Goal: Information Seeking & Learning: Learn about a topic

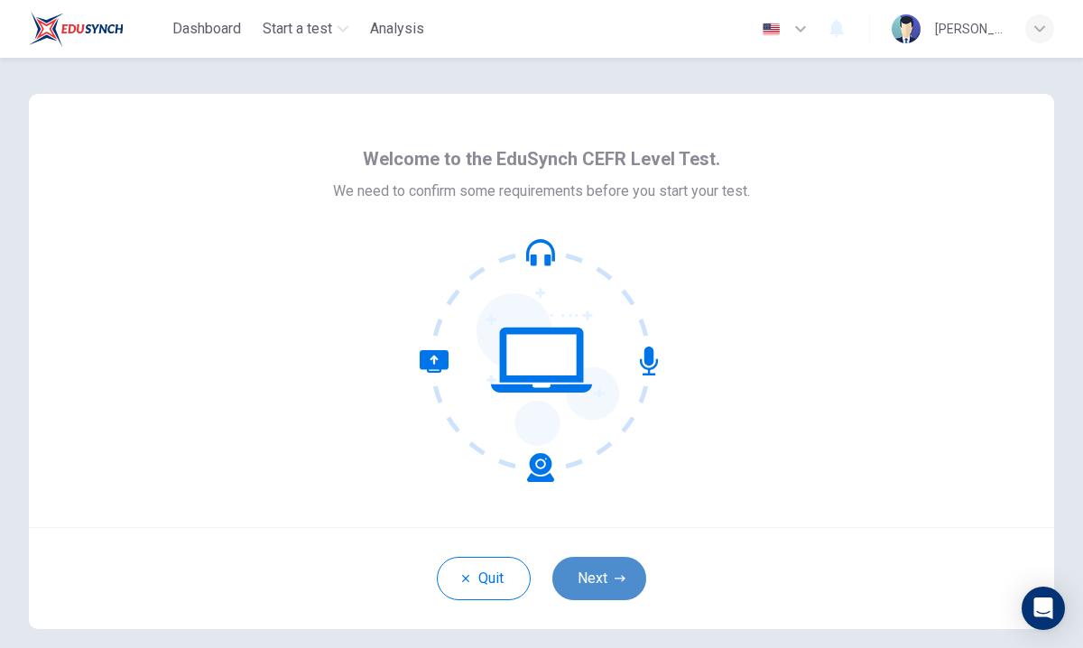
click at [615, 562] on button "Next" at bounding box center [599, 578] width 94 height 43
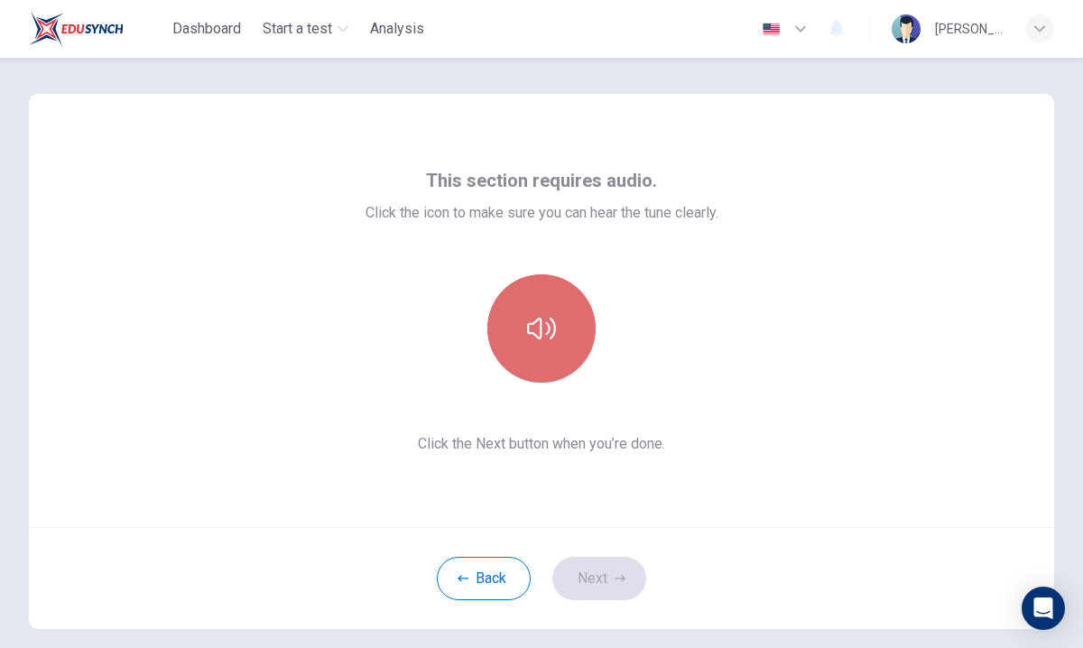
click at [537, 310] on button "button" at bounding box center [541, 328] width 108 height 108
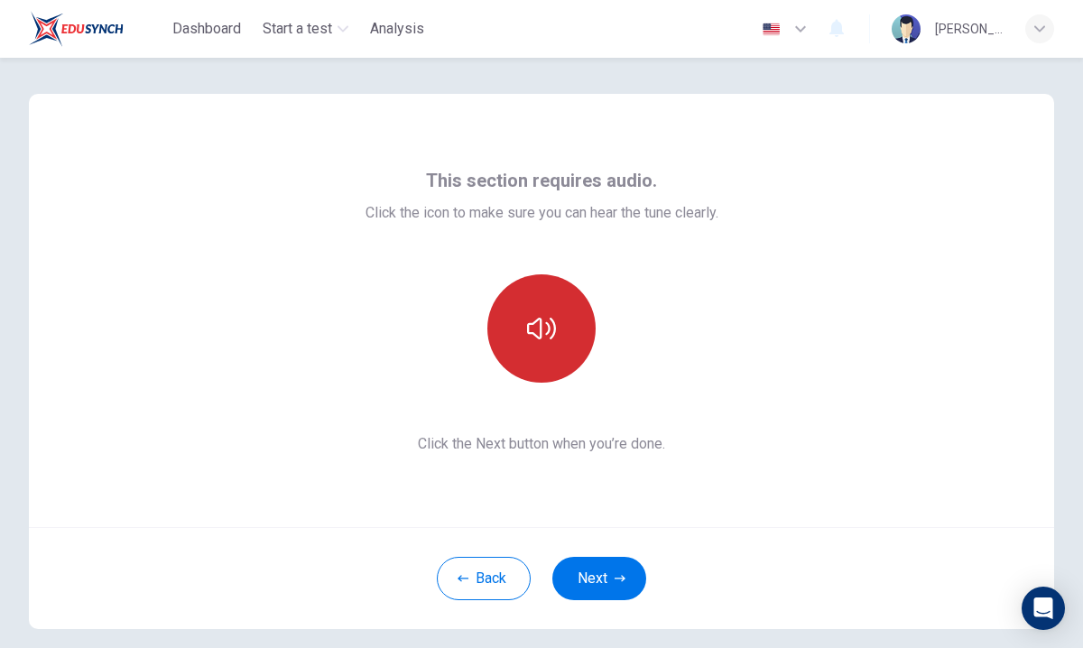
click at [537, 310] on button "button" at bounding box center [541, 328] width 108 height 108
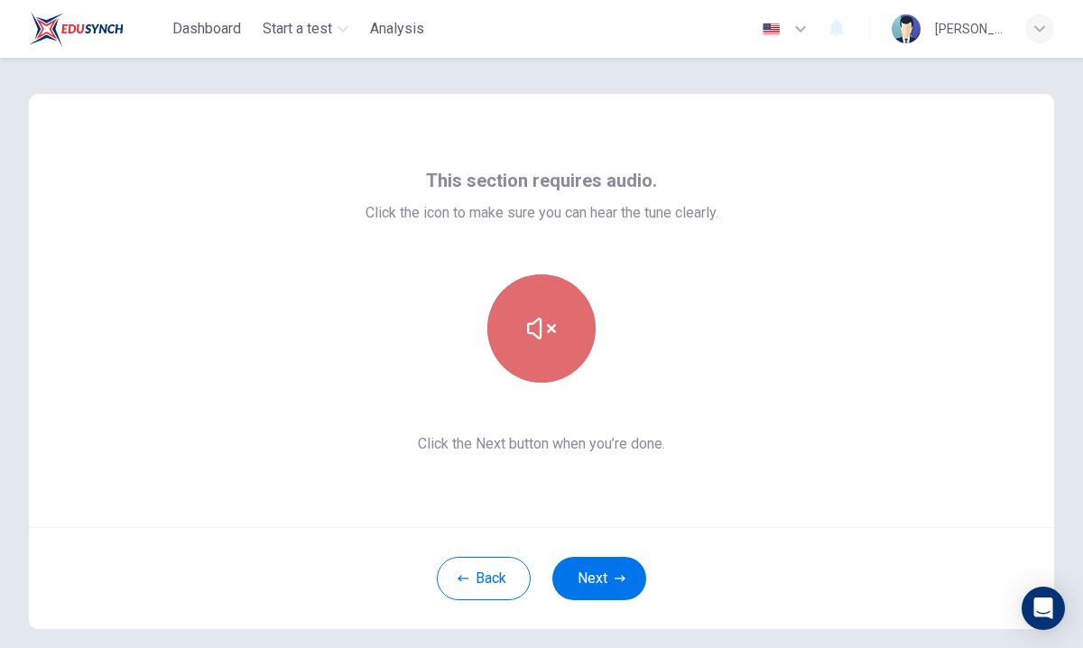
click at [537, 310] on button "button" at bounding box center [541, 328] width 108 height 108
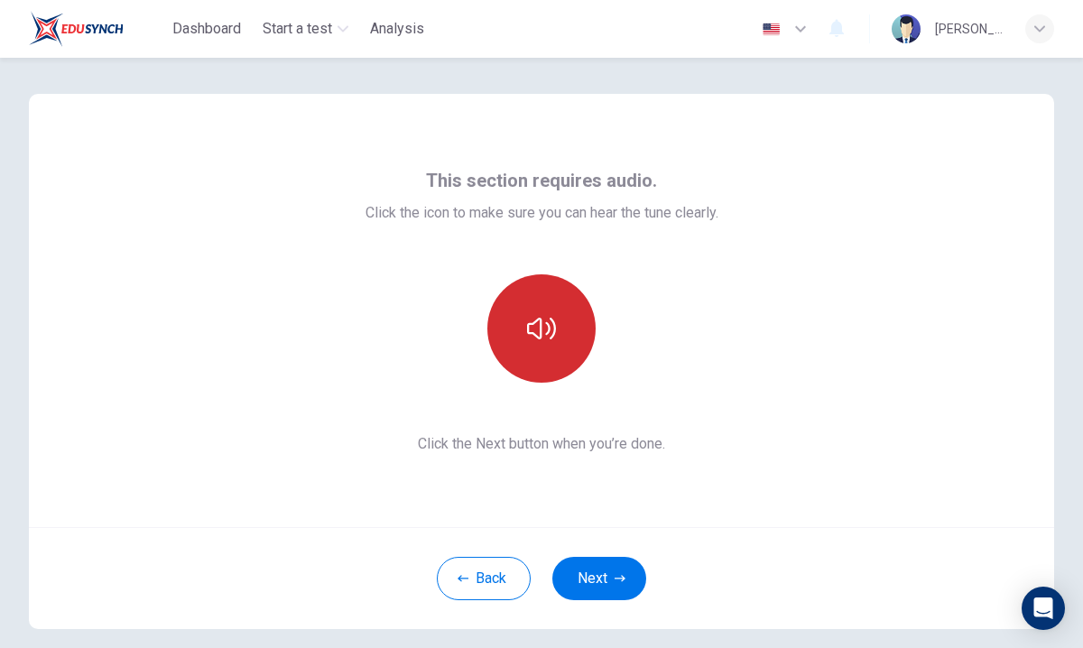
click at [537, 310] on button "button" at bounding box center [541, 328] width 108 height 108
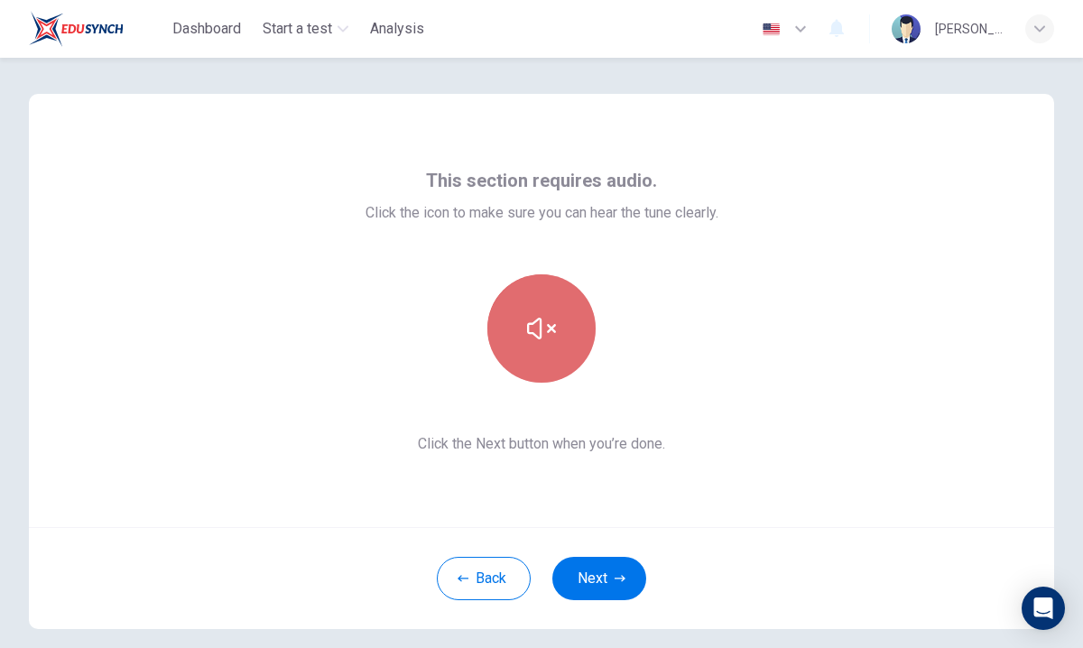
click at [539, 306] on button "button" at bounding box center [541, 328] width 108 height 108
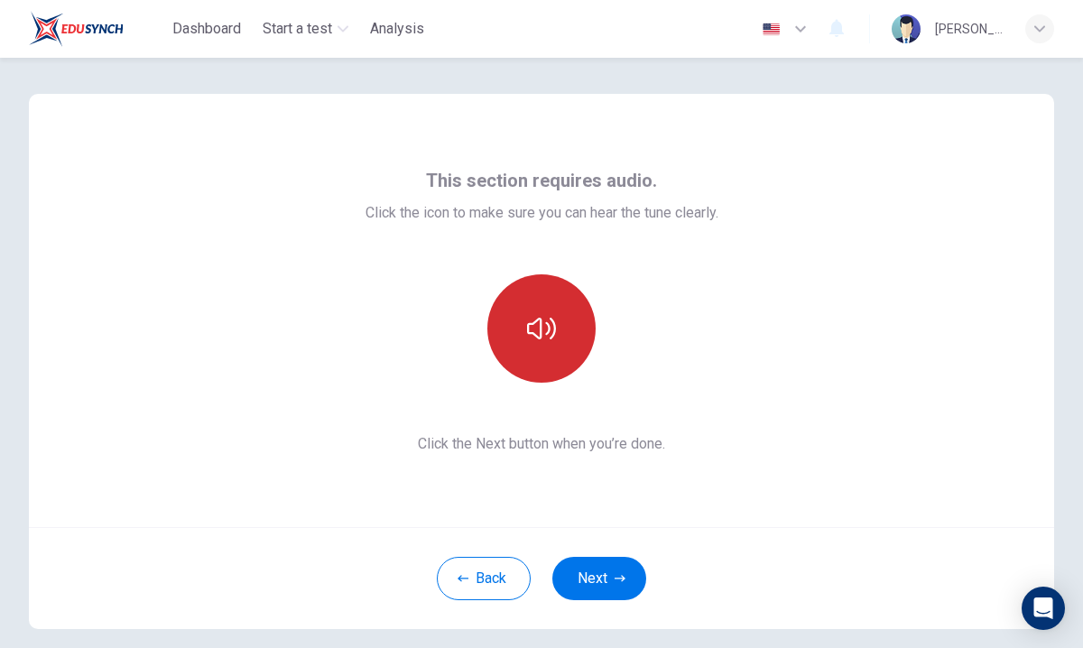
click at [539, 306] on button "button" at bounding box center [541, 328] width 108 height 108
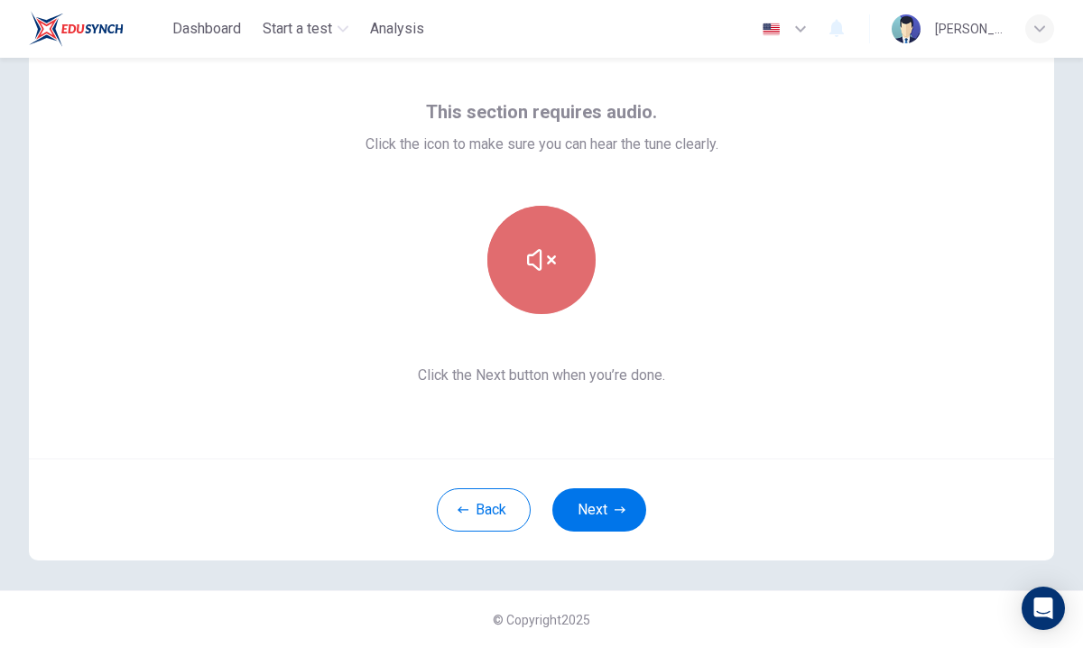
click at [531, 262] on icon "button" at bounding box center [541, 259] width 29 height 29
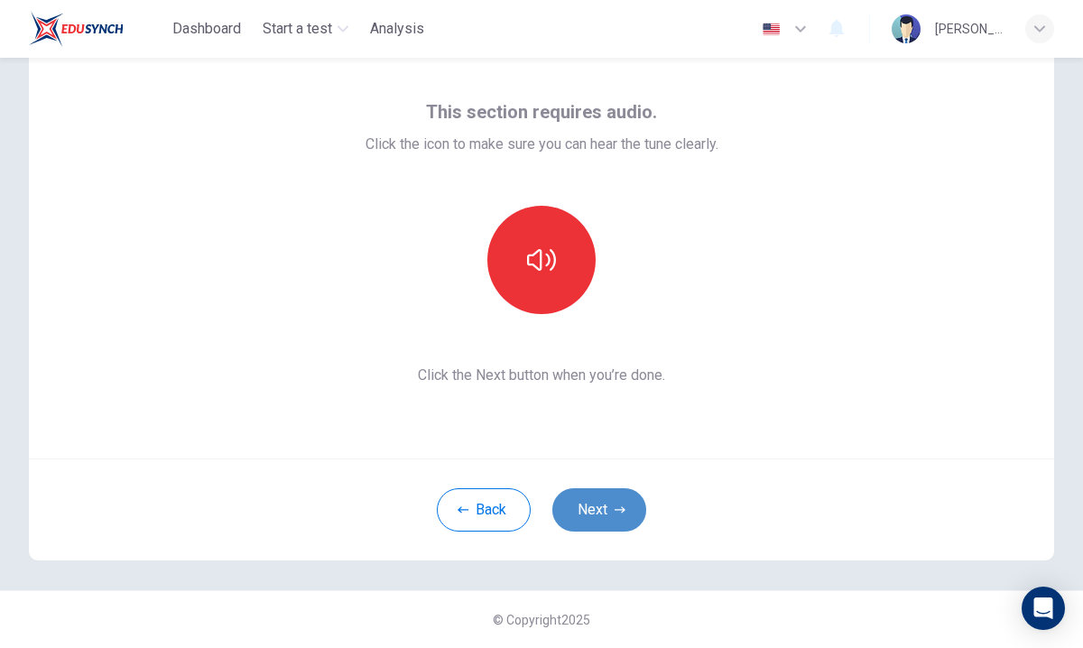
click at [604, 513] on button "Next" at bounding box center [599, 509] width 94 height 43
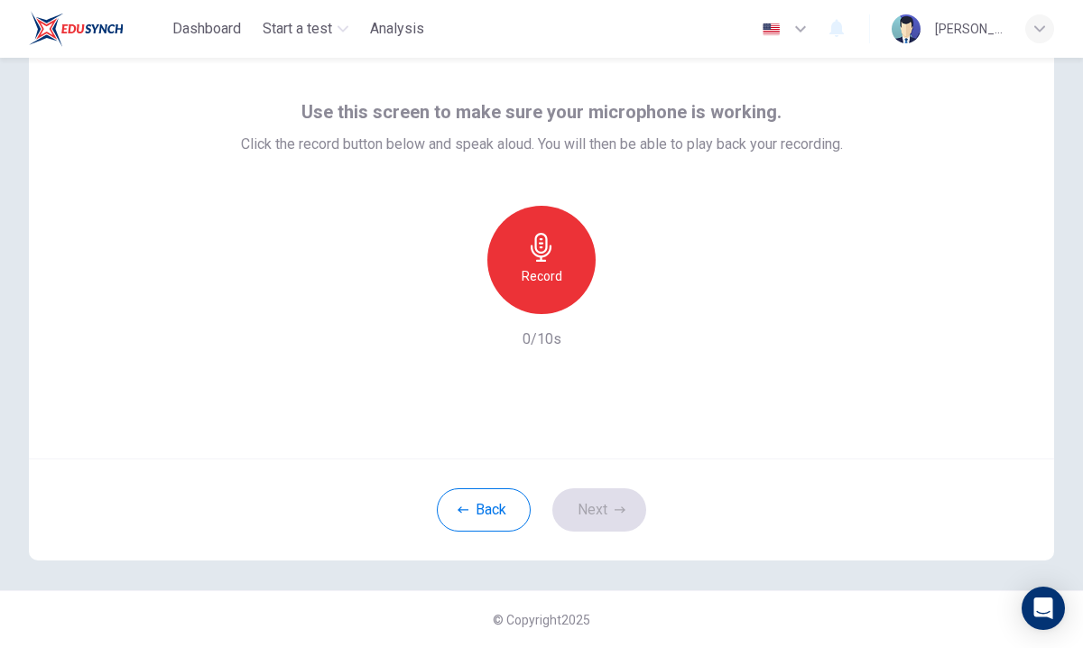
click at [565, 256] on div "Record" at bounding box center [541, 260] width 108 height 108
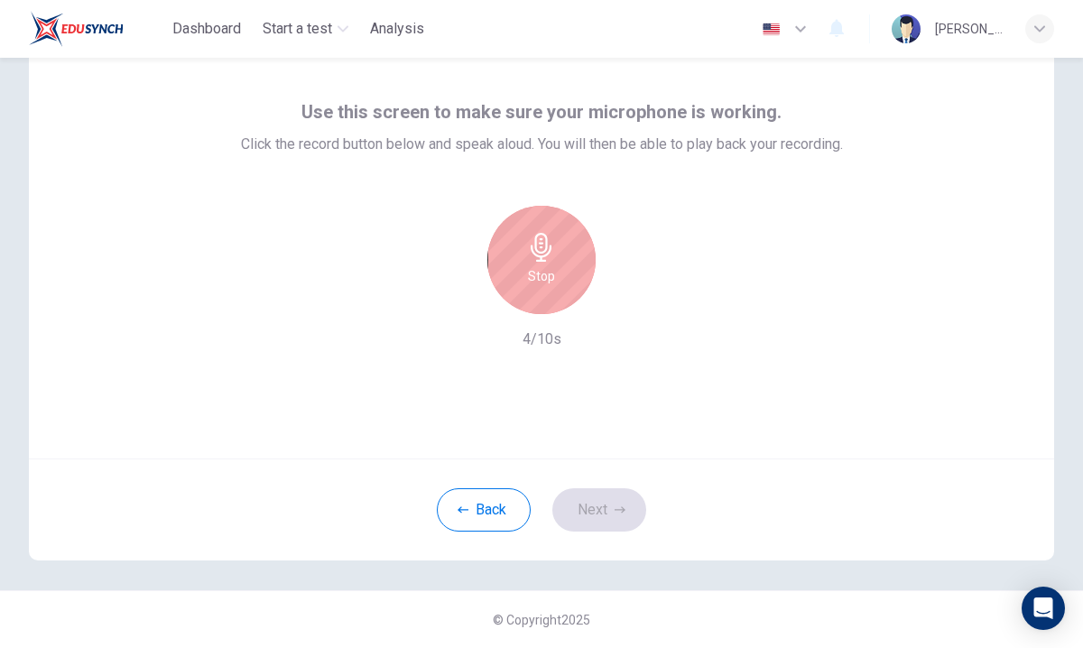
click at [565, 256] on div "Stop" at bounding box center [541, 260] width 108 height 108
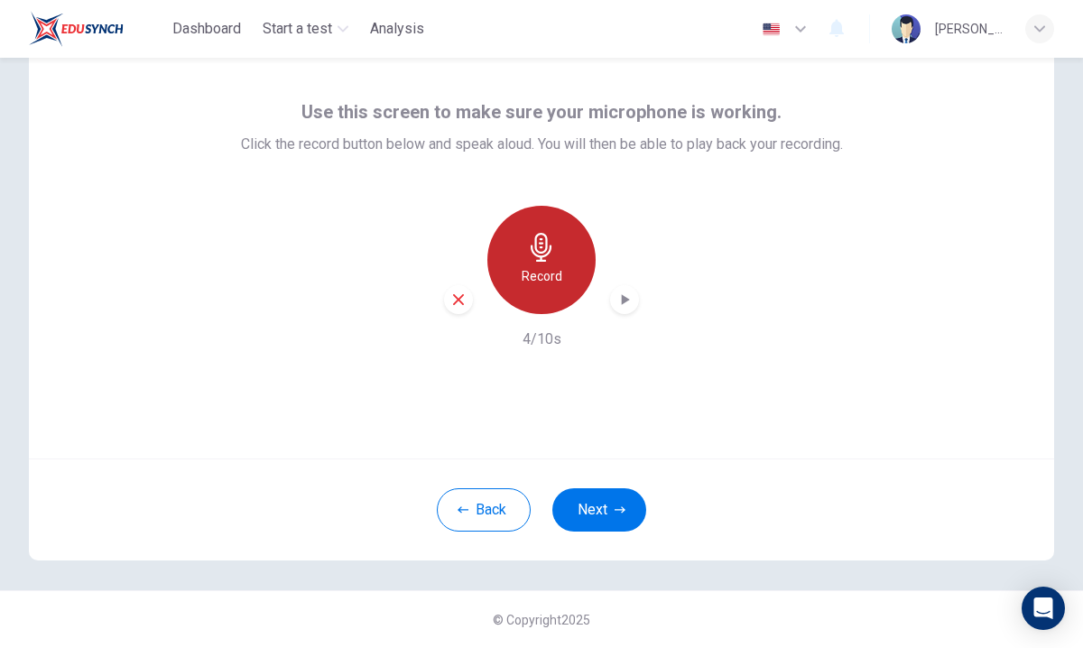
click at [565, 256] on div "Record" at bounding box center [541, 260] width 108 height 108
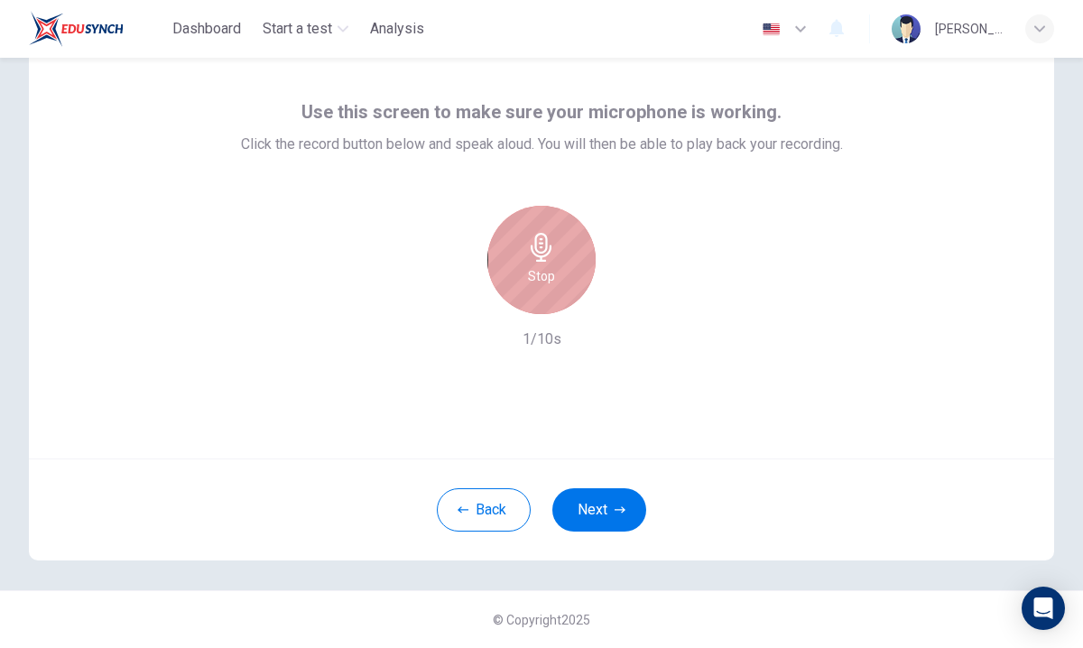
click at [565, 256] on div "Stop" at bounding box center [541, 260] width 108 height 108
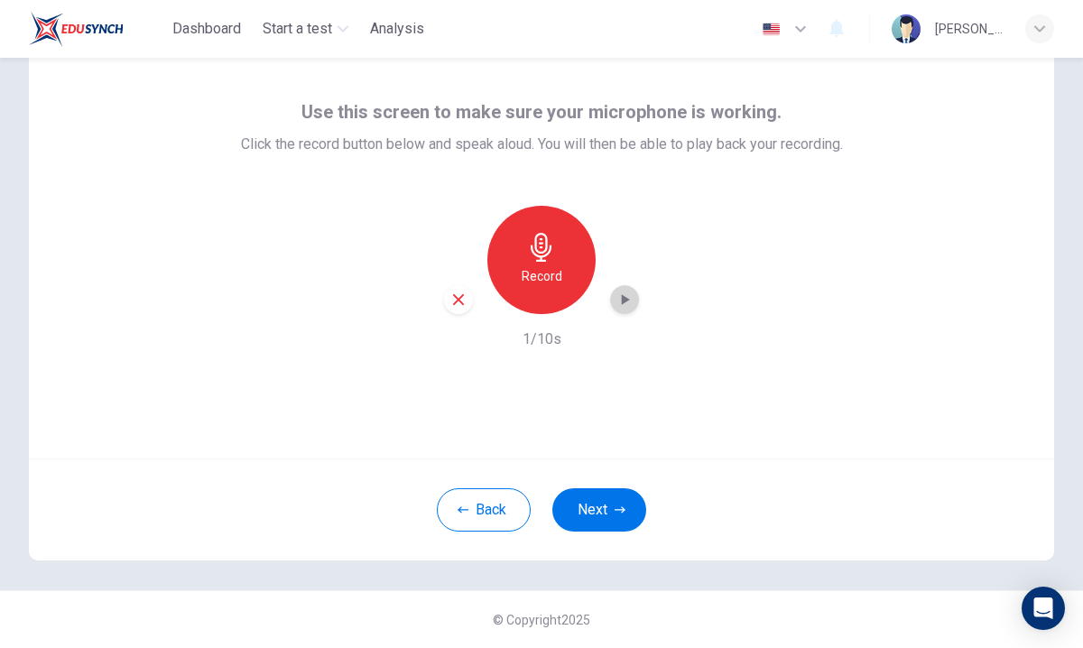
click at [625, 297] on icon "button" at bounding box center [626, 299] width 8 height 11
click at [465, 297] on icon "button" at bounding box center [458, 299] width 16 height 16
click at [617, 501] on button "Next" at bounding box center [599, 509] width 94 height 43
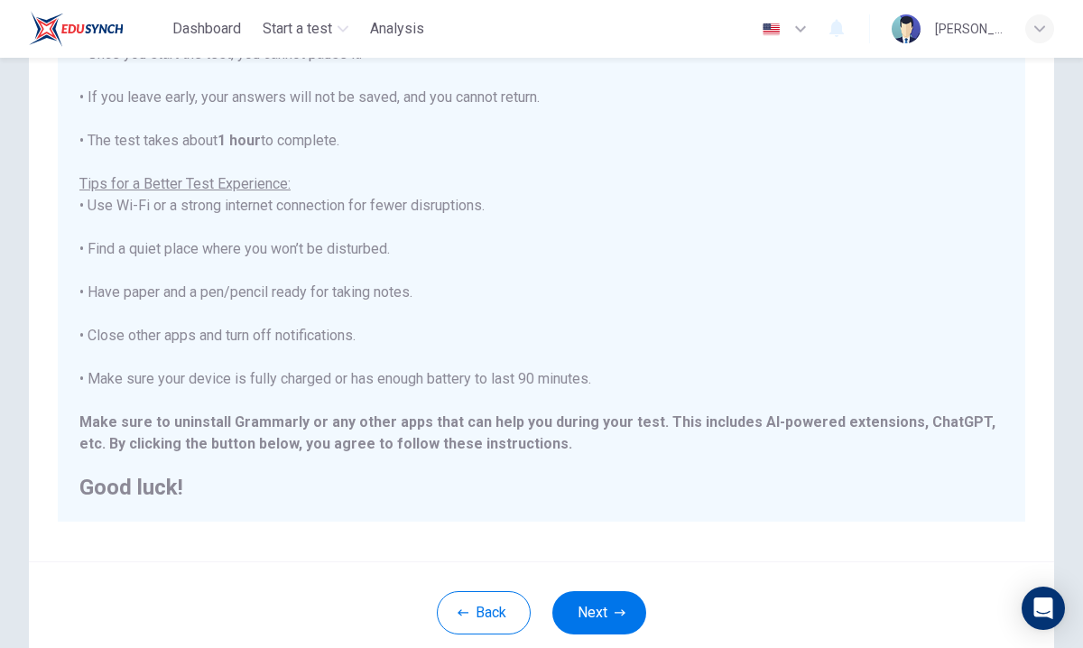
scroll to position [299, 0]
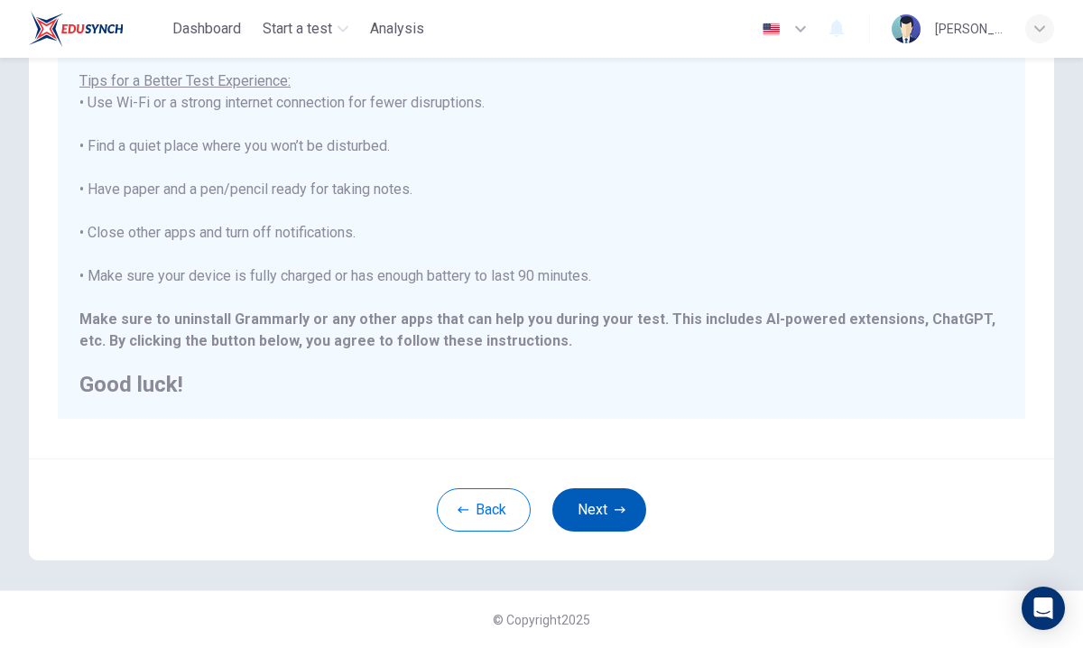
click at [598, 523] on button "Next" at bounding box center [599, 509] width 94 height 43
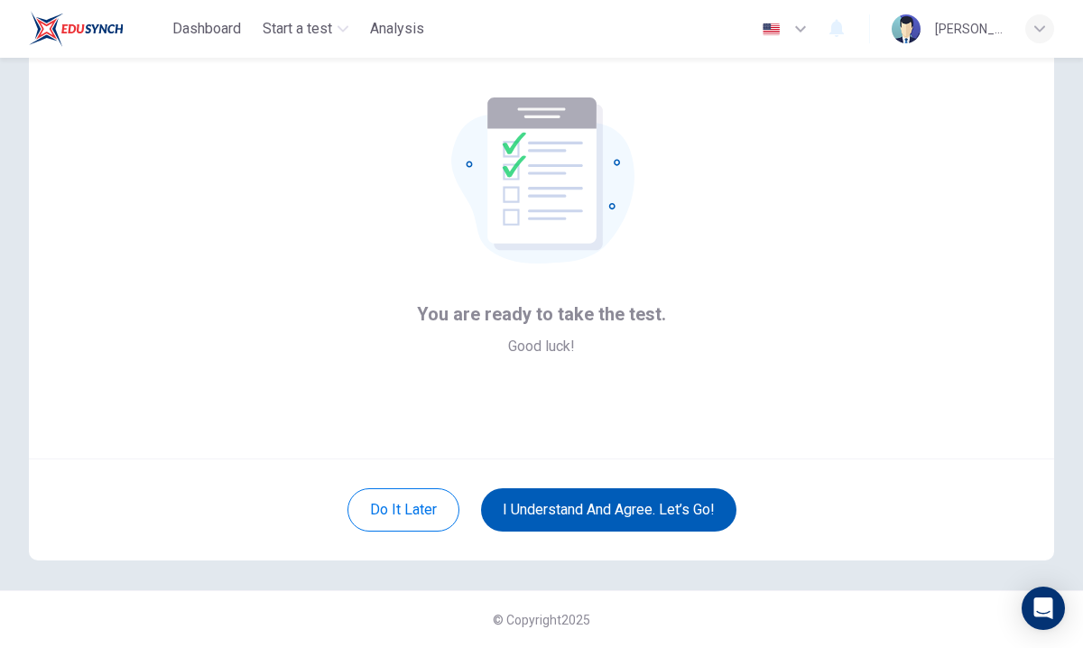
scroll to position [69, 0]
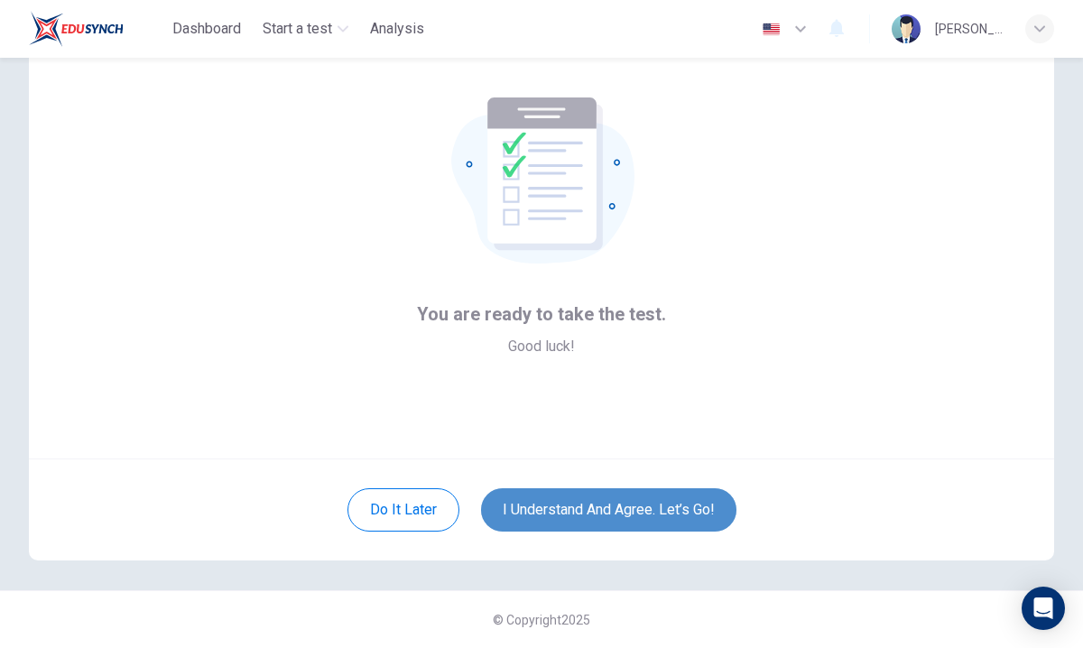
click at [615, 504] on button "I understand and agree. Let’s go!" at bounding box center [608, 509] width 255 height 43
click at [620, 503] on button "I understand and agree. Let’s go!" at bounding box center [608, 509] width 255 height 43
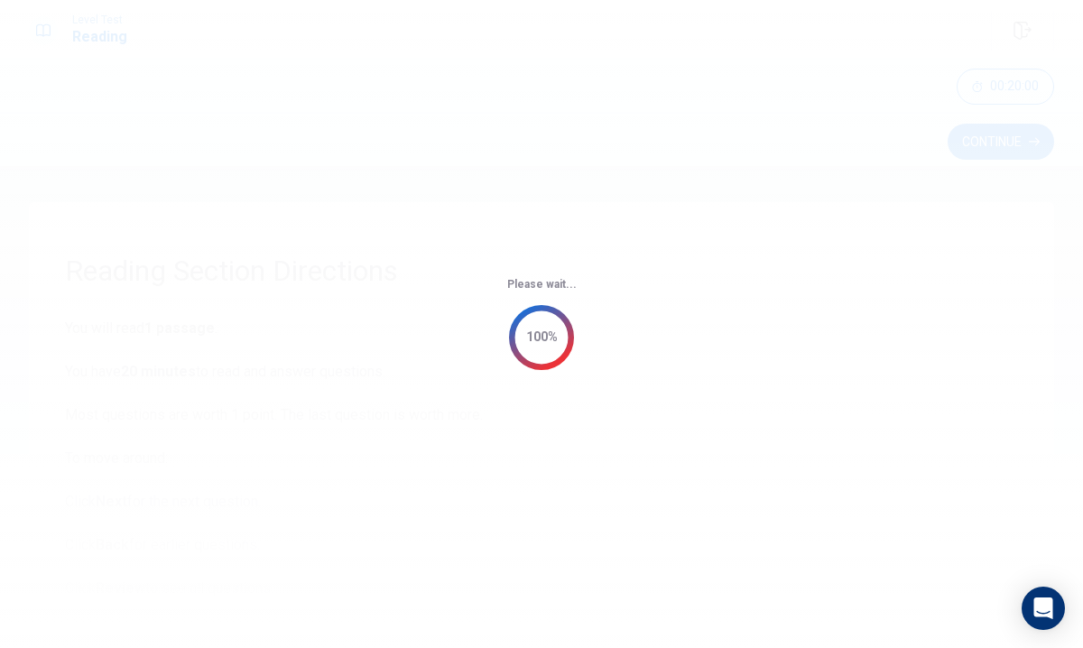
click at [482, 397] on div "Please wait... 100%" at bounding box center [541, 324] width 1083 height 648
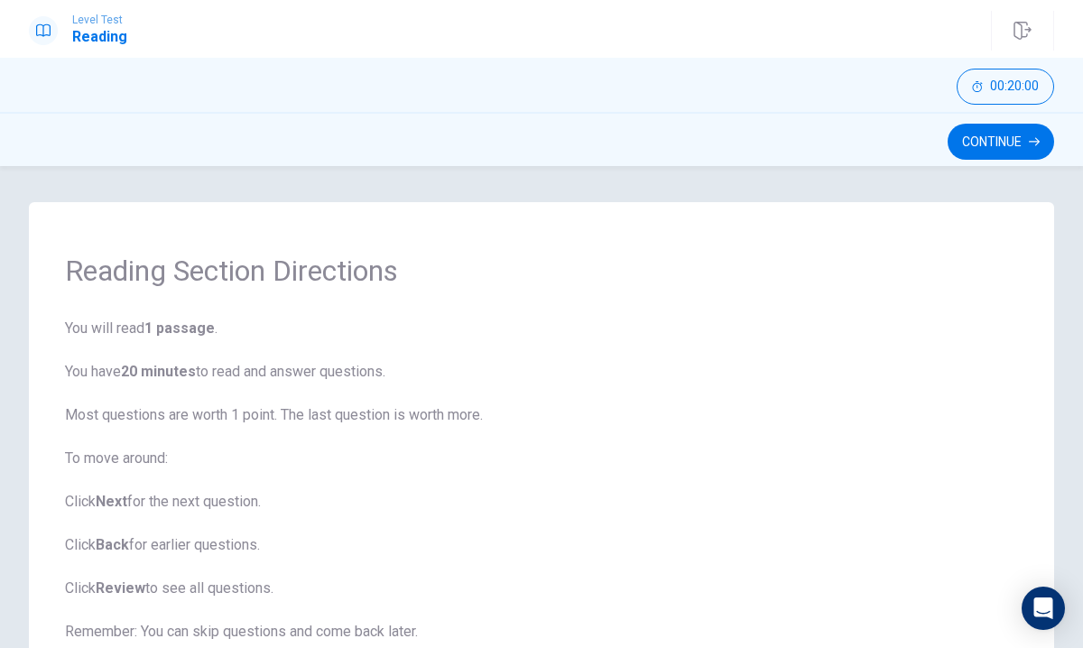
scroll to position [2, 0]
click at [1030, 140] on icon "button" at bounding box center [1034, 141] width 11 height 11
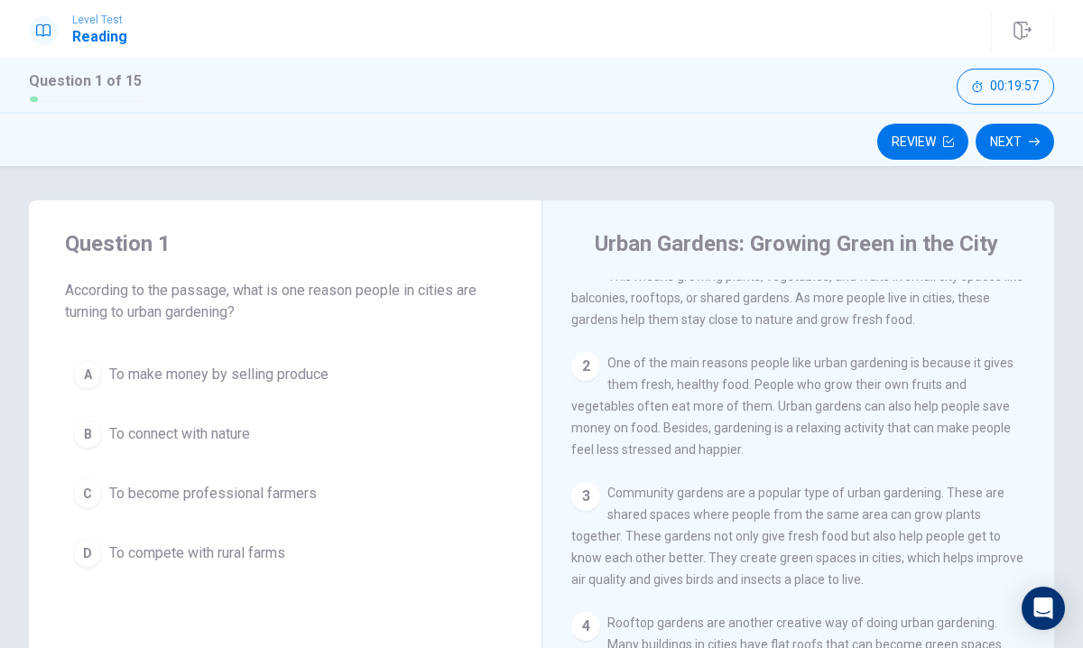
scroll to position [0, 0]
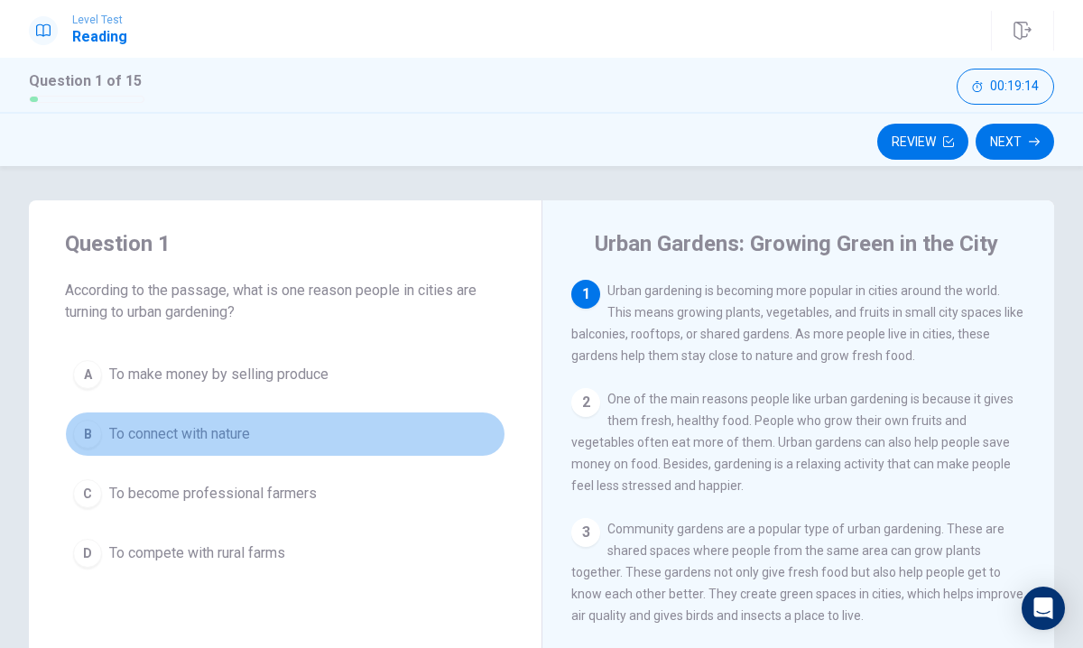
click at [226, 429] on span "To connect with nature" at bounding box center [179, 434] width 141 height 22
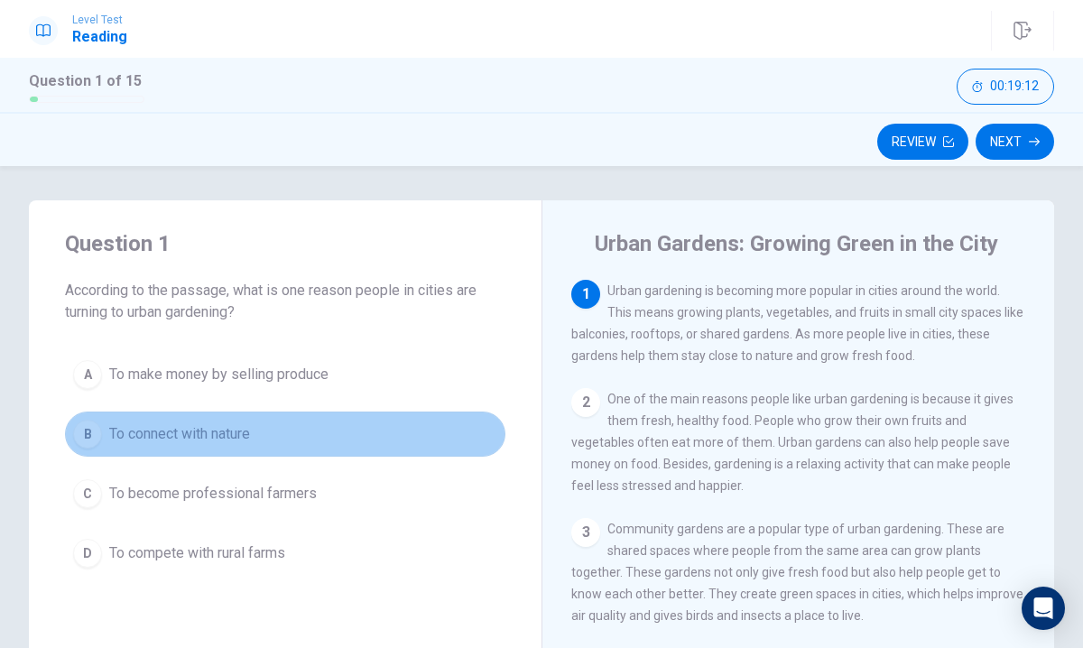
click at [99, 429] on div "B" at bounding box center [87, 434] width 29 height 29
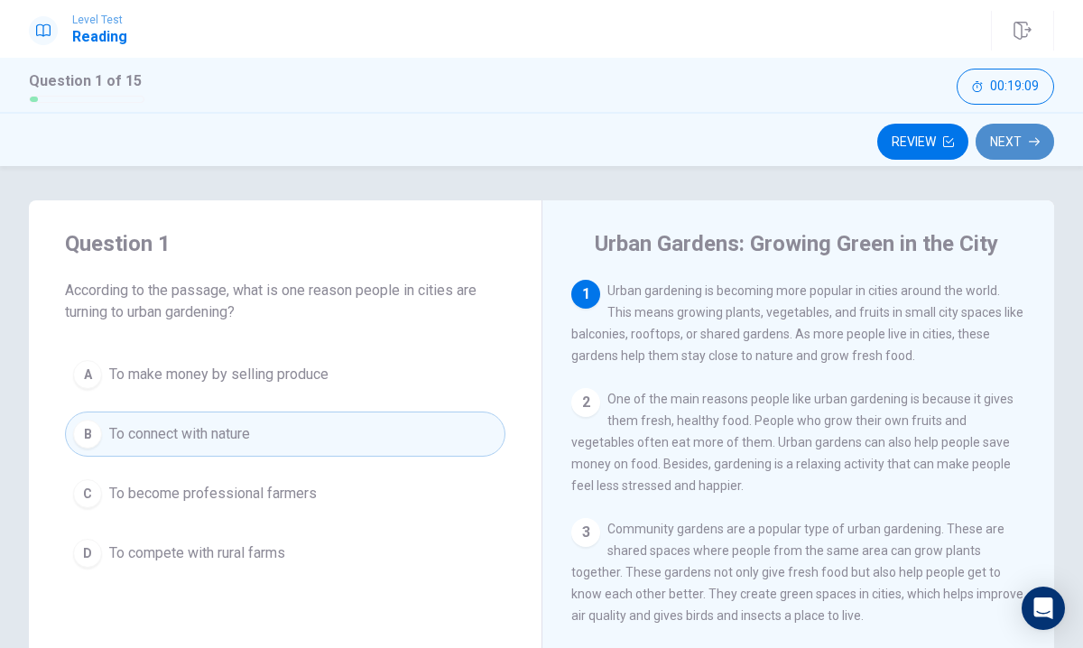
click at [991, 139] on button "Next" at bounding box center [1014, 142] width 79 height 36
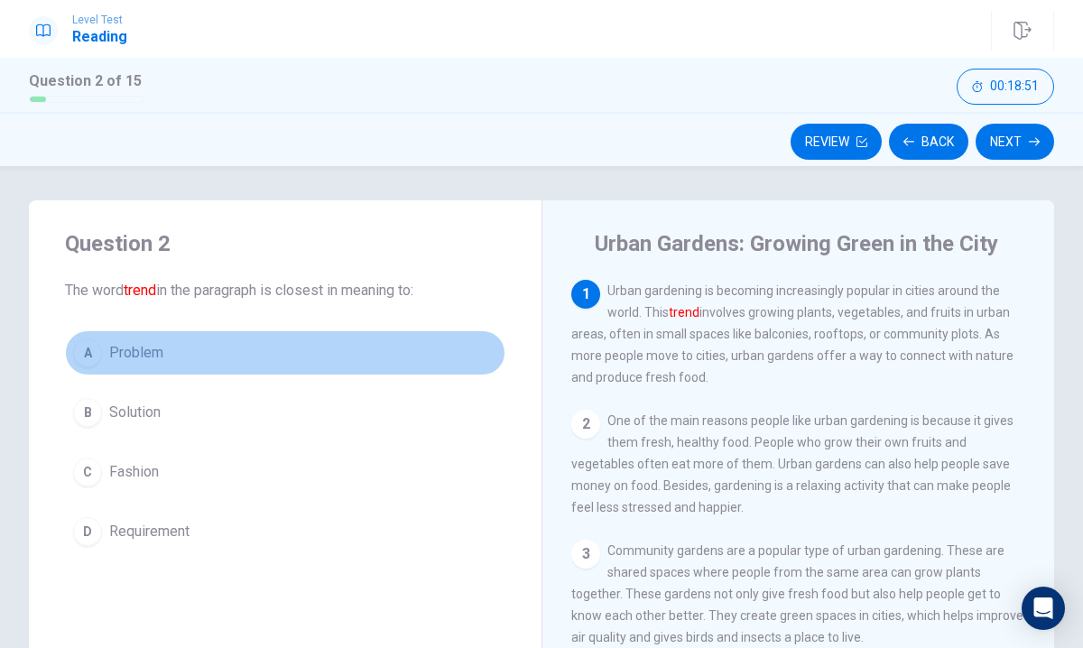
click at [96, 343] on div "A" at bounding box center [87, 352] width 29 height 29
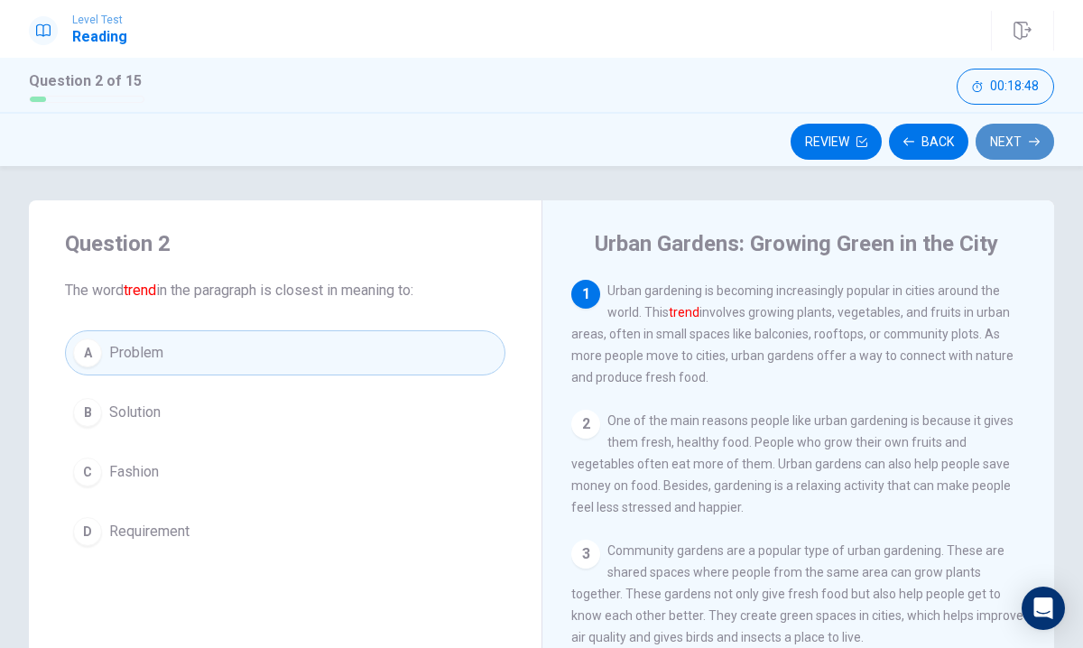
click at [1011, 154] on button "Next" at bounding box center [1014, 142] width 79 height 36
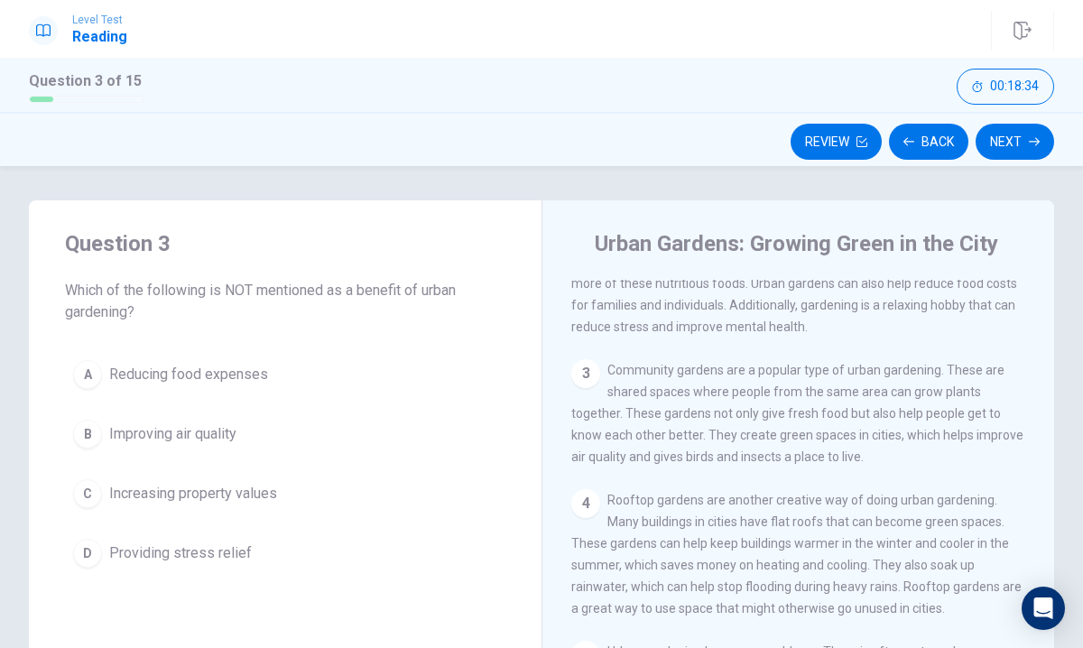
scroll to position [161, 0]
click at [97, 549] on div "D" at bounding box center [87, 553] width 29 height 29
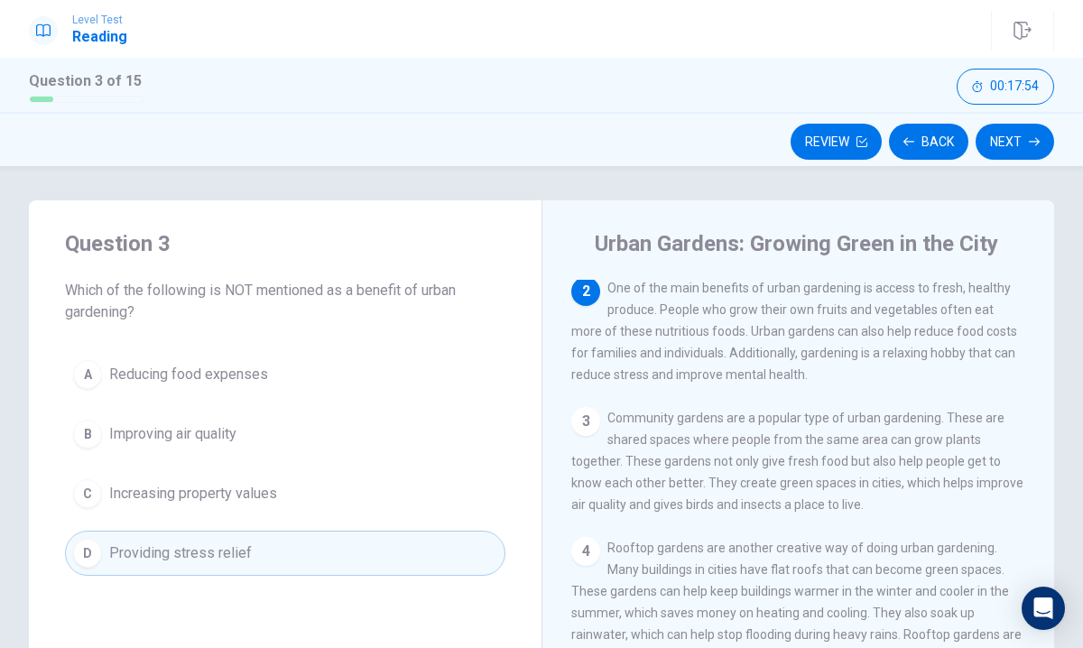
scroll to position [104, 0]
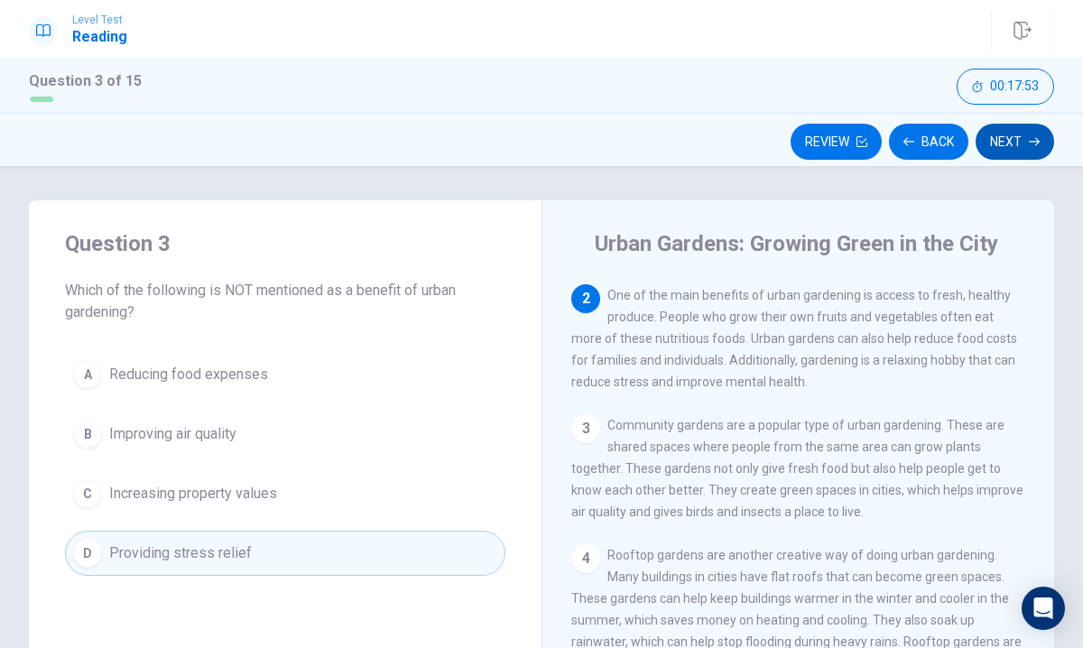
click at [1021, 129] on button "Next" at bounding box center [1014, 142] width 79 height 36
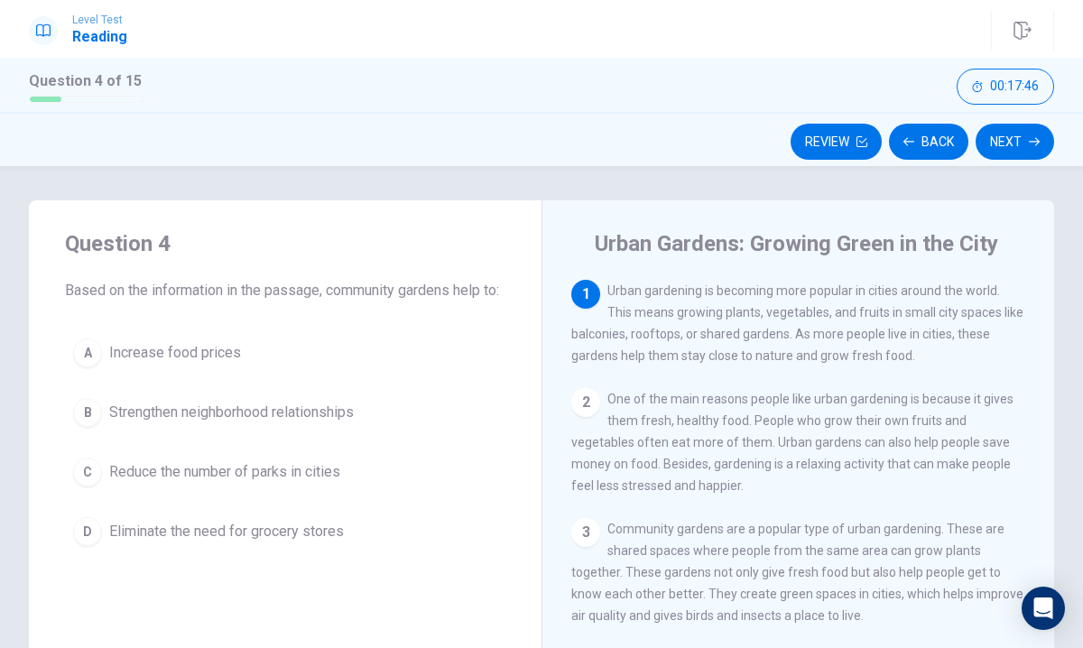
scroll to position [288, 0]
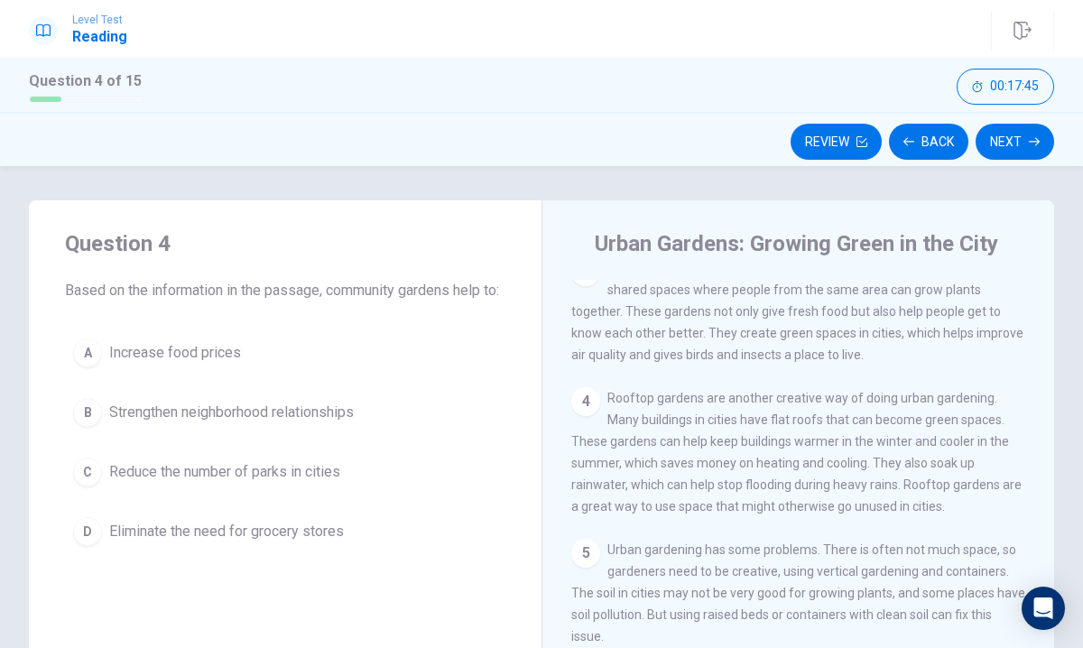
click at [586, 387] on div "4" at bounding box center [585, 401] width 29 height 29
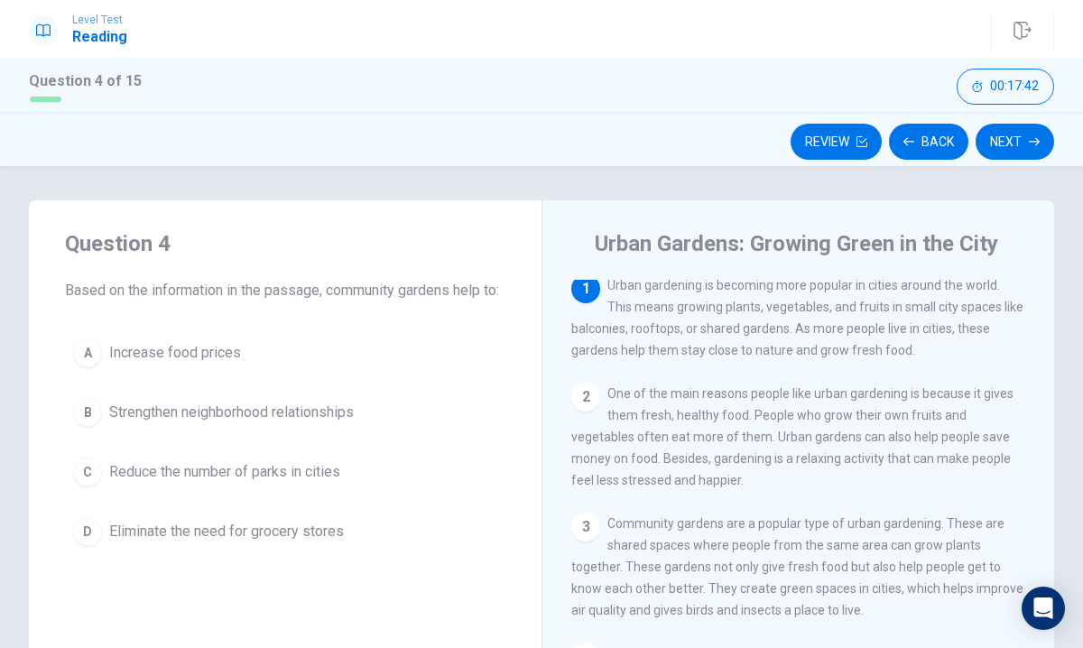
scroll to position [0, 0]
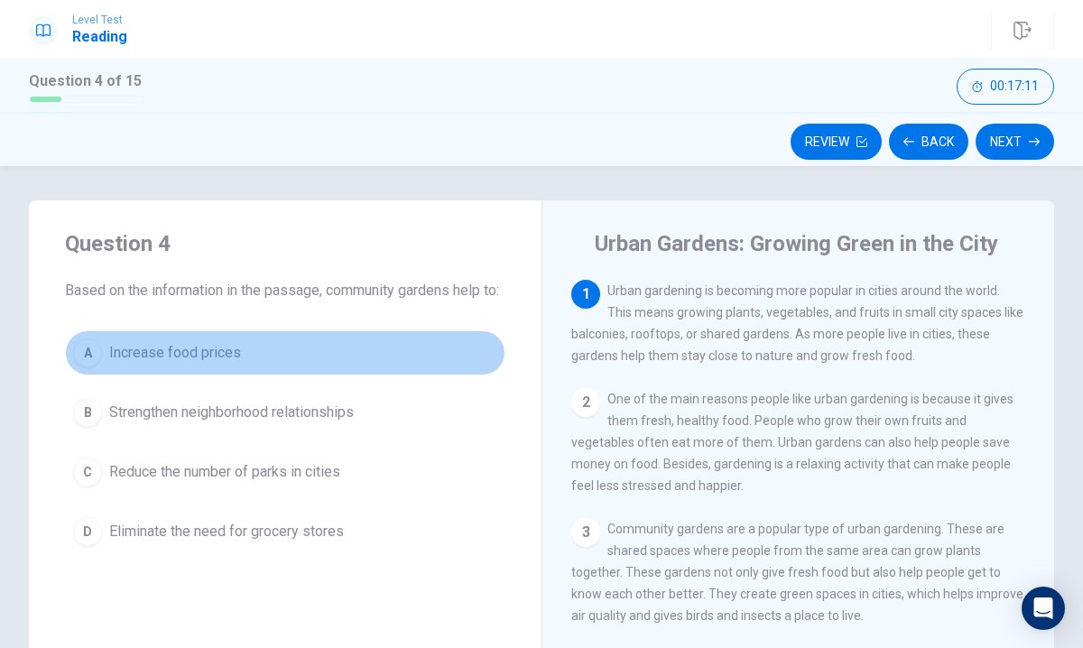
click at [200, 364] on span "Increase food prices" at bounding box center [175, 353] width 132 height 22
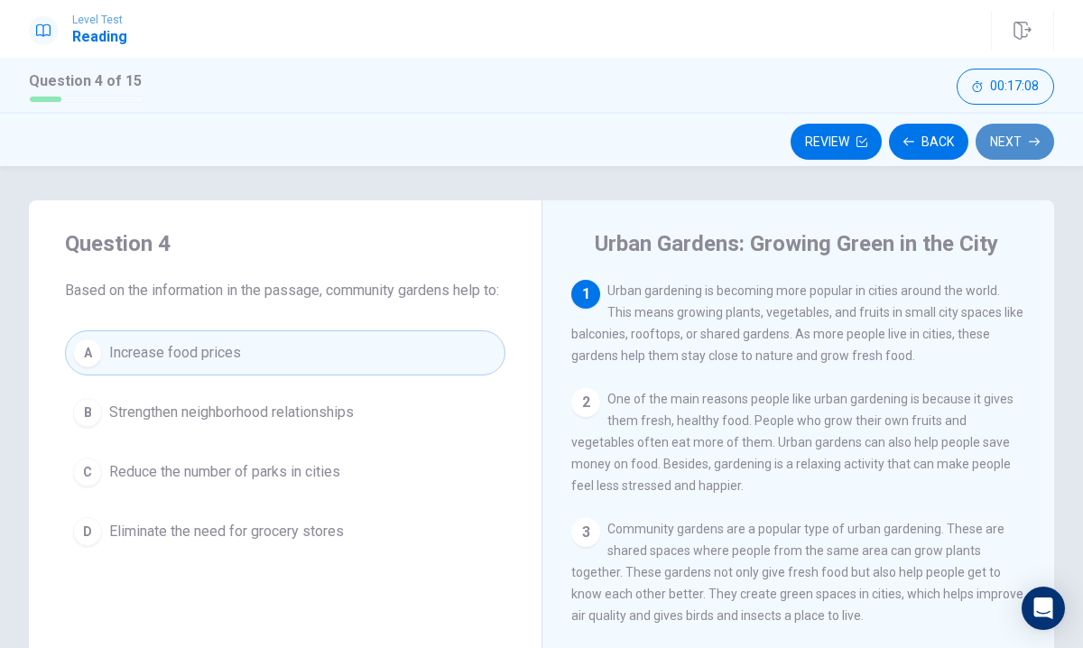
click at [1017, 141] on button "Next" at bounding box center [1014, 142] width 79 height 36
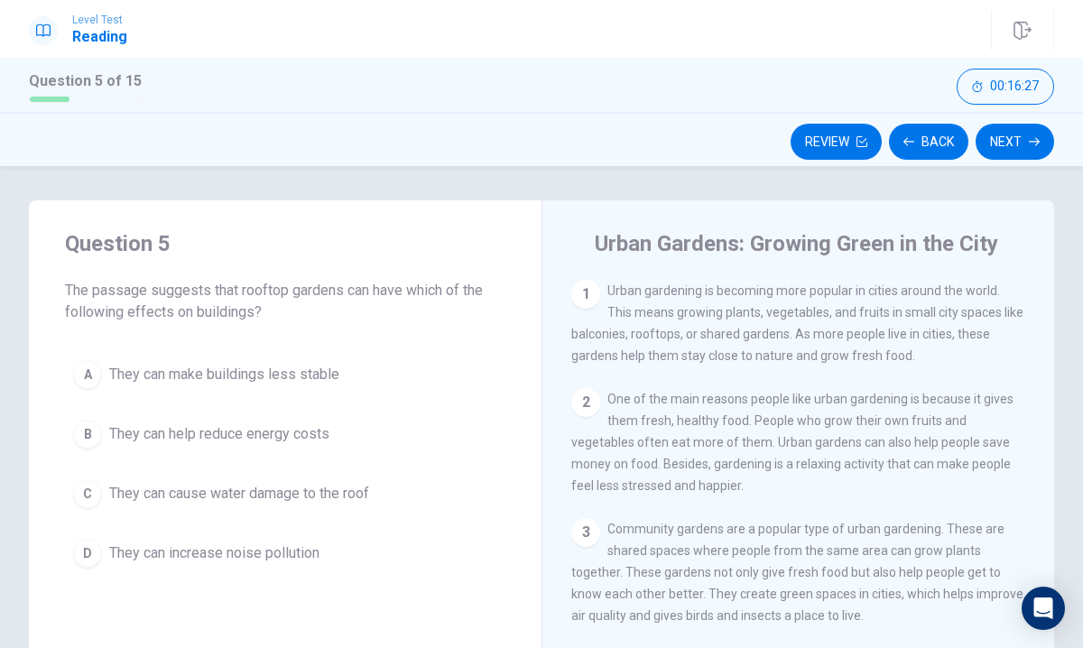
click at [210, 551] on span "They can increase noise pollution" at bounding box center [214, 553] width 210 height 22
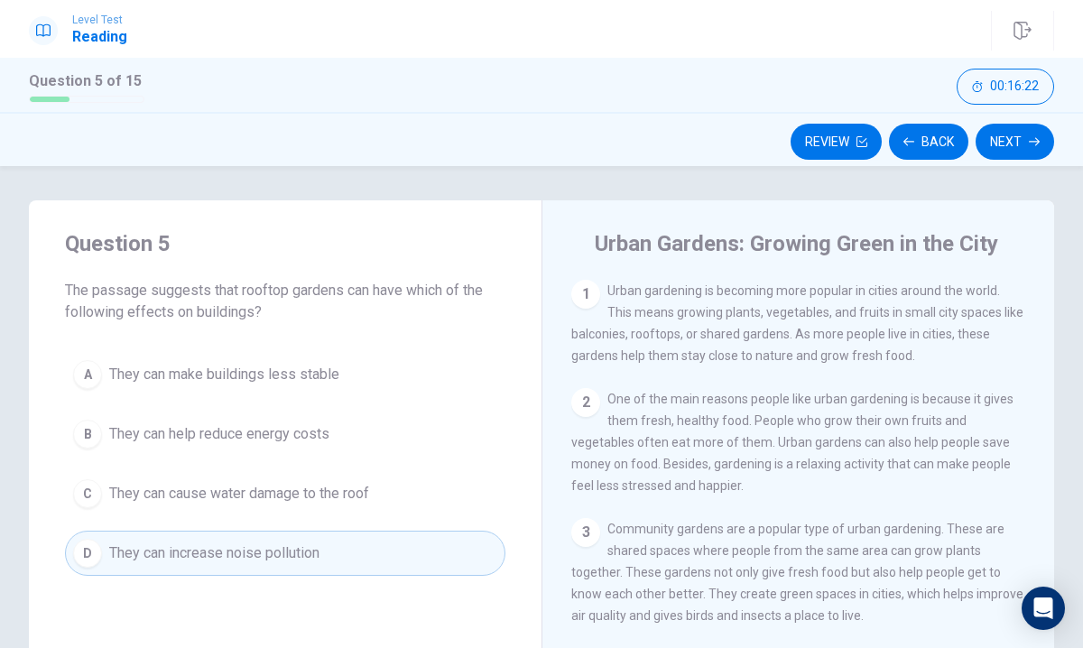
click at [364, 370] on button "A They can make buildings less stable" at bounding box center [285, 374] width 440 height 45
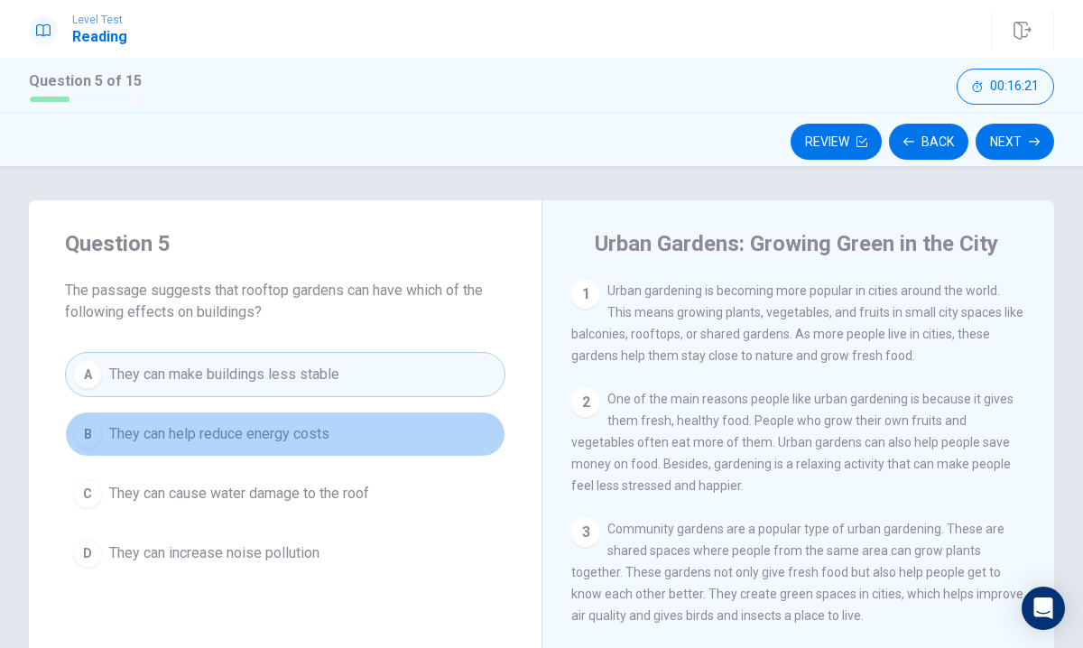
click at [322, 416] on button "B They can help reduce energy costs" at bounding box center [285, 433] width 440 height 45
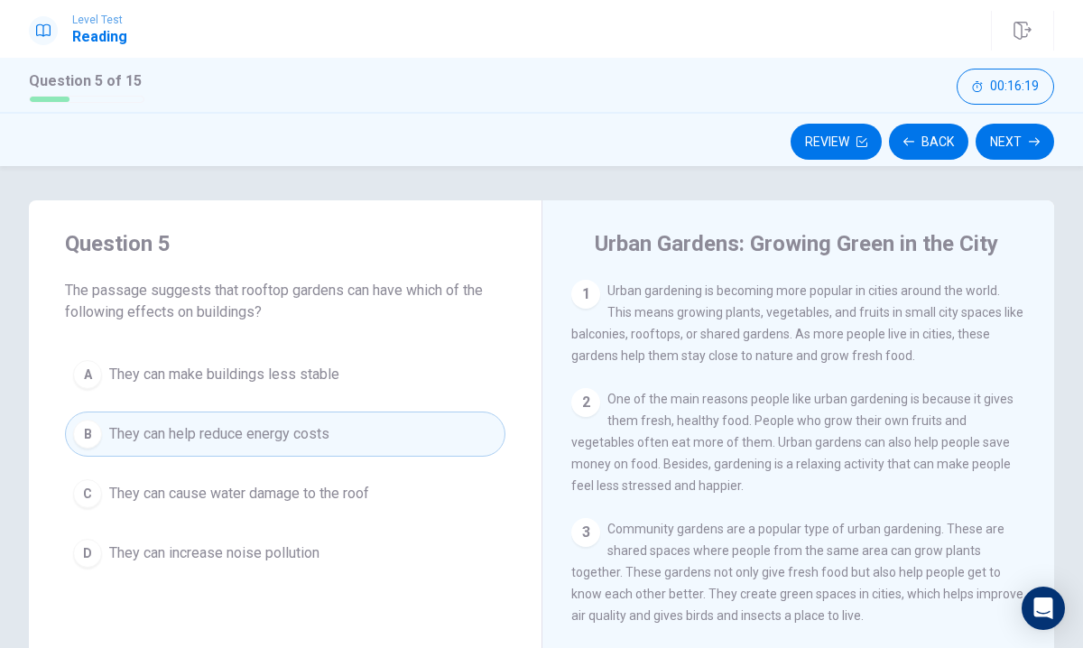
click at [348, 505] on button "C They can cause water damage to the roof" at bounding box center [285, 493] width 440 height 45
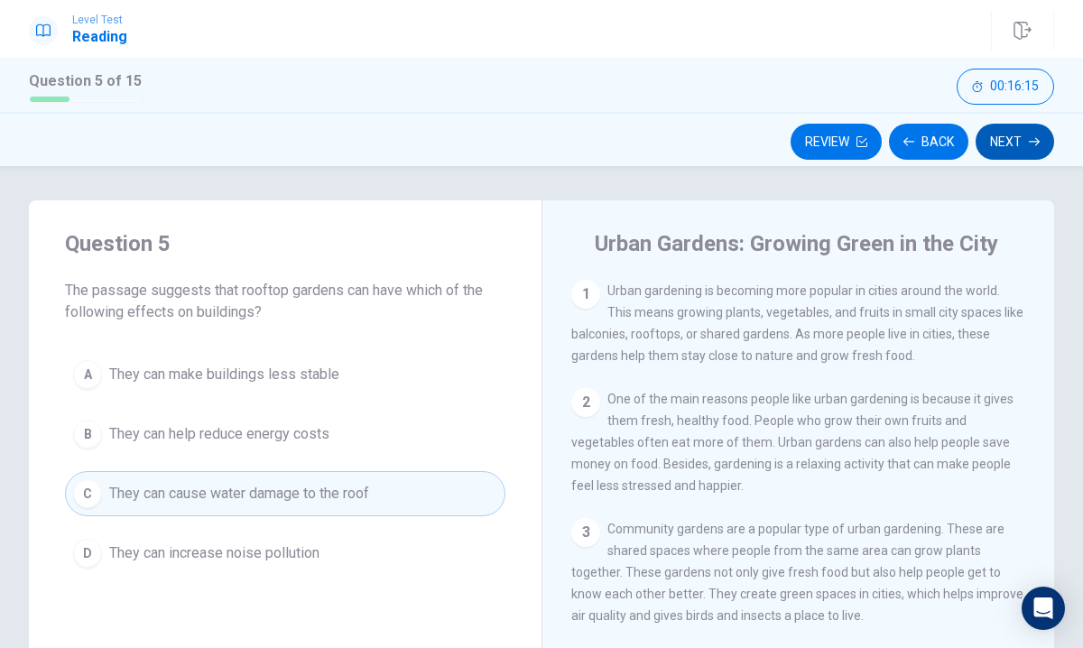
click at [995, 138] on button "Next" at bounding box center [1014, 142] width 79 height 36
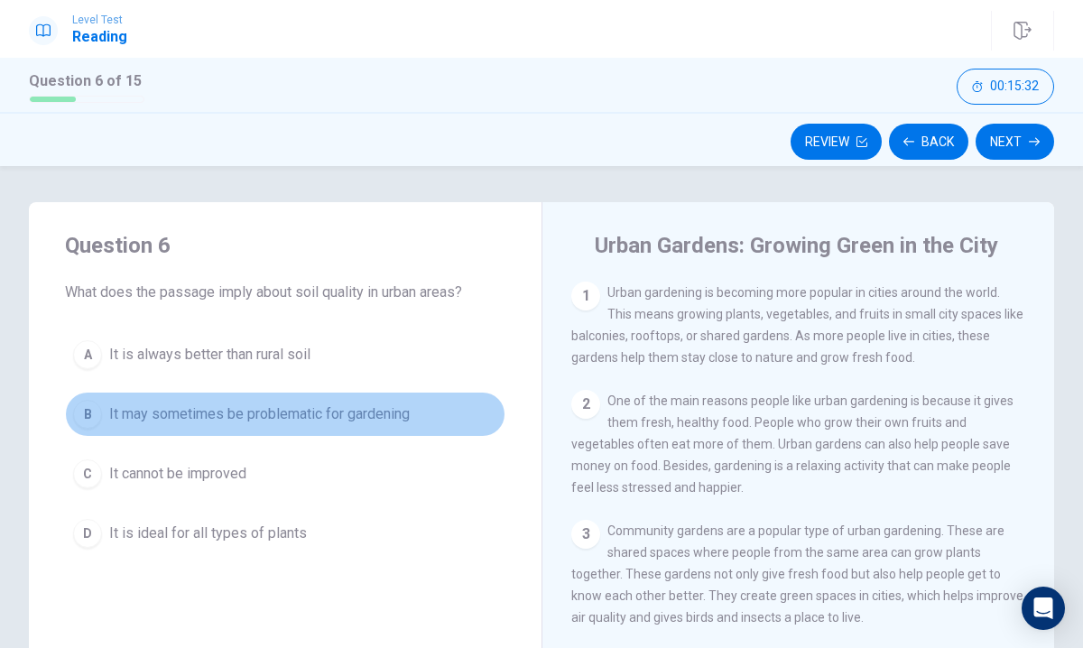
click at [288, 409] on span "It may sometimes be problematic for gardening" at bounding box center [259, 414] width 300 height 22
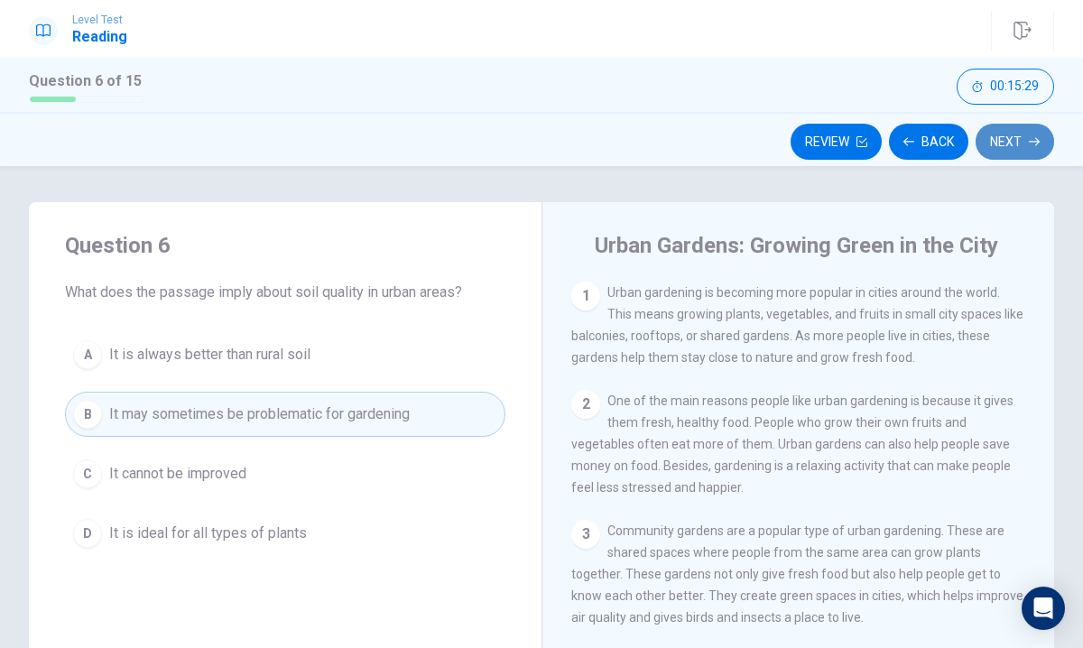
click at [1012, 132] on button "Next" at bounding box center [1014, 142] width 79 height 36
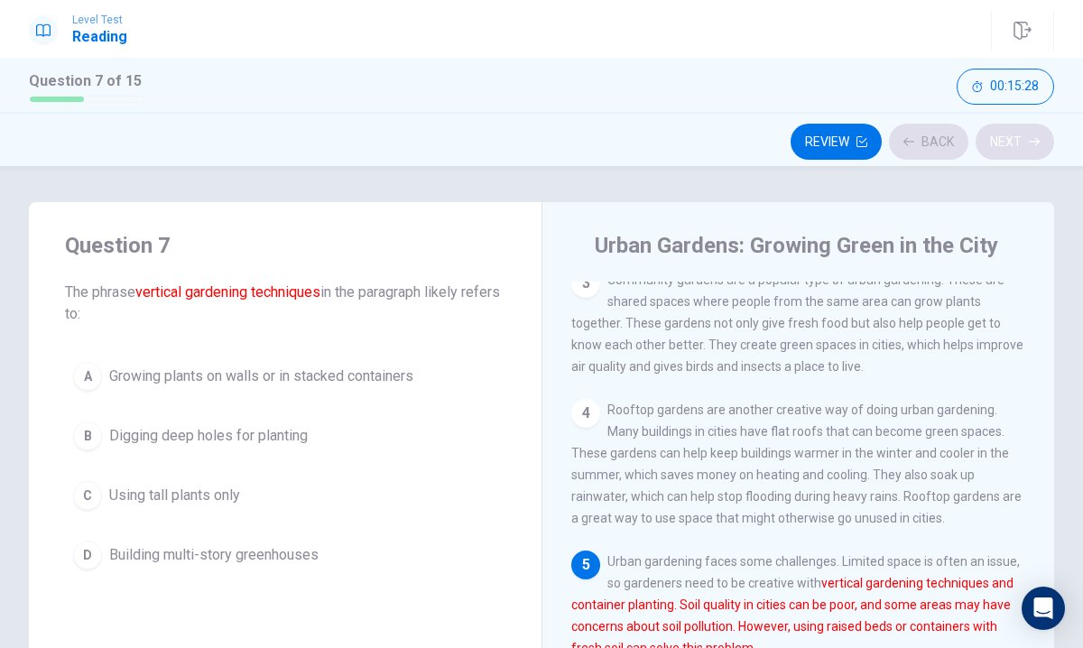
scroll to position [288, 0]
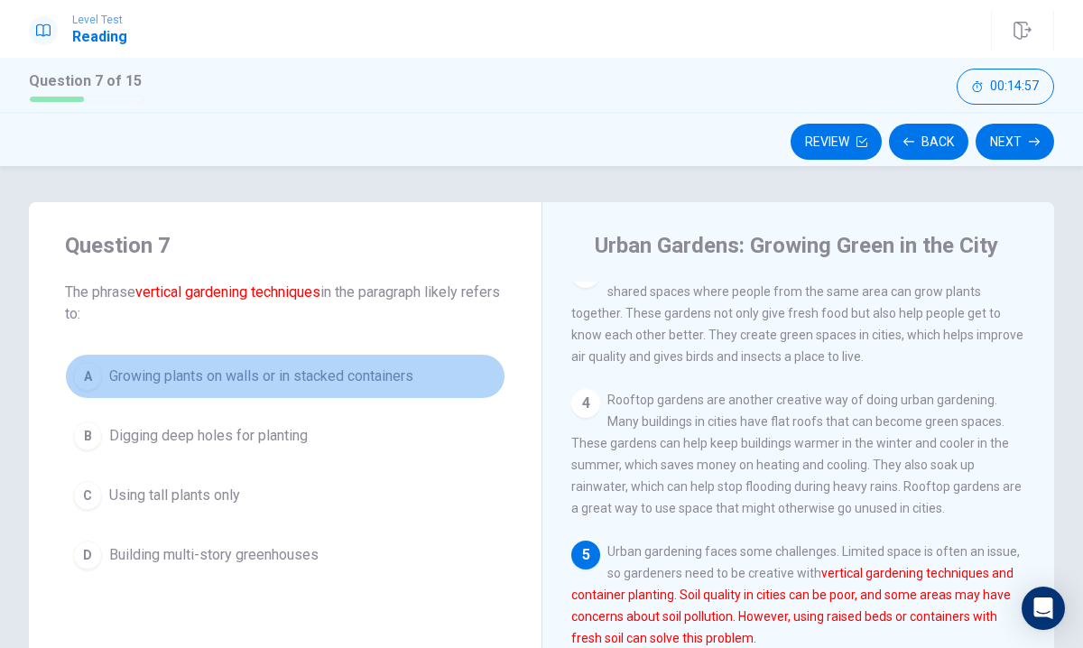
click at [200, 371] on span "Growing plants on walls or in stacked containers" at bounding box center [261, 376] width 304 height 22
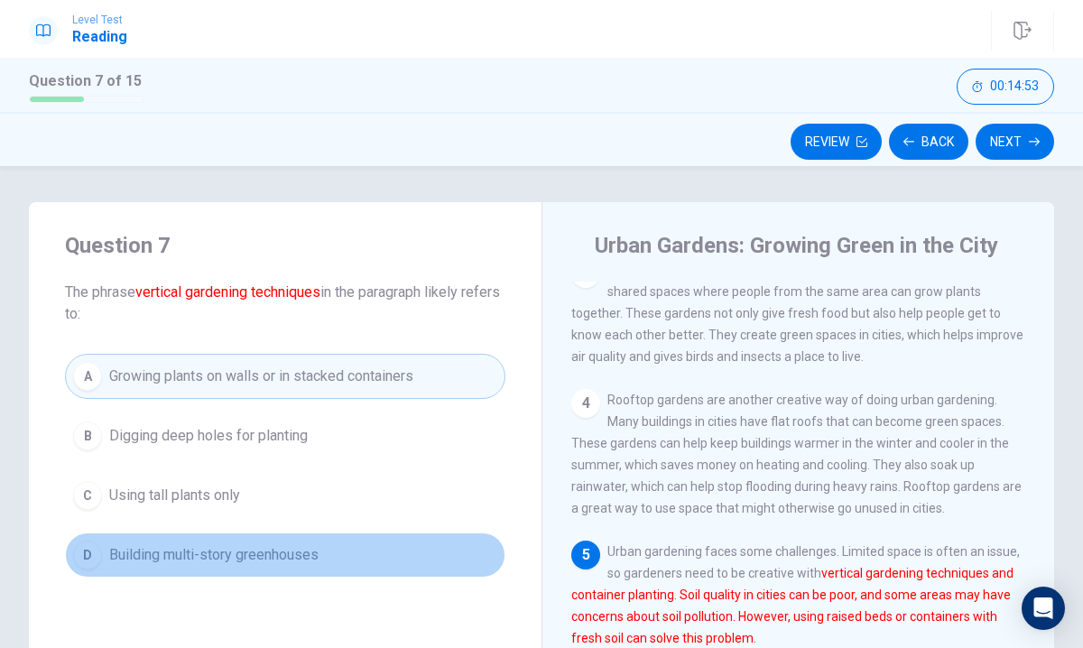
click at [358, 539] on button "D Building multi-story greenhouses" at bounding box center [285, 554] width 440 height 45
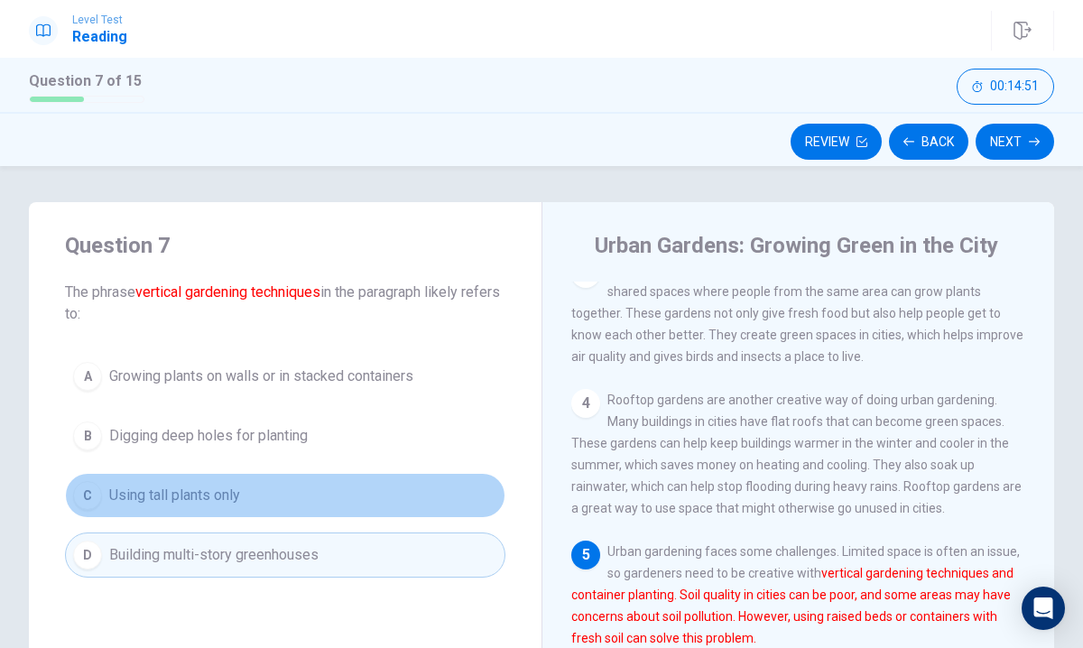
click at [313, 495] on button "C Using tall plants only" at bounding box center [285, 495] width 440 height 45
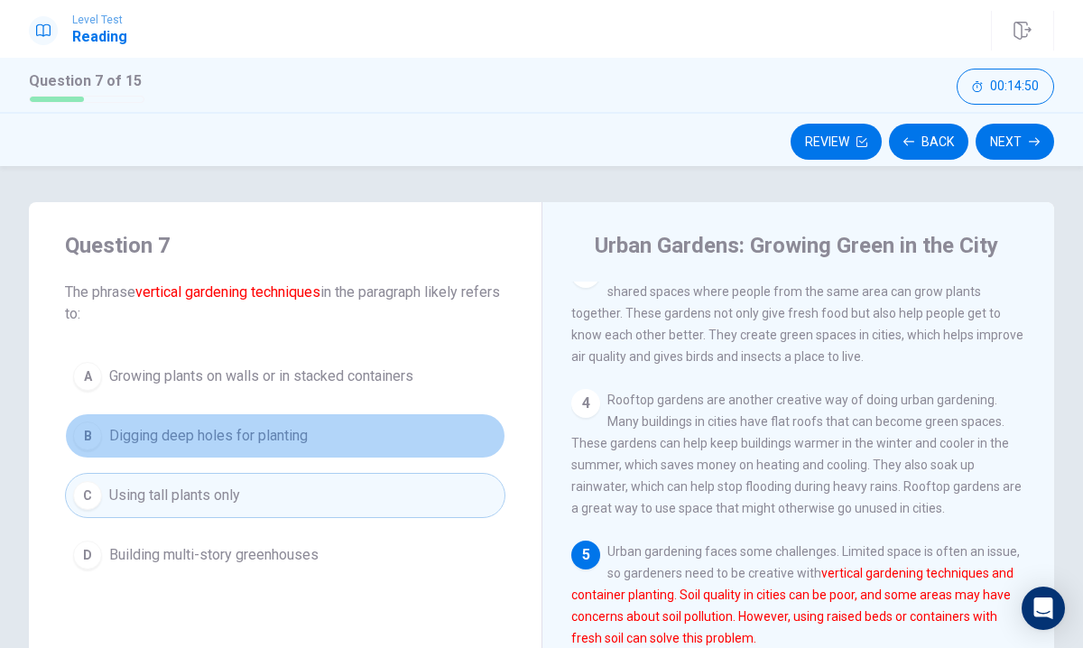
click at [319, 416] on button "B Digging deep holes for planting" at bounding box center [285, 435] width 440 height 45
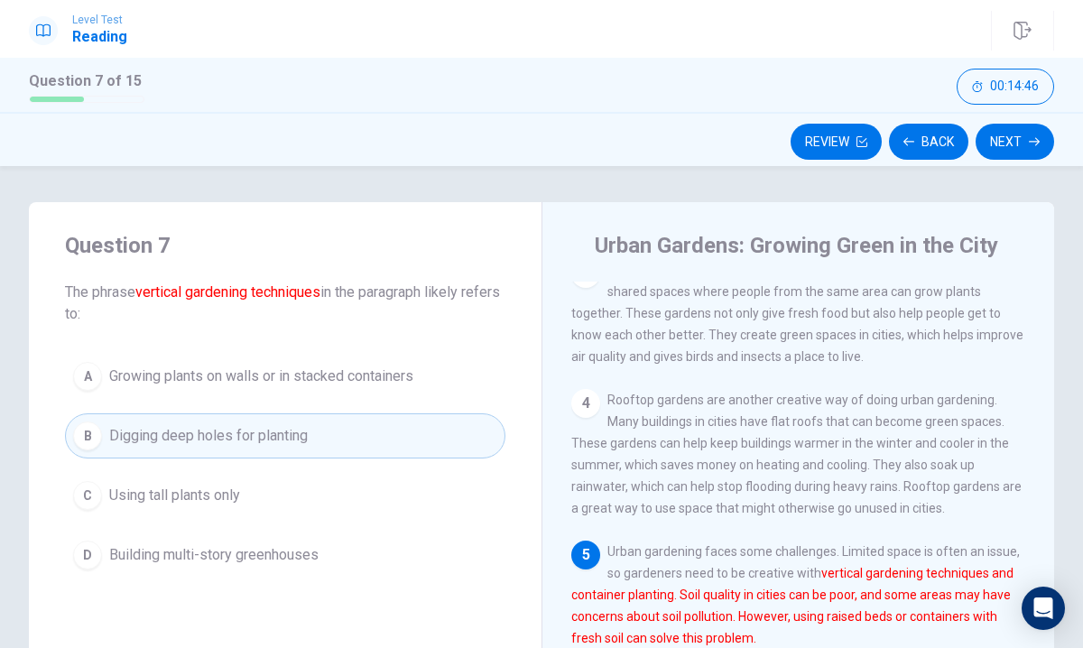
click at [410, 376] on span "Growing plants on walls or in stacked containers" at bounding box center [261, 376] width 304 height 22
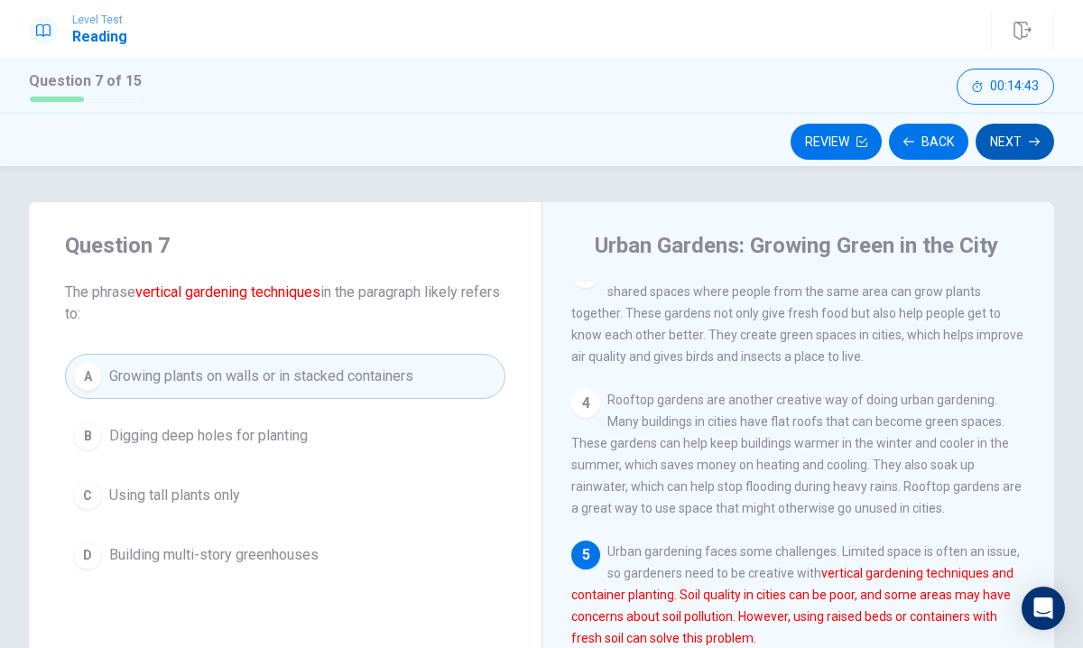
click at [1007, 145] on button "Next" at bounding box center [1014, 142] width 79 height 36
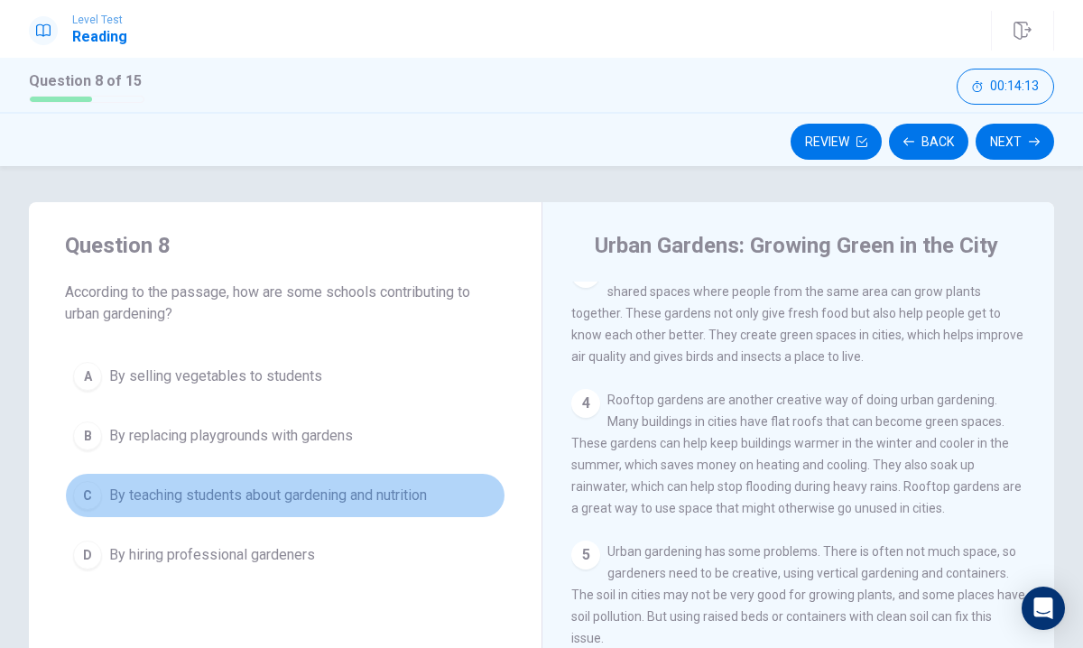
click at [364, 488] on span "By teaching students about gardening and nutrition" at bounding box center [268, 496] width 318 height 22
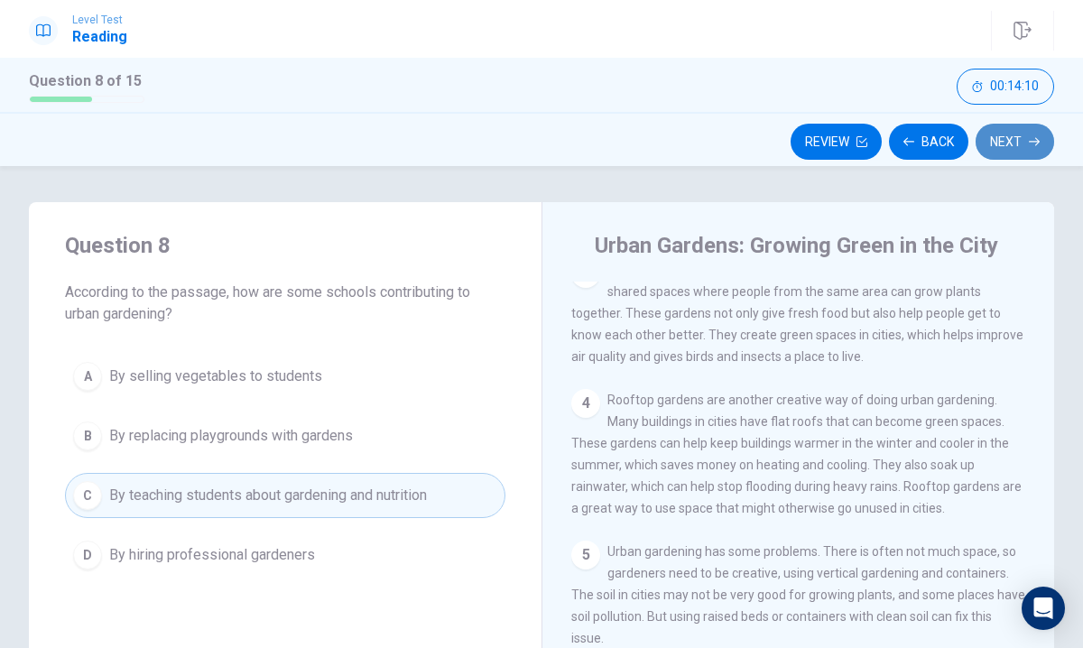
click at [1015, 135] on button "Next" at bounding box center [1014, 142] width 79 height 36
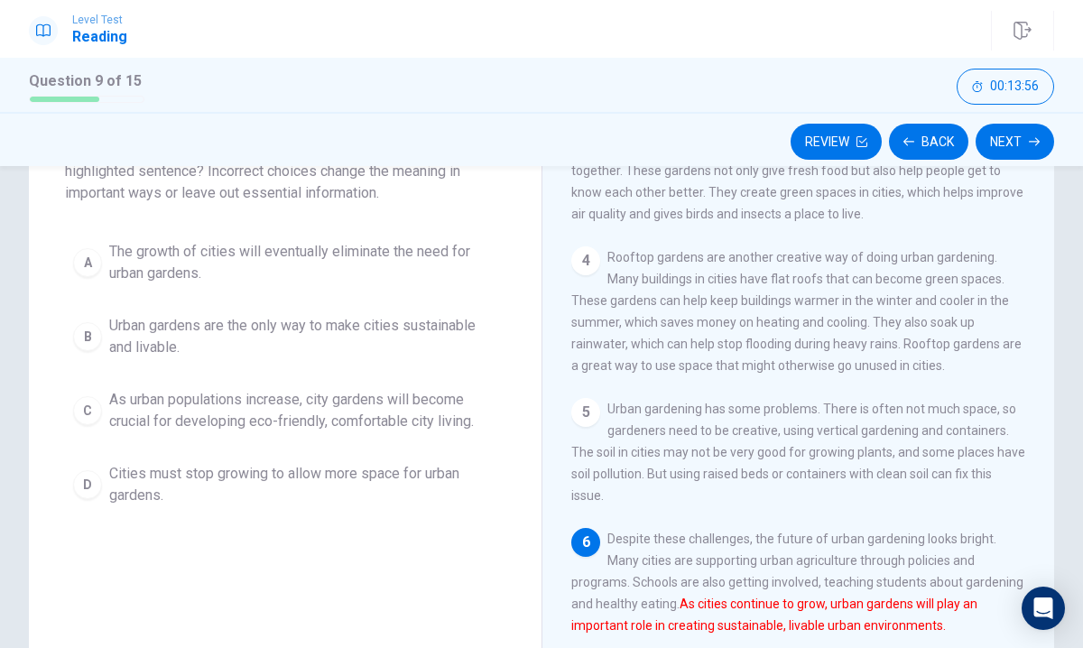
scroll to position [155, 0]
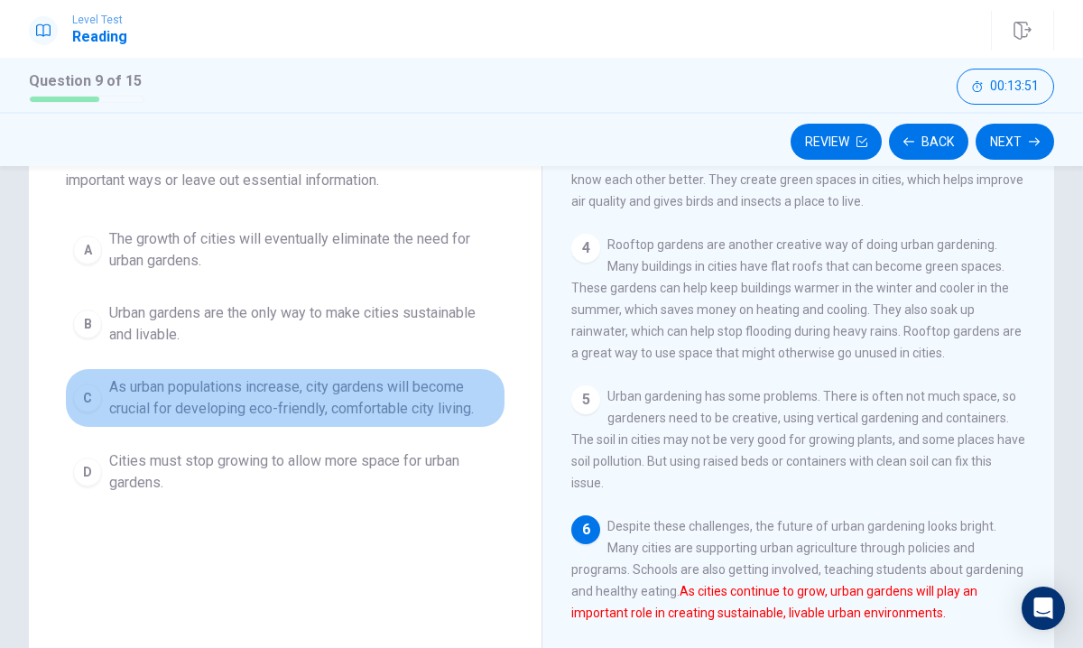
click at [124, 388] on span "As urban populations increase, city gardens will become crucial for developing …" at bounding box center [303, 397] width 388 height 43
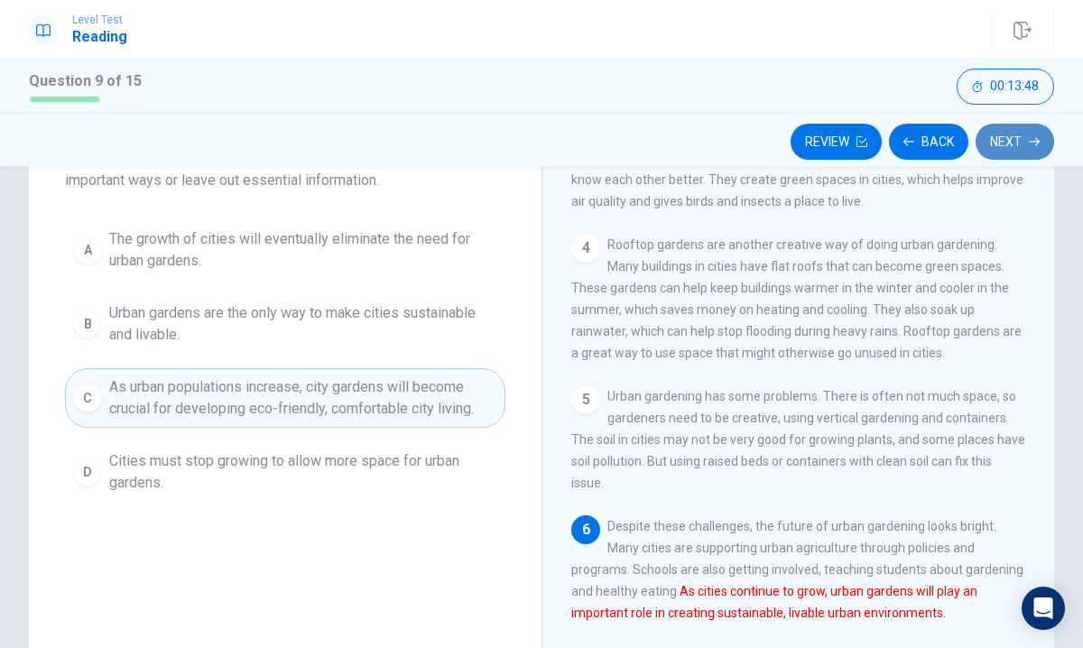
click at [1011, 124] on button "Next" at bounding box center [1014, 142] width 79 height 36
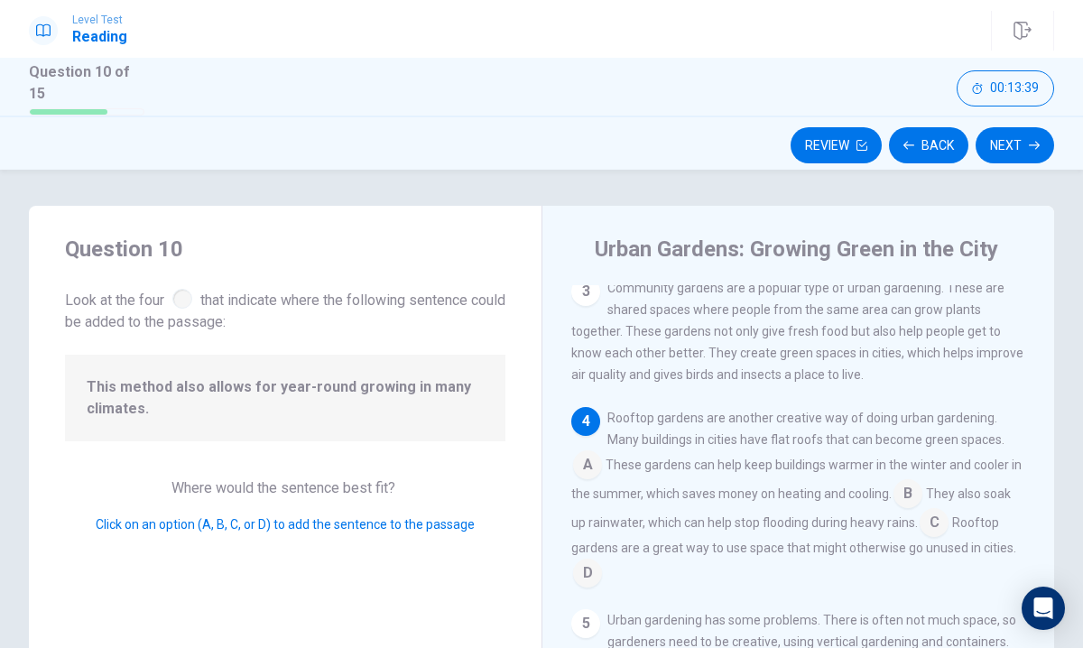
scroll to position [255, 0]
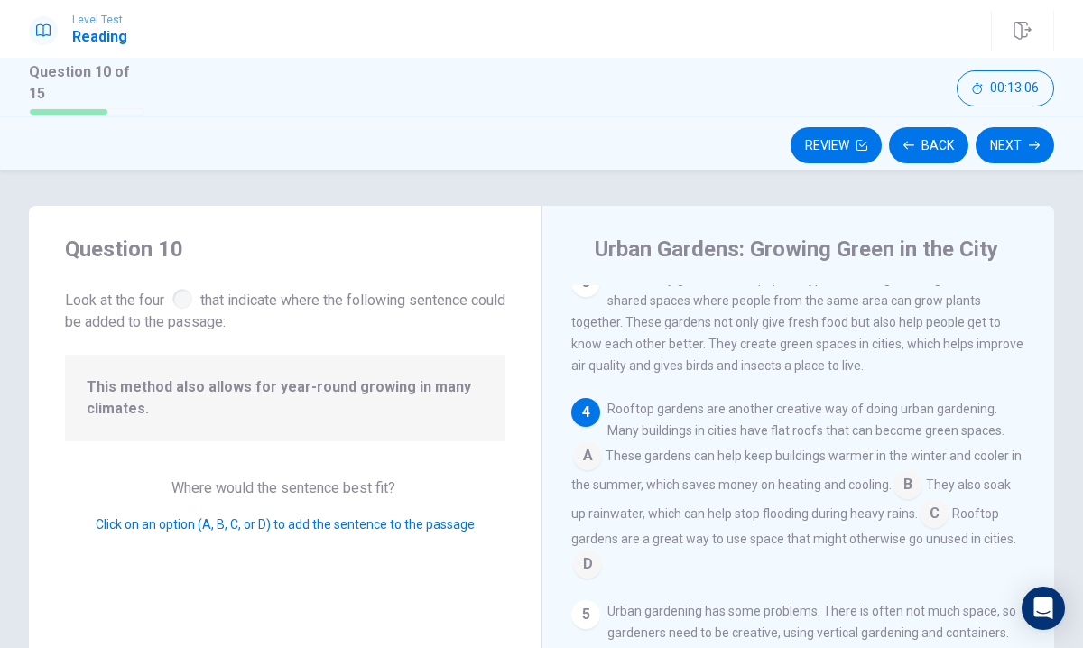
click at [893, 494] on input at bounding box center [907, 486] width 29 height 29
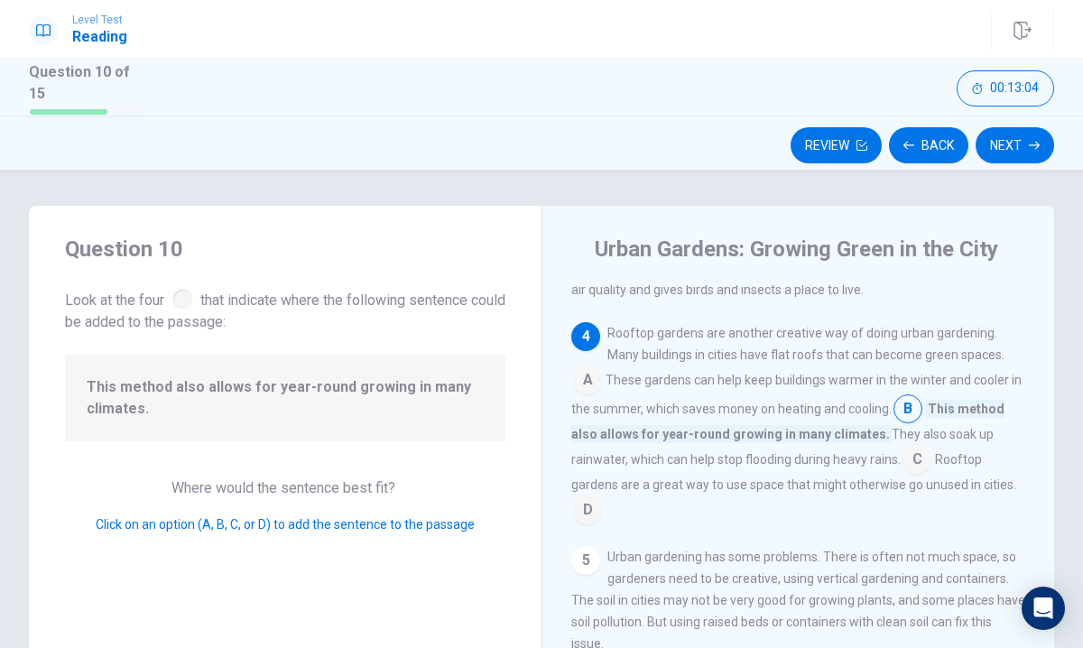
scroll to position [333, 0]
click at [1046, 142] on button "Next" at bounding box center [1014, 145] width 79 height 36
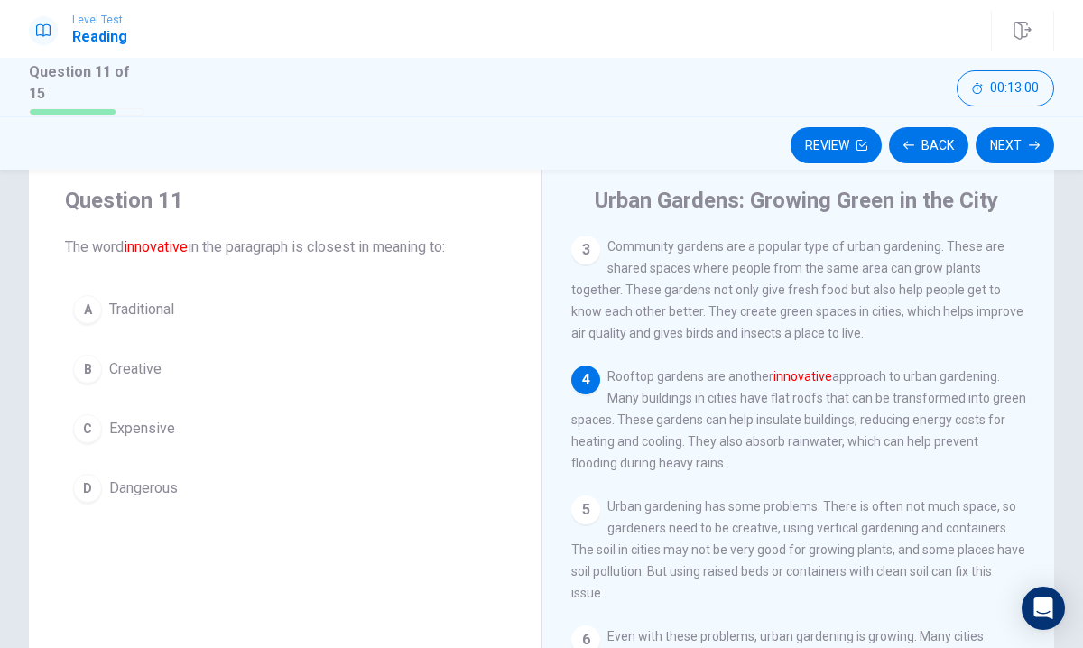
scroll to position [52, 0]
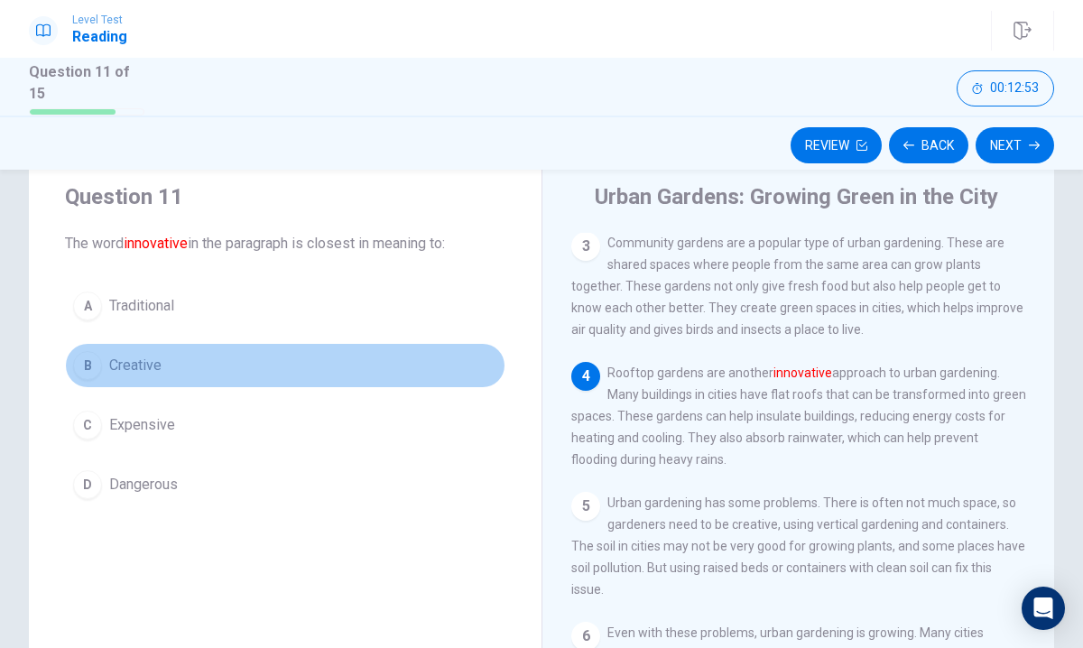
click at [98, 355] on div "B" at bounding box center [87, 365] width 29 height 29
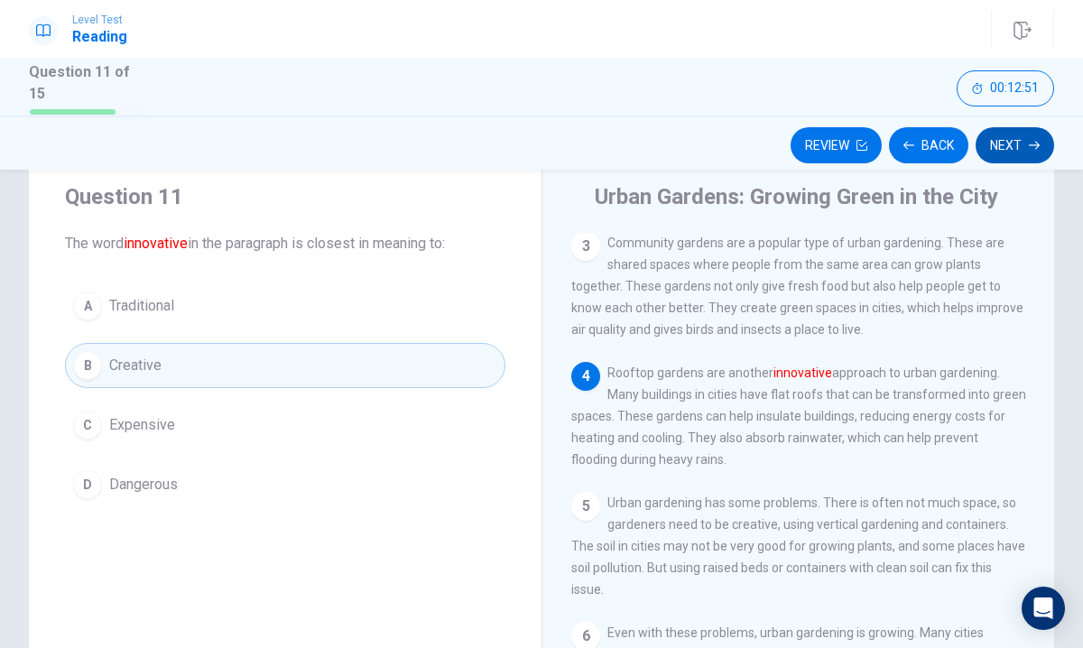
click at [1000, 128] on button "Next" at bounding box center [1014, 145] width 79 height 36
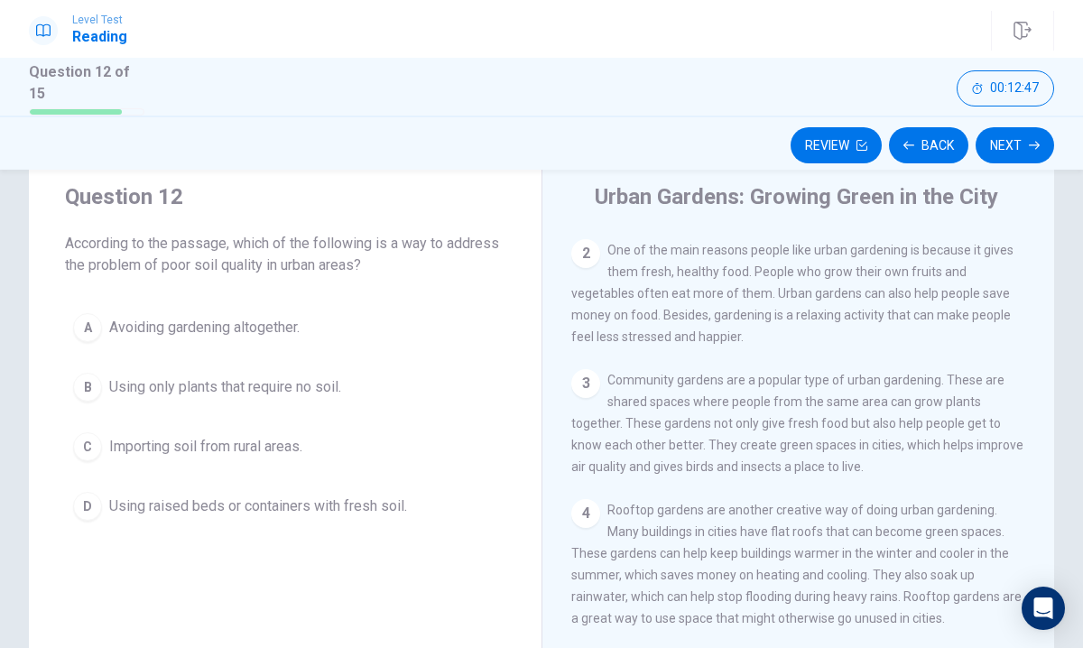
scroll to position [0, 0]
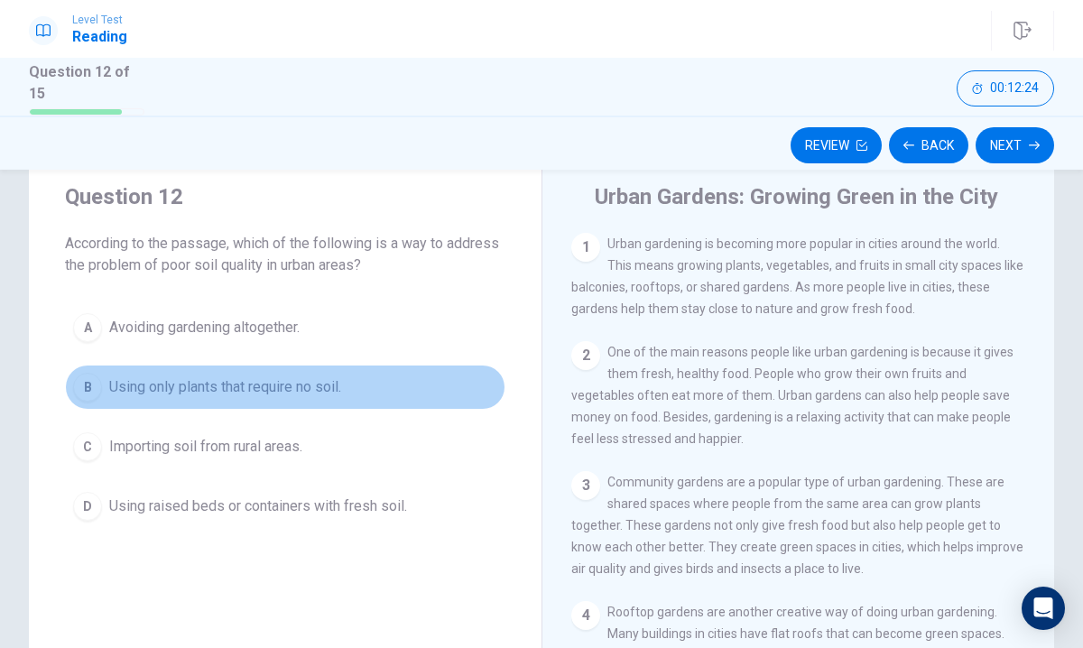
click at [316, 383] on span "Using only plants that require no soil." at bounding box center [225, 387] width 232 height 22
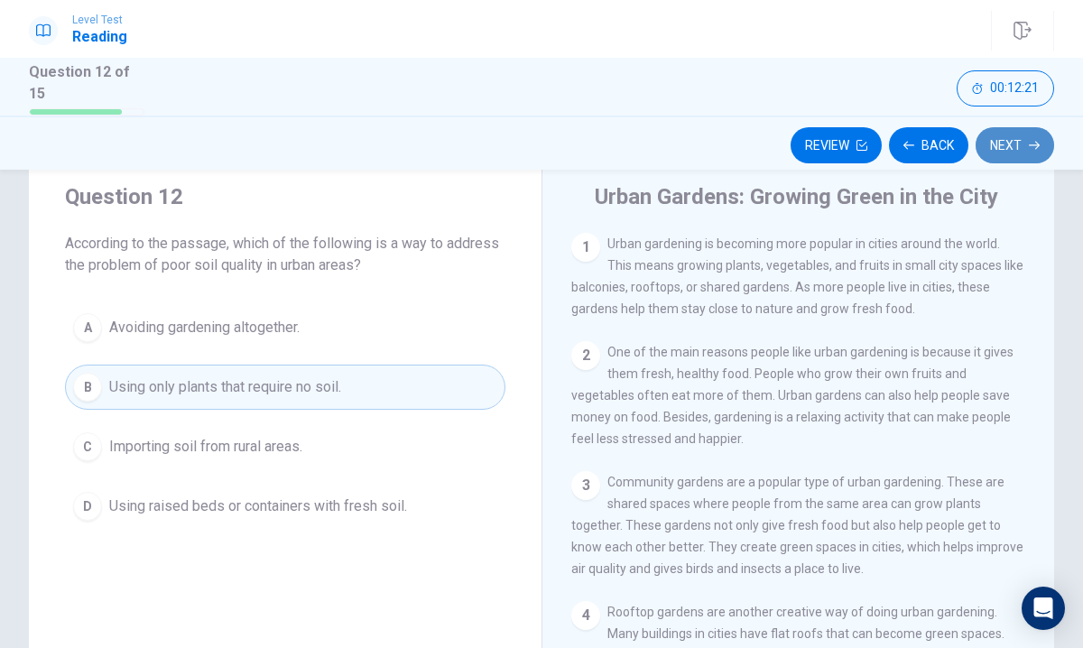
click at [1022, 134] on button "Next" at bounding box center [1014, 145] width 79 height 36
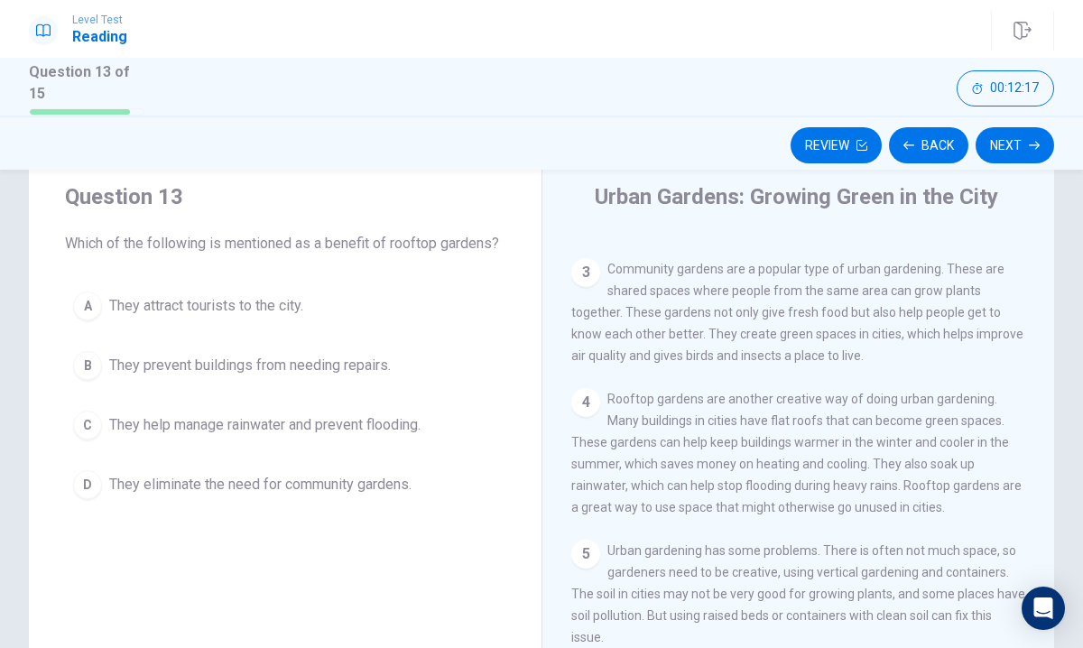
scroll to position [288, 0]
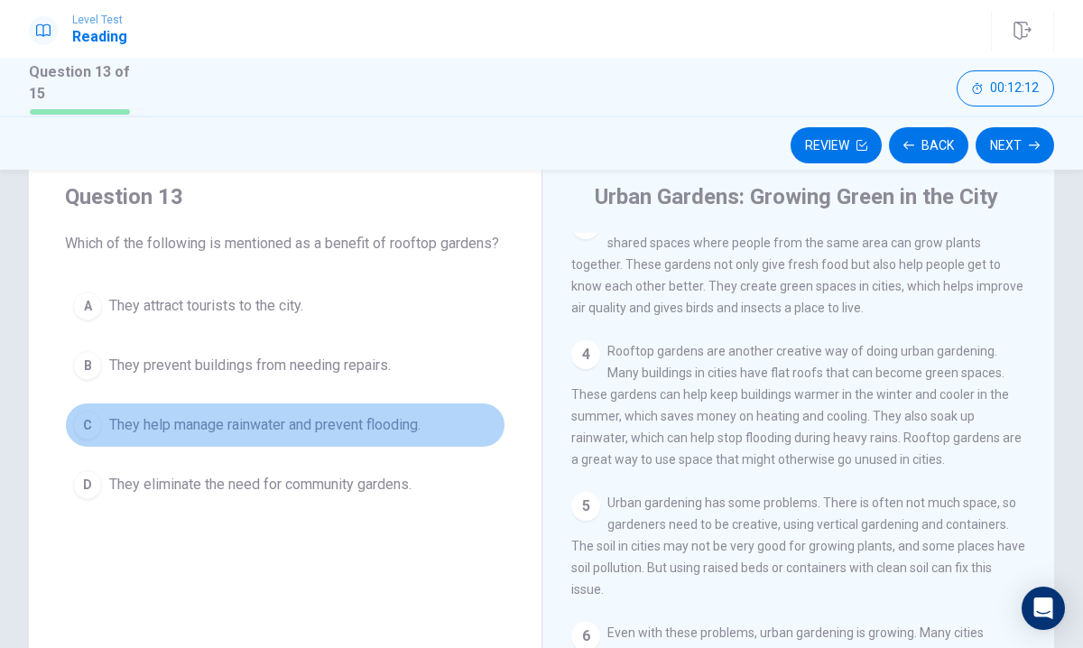
click at [334, 423] on span "They help manage rainwater and prevent flooding." at bounding box center [264, 425] width 311 height 22
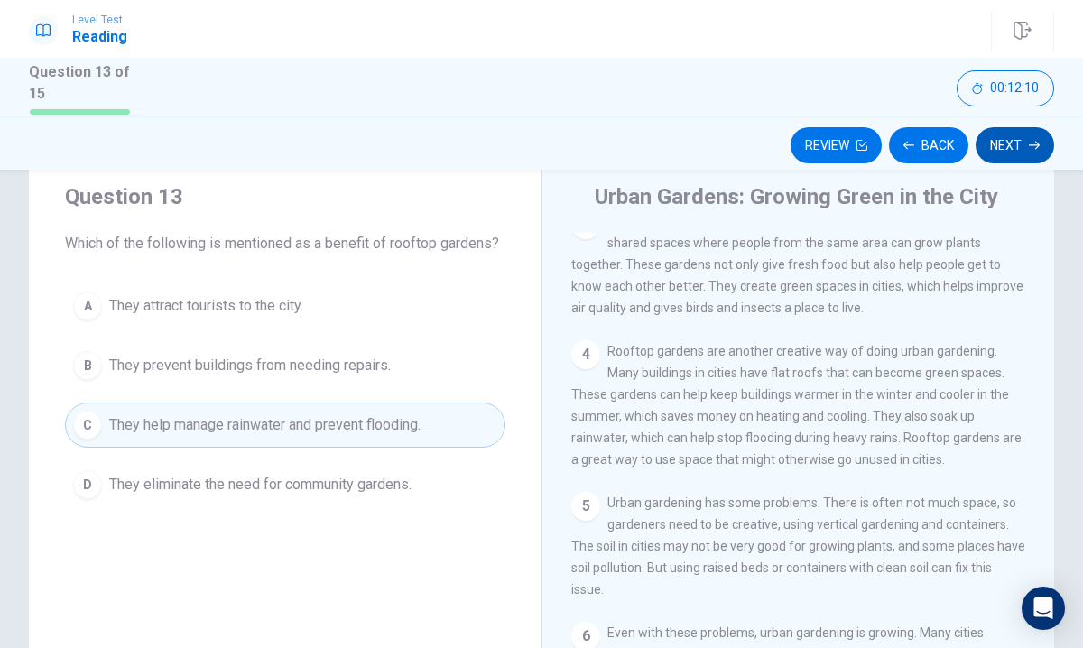
click at [1018, 151] on button "Next" at bounding box center [1014, 145] width 79 height 36
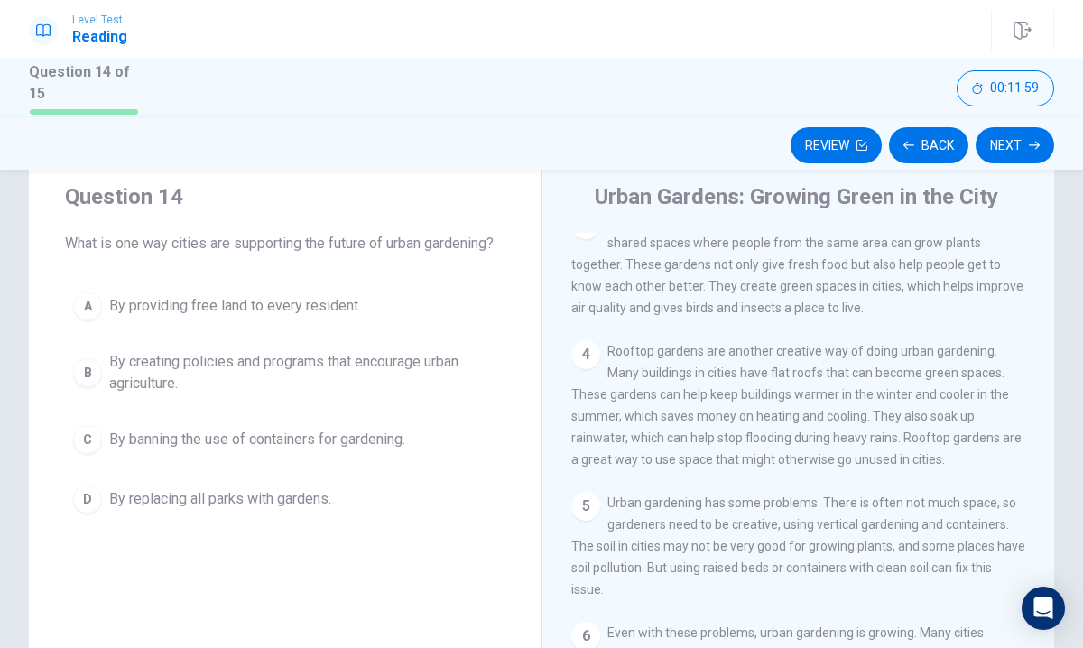
click at [97, 378] on div "B" at bounding box center [87, 372] width 29 height 29
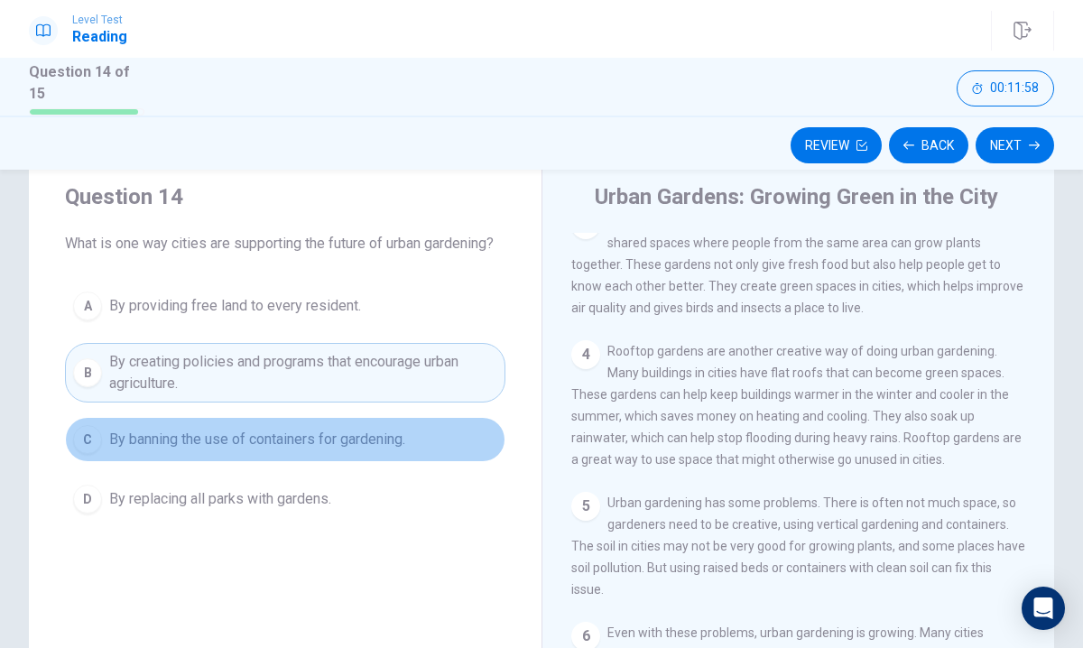
click at [88, 418] on button "C By banning the use of containers for gardening." at bounding box center [285, 439] width 440 height 45
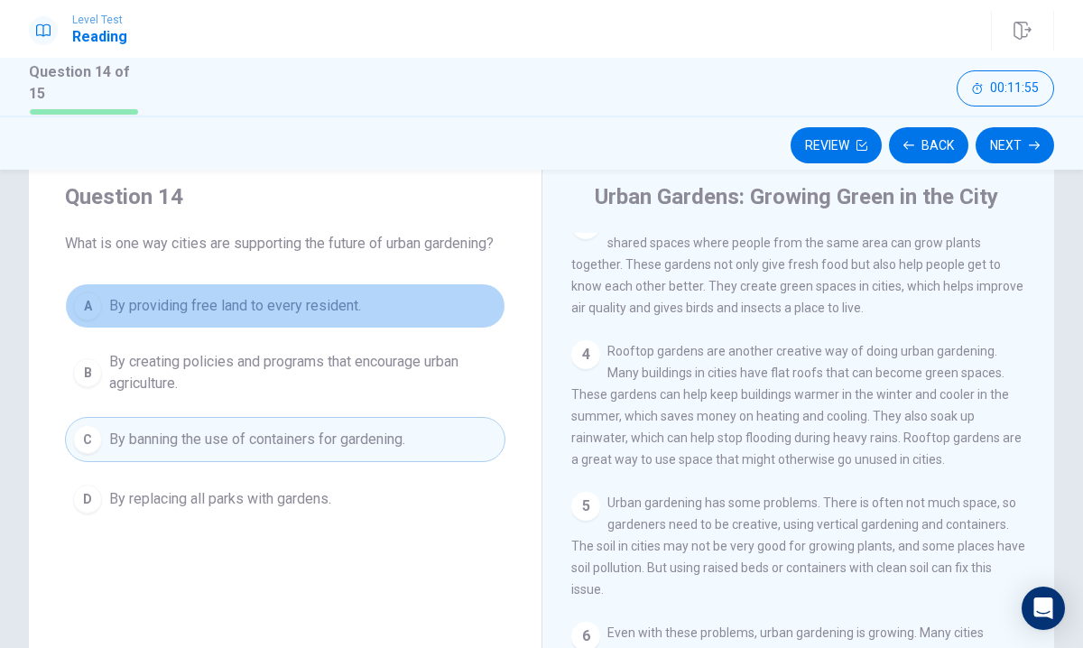
click at [282, 303] on span "By providing free land to every resident." at bounding box center [235, 306] width 252 height 22
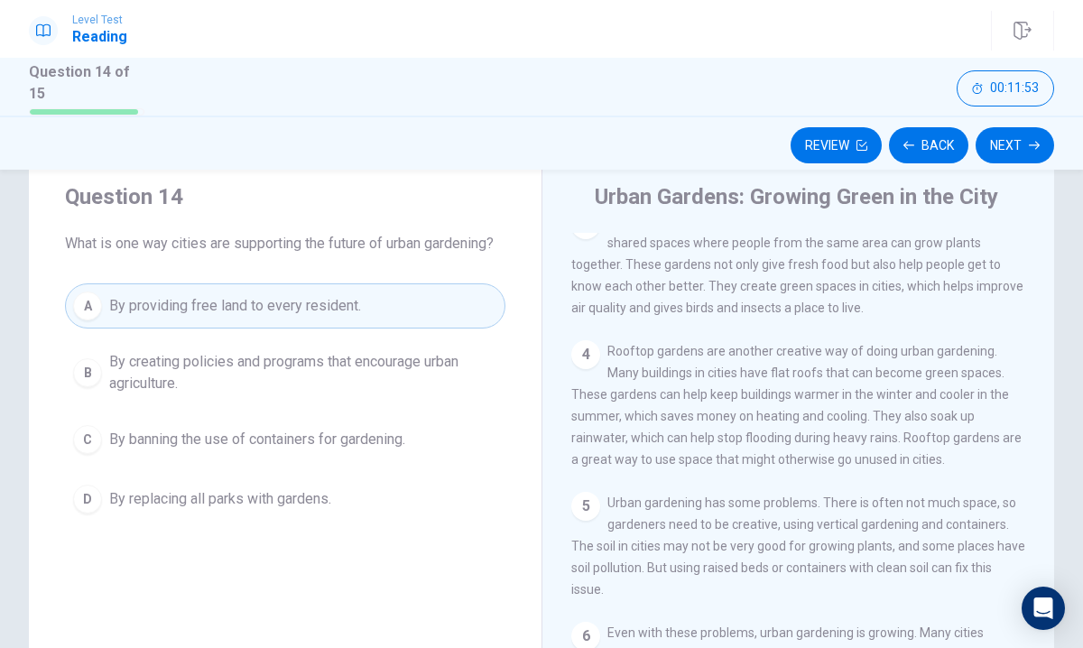
click at [236, 480] on button "D By replacing all parks with gardens." at bounding box center [285, 498] width 440 height 45
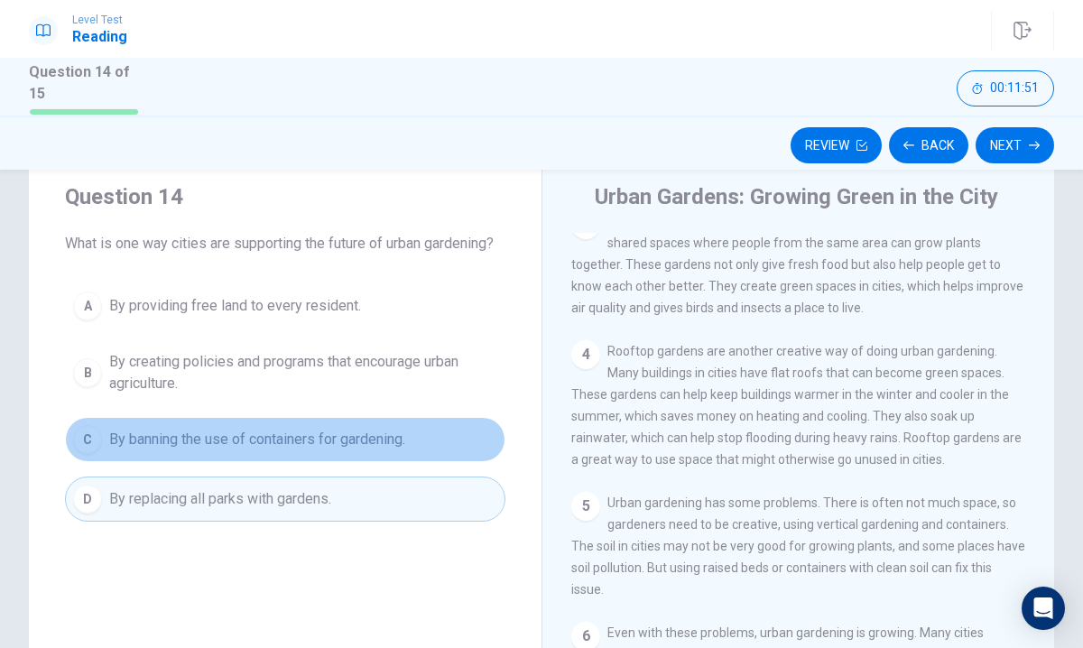
click at [331, 435] on span "By banning the use of containers for gardening." at bounding box center [257, 440] width 296 height 22
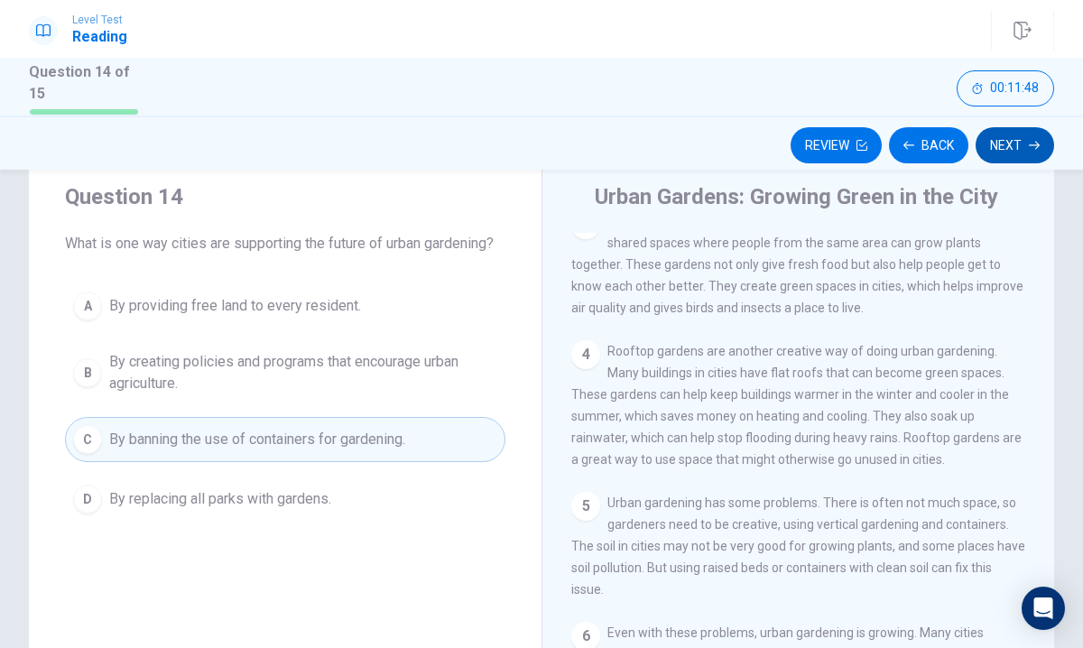
click at [1002, 155] on button "Next" at bounding box center [1014, 145] width 79 height 36
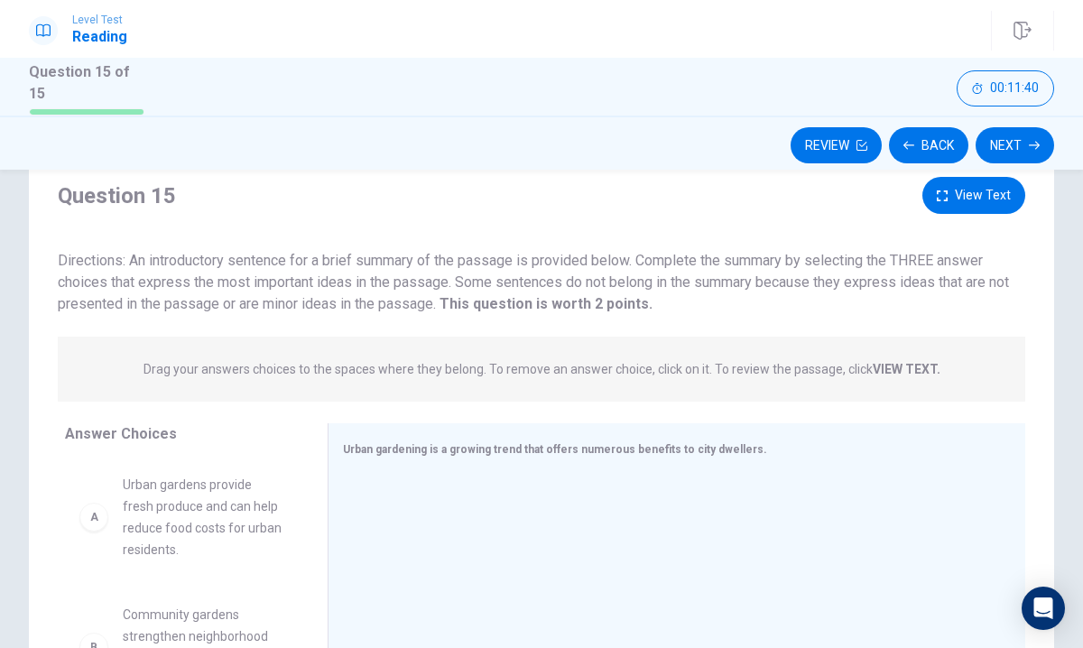
scroll to position [53, 0]
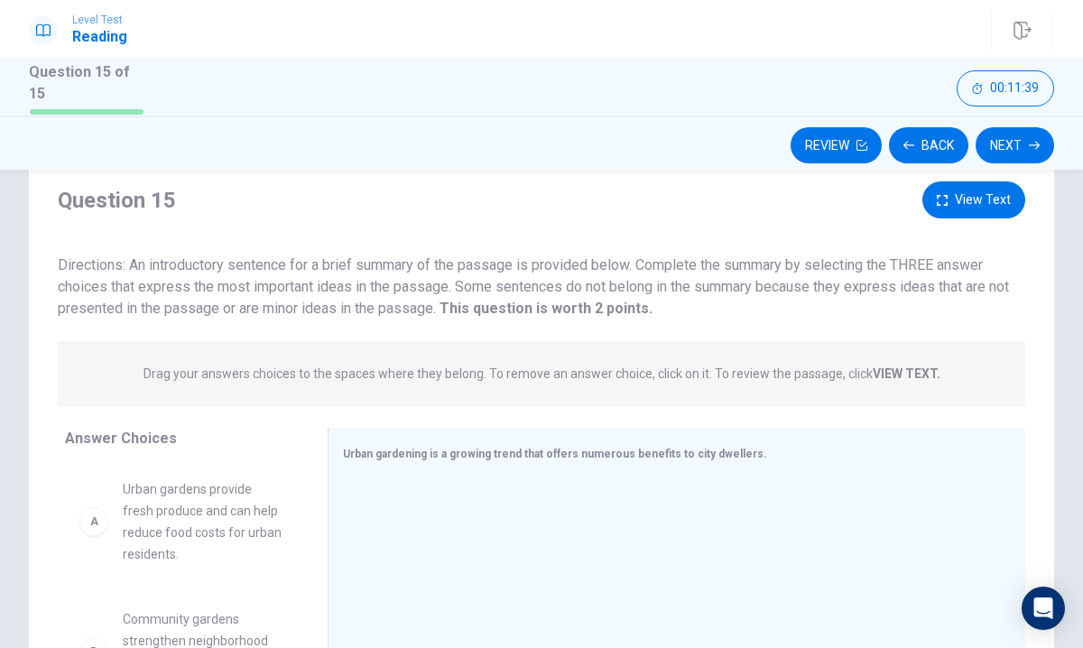
click at [953, 191] on button "View Text" at bounding box center [973, 199] width 103 height 37
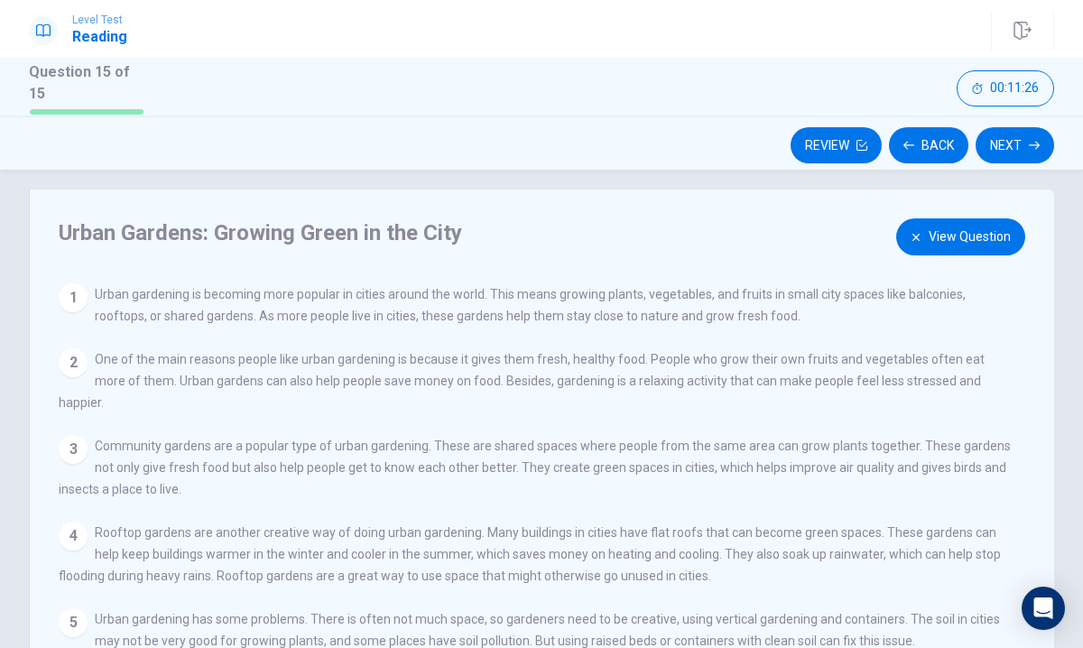
scroll to position [0, 0]
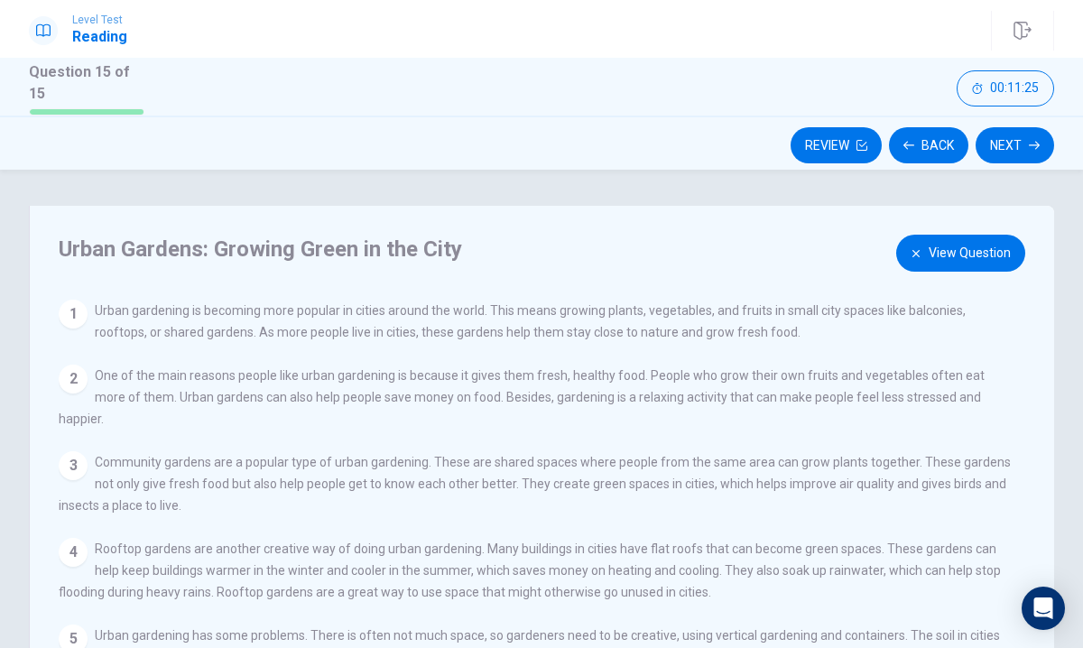
click at [963, 245] on button "View Question" at bounding box center [960, 253] width 129 height 37
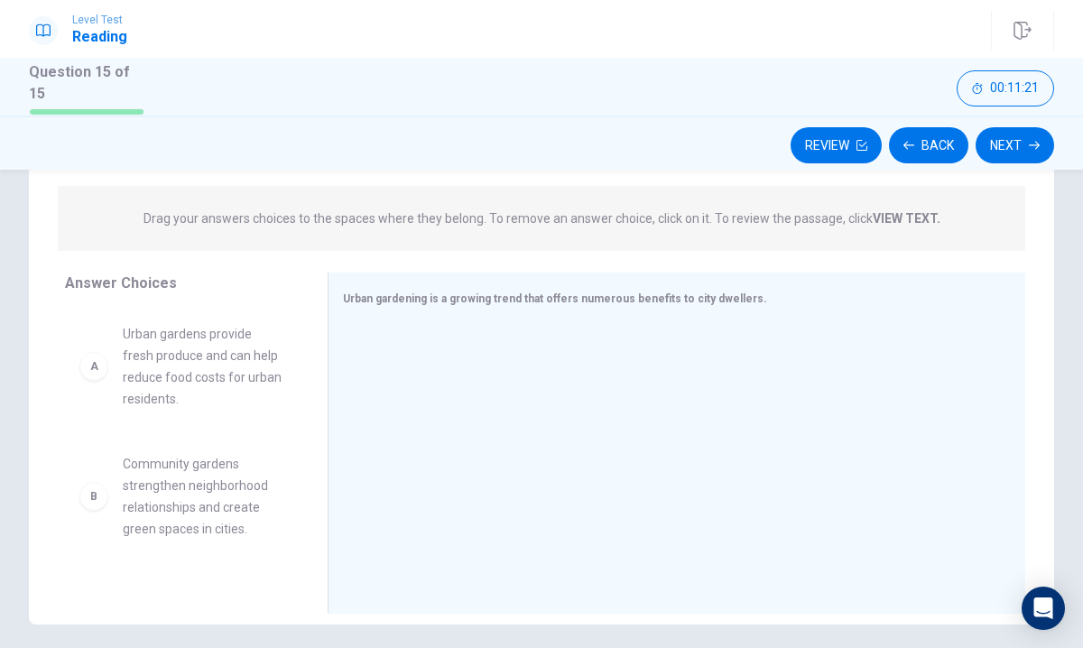
scroll to position [275, 0]
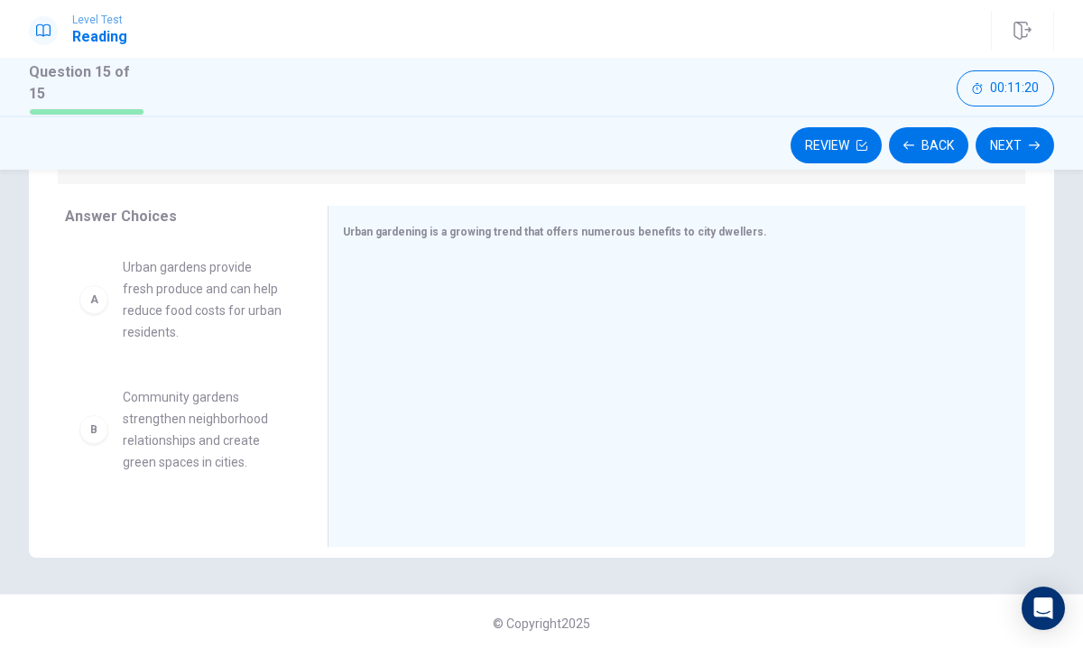
click at [99, 300] on div "A" at bounding box center [93, 299] width 29 height 29
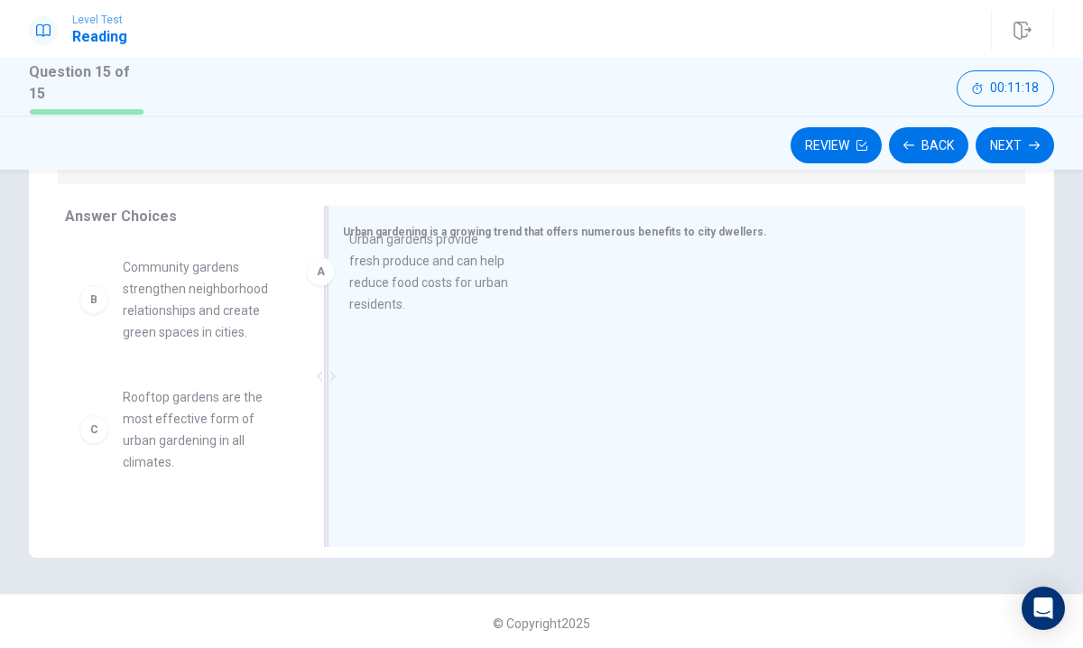
drag, startPoint x: 99, startPoint y: 300, endPoint x: 330, endPoint y: 267, distance: 233.4
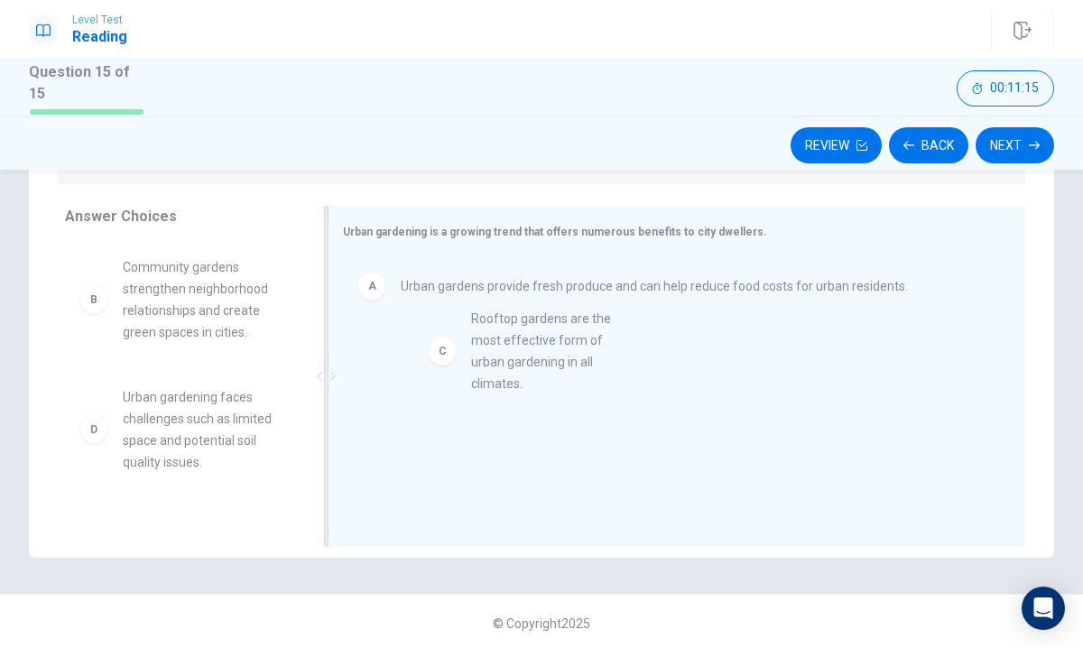
drag, startPoint x: 123, startPoint y: 431, endPoint x: 518, endPoint y: 343, distance: 405.0
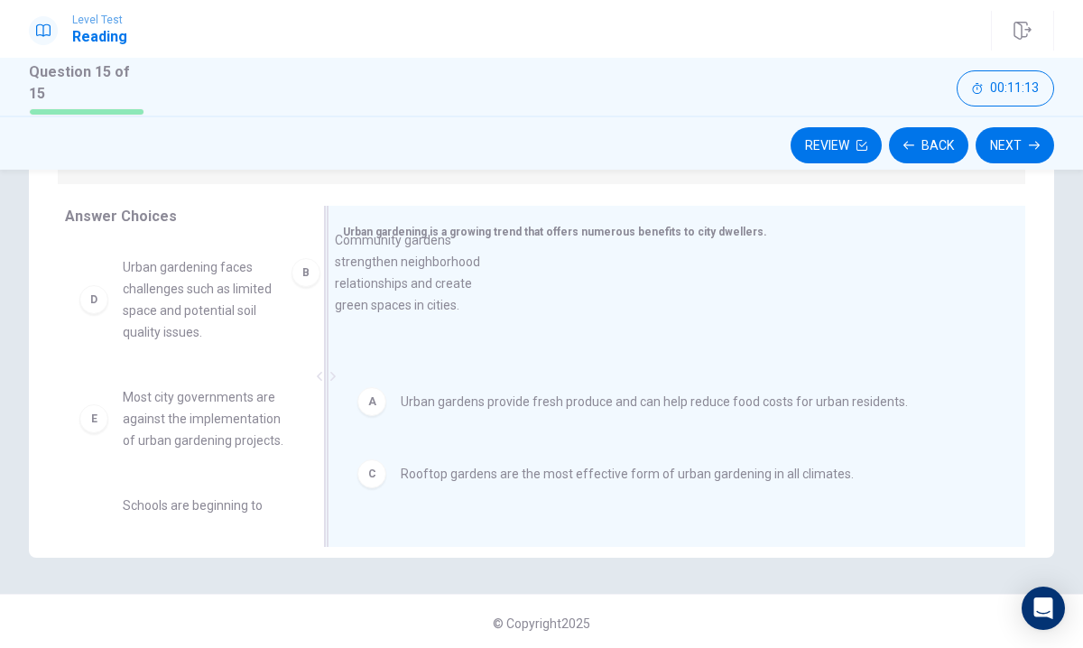
drag, startPoint x: 236, startPoint y: 291, endPoint x: 456, endPoint y: 262, distance: 222.2
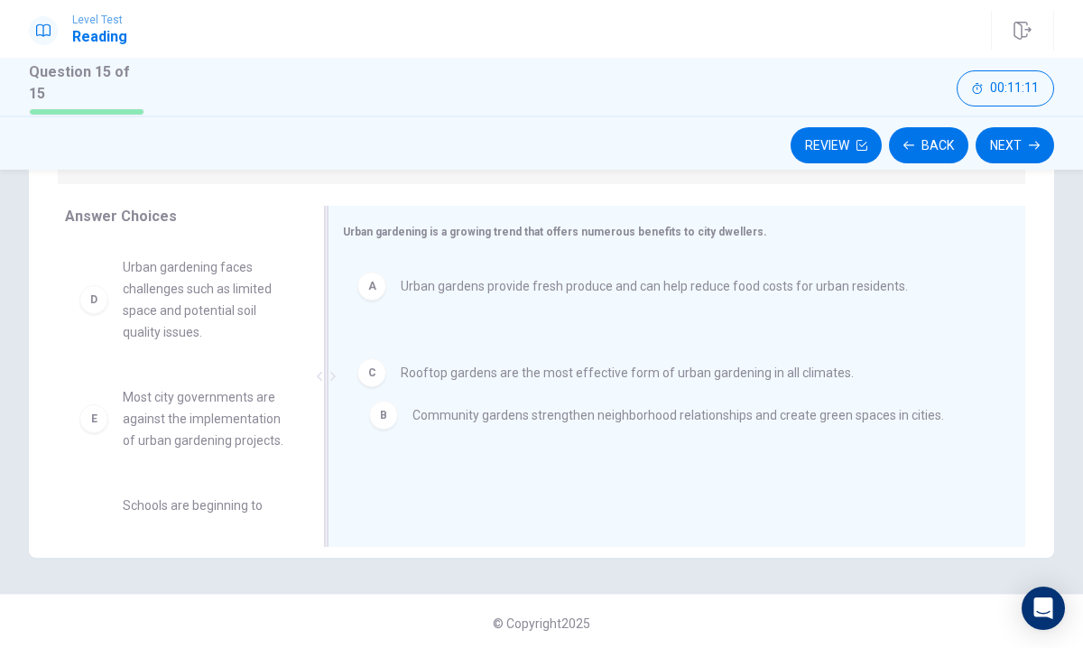
drag, startPoint x: 385, startPoint y: 372, endPoint x: 397, endPoint y: 437, distance: 66.0
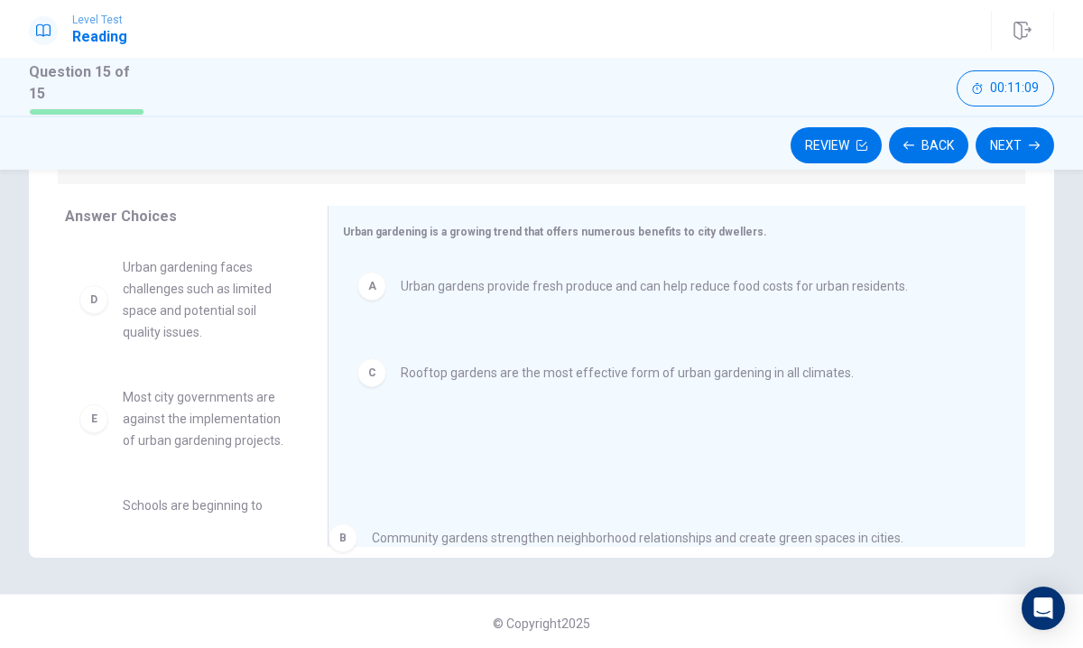
drag, startPoint x: 395, startPoint y: 357, endPoint x: 365, endPoint y: 547, distance: 191.8
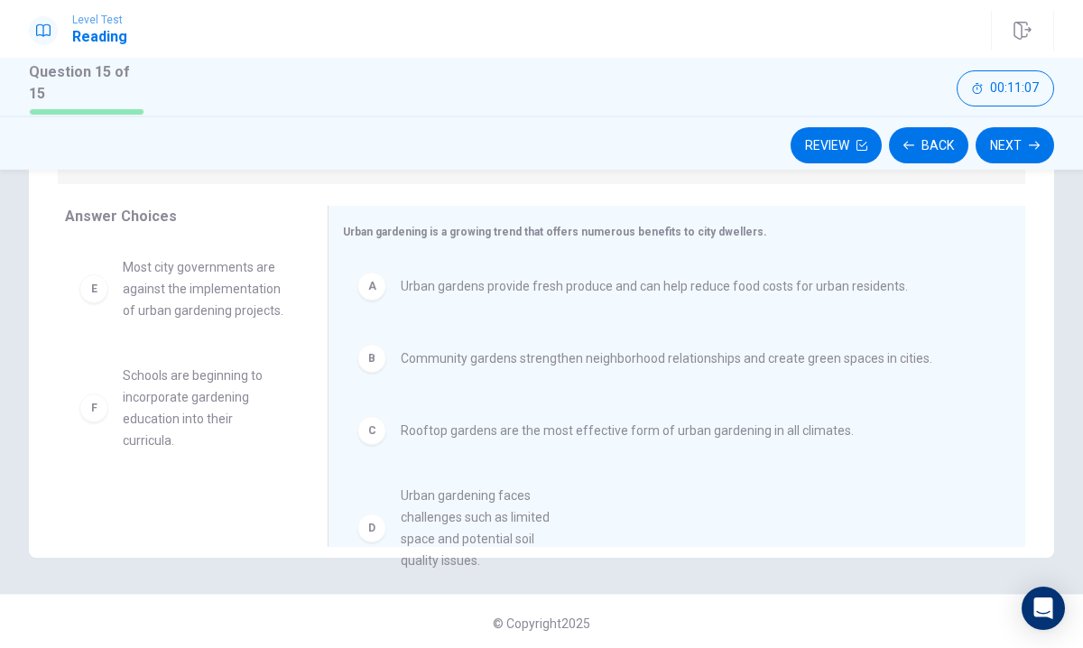
drag, startPoint x: 205, startPoint y: 330, endPoint x: 489, endPoint y: 559, distance: 364.6
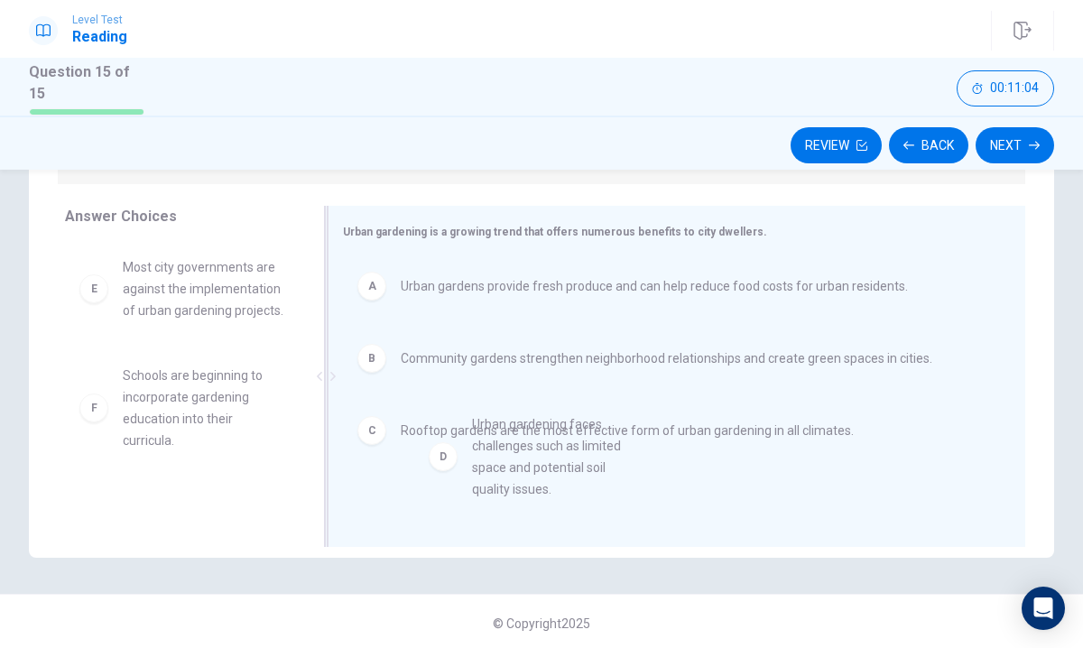
drag, startPoint x: 181, startPoint y: 304, endPoint x: 541, endPoint y: 467, distance: 395.4
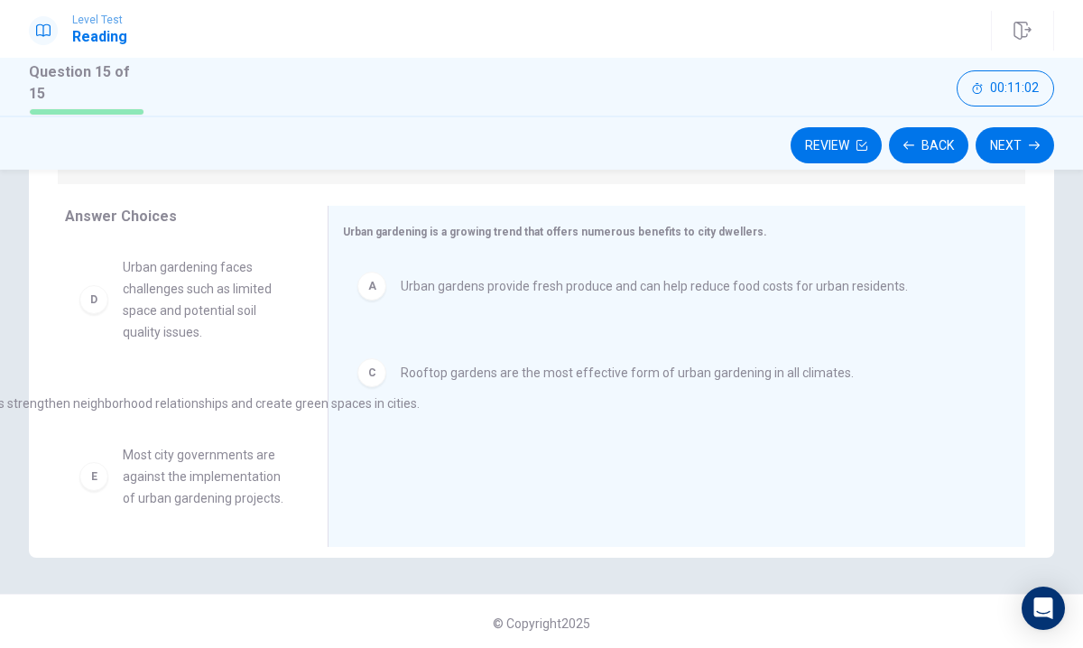
drag, startPoint x: 501, startPoint y: 359, endPoint x: -20, endPoint y: 402, distance: 522.5
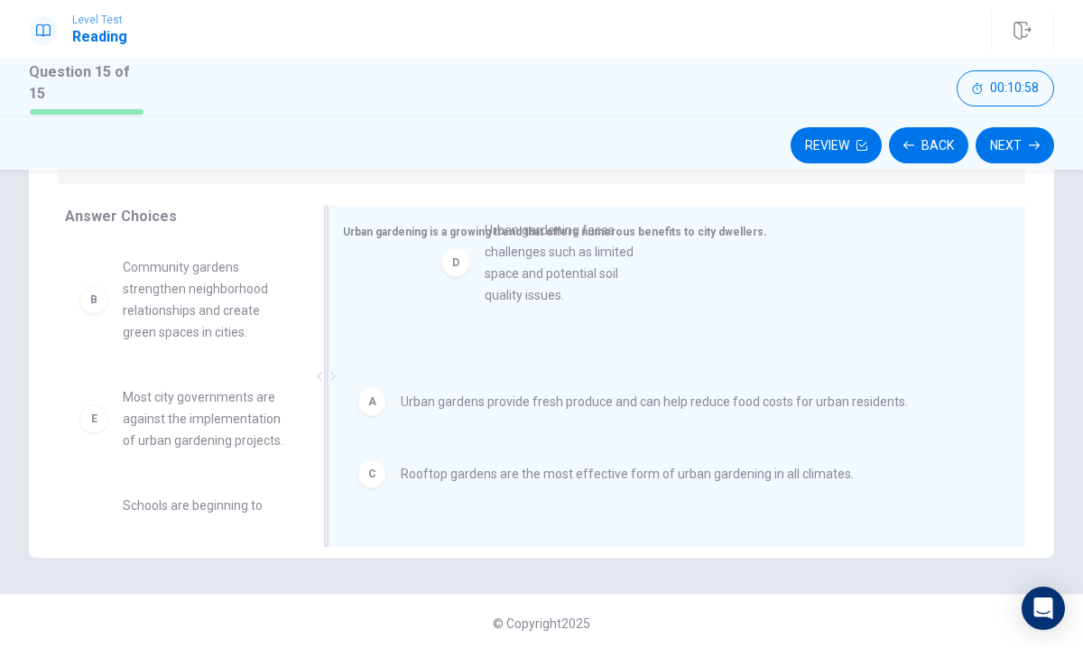
drag, startPoint x: 208, startPoint y: 402, endPoint x: 579, endPoint y: 233, distance: 407.8
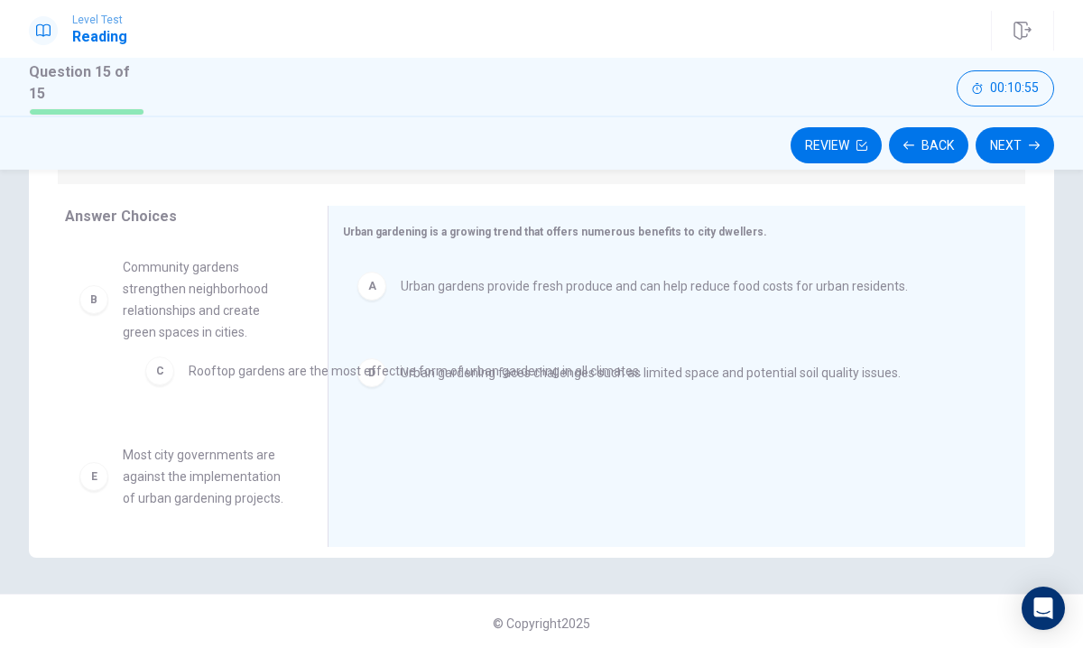
drag, startPoint x: 395, startPoint y: 354, endPoint x: 158, endPoint y: 375, distance: 238.3
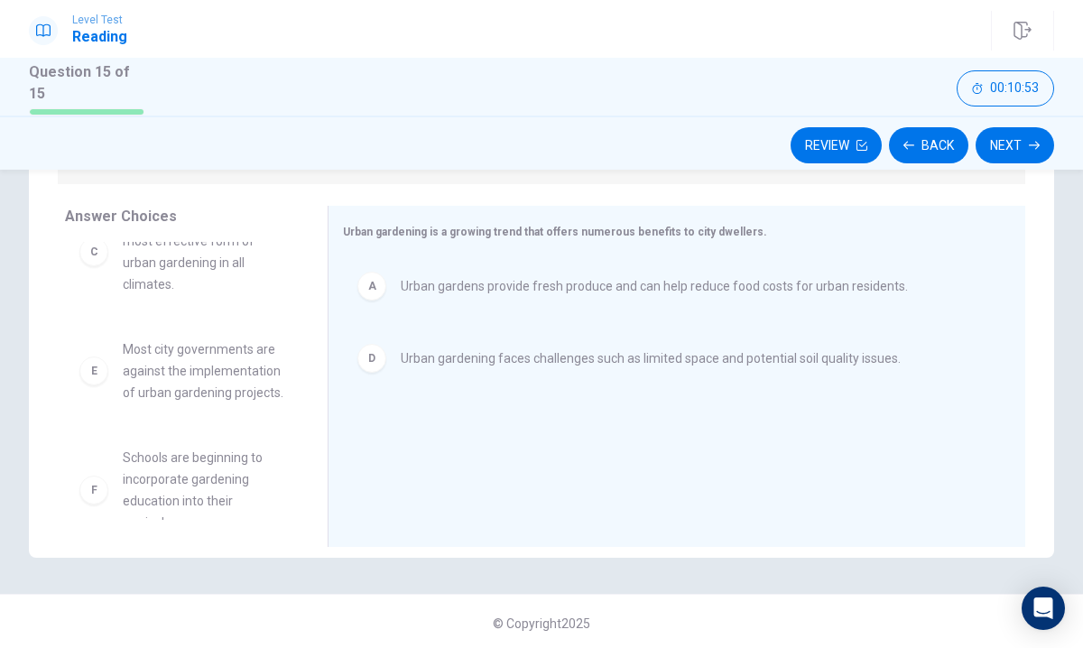
scroll to position [184, 0]
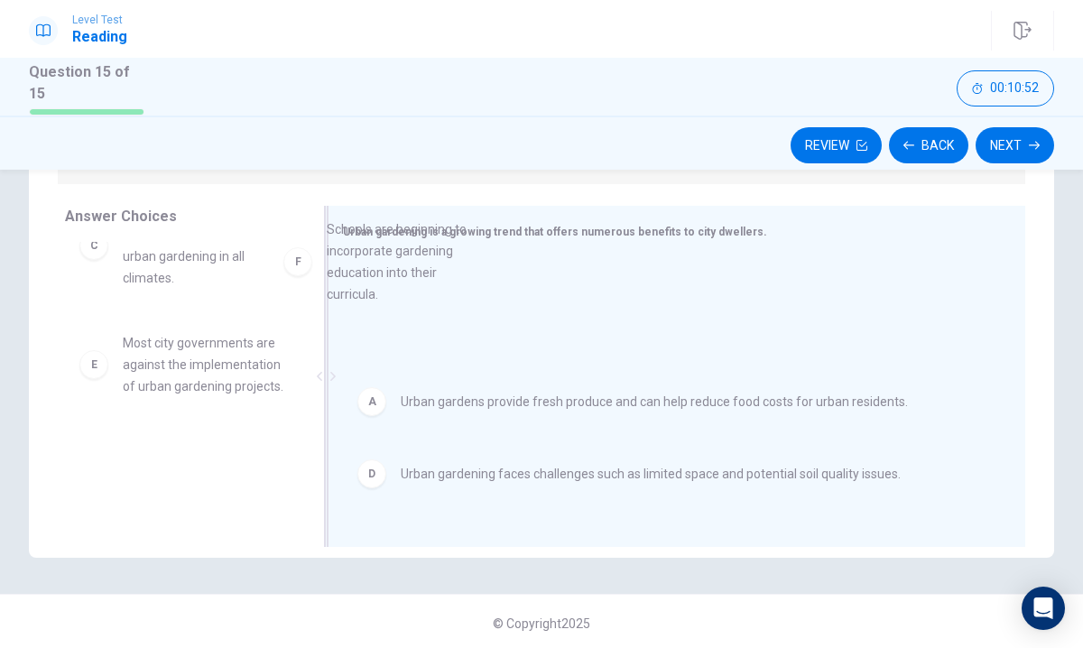
drag, startPoint x: 179, startPoint y: 495, endPoint x: 386, endPoint y: 295, distance: 288.5
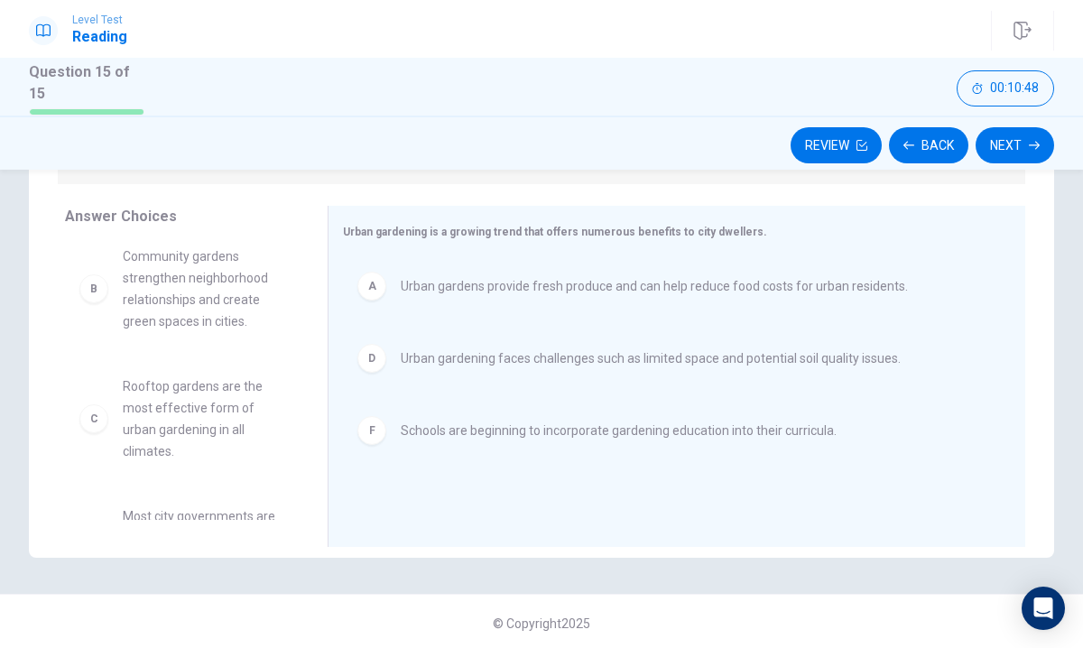
scroll to position [0, 0]
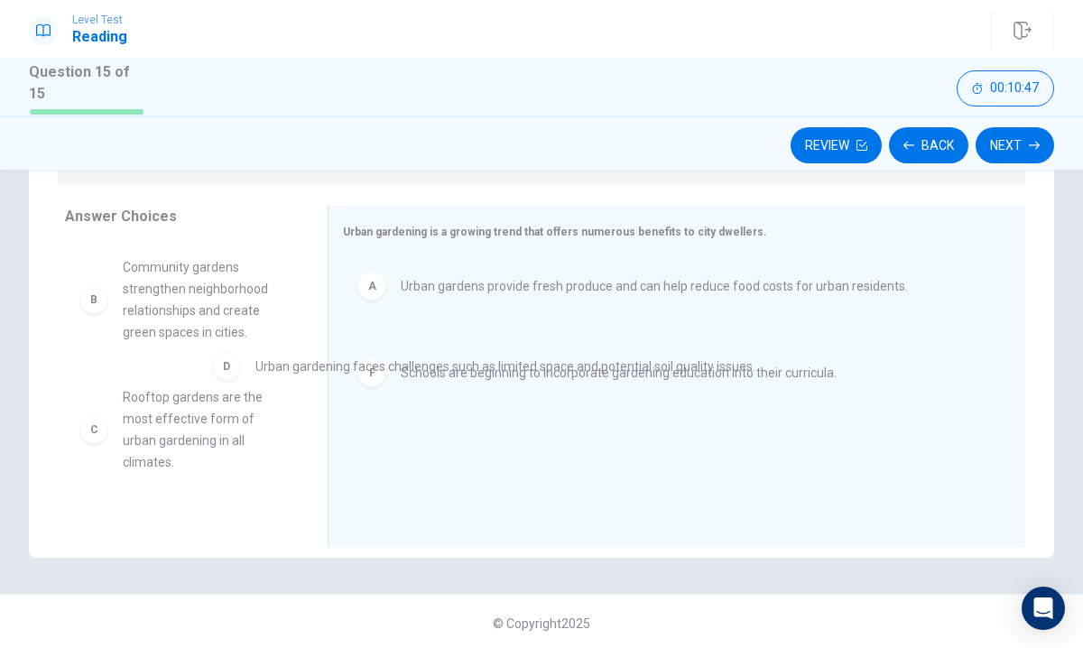
drag, startPoint x: 395, startPoint y: 363, endPoint x: 71, endPoint y: 382, distance: 324.5
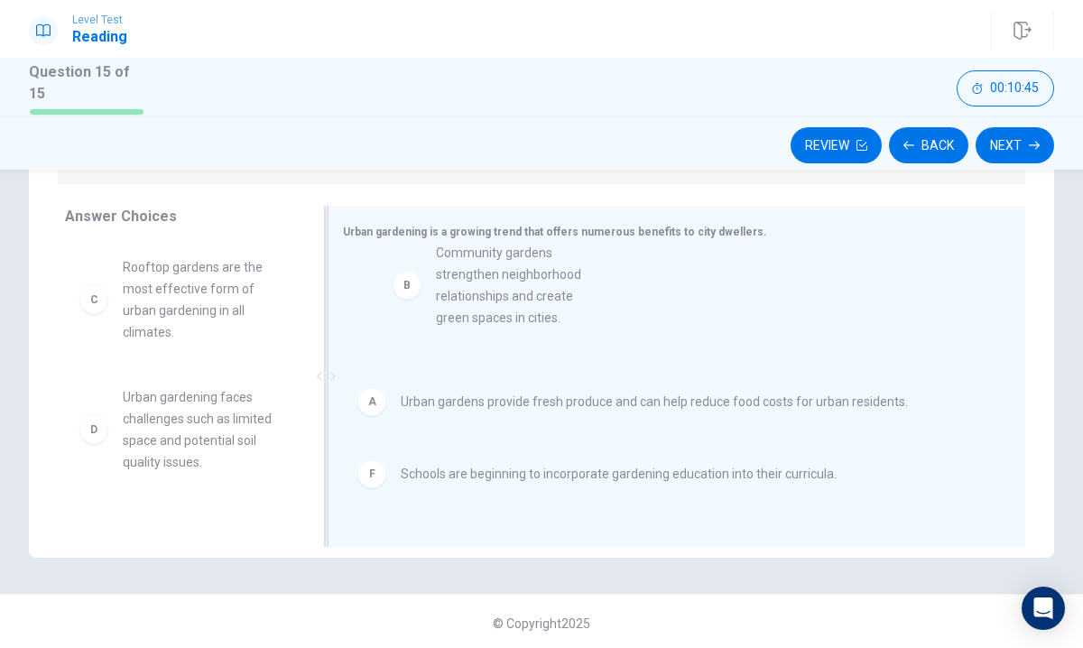
drag, startPoint x: 144, startPoint y: 314, endPoint x: 491, endPoint y: 303, distance: 346.7
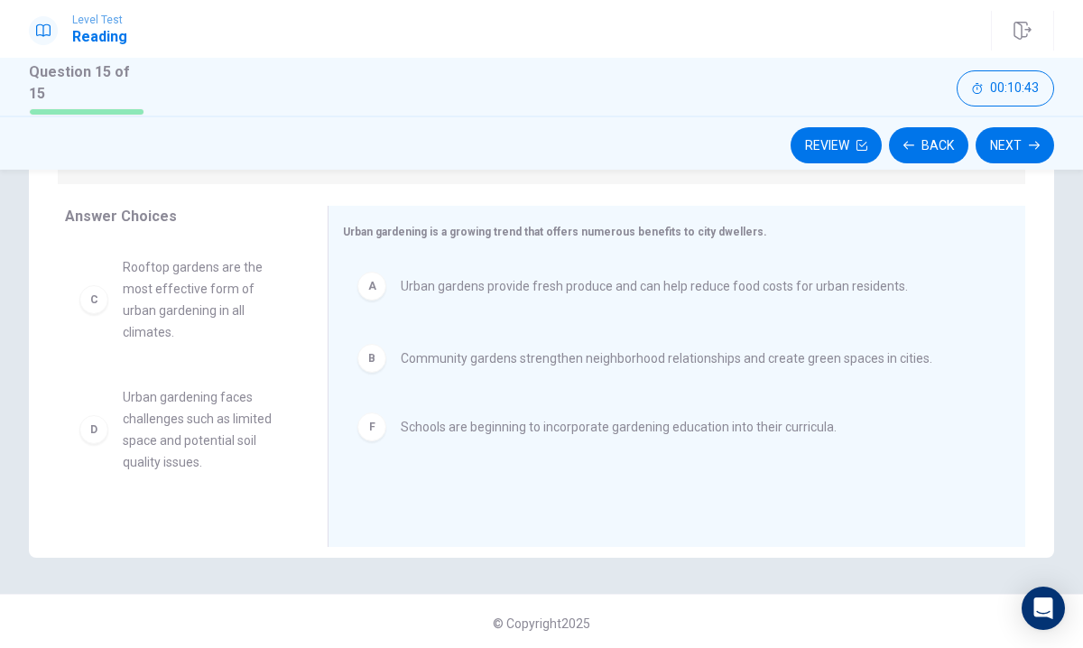
drag, startPoint x: 435, startPoint y: 439, endPoint x: 143, endPoint y: 475, distance: 293.7
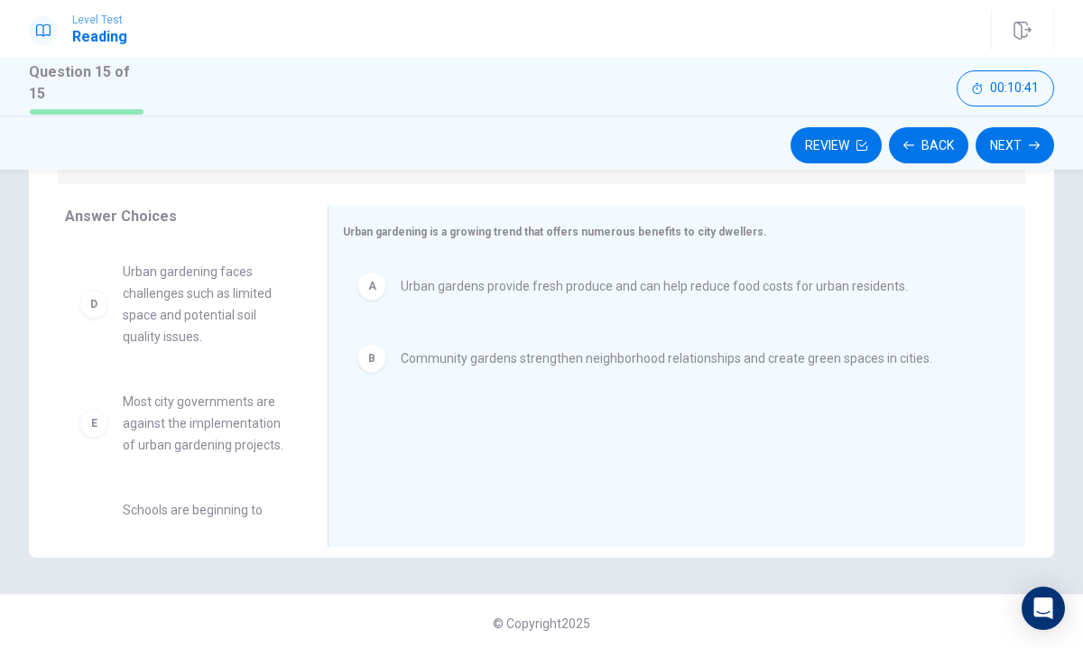
scroll to position [184, 0]
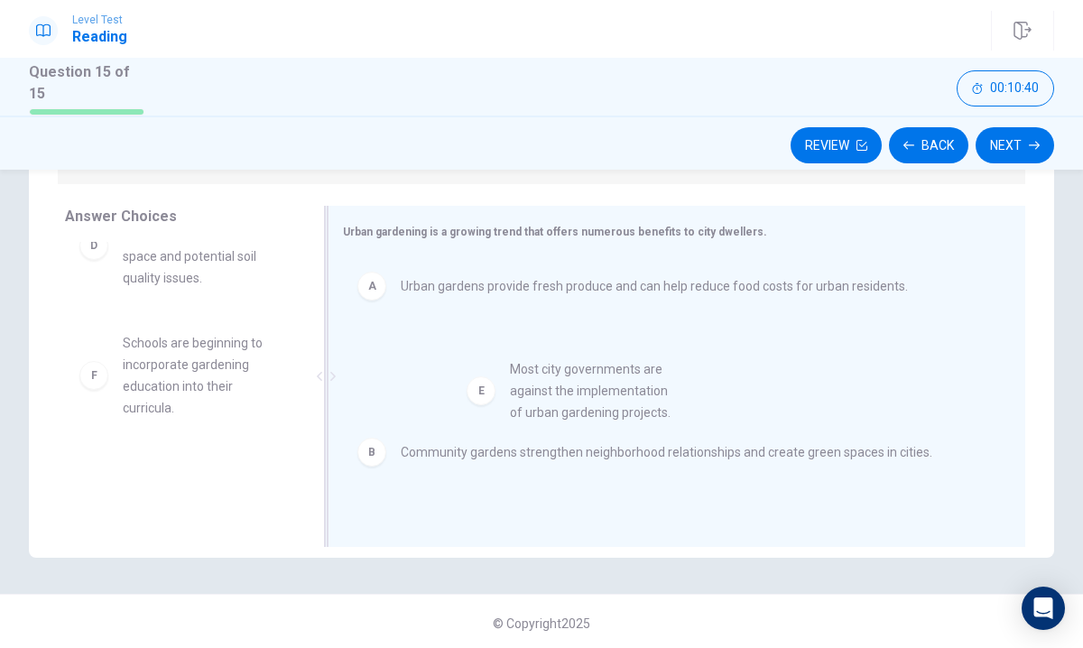
drag, startPoint x: 139, startPoint y: 345, endPoint x: 701, endPoint y: 371, distance: 562.8
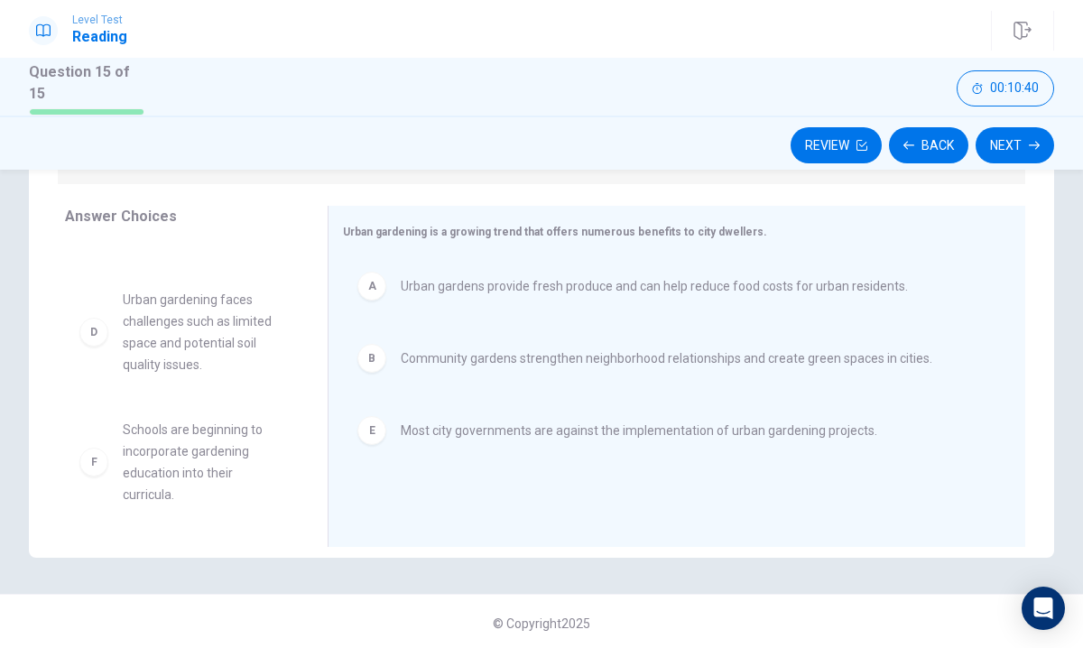
scroll to position [76, 0]
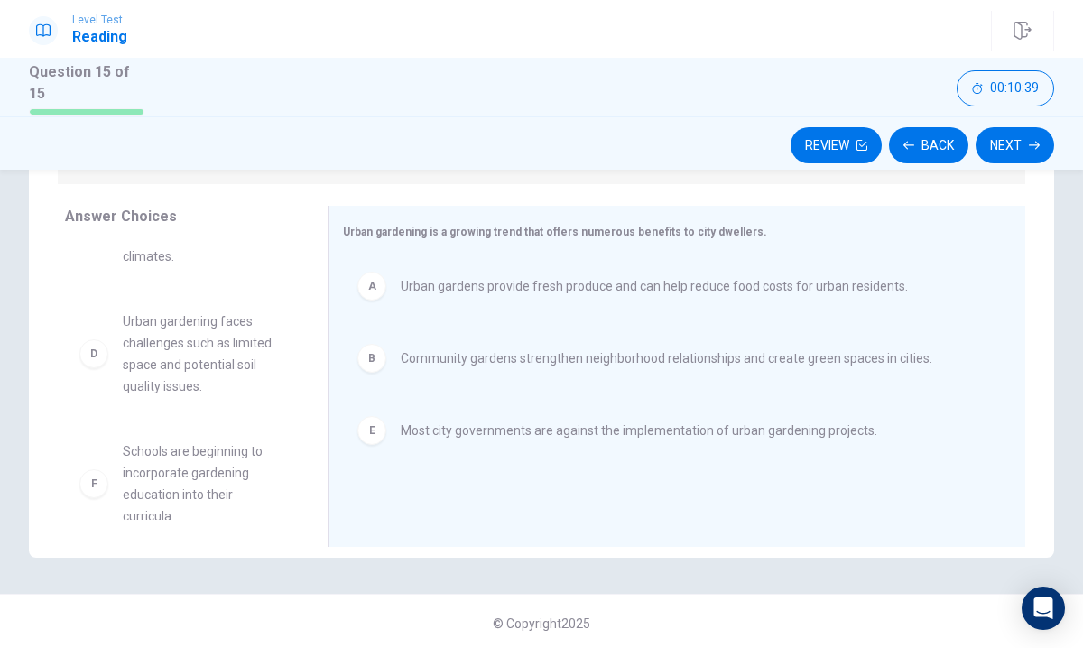
click at [1038, 122] on div "Review Back Next" at bounding box center [541, 143] width 1083 height 54
click at [1029, 141] on icon "button" at bounding box center [1034, 145] width 11 height 11
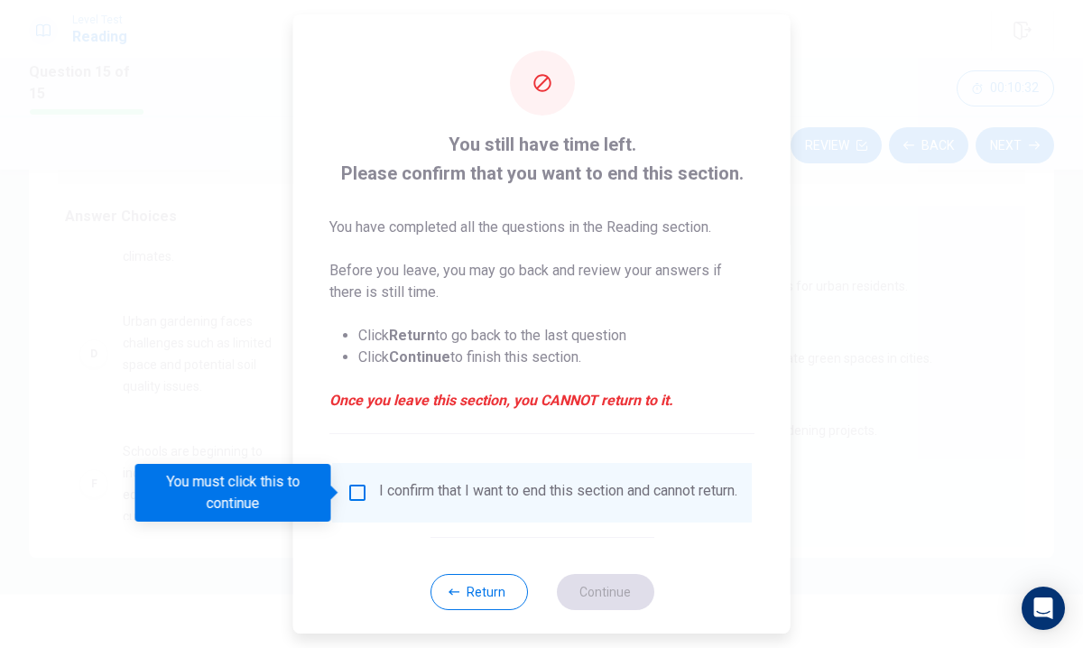
click at [356, 485] on input "You must click this to continue" at bounding box center [358, 493] width 22 height 22
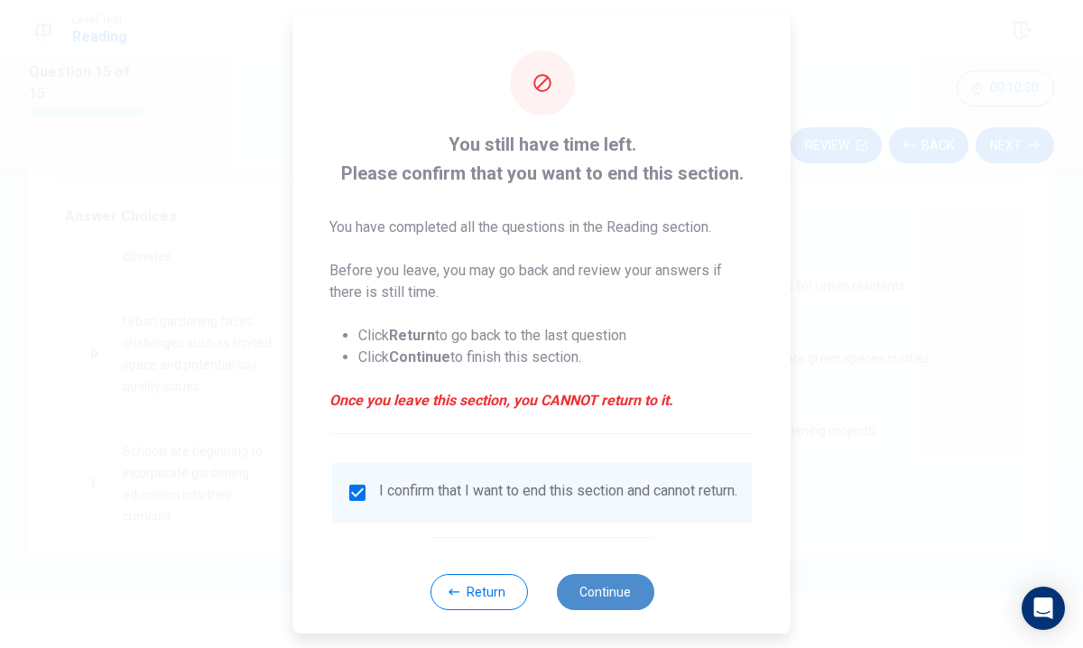
click at [593, 593] on button "Continue" at bounding box center [604, 592] width 97 height 36
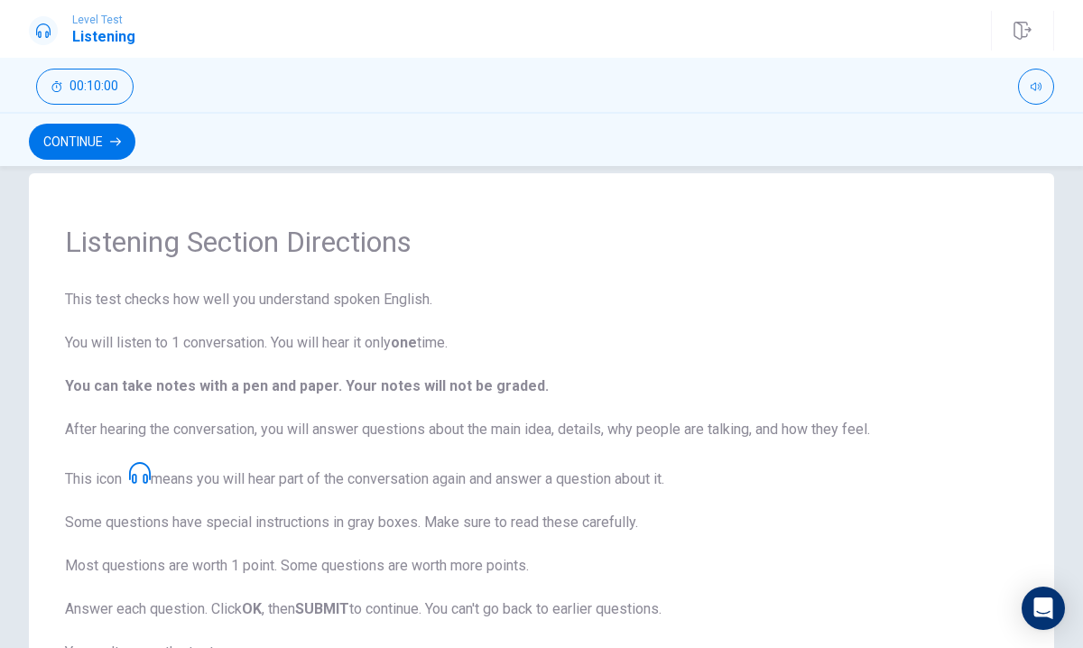
scroll to position [0, 0]
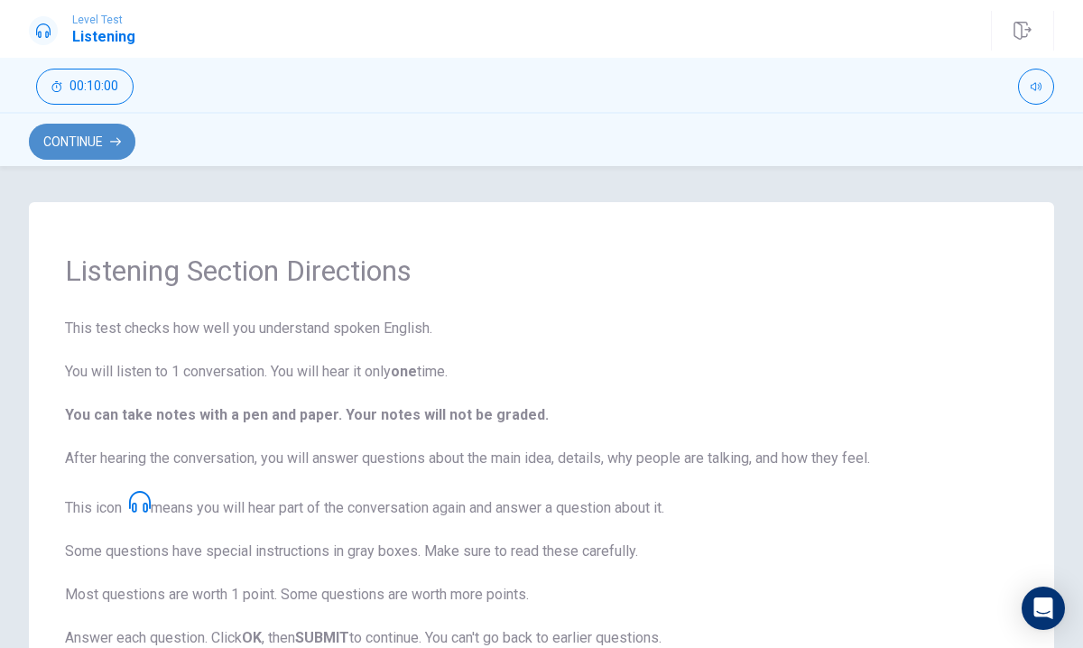
click at [80, 136] on button "Continue" at bounding box center [82, 142] width 106 height 36
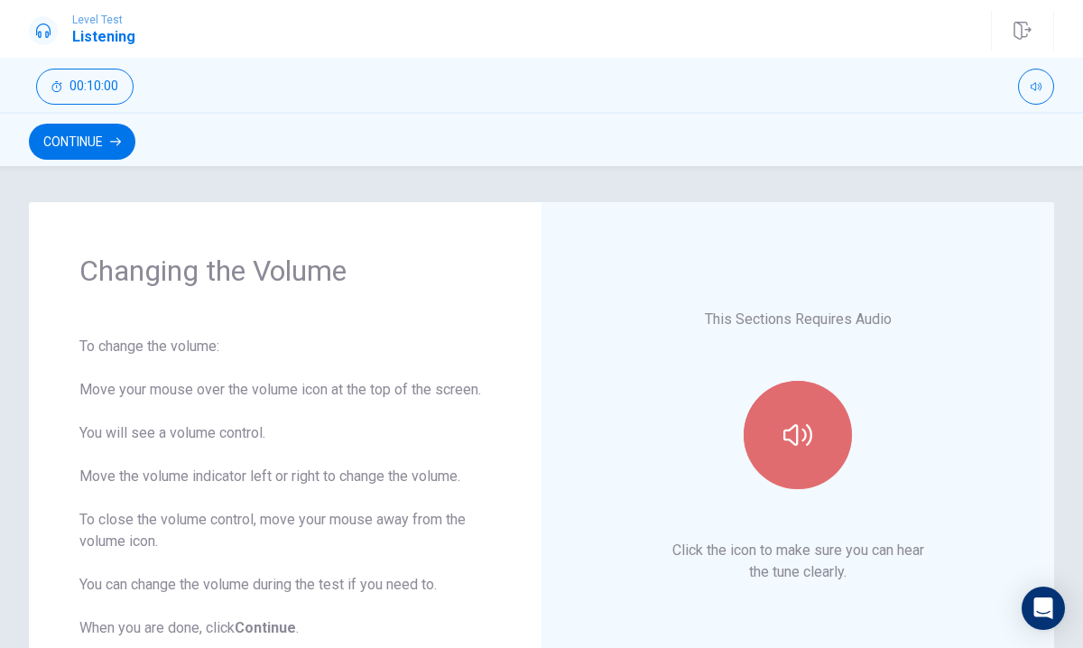
click at [794, 448] on icon "button" at bounding box center [797, 435] width 29 height 29
click at [795, 445] on icon "button" at bounding box center [797, 435] width 29 height 22
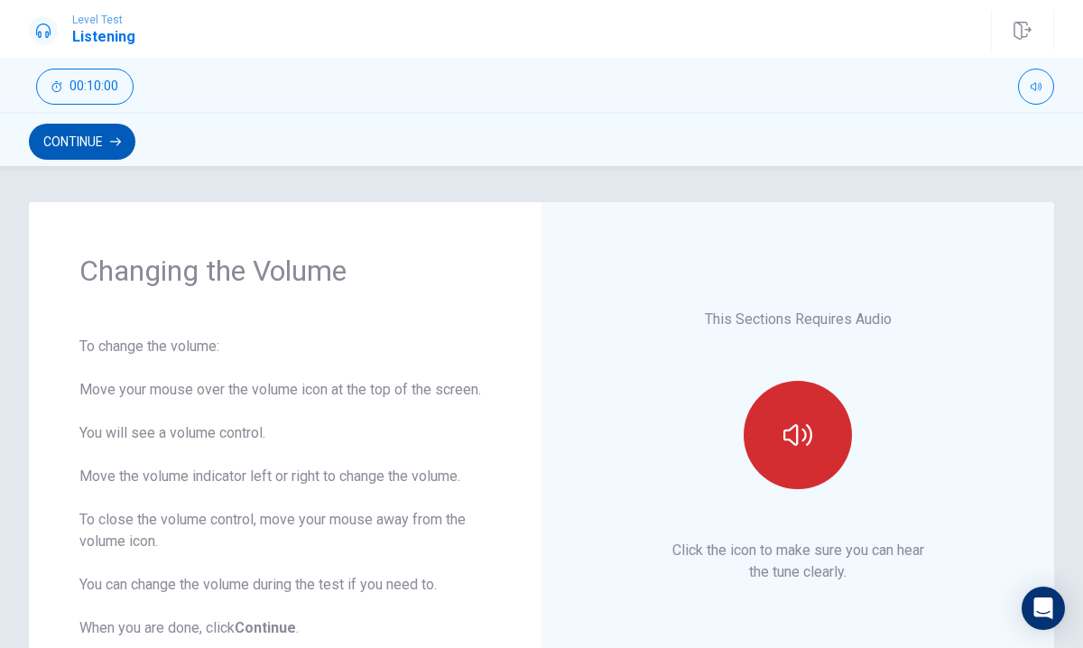
click at [97, 133] on button "Continue" at bounding box center [82, 142] width 106 height 36
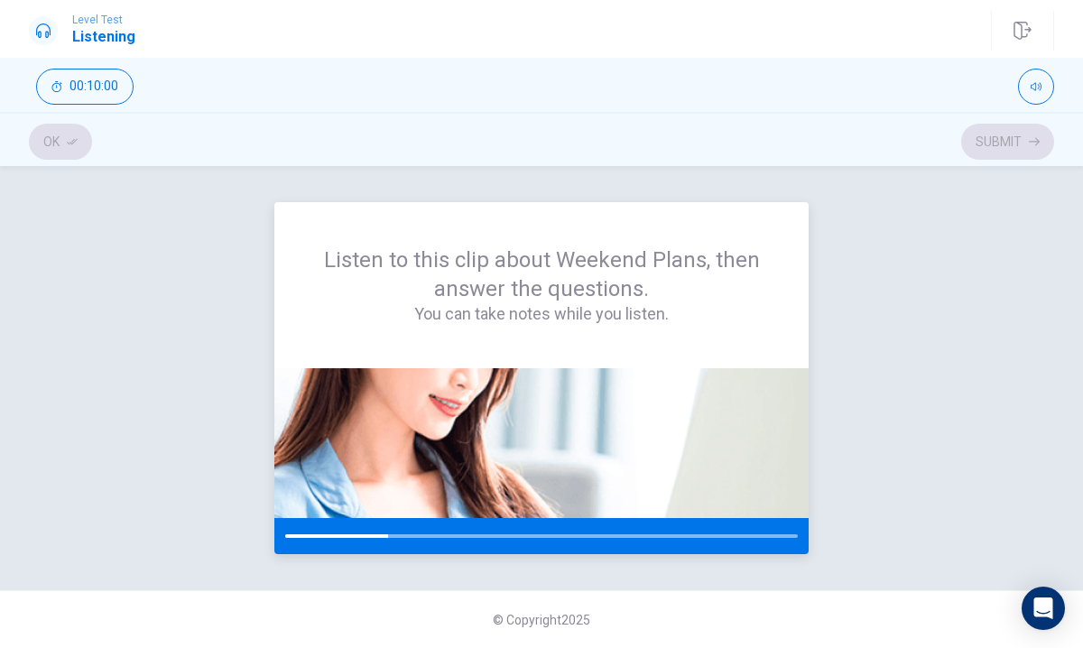
click at [459, 424] on img at bounding box center [541, 443] width 534 height 150
click at [63, 148] on div "Ok Submit" at bounding box center [541, 142] width 1025 height 34
click at [170, 236] on div "Listen to this clip about Weekend Plans, then answer the questions. You can tak…" at bounding box center [541, 378] width 1025 height 352
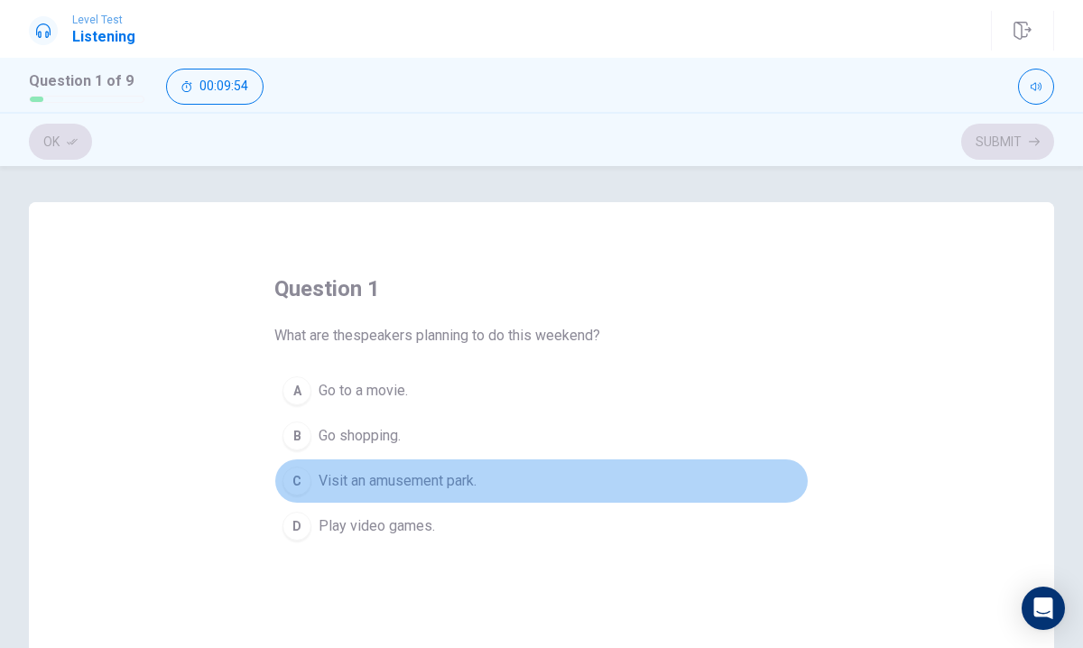
click at [317, 482] on button "C Visit an amusement park." at bounding box center [541, 480] width 534 height 45
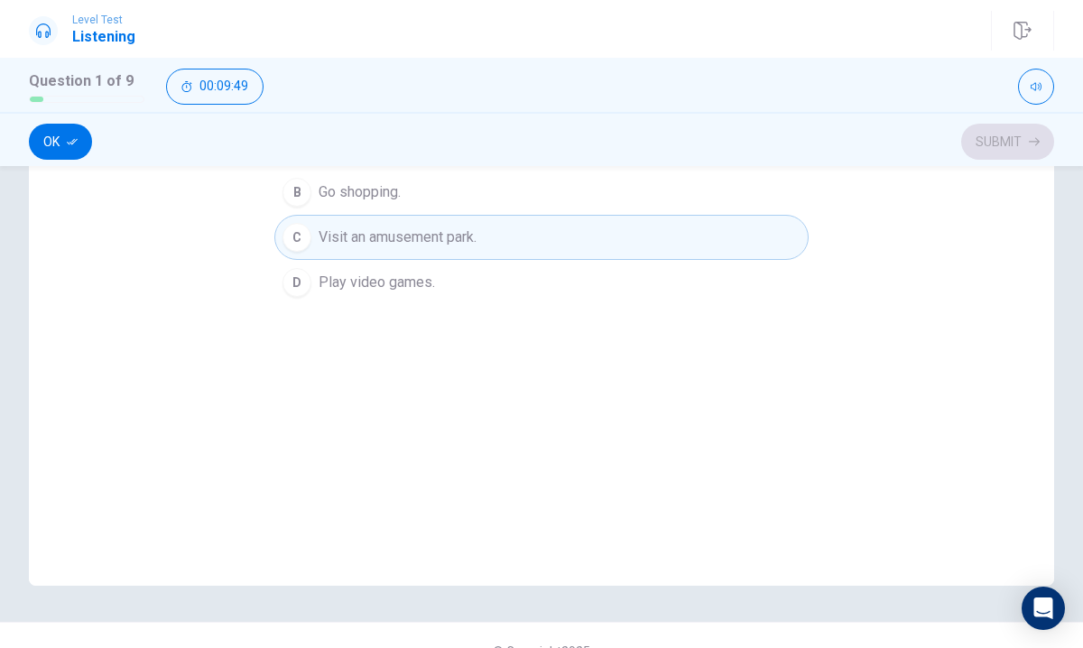
scroll to position [275, 0]
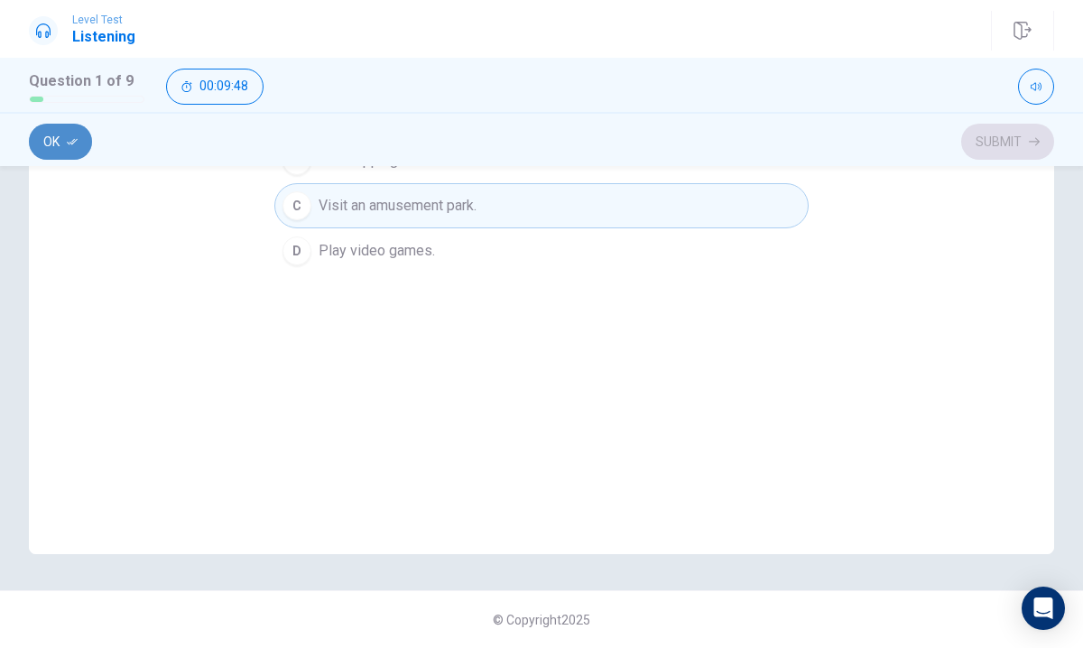
click at [63, 138] on button "Ok" at bounding box center [60, 142] width 63 height 36
click at [1006, 143] on button "Submit" at bounding box center [1007, 142] width 93 height 36
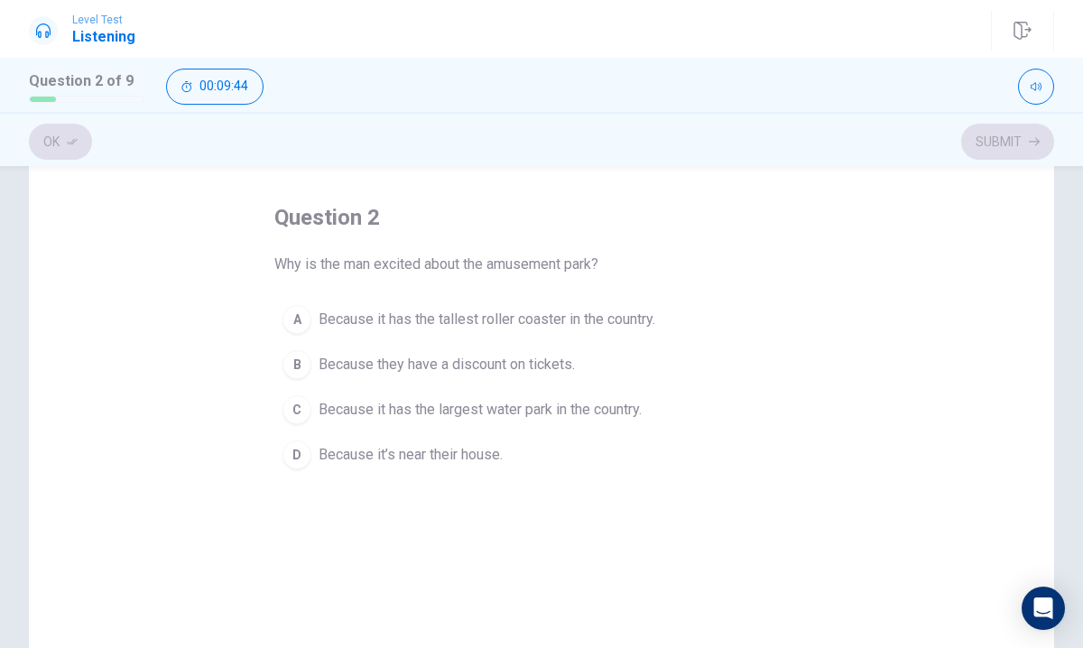
scroll to position [57, 0]
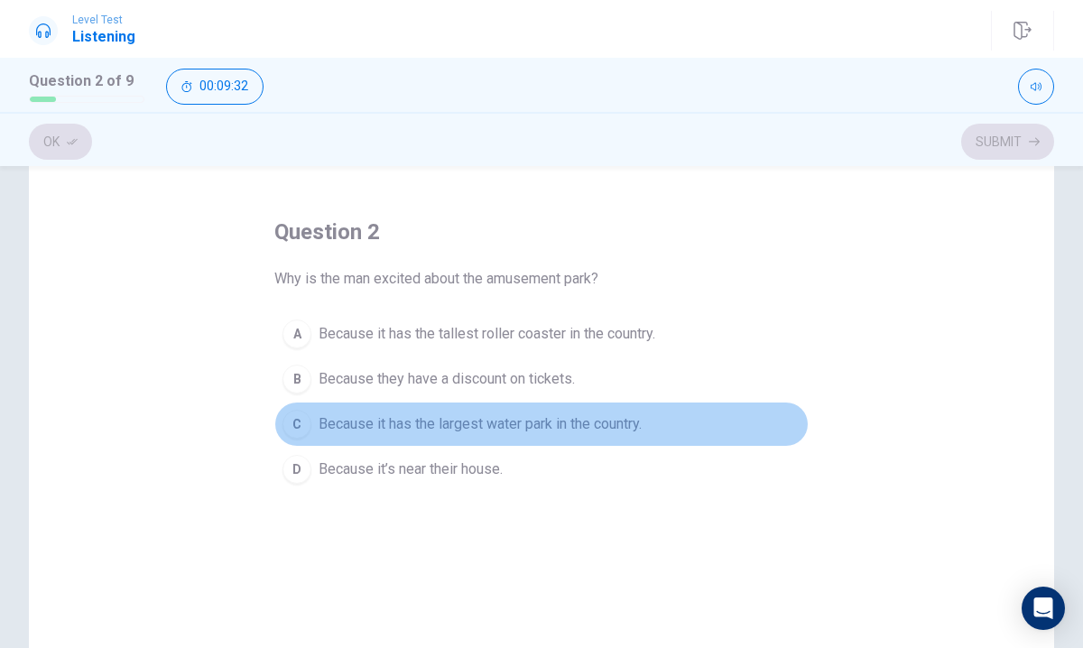
click at [480, 413] on span "Because it has the largest water park in the country." at bounding box center [480, 424] width 323 height 22
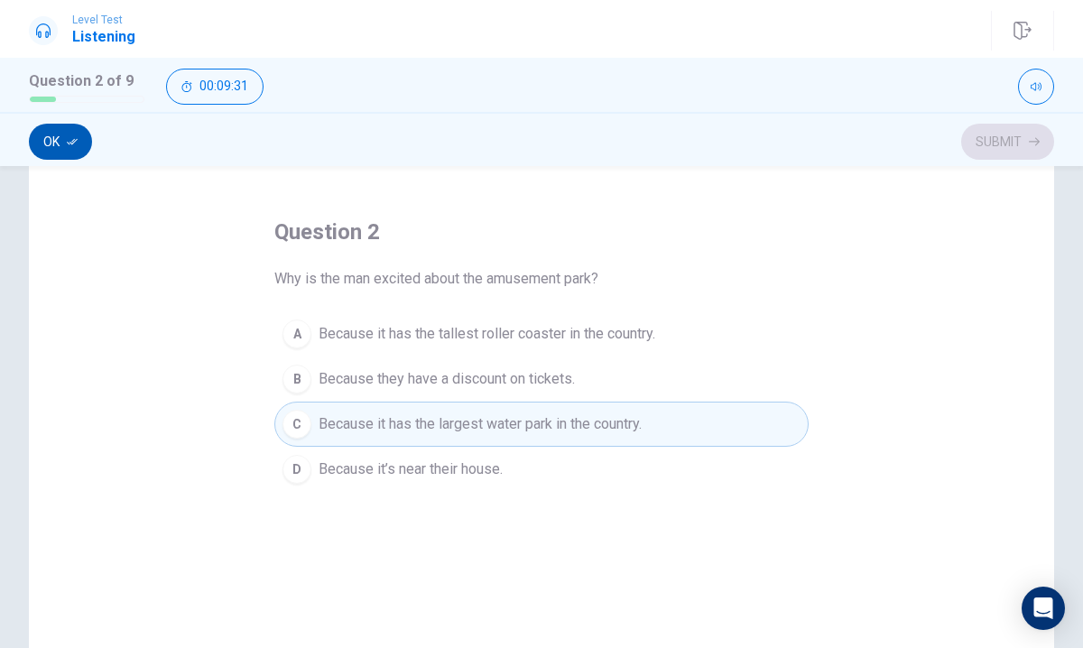
click at [86, 142] on button "Ok" at bounding box center [60, 142] width 63 height 36
click at [1026, 131] on button "Submit" at bounding box center [1007, 142] width 93 height 36
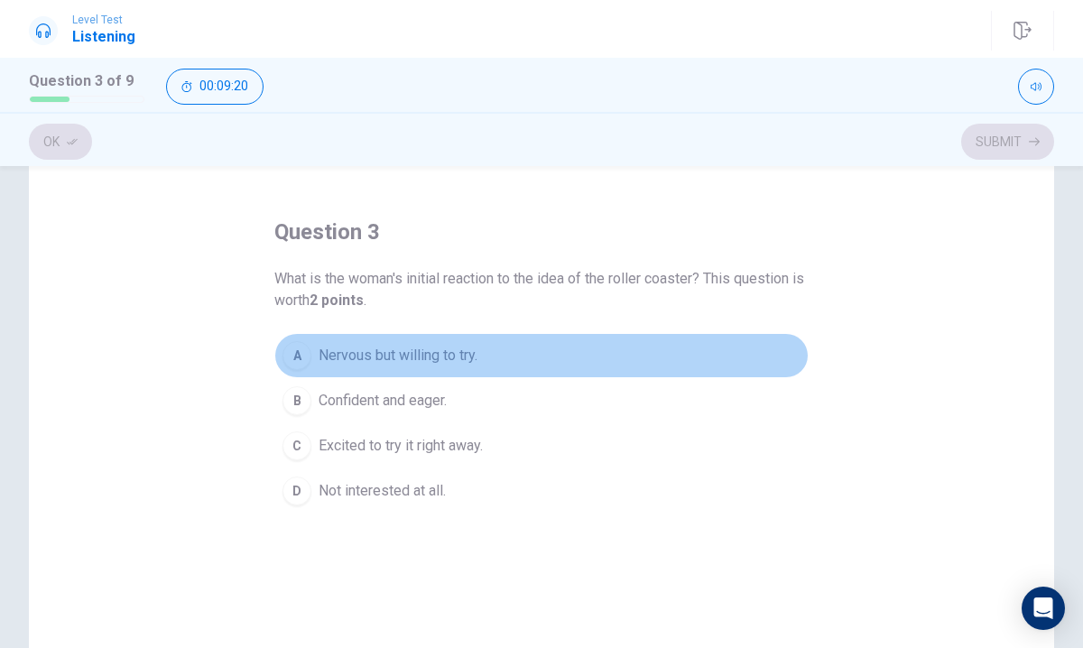
click at [325, 348] on span "Nervous but willing to try." at bounding box center [398, 356] width 159 height 22
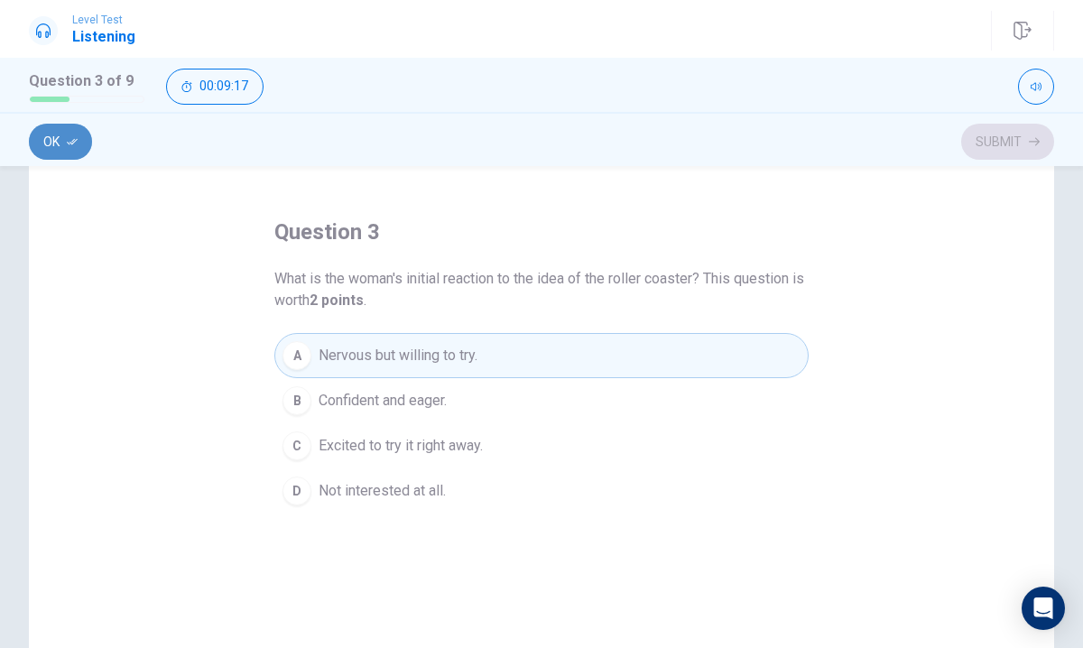
click at [72, 136] on icon "button" at bounding box center [72, 141] width 11 height 11
click at [1001, 149] on button "Submit" at bounding box center [1007, 142] width 93 height 36
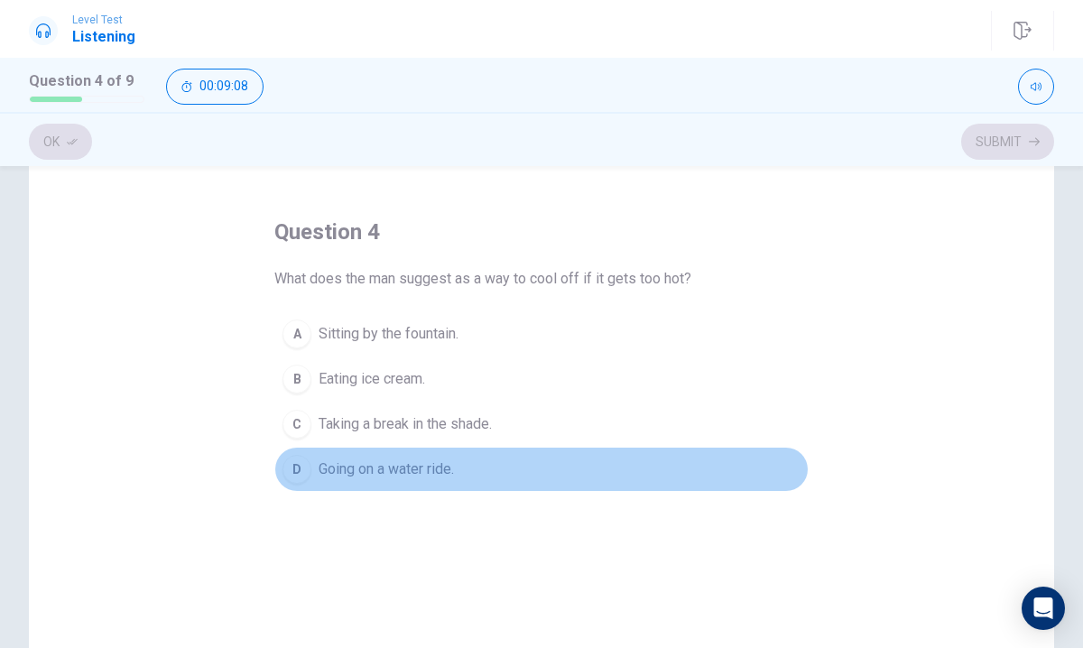
click at [337, 472] on span "Going on a water ride." at bounding box center [386, 469] width 135 height 22
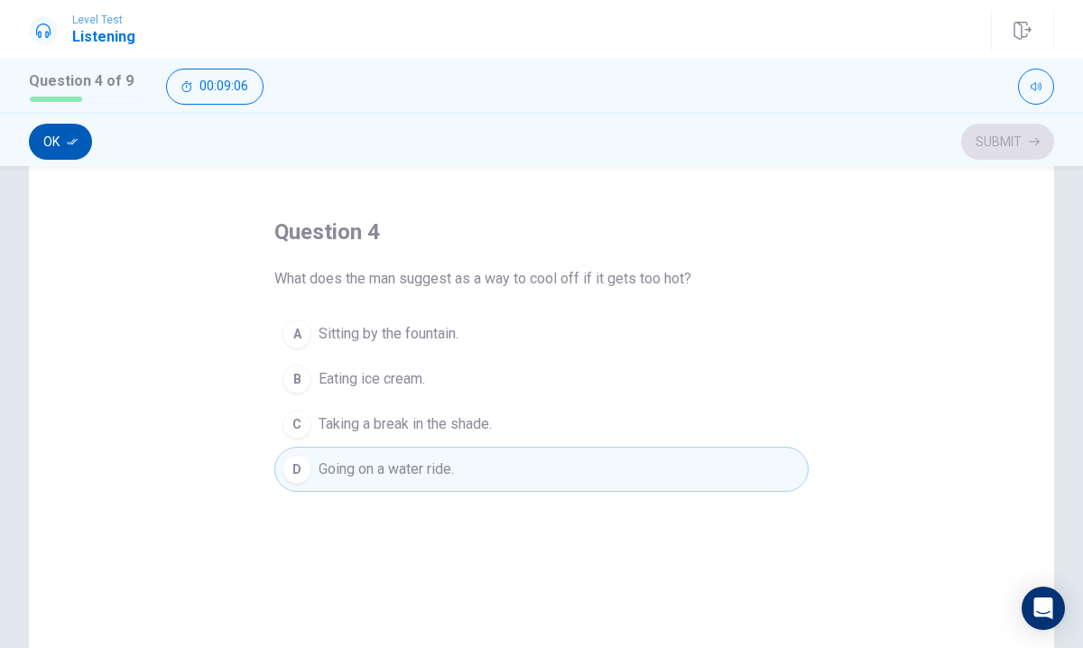
click at [62, 151] on button "Ok" at bounding box center [60, 142] width 63 height 36
click at [1004, 149] on button "Submit" at bounding box center [1007, 142] width 93 height 36
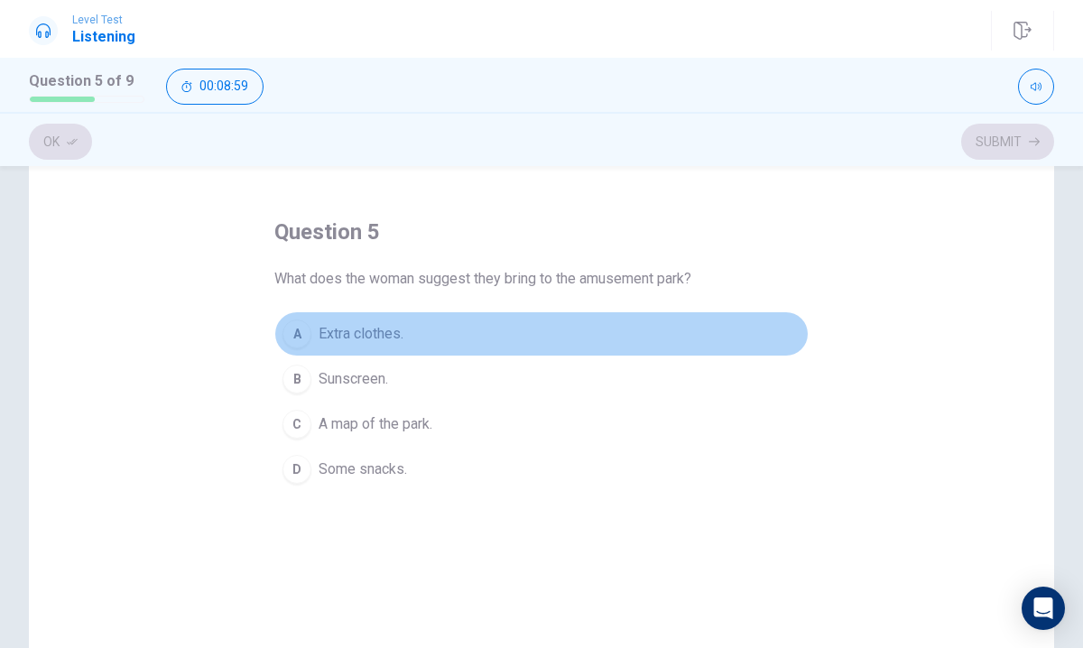
click at [310, 338] on button "A Extra clothes." at bounding box center [541, 333] width 534 height 45
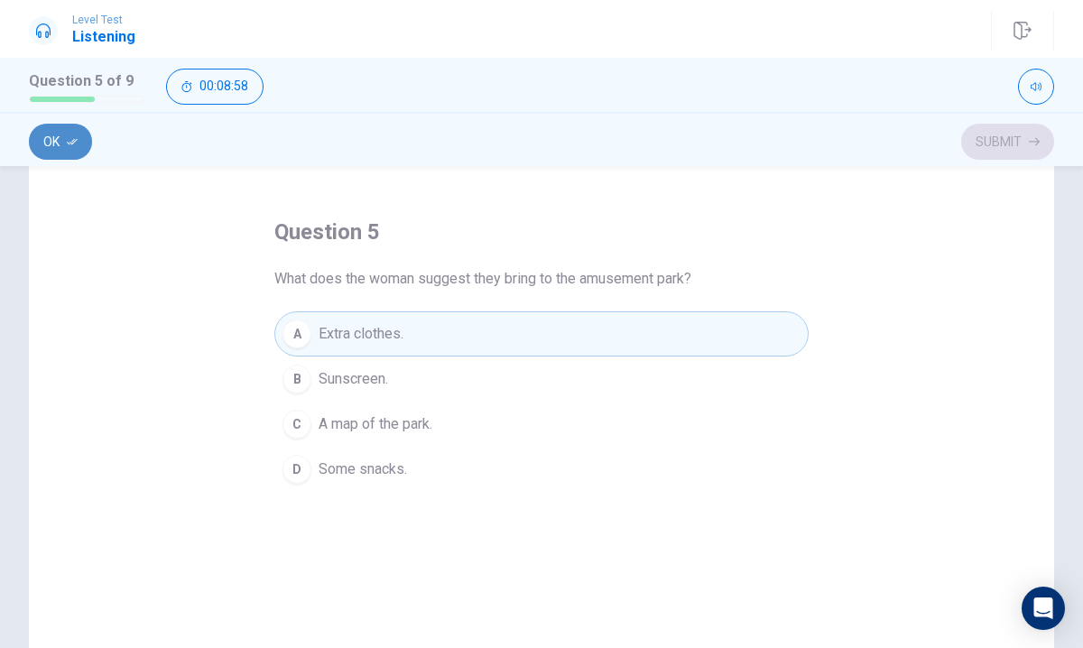
click at [68, 153] on button "Ok" at bounding box center [60, 142] width 63 height 36
click at [994, 150] on button "Submit" at bounding box center [1007, 142] width 93 height 36
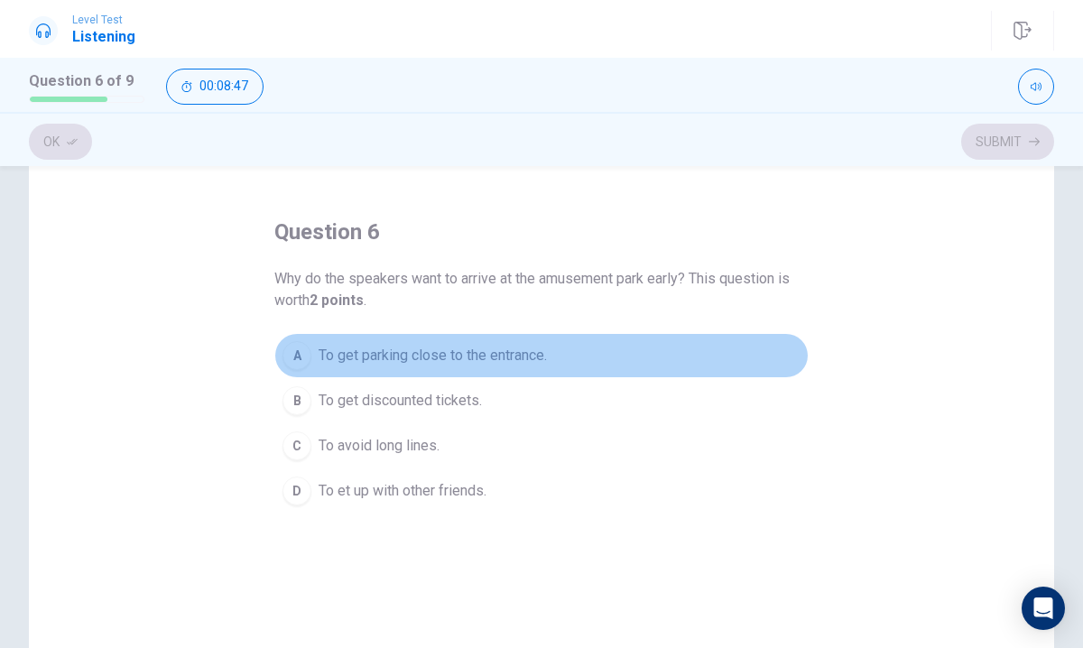
click at [426, 354] on span "To get parking close to the entrance." at bounding box center [433, 356] width 228 height 22
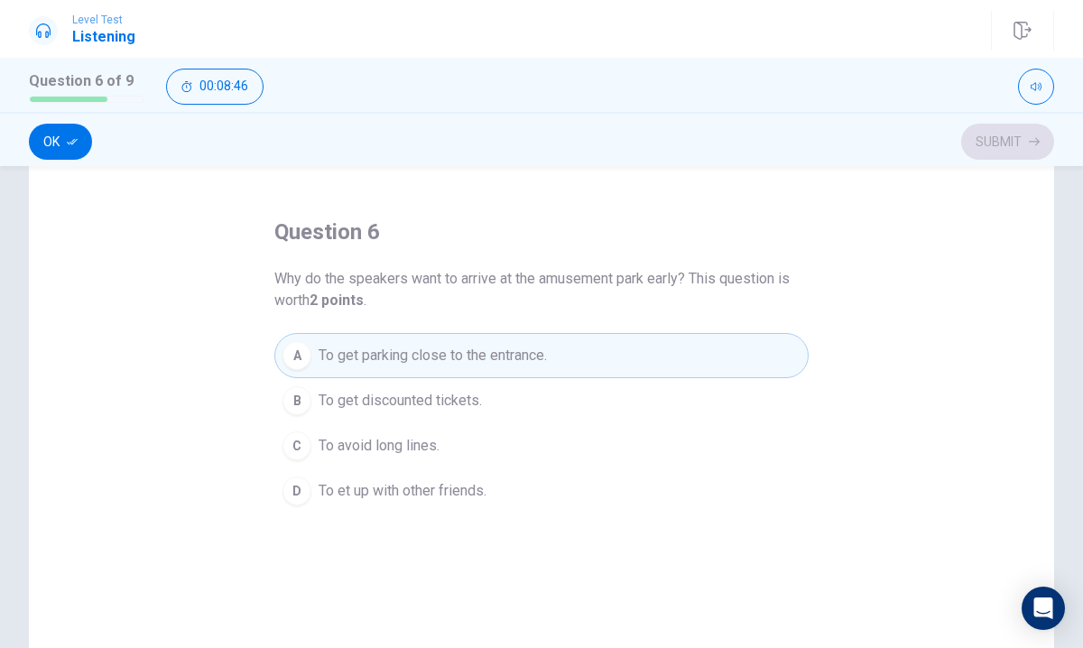
click at [436, 401] on span "To get discounted tickets." at bounding box center [400, 401] width 163 height 22
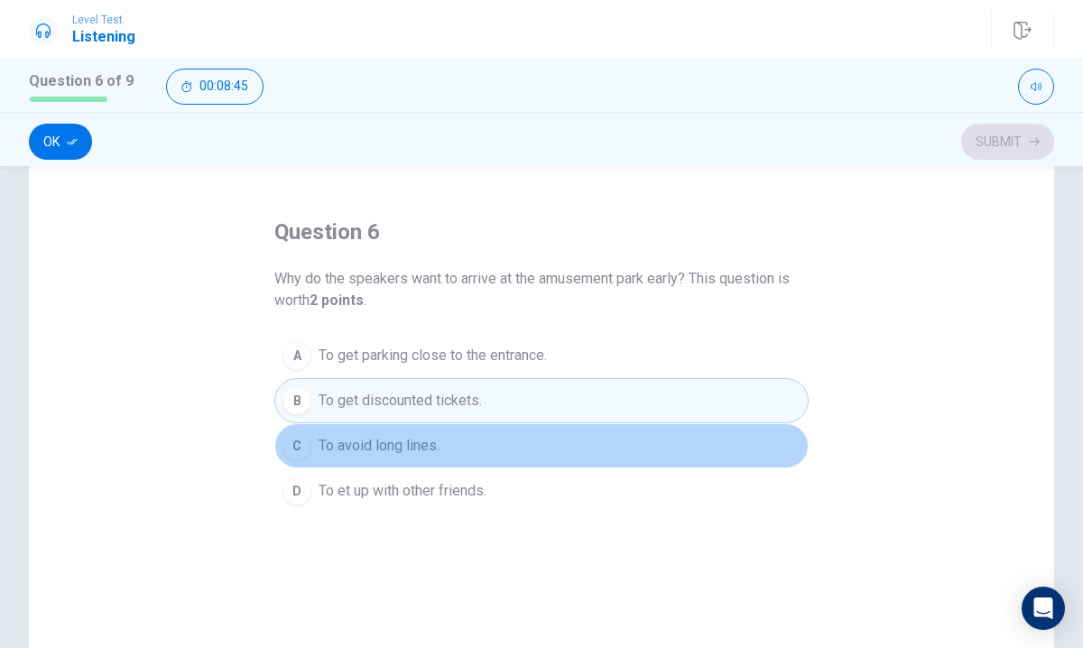
click at [416, 454] on span "To avoid long lines." at bounding box center [379, 446] width 121 height 22
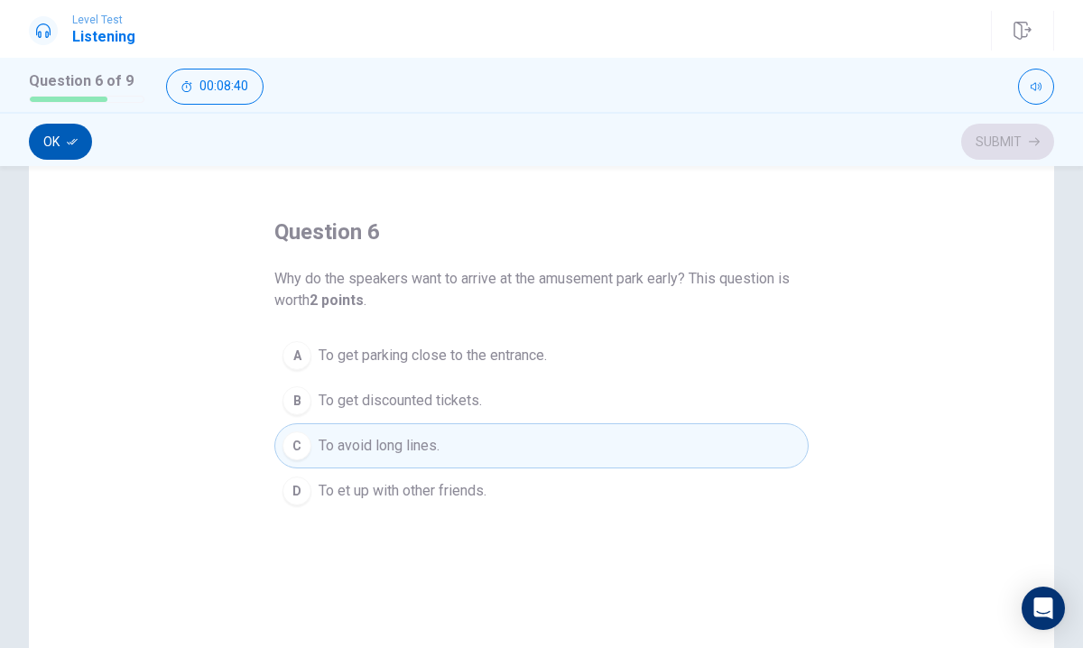
click at [67, 140] on icon "button" at bounding box center [72, 141] width 11 height 11
click at [1014, 145] on button "Submit" at bounding box center [1007, 142] width 93 height 36
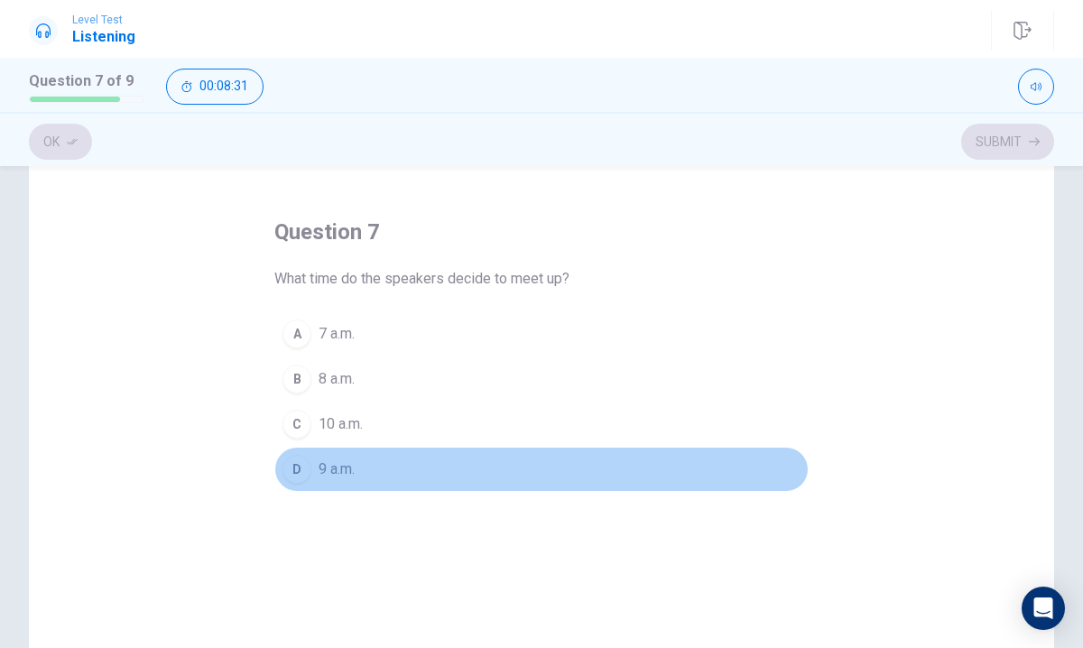
click at [303, 462] on div "D" at bounding box center [296, 469] width 29 height 29
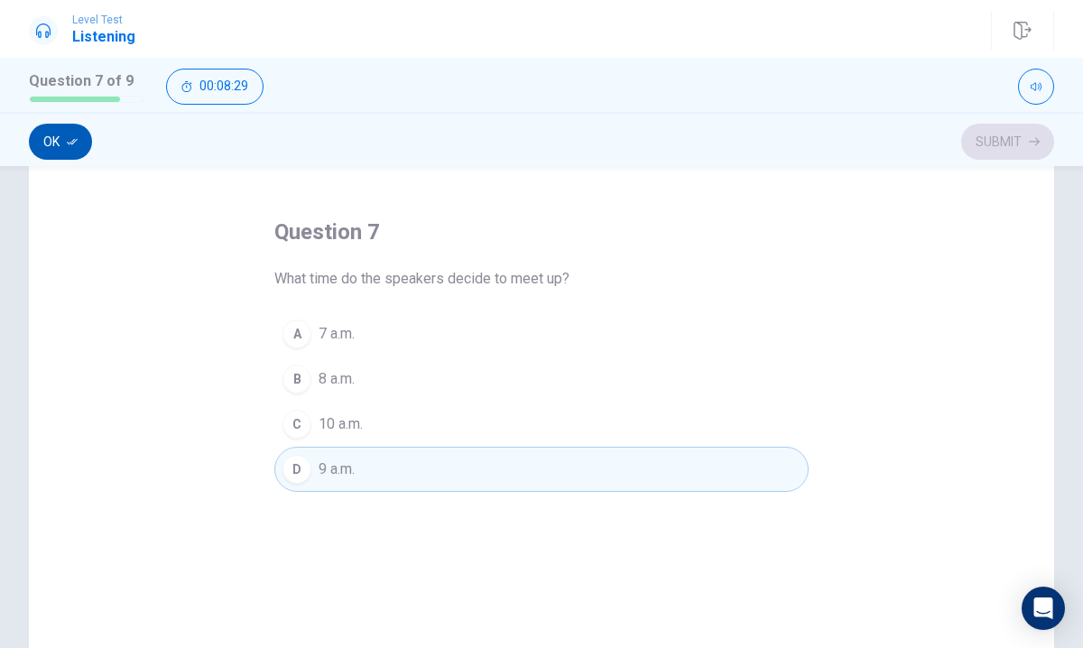
click at [67, 145] on icon "button" at bounding box center [72, 141] width 11 height 11
click at [1012, 151] on button "Submit" at bounding box center [1007, 142] width 93 height 36
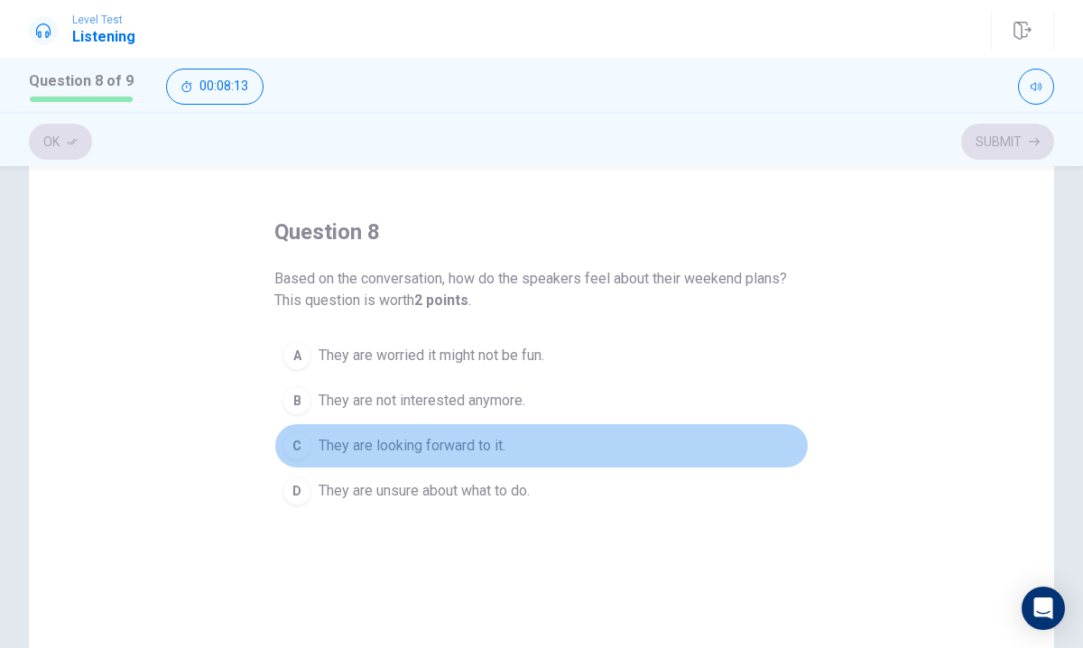
click at [412, 430] on button "C They are looking forward to it." at bounding box center [541, 445] width 534 height 45
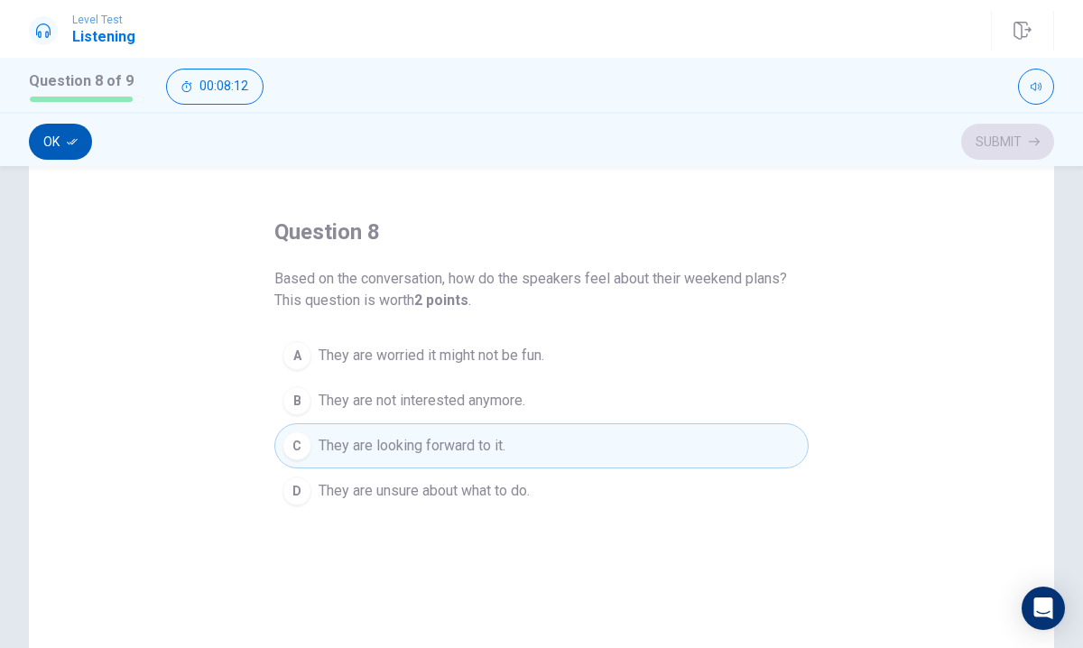
click at [60, 148] on button "Ok" at bounding box center [60, 142] width 63 height 36
click at [1012, 167] on div "question 8 Based on the conversation, how do the speakers feel about their week…" at bounding box center [541, 458] width 1025 height 627
click at [999, 150] on button "Submit" at bounding box center [1007, 142] width 93 height 36
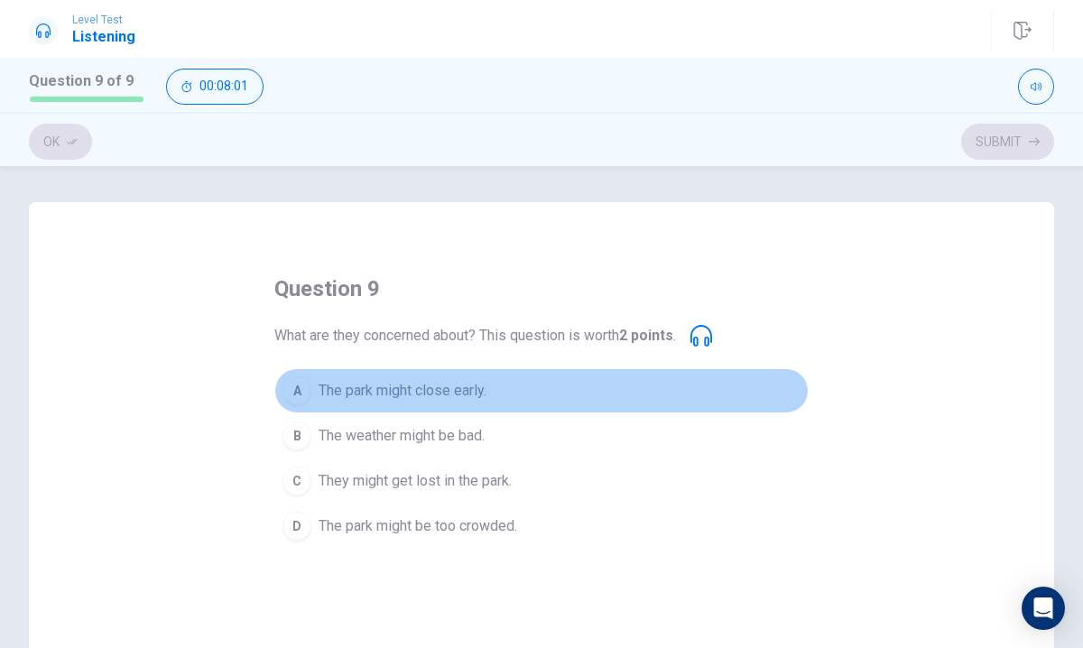
click at [412, 394] on span "The park might close early." at bounding box center [403, 391] width 168 height 22
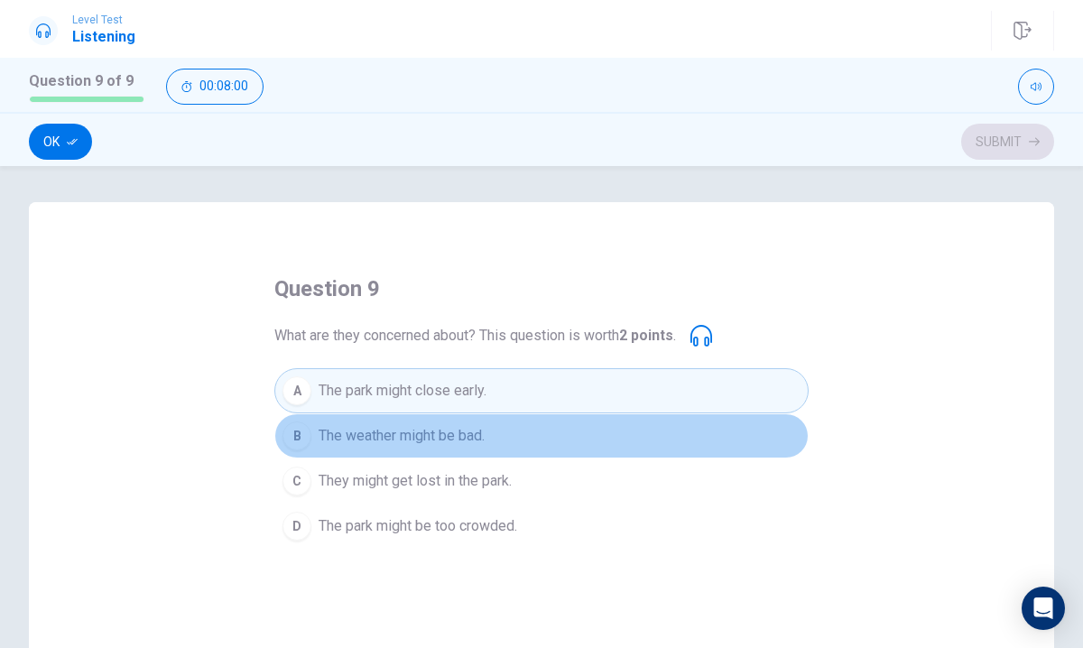
click at [465, 441] on span "The weather might be bad." at bounding box center [402, 436] width 166 height 22
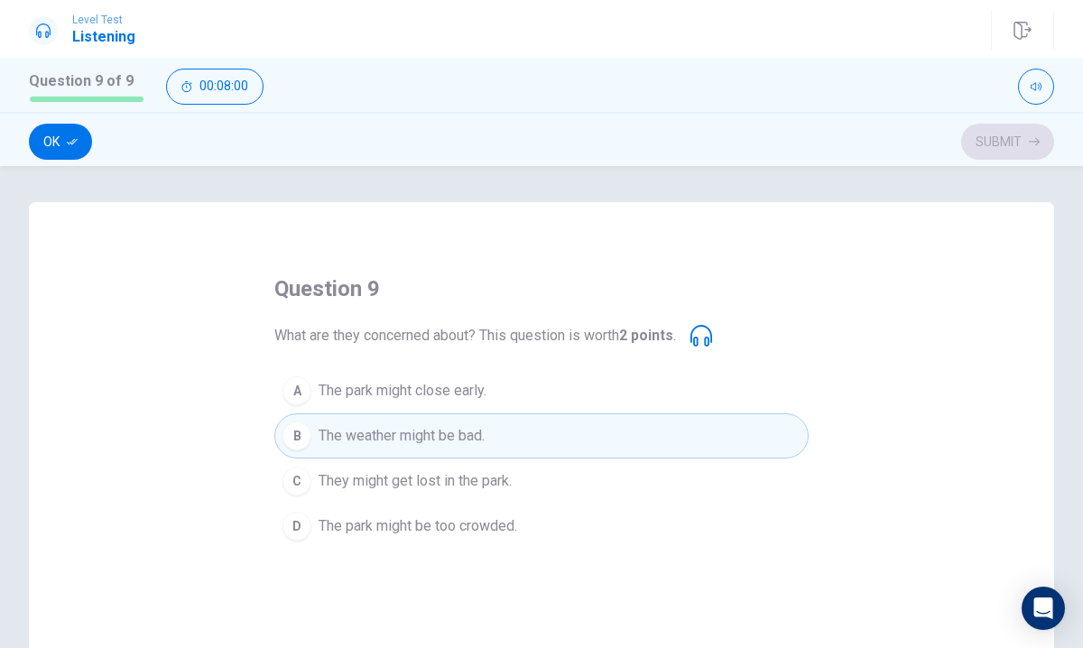
click at [504, 491] on span "They might get lost in the park." at bounding box center [415, 481] width 193 height 22
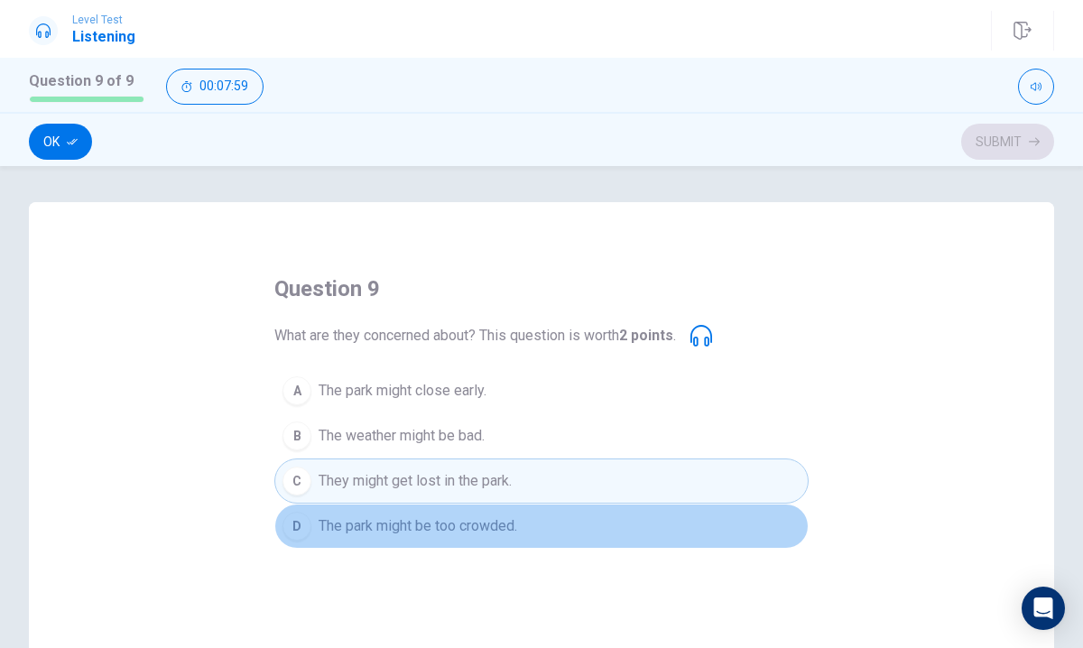
click at [515, 532] on span "The park might be too crowded." at bounding box center [418, 526] width 199 height 22
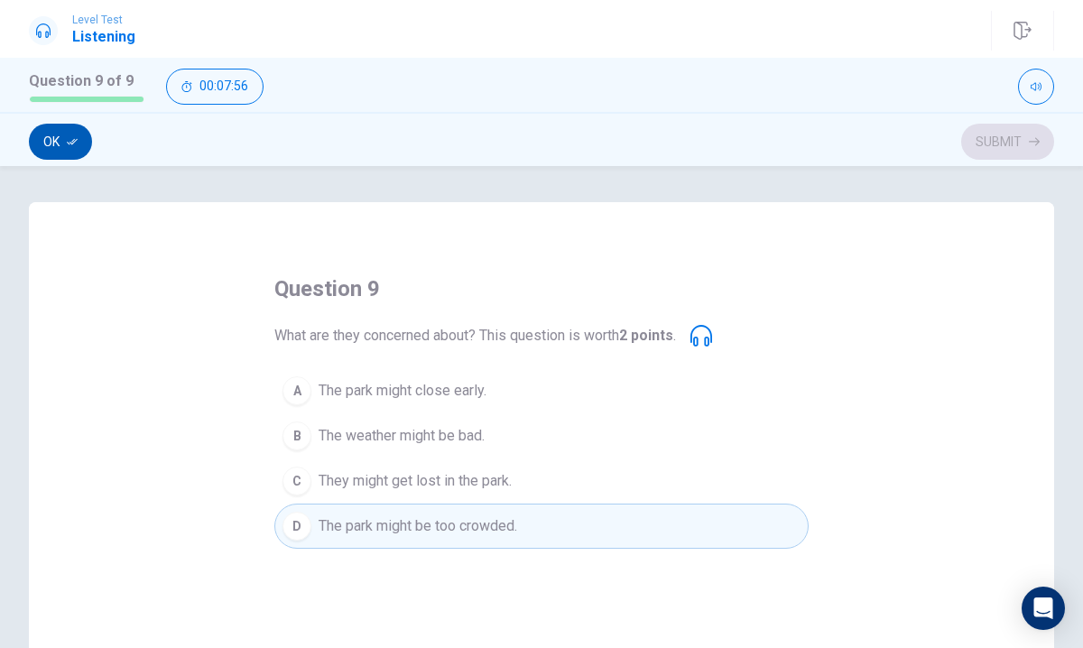
click at [60, 136] on button "Ok" at bounding box center [60, 142] width 63 height 36
click at [1023, 136] on button "Submit" at bounding box center [1007, 142] width 93 height 36
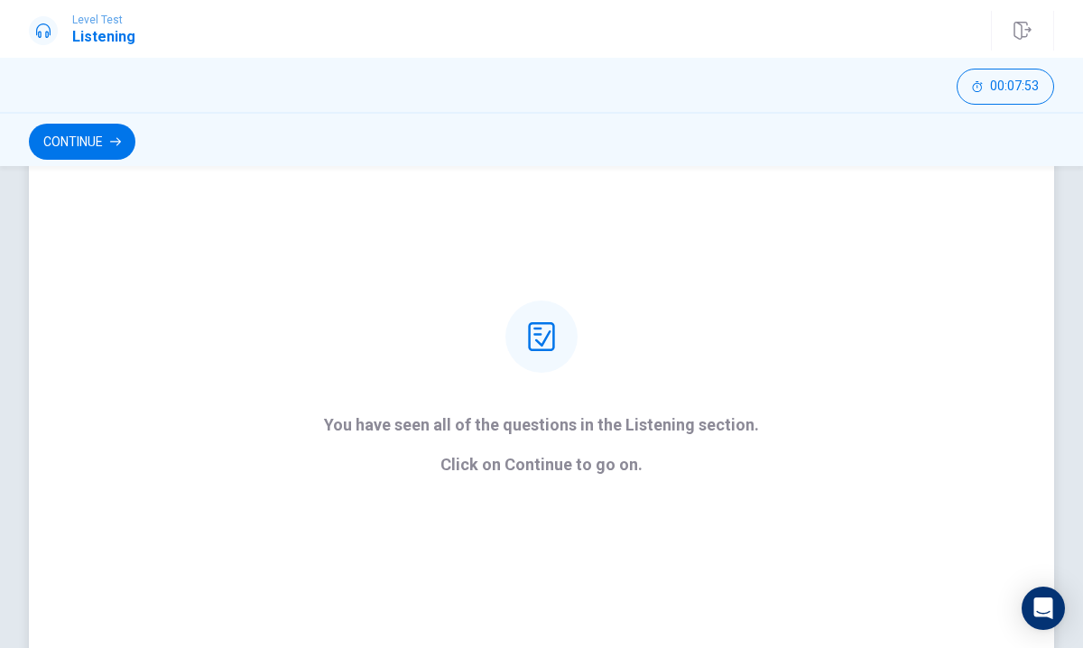
scroll to position [105, 0]
click at [104, 134] on button "Continue" at bounding box center [82, 142] width 106 height 36
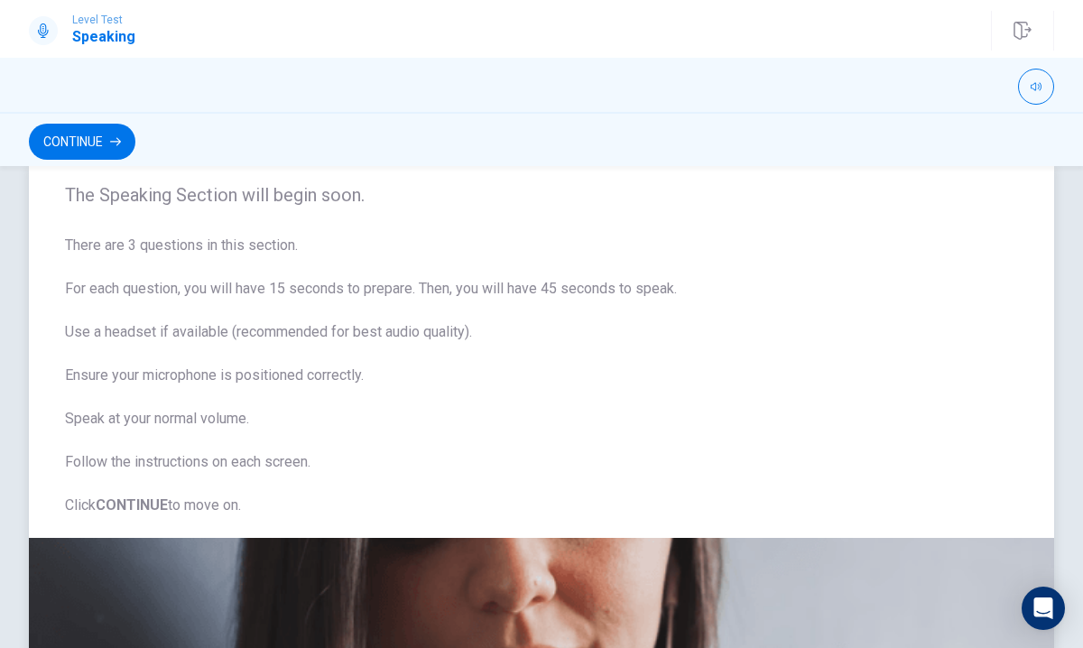
scroll to position [0, 0]
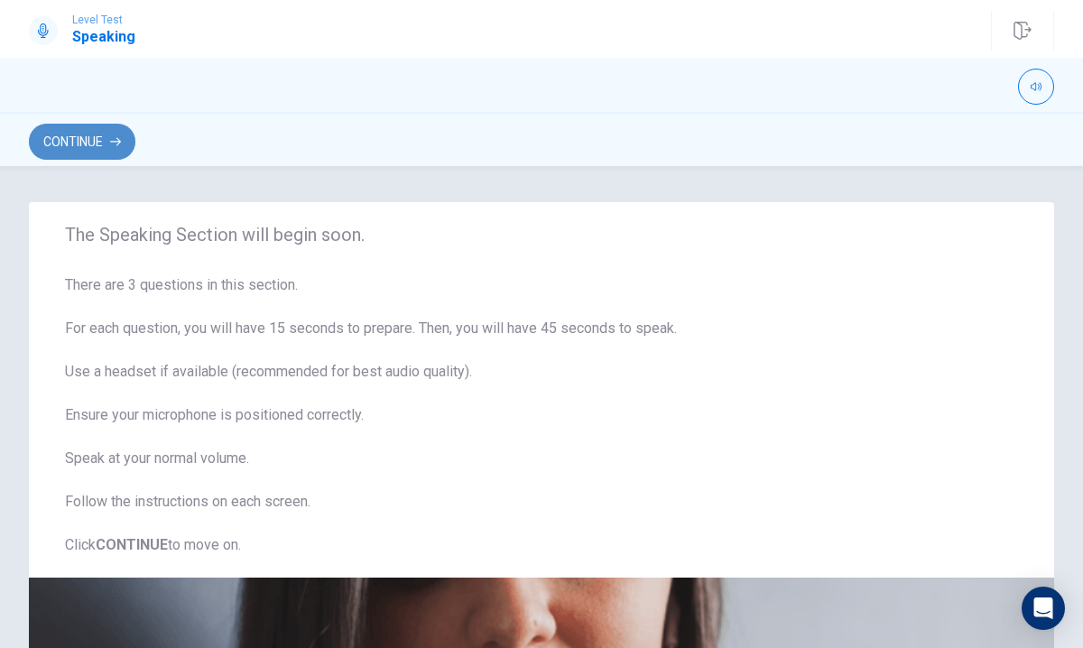
click at [103, 142] on button "Continue" at bounding box center [82, 142] width 106 height 36
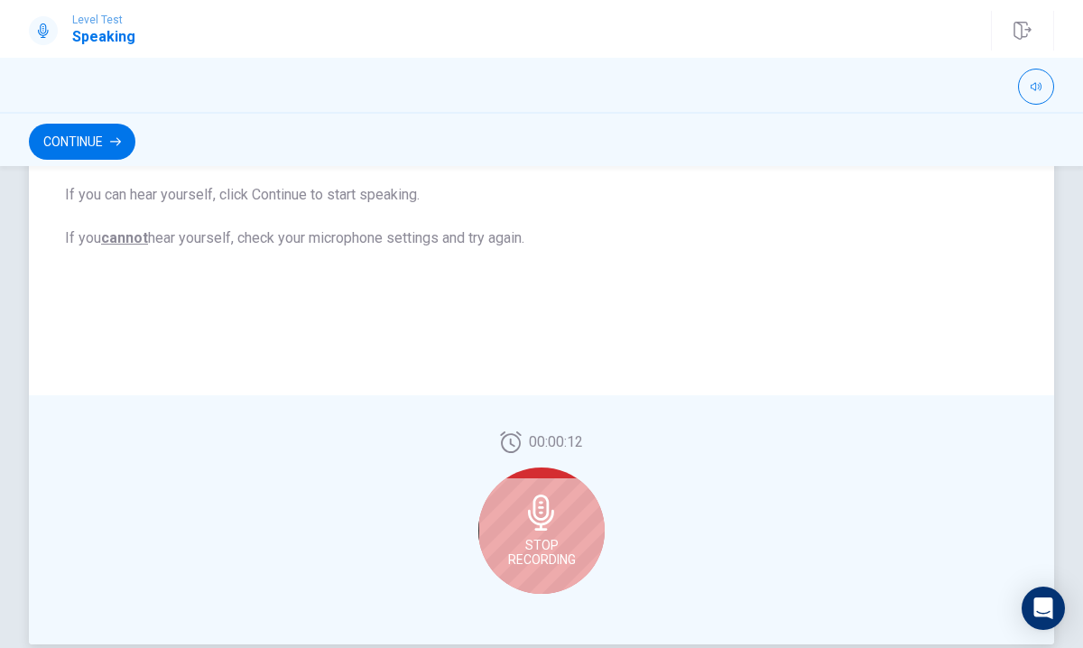
scroll to position [435, 0]
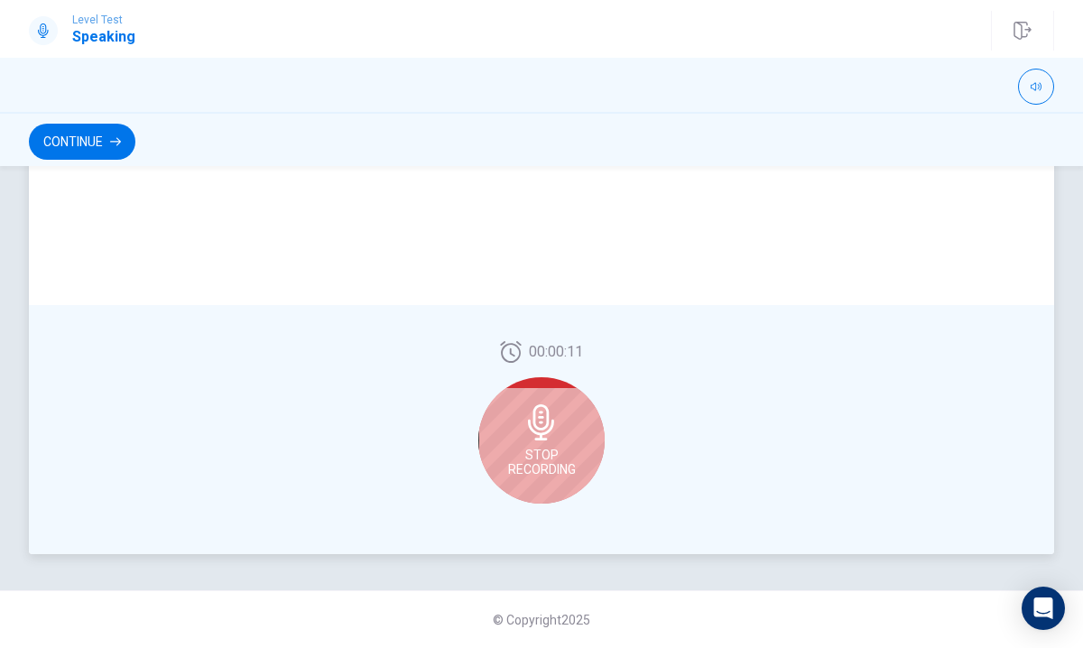
click at [505, 450] on div "Stop Recording" at bounding box center [541, 440] width 126 height 126
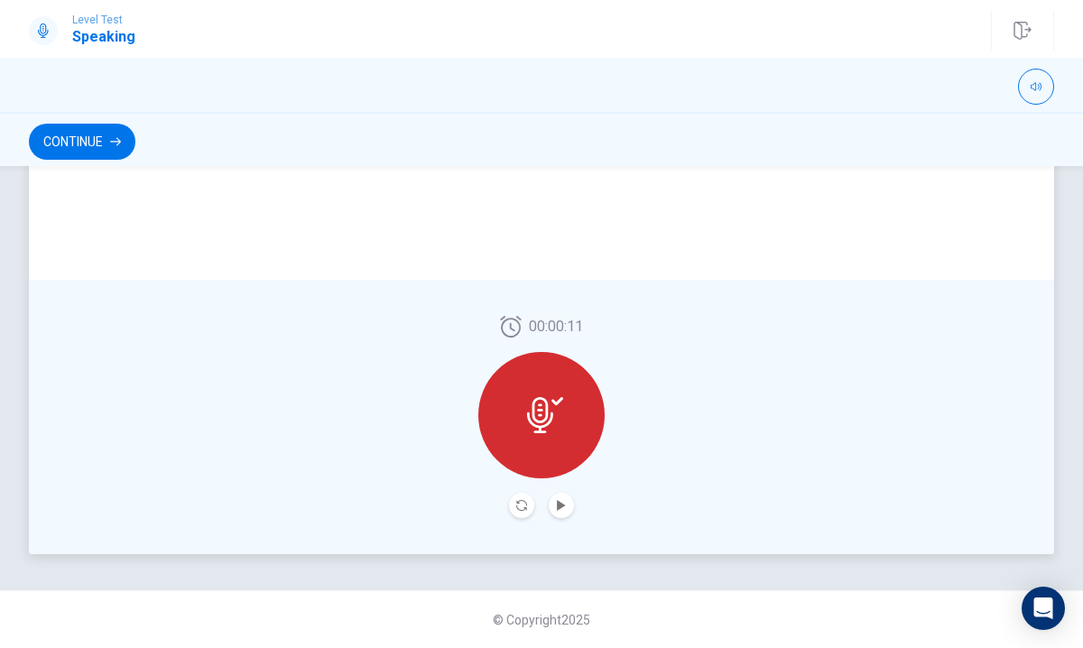
click at [483, 380] on div "00:00:11" at bounding box center [541, 417] width 126 height 202
click at [541, 393] on div at bounding box center [541, 415] width 126 height 126
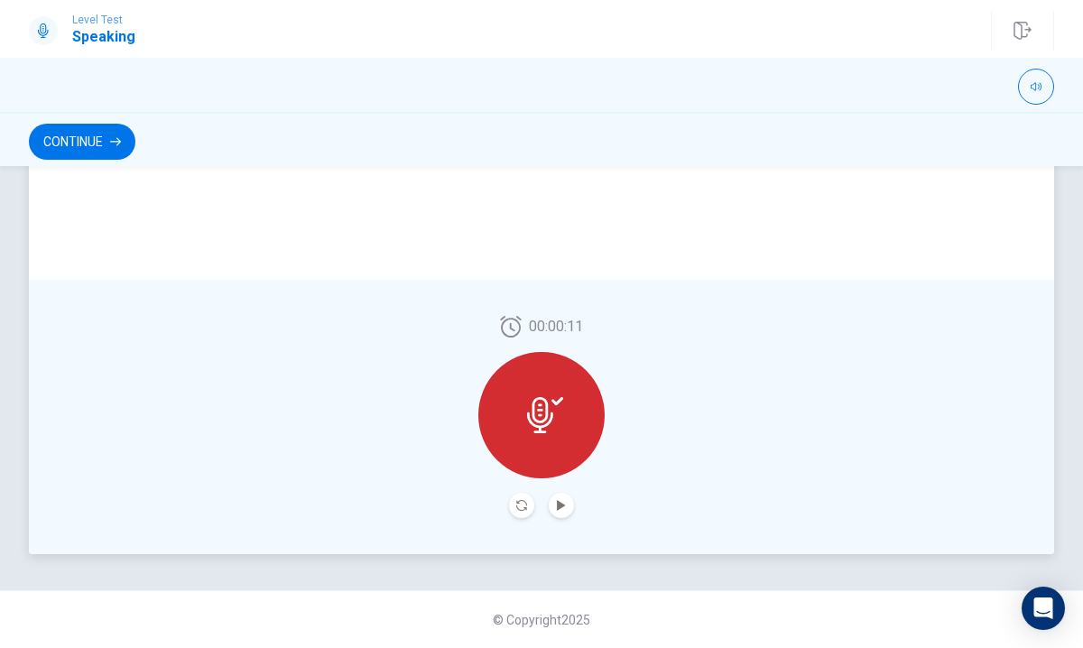
click at [541, 393] on div at bounding box center [541, 415] width 126 height 126
click at [555, 502] on button "Play Audio" at bounding box center [561, 505] width 25 height 25
click at [556, 506] on icon "Play Audio" at bounding box center [561, 505] width 11 height 11
click at [558, 500] on icon "Play Audio" at bounding box center [561, 505] width 8 height 11
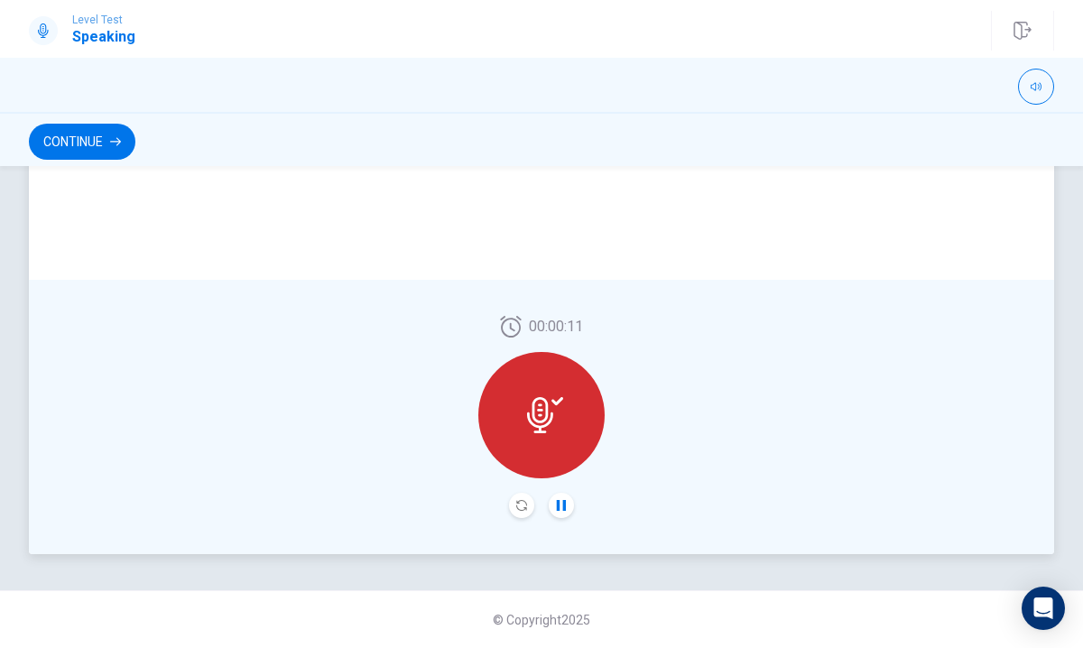
click at [565, 504] on icon "Pause Audio" at bounding box center [561, 505] width 9 height 11
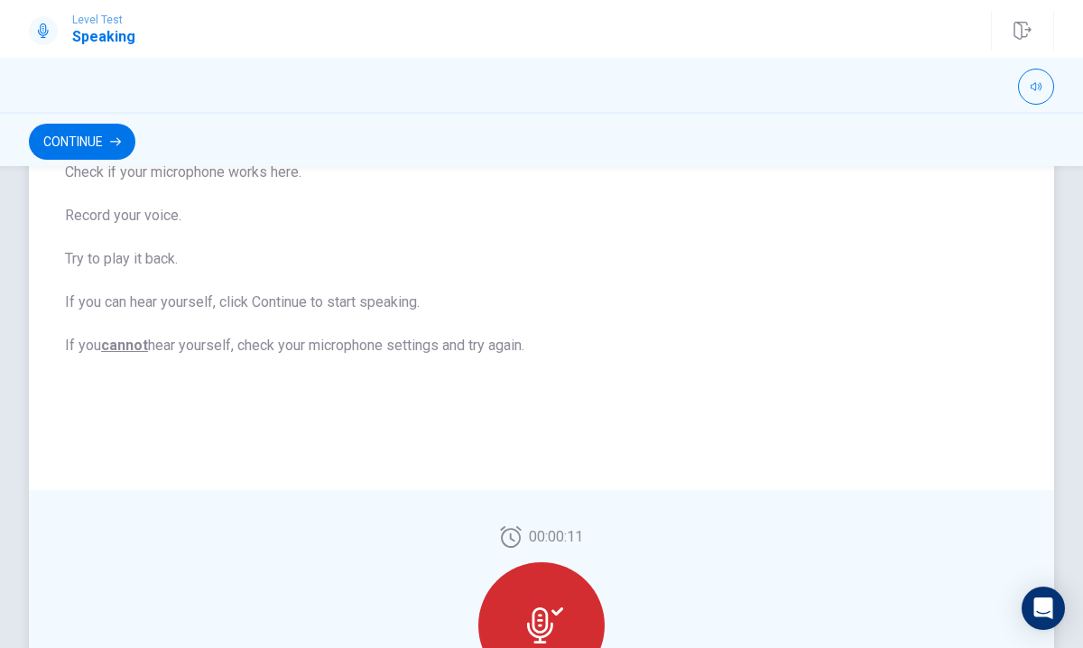
scroll to position [140, 0]
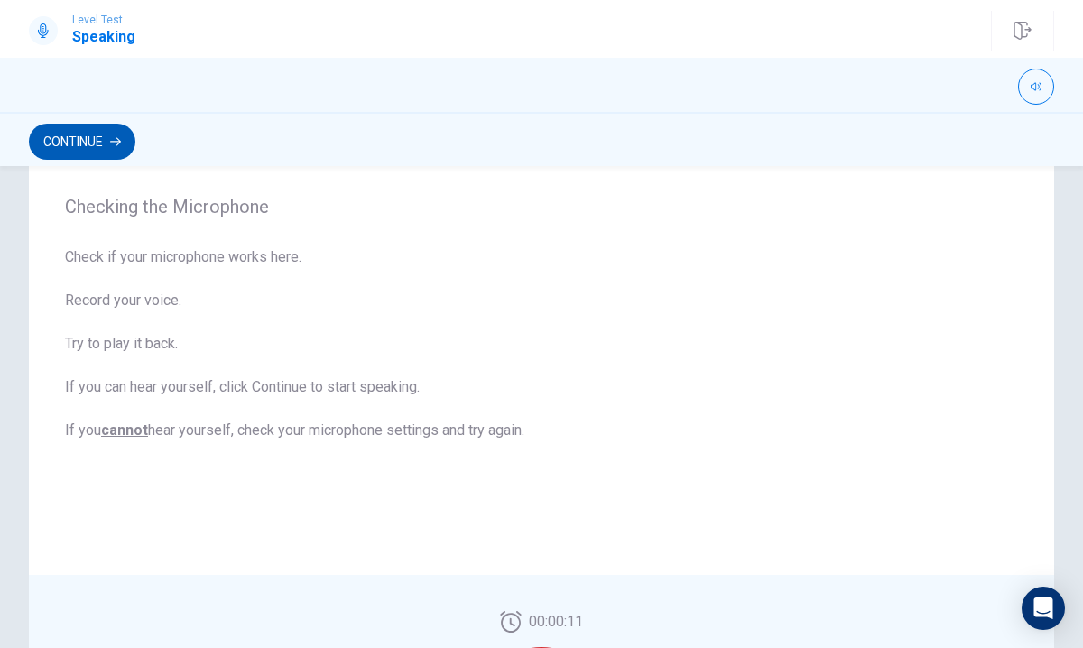
click at [81, 148] on button "Continue" at bounding box center [82, 142] width 106 height 36
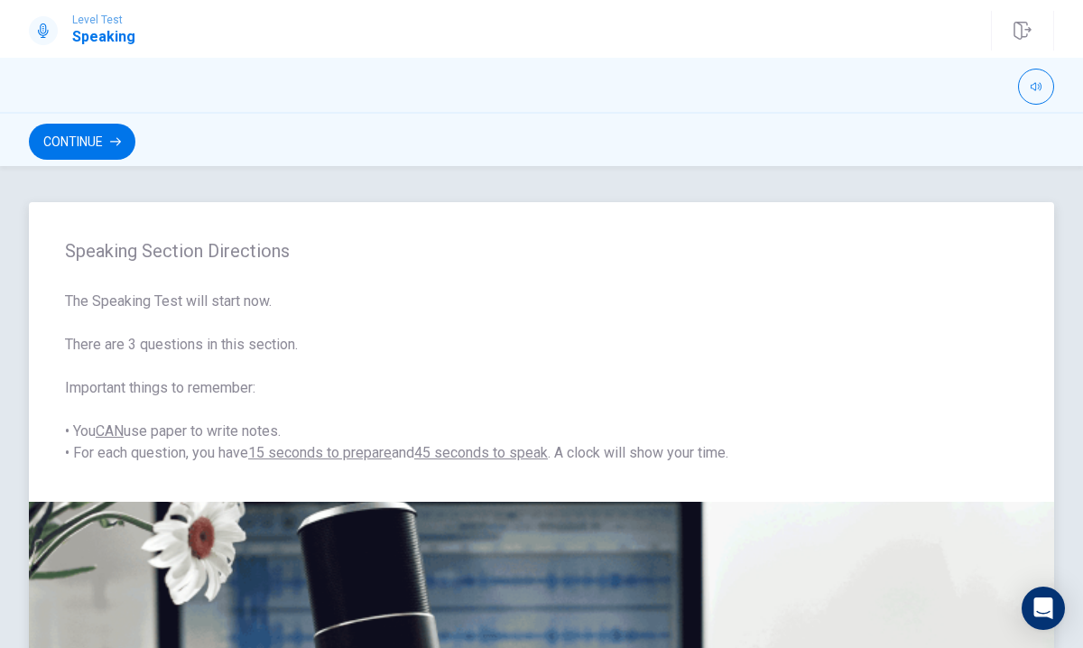
scroll to position [435, 0]
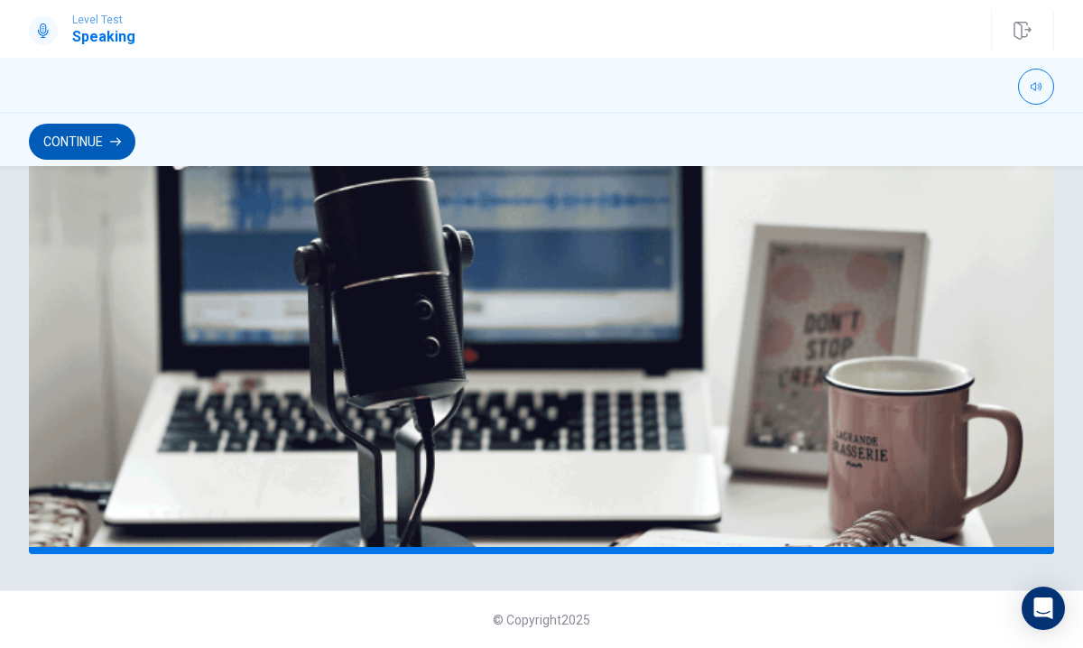
click at [73, 143] on button "Continue" at bounding box center [82, 142] width 106 height 36
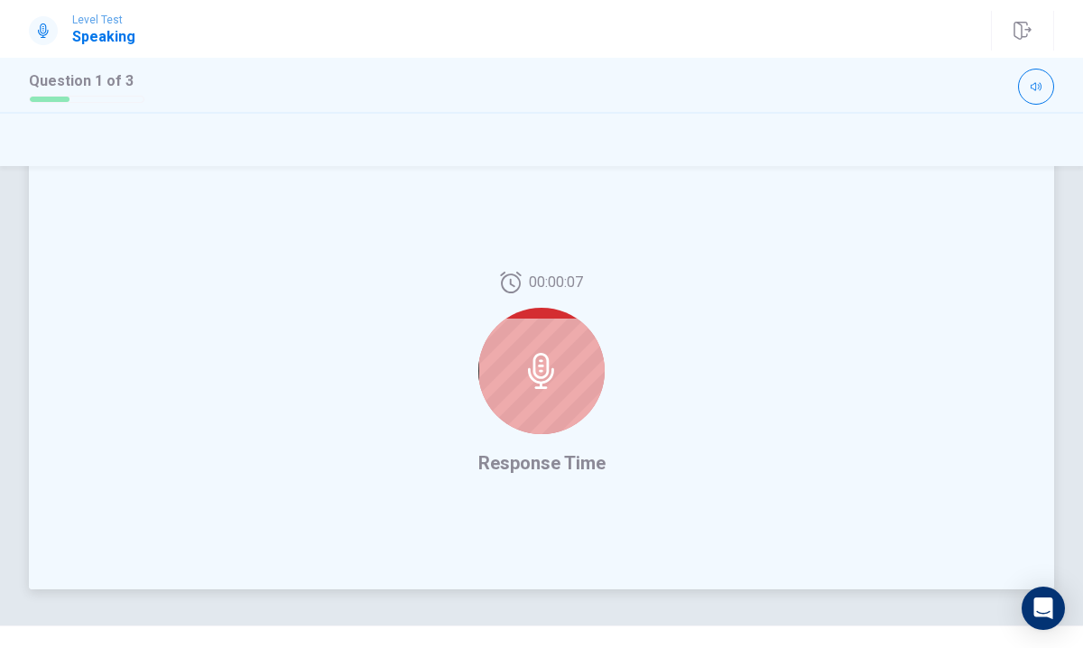
scroll to position [399, 0]
click at [532, 368] on icon at bounding box center [541, 372] width 36 height 36
click at [532, 369] on icon at bounding box center [541, 372] width 36 height 36
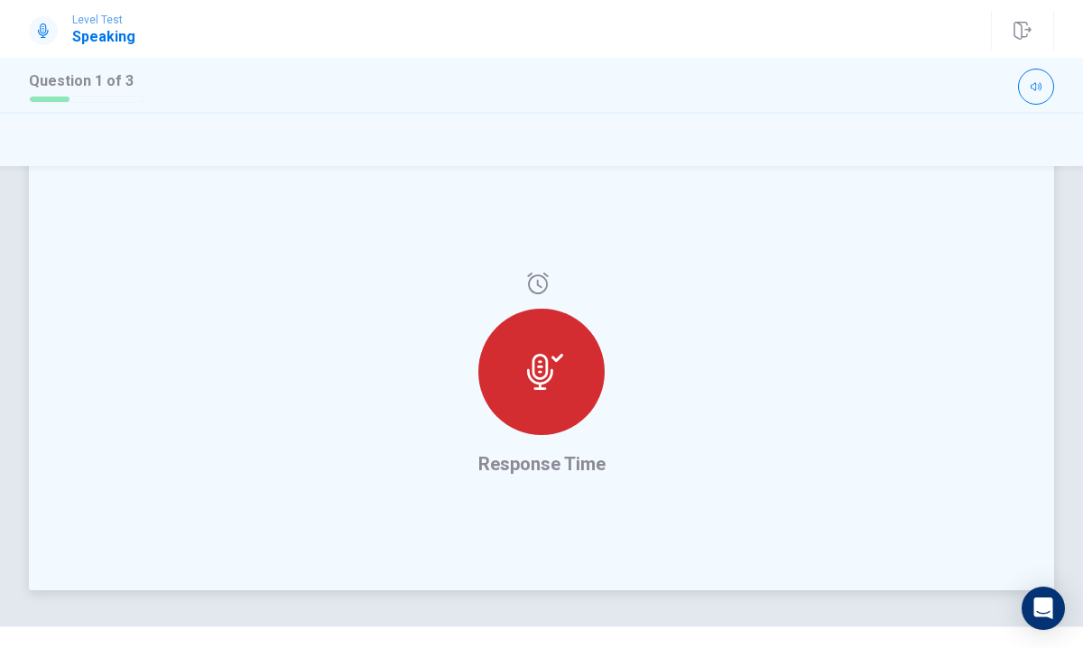
click at [573, 393] on div at bounding box center [541, 372] width 126 height 126
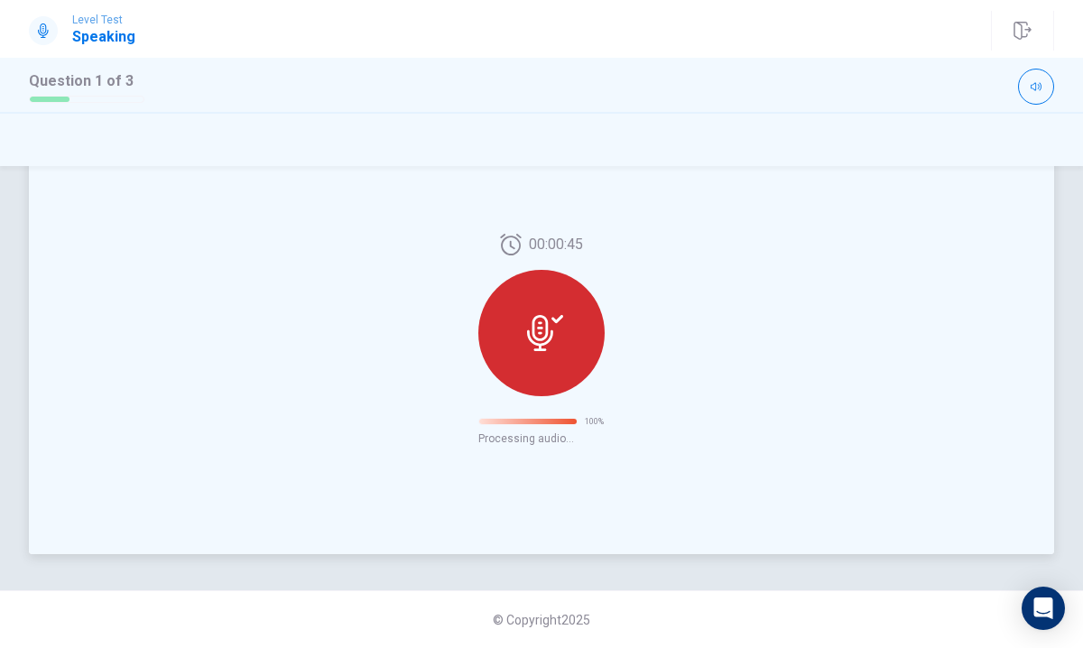
click at [593, 336] on div at bounding box center [541, 333] width 126 height 126
click at [691, 380] on div "00:00:45 100 % Processing audio..." at bounding box center [541, 340] width 1025 height 430
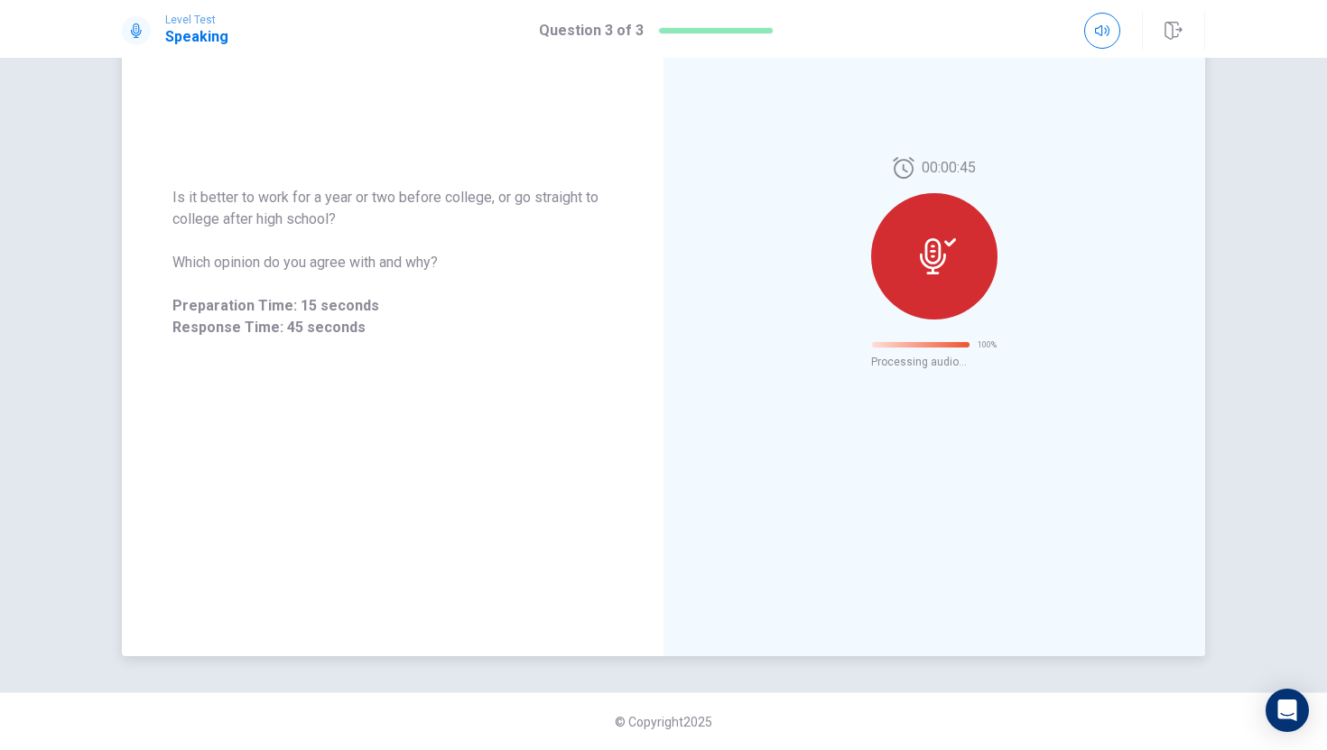
scroll to position [0, 0]
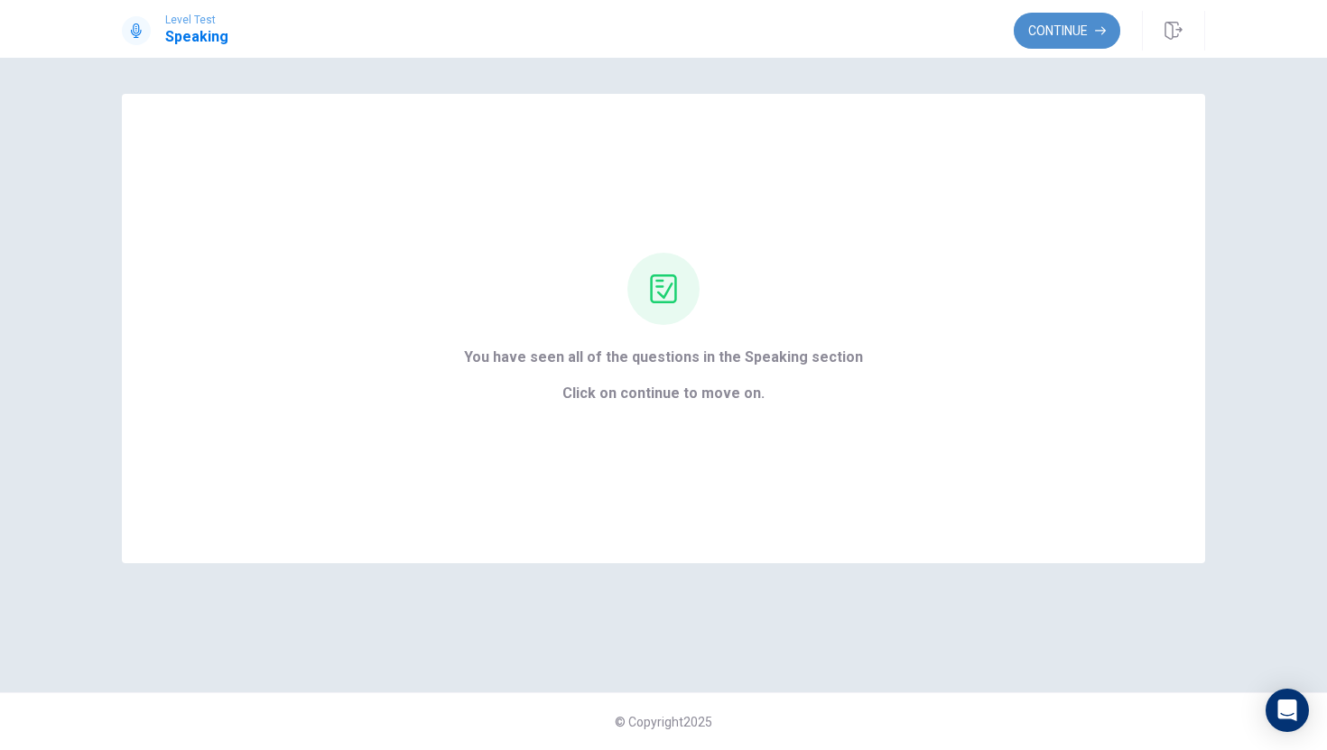
click at [1058, 20] on button "Continue" at bounding box center [1066, 31] width 106 height 36
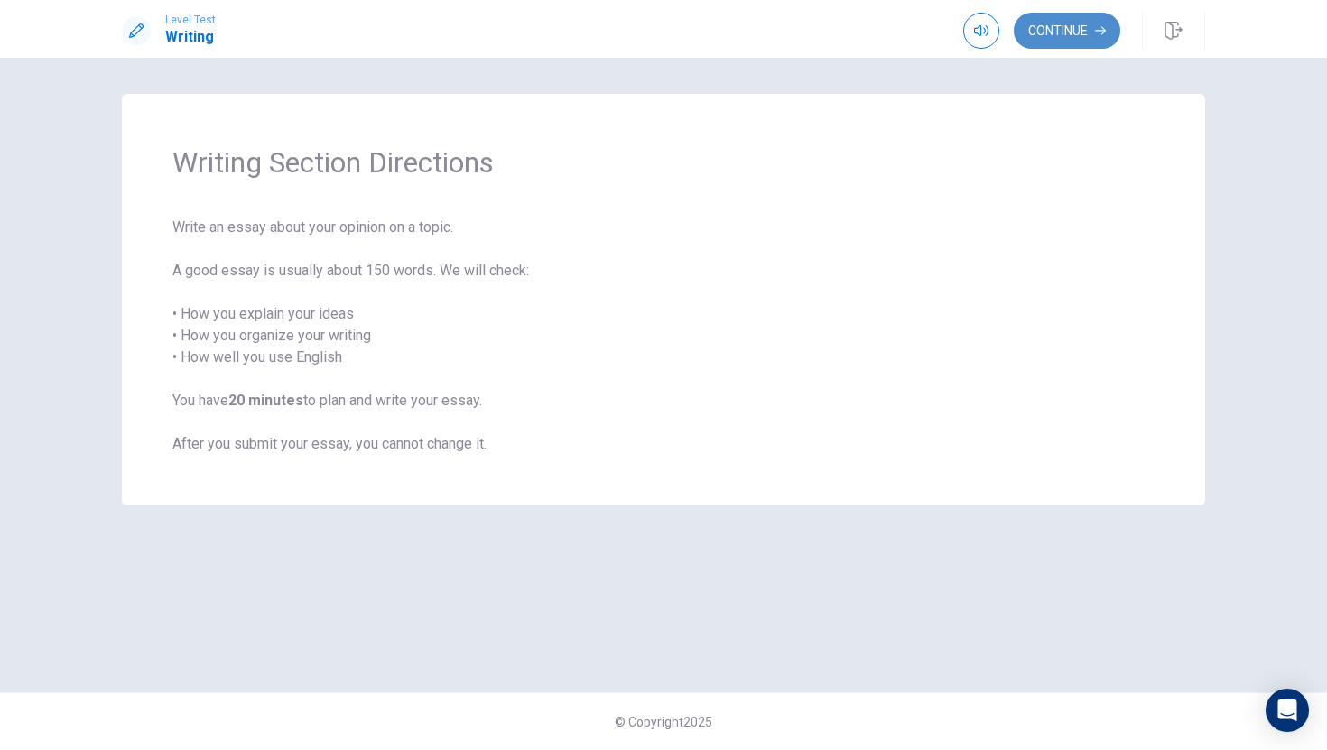
click at [1058, 20] on button "Continue" at bounding box center [1066, 31] width 106 height 36
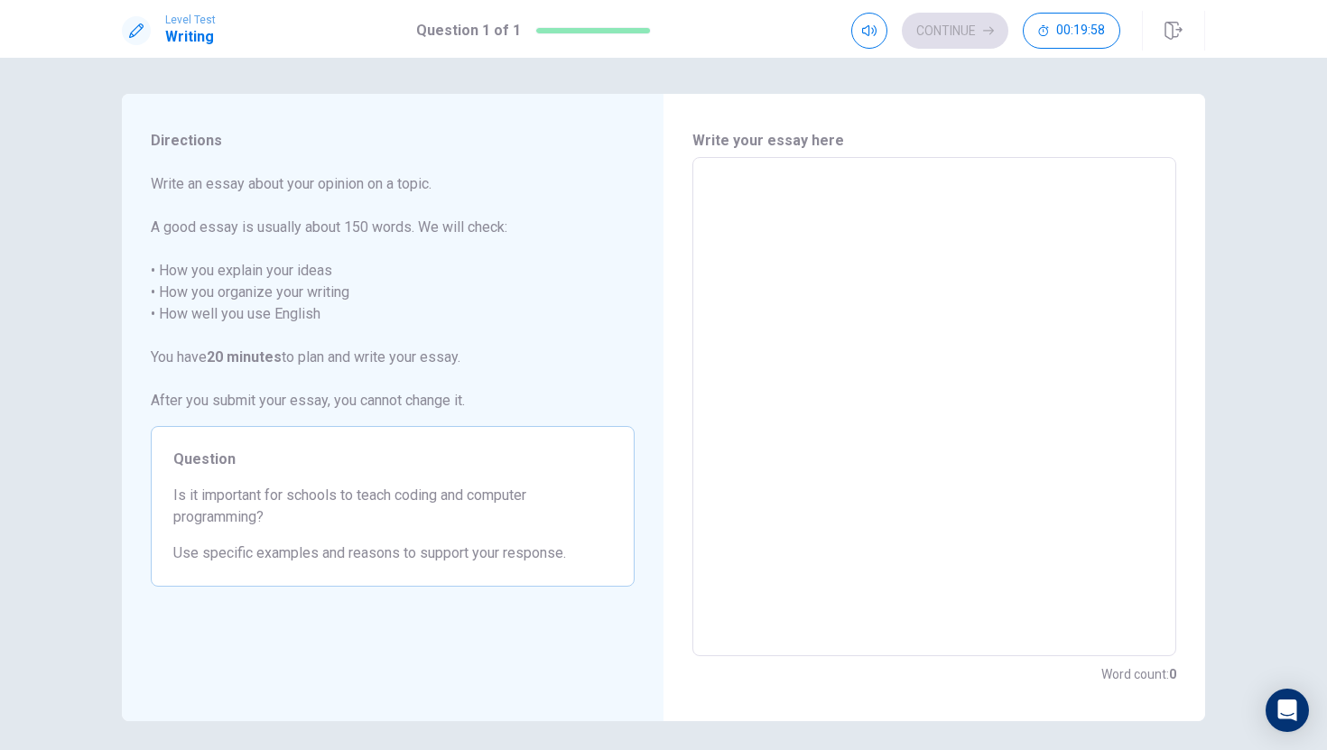
click at [942, 158] on div "x ​" at bounding box center [934, 406] width 484 height 499
type textarea "i"
type textarea "x"
type textarea "i"
type textarea "x"
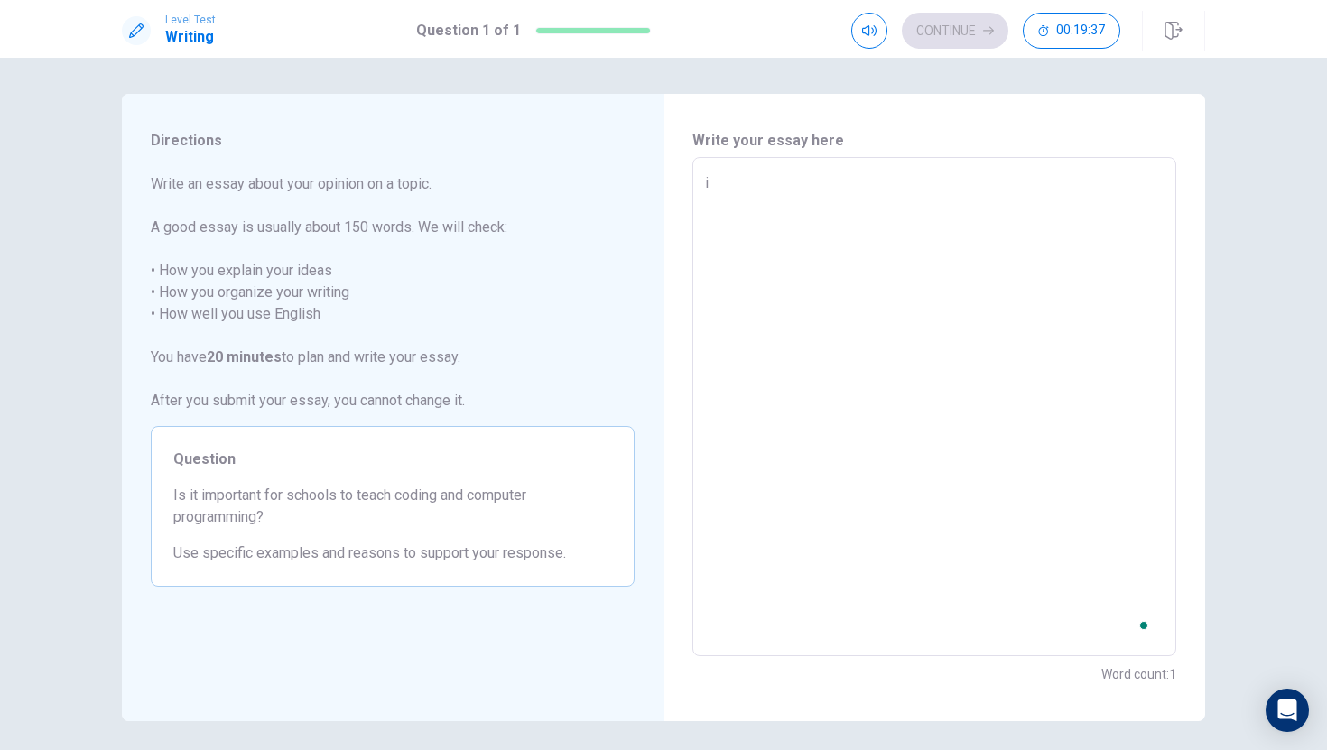
type textarea "i t"
type textarea "x"
type textarea "i ti"
type textarea "x"
type textarea "i tin"
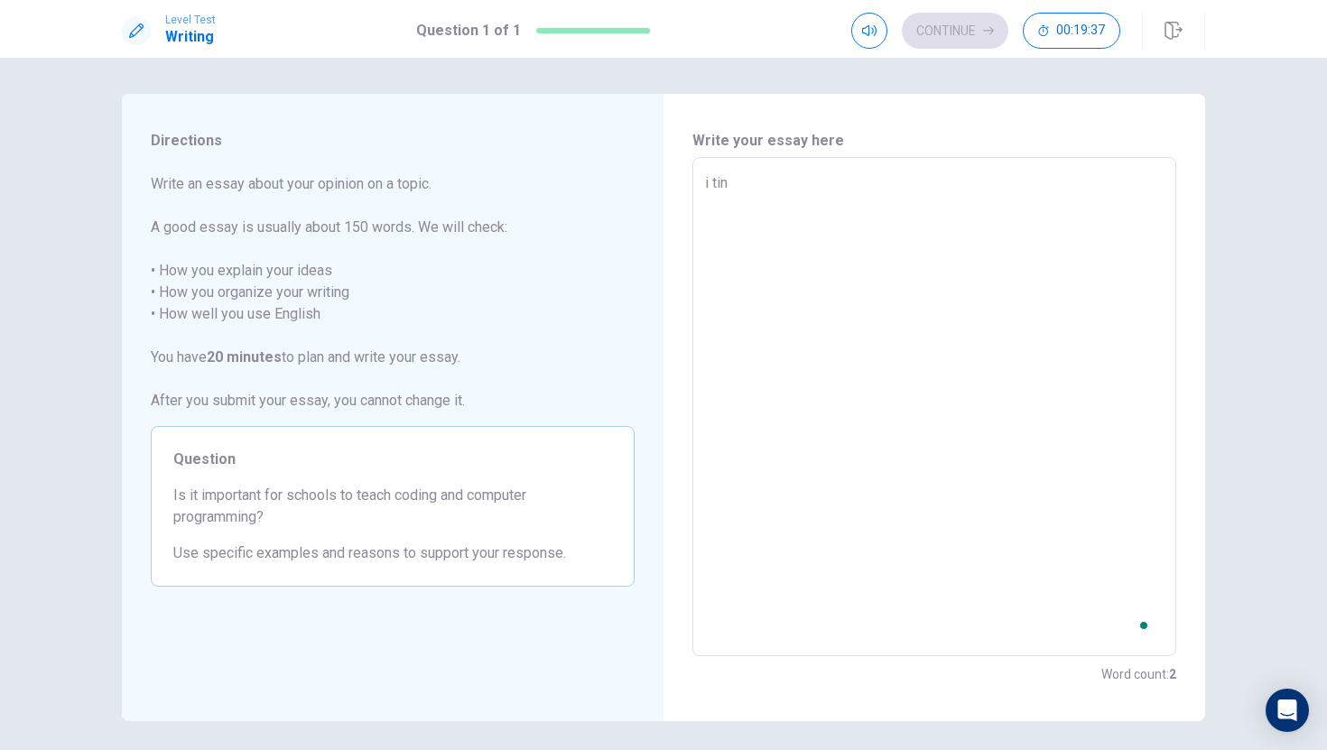
type textarea "x"
type textarea "i tink"
type textarea "x"
type textarea "i tin"
type textarea "x"
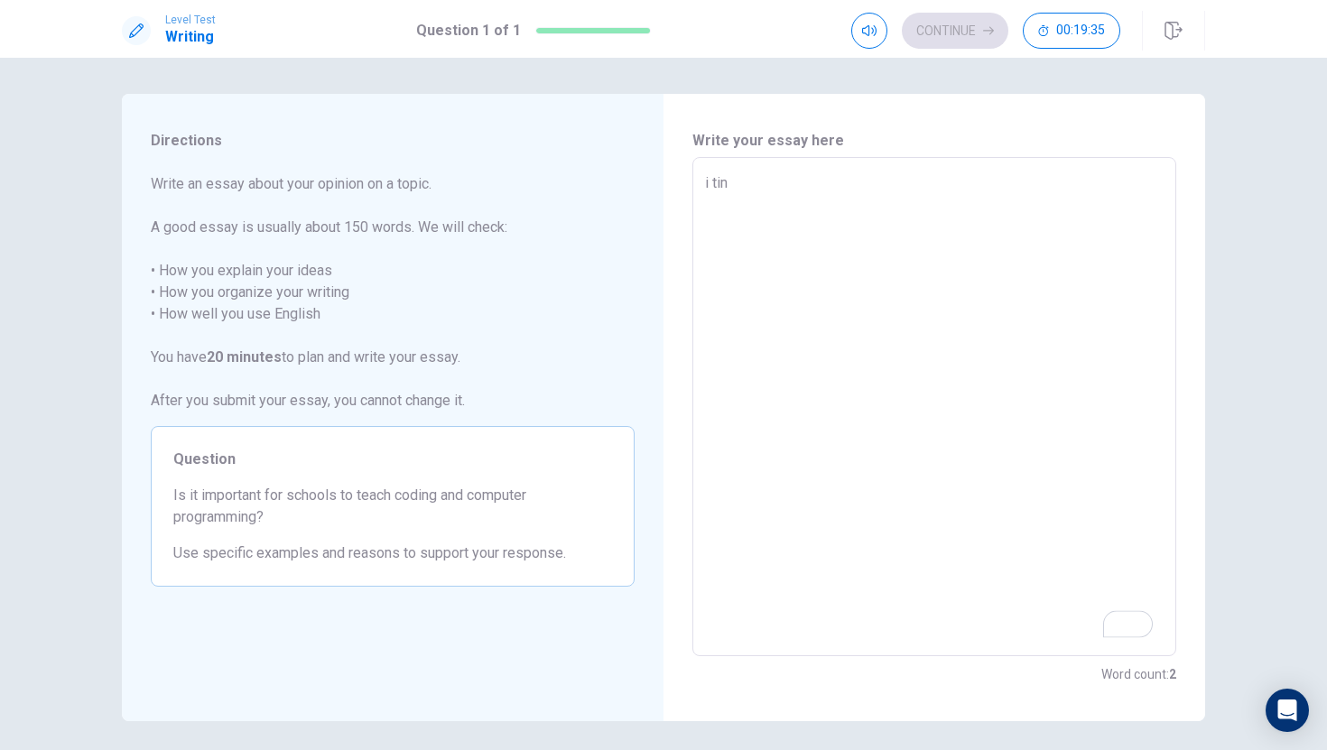
type textarea "i ti"
type textarea "x"
type textarea "i t"
type textarea "x"
type textarea "i"
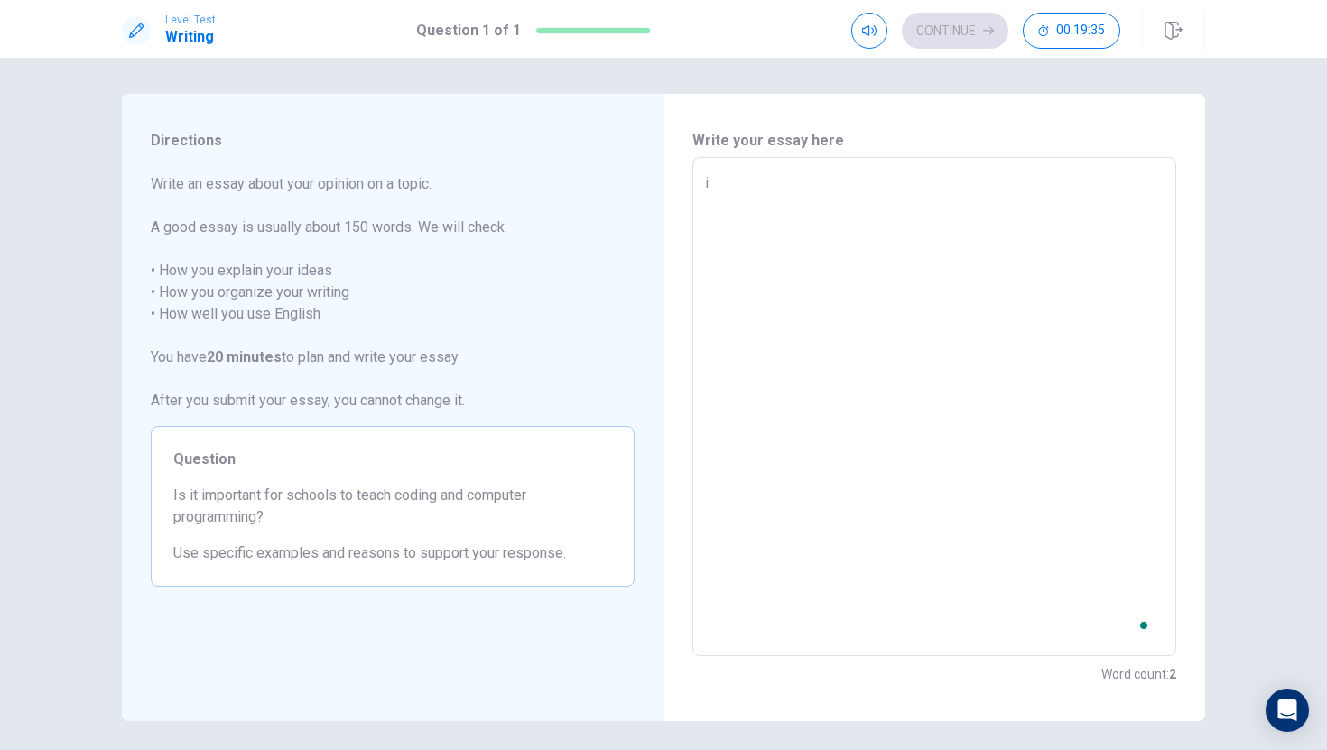
type textarea "x"
type textarea "i"
type textarea "x"
type textarea "I"
type textarea "x"
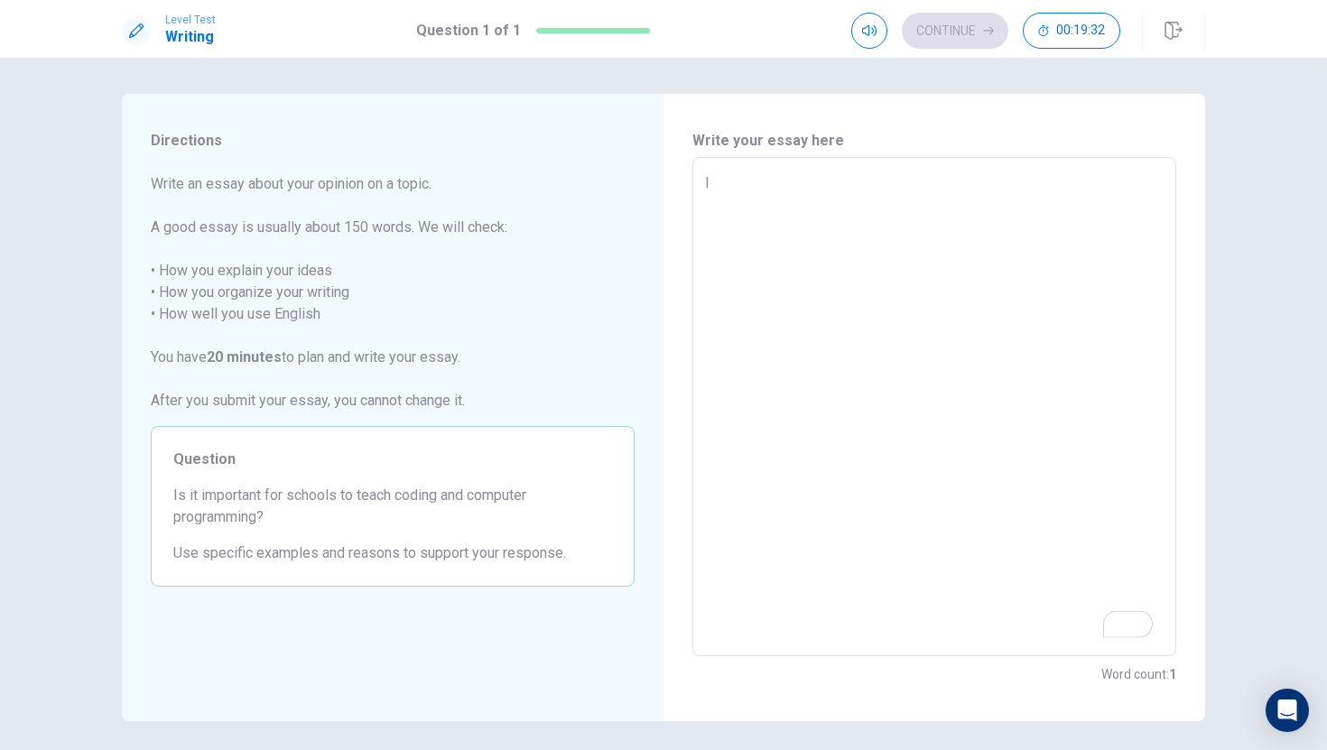
type textarea "I"
type textarea "x"
type textarea "I t"
type textarea "x"
type textarea "I ti"
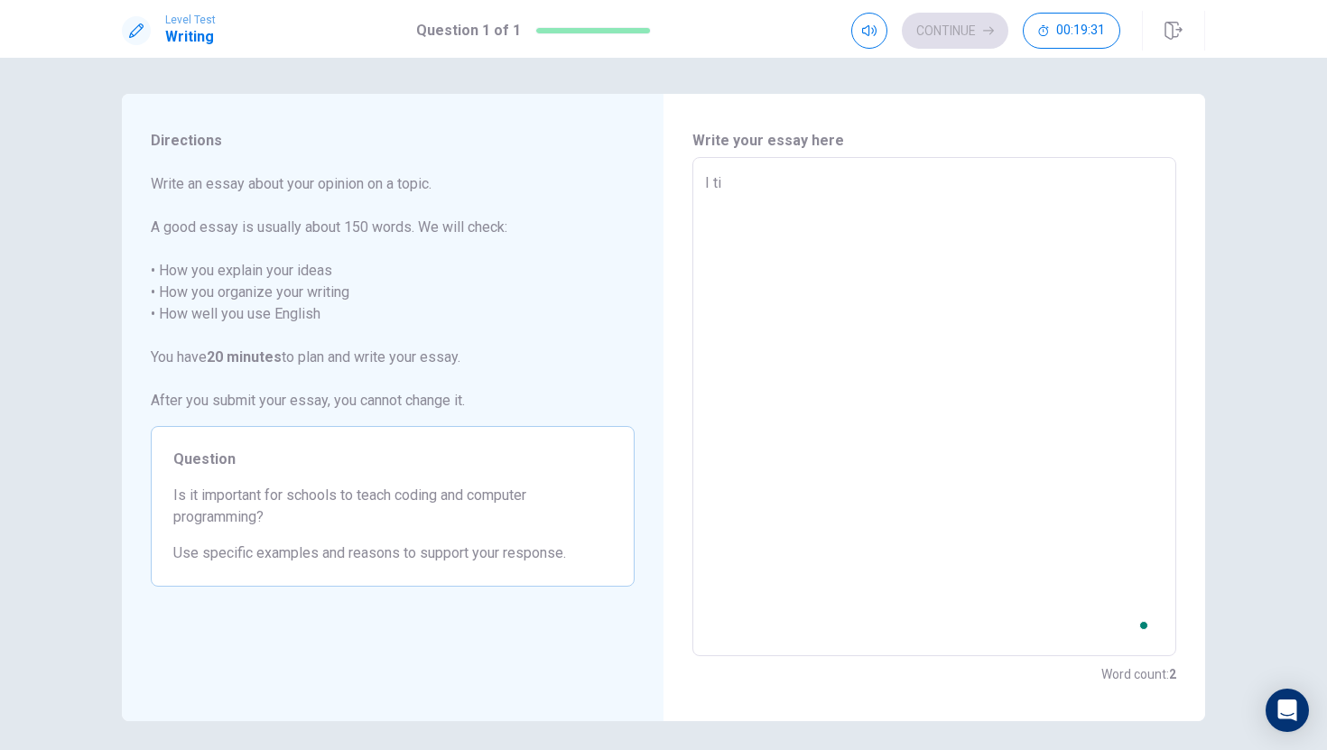
type textarea "x"
type textarea "I tin"
type textarea "x"
type textarea "I tink"
type textarea "x"
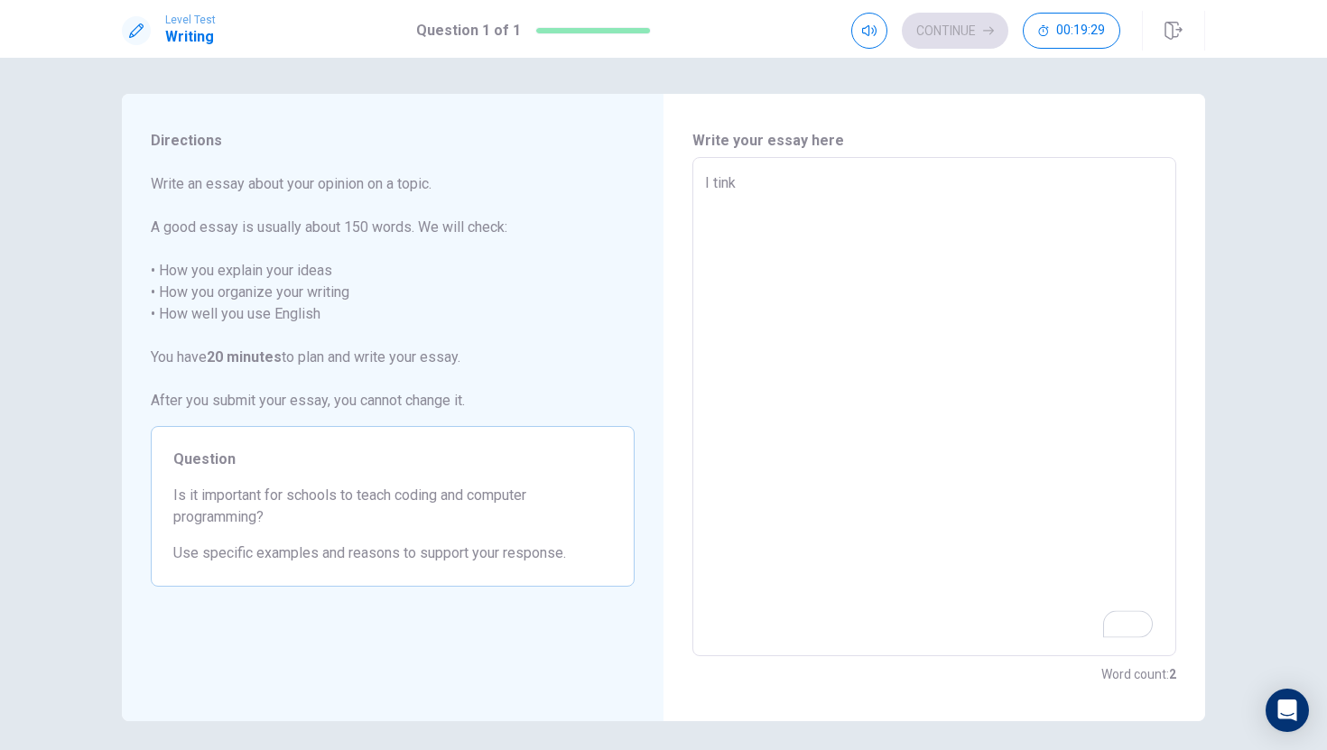
type textarea "I tin"
type textarea "x"
type textarea "I ti"
type textarea "x"
type textarea "I t"
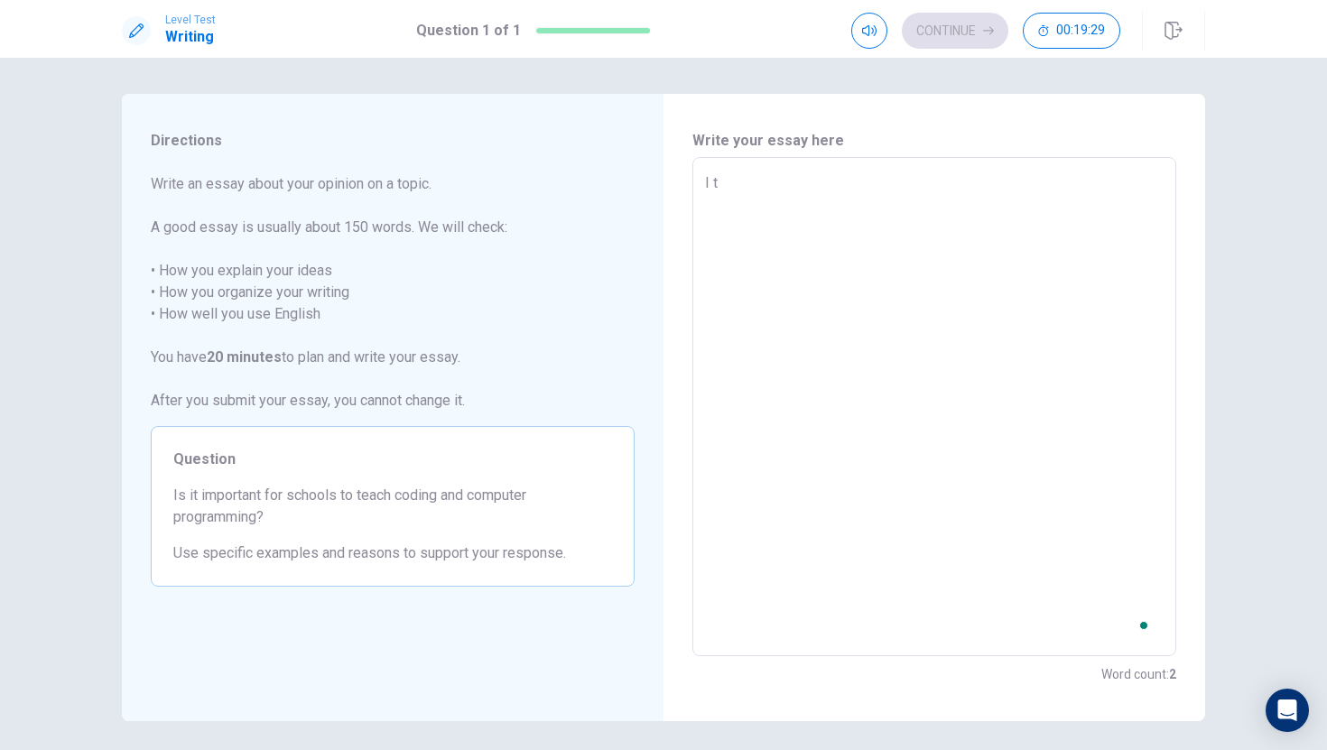
type textarea "x"
type textarea "I th"
type textarea "x"
type textarea "I thi"
type textarea "x"
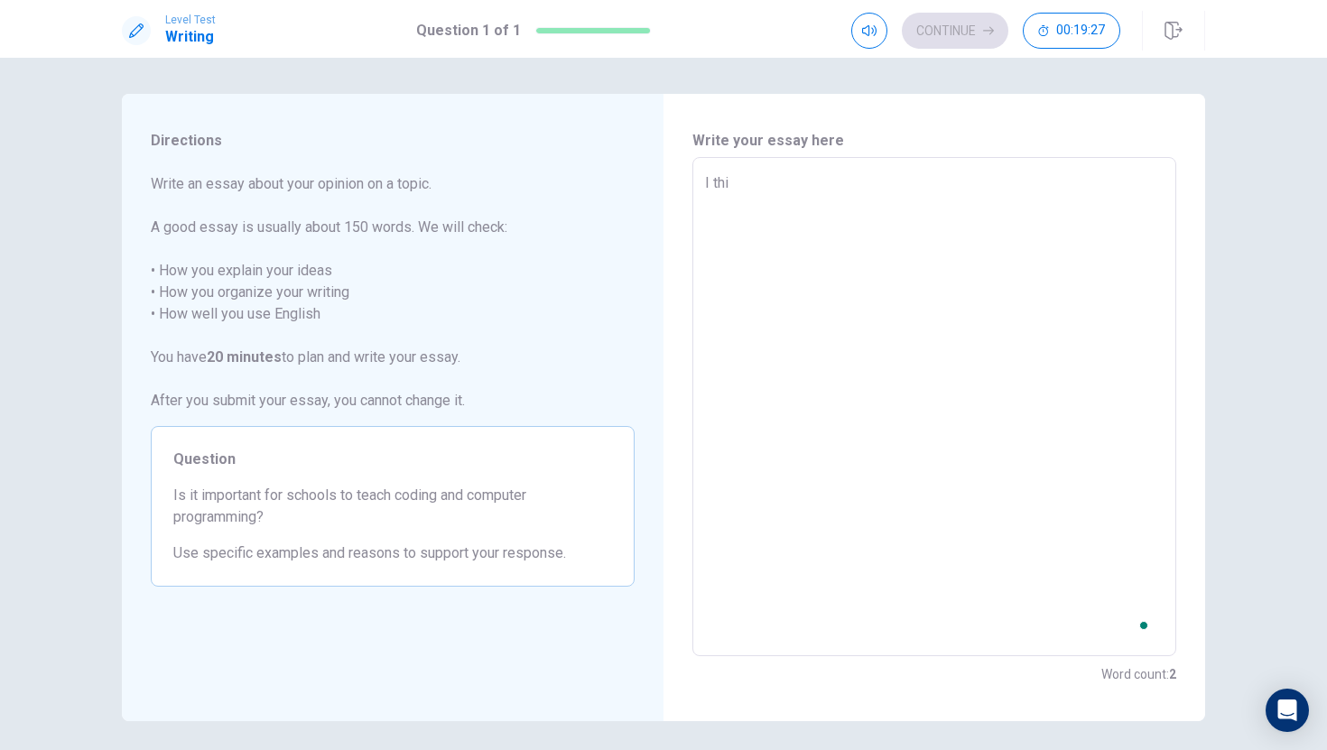
type textarea "I thin"
type textarea "x"
type textarea "I think"
type textarea "x"
type textarea "I think"
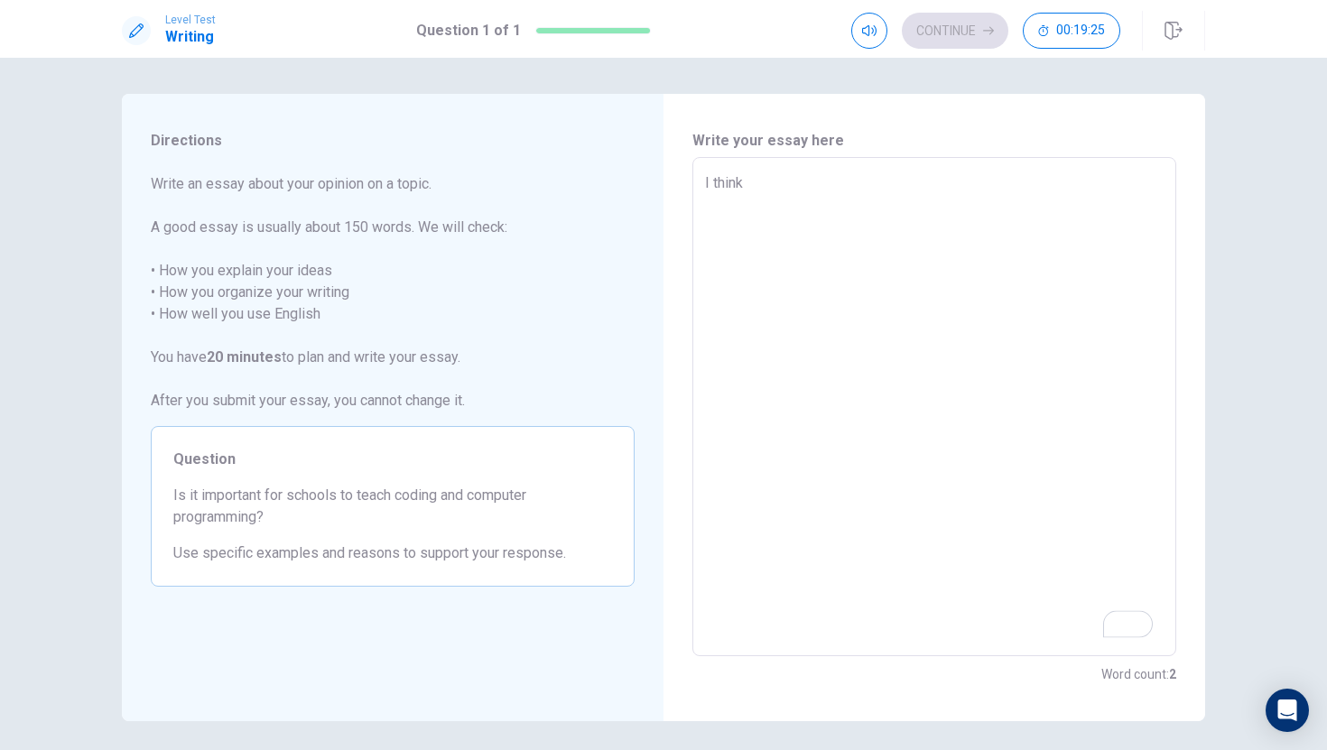
type textarea "x"
type textarea "I think i"
type textarea "x"
type textarea "I think it"
type textarea "x"
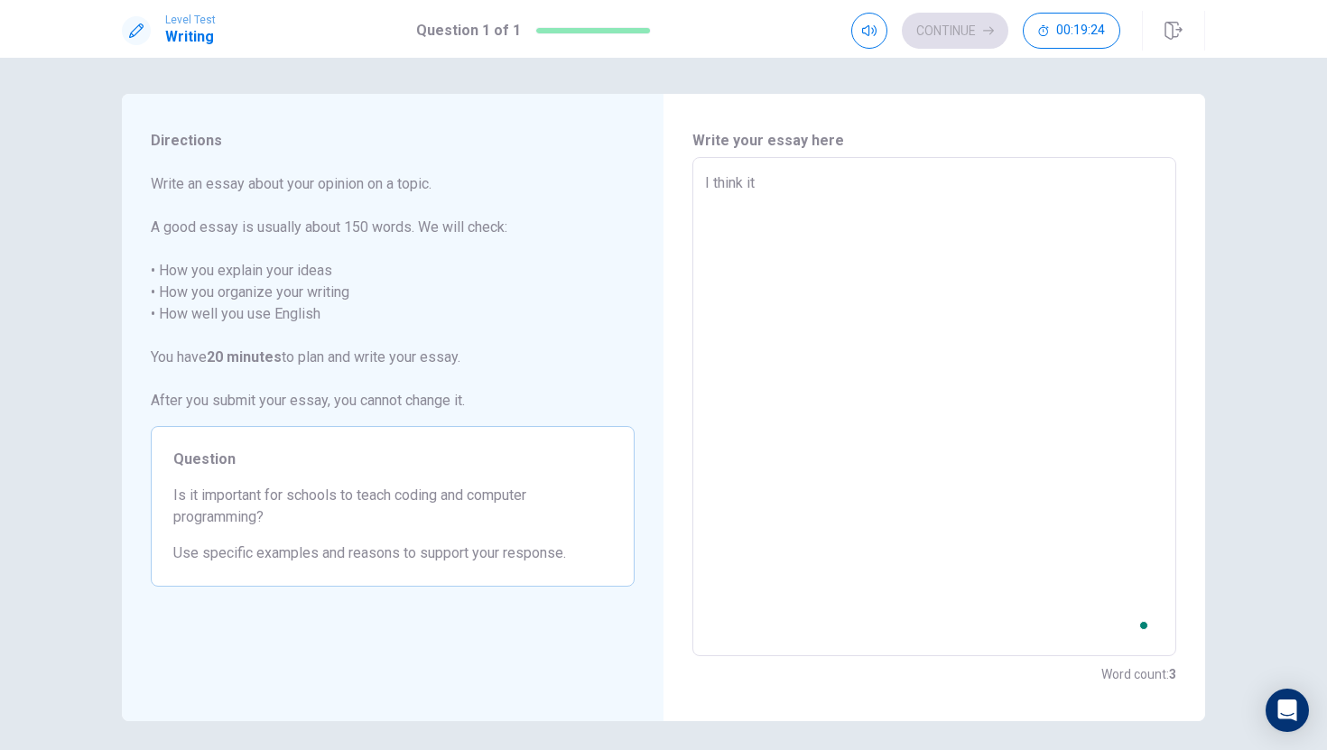
type textarea "I think it"
type textarea "x"
type textarea "I think it i"
type textarea "x"
type textarea "I think it is"
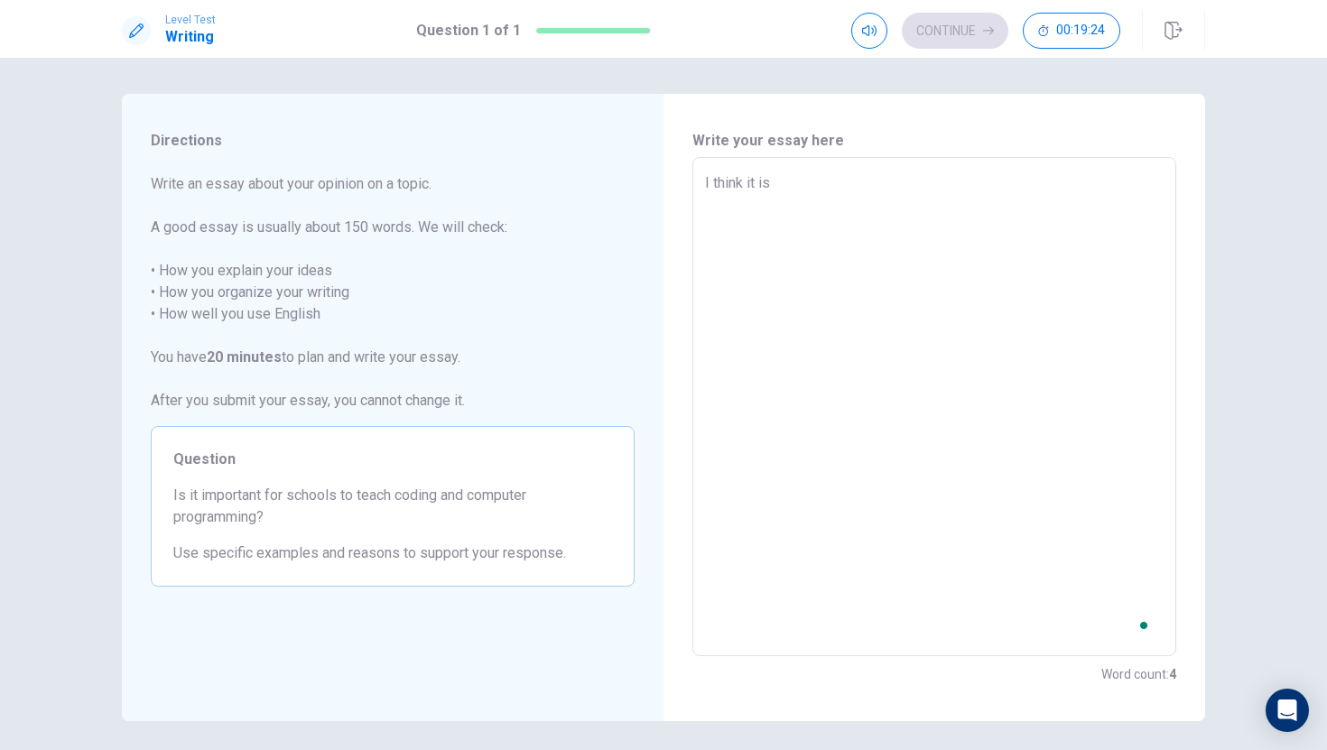
type textarea "x"
type textarea "I think it is"
type textarea "x"
type textarea "I think it is i"
type textarea "x"
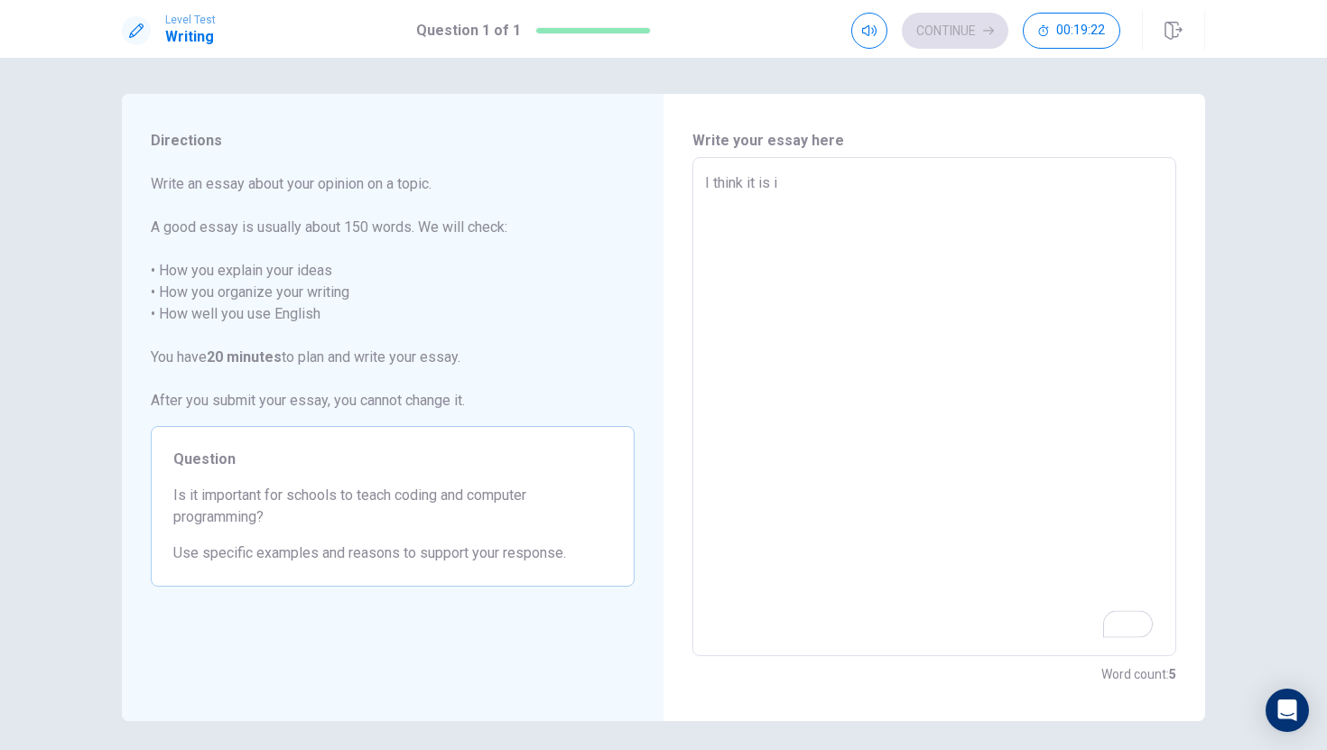
type textarea "I think it is im"
type textarea "x"
type textarea "I think it is imp"
type textarea "x"
type textarea "I think it is impo"
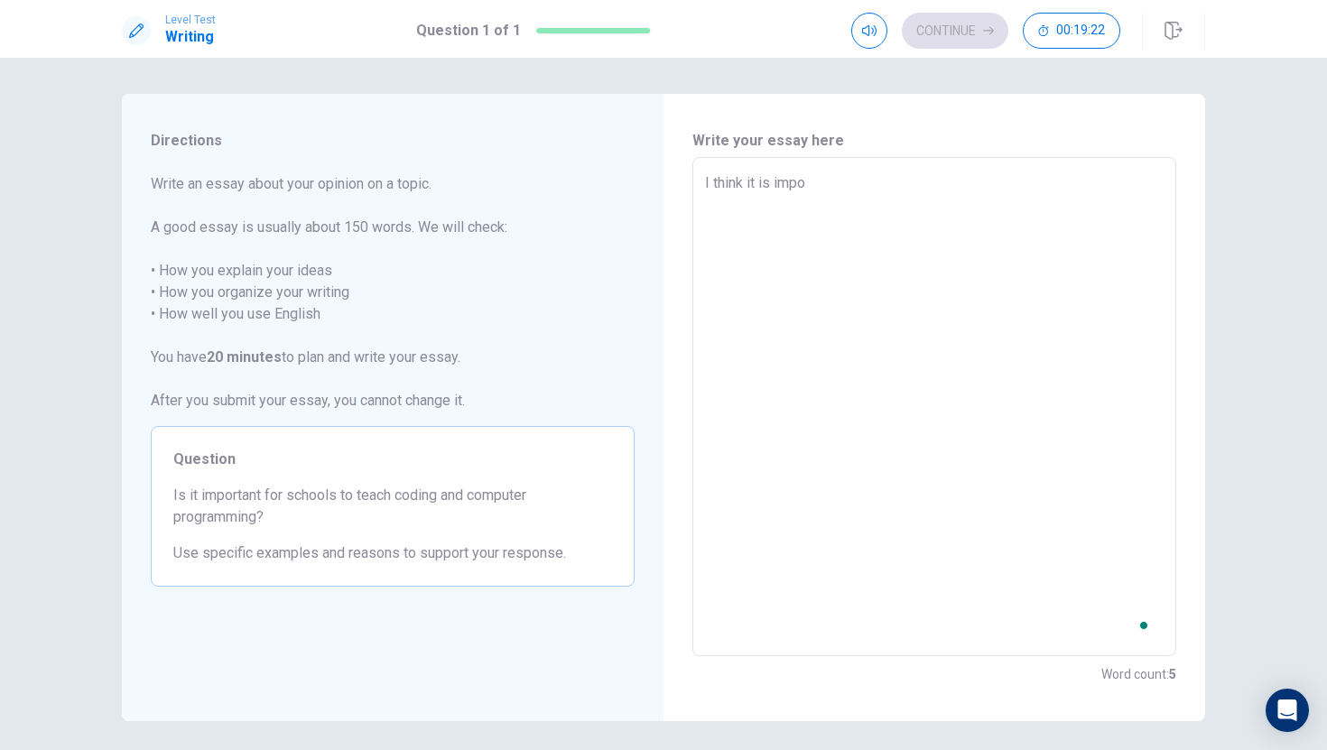
type textarea "x"
type textarea "I think it is impor"
type textarea "x"
type textarea "I think it is import"
type textarea "x"
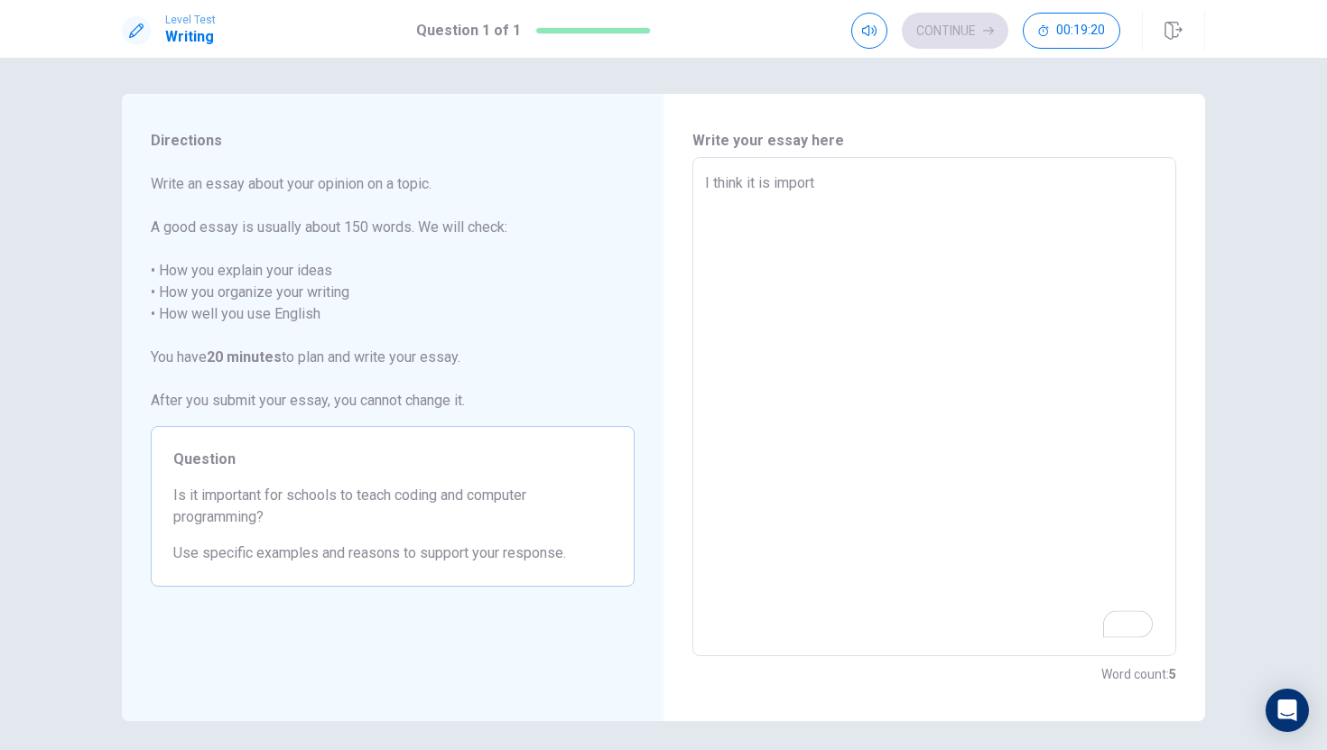
type textarea "I think it is importa"
type textarea "x"
type textarea "I think it is importan"
type textarea "x"
type textarea "I think it is important"
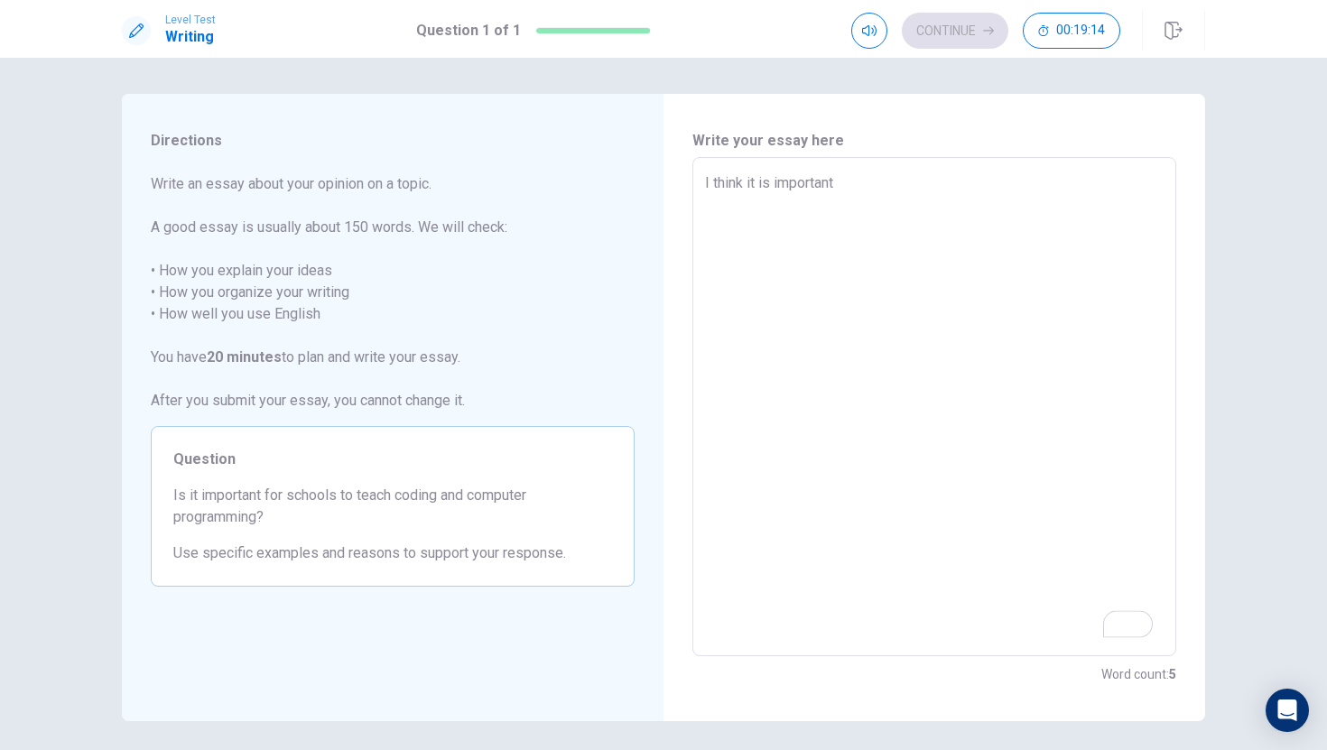
type textarea "x"
type textarea "I think it is important"
type textarea "x"
type textarea "I think it is important f"
type textarea "x"
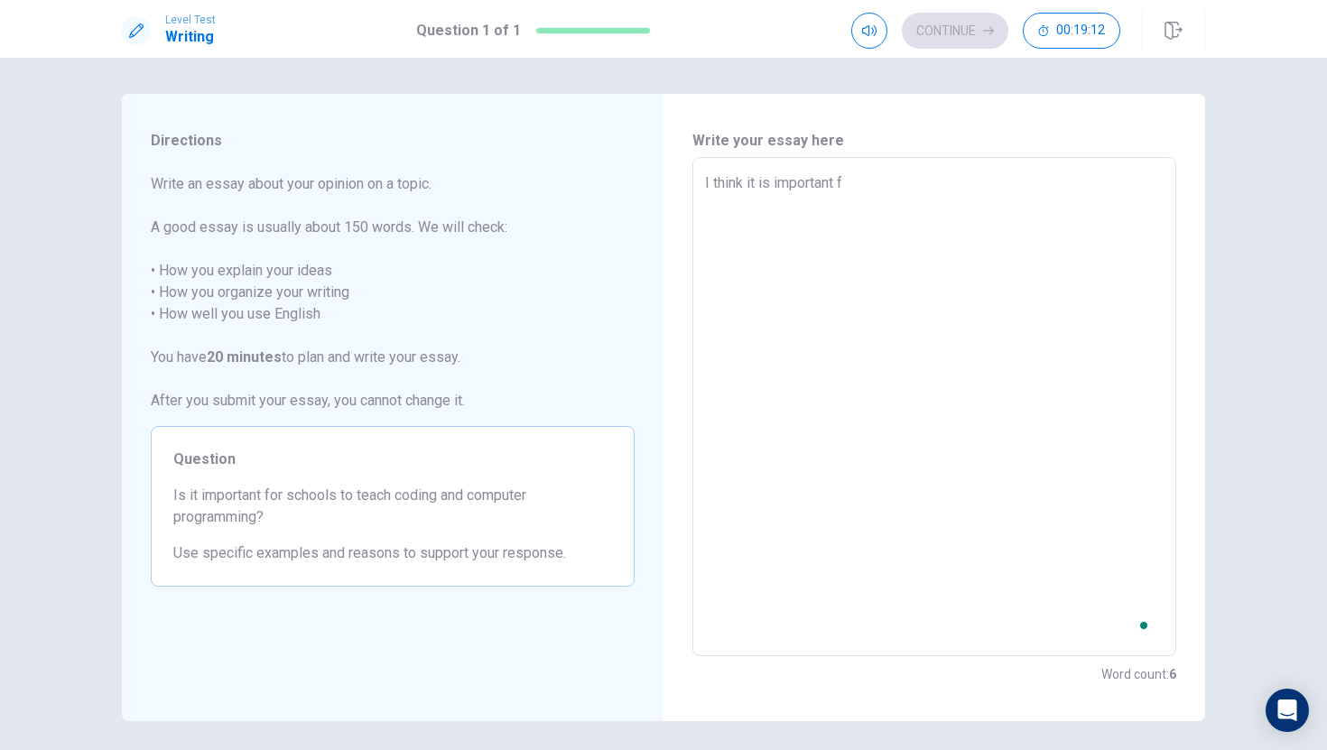
type textarea "I think it is important fo"
type textarea "x"
type textarea "I think it is important for"
type textarea "x"
type textarea "I think it is important for"
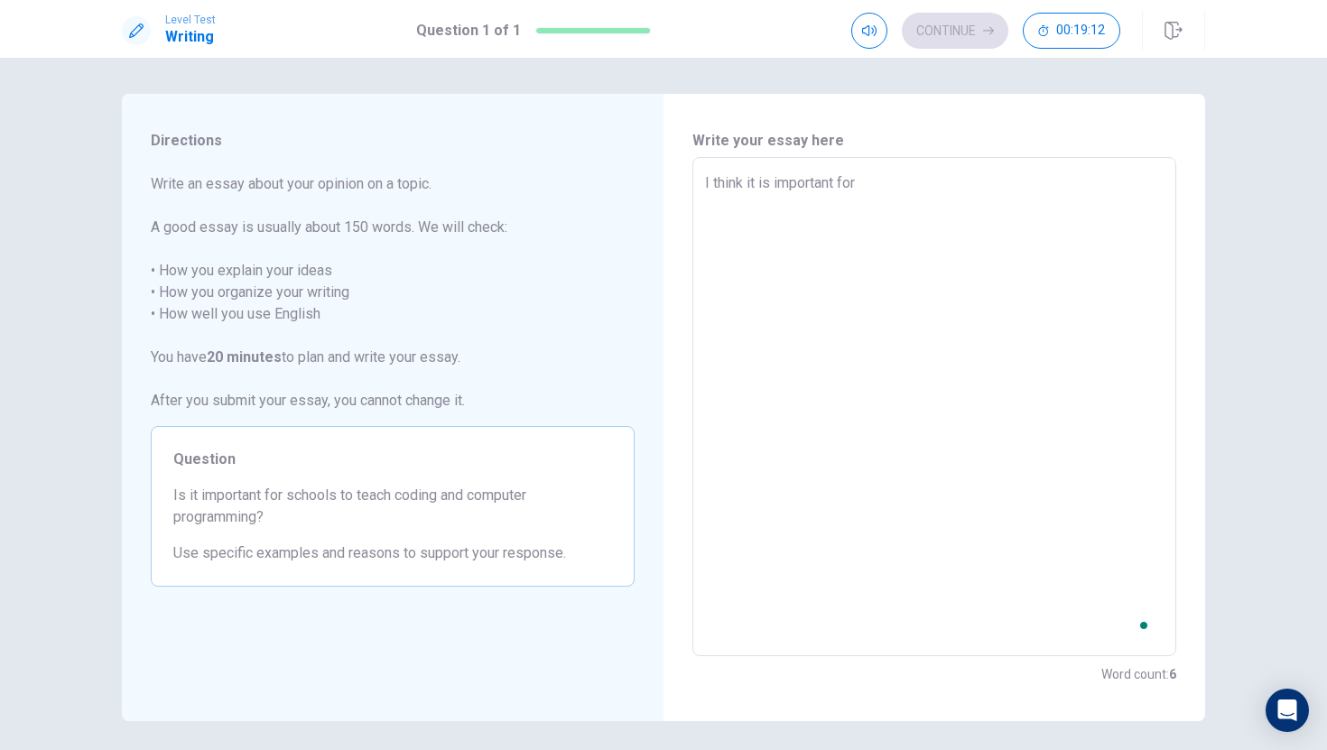
type textarea "x"
type textarea "I think it is important for s"
type textarea "x"
type textarea "I think it is important for sc"
type textarea "x"
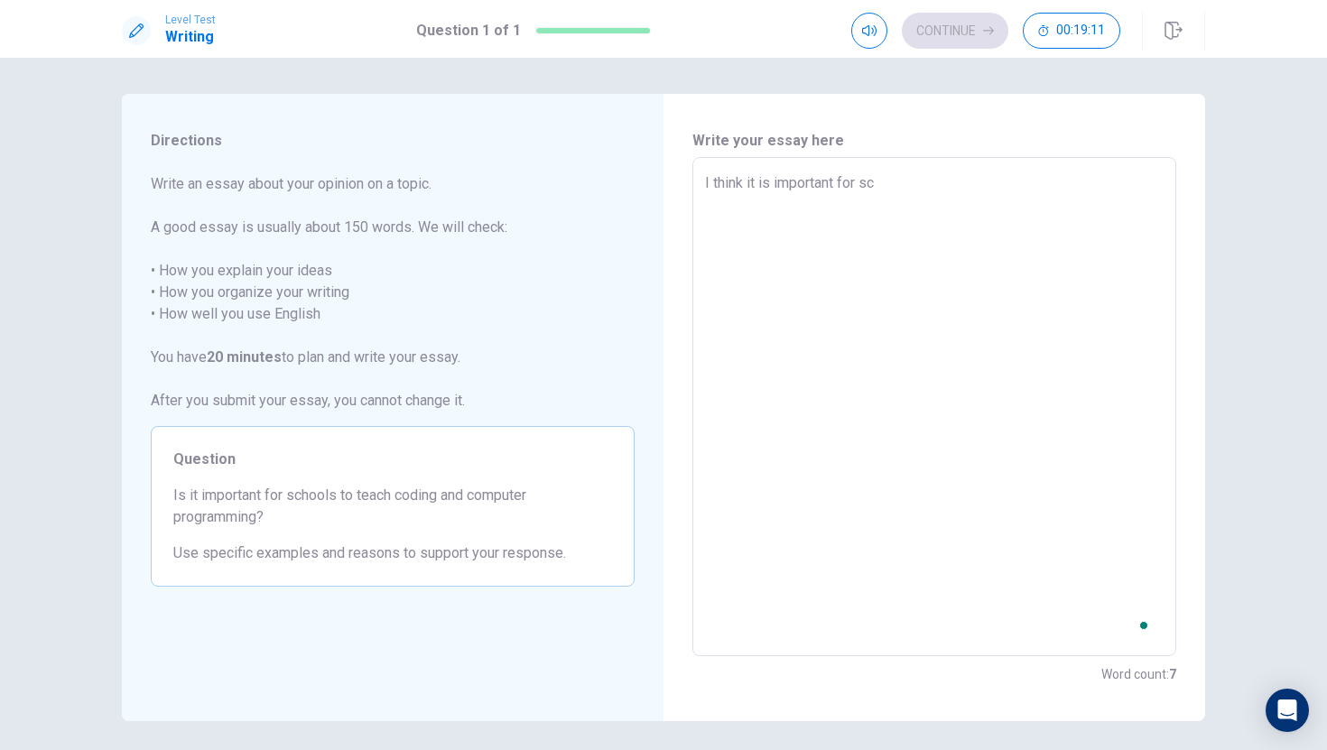
type textarea "I think it is important for sch"
type textarea "x"
type textarea "I think it is important for scho"
type textarea "x"
type textarea "I think it is important for schoo"
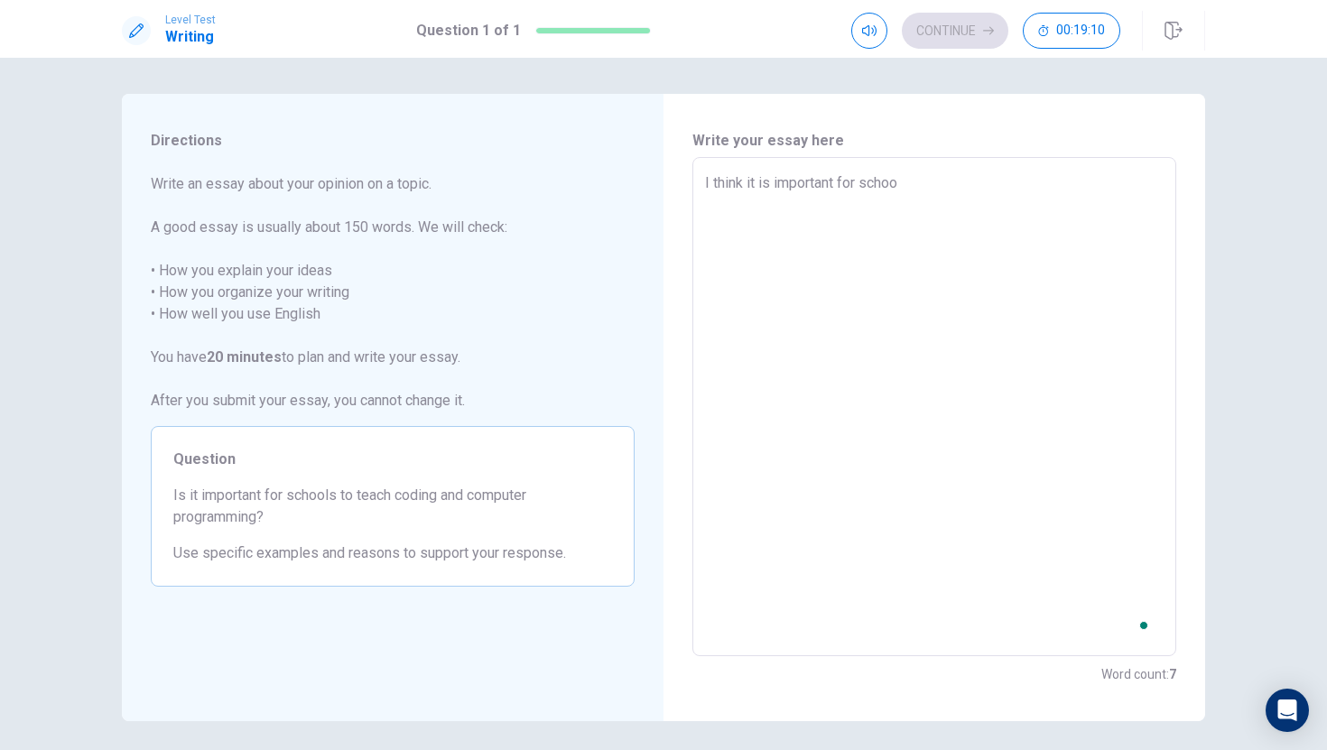
type textarea "x"
type textarea "I think it is important for school"
type textarea "x"
type textarea "I think it is important for schools"
type textarea "x"
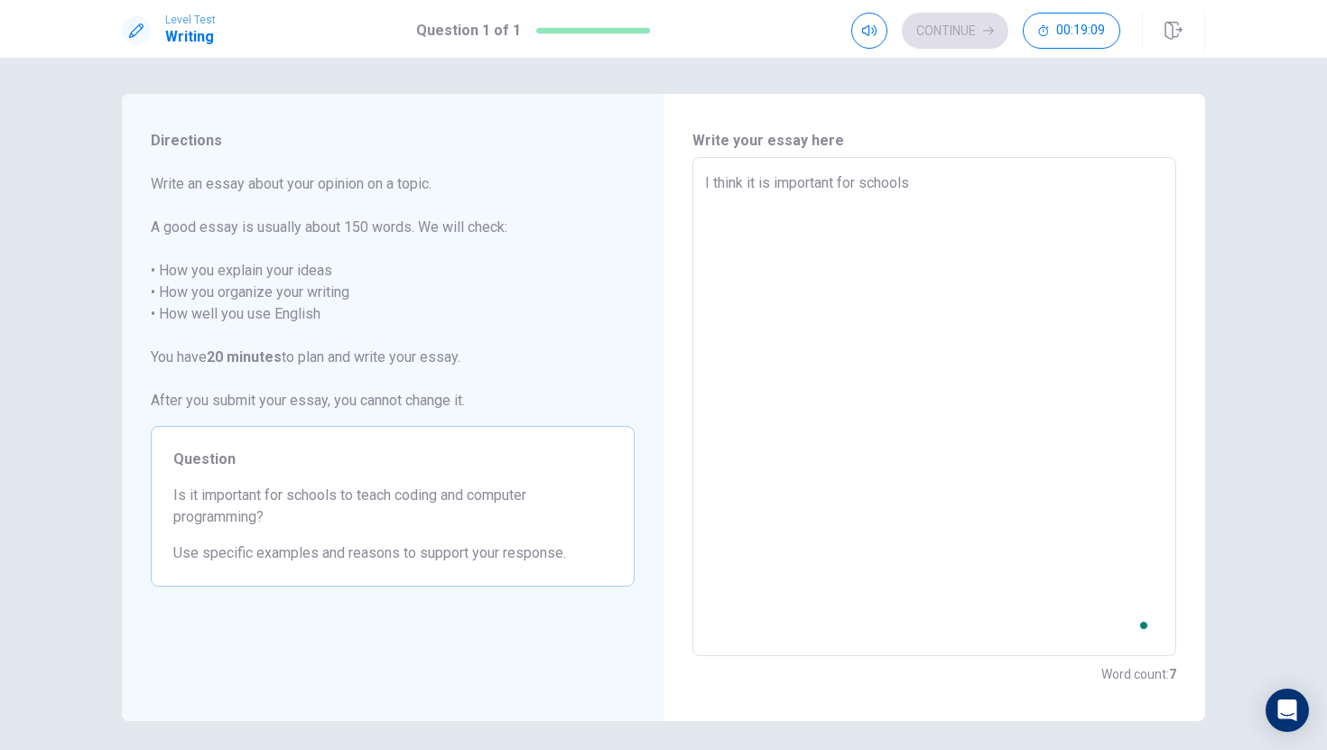
type textarea "I think it is important for schools"
type textarea "x"
type textarea "I think it is important for schools t"
type textarea "x"
type textarea "I think it is important for schools to"
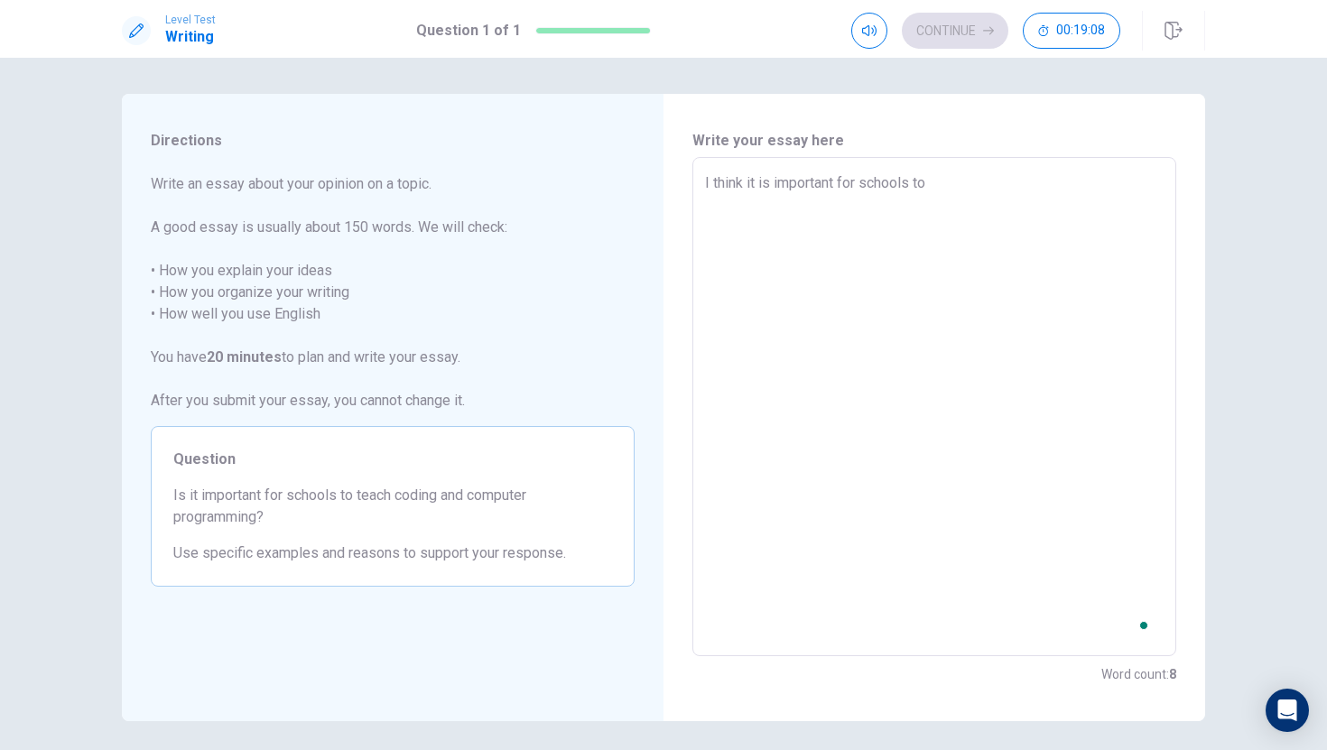
type textarea "x"
type textarea "I think it is important for schools to"
type textarea "x"
type textarea "I think it is important for schools to t"
type textarea "x"
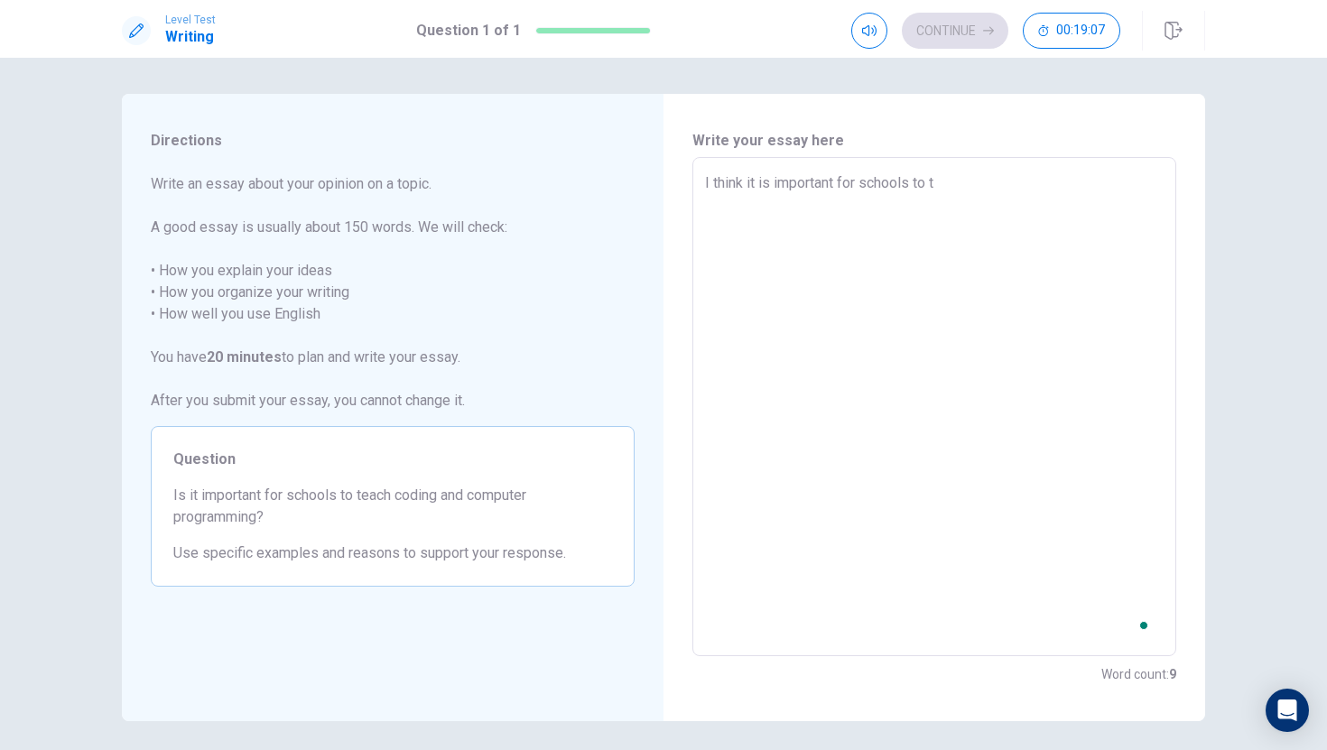
type textarea "I think it is important for schools to te"
type textarea "x"
type textarea "I think it is important for schools to tew"
type textarea "x"
type textarea "I think it is important for schools to teww"
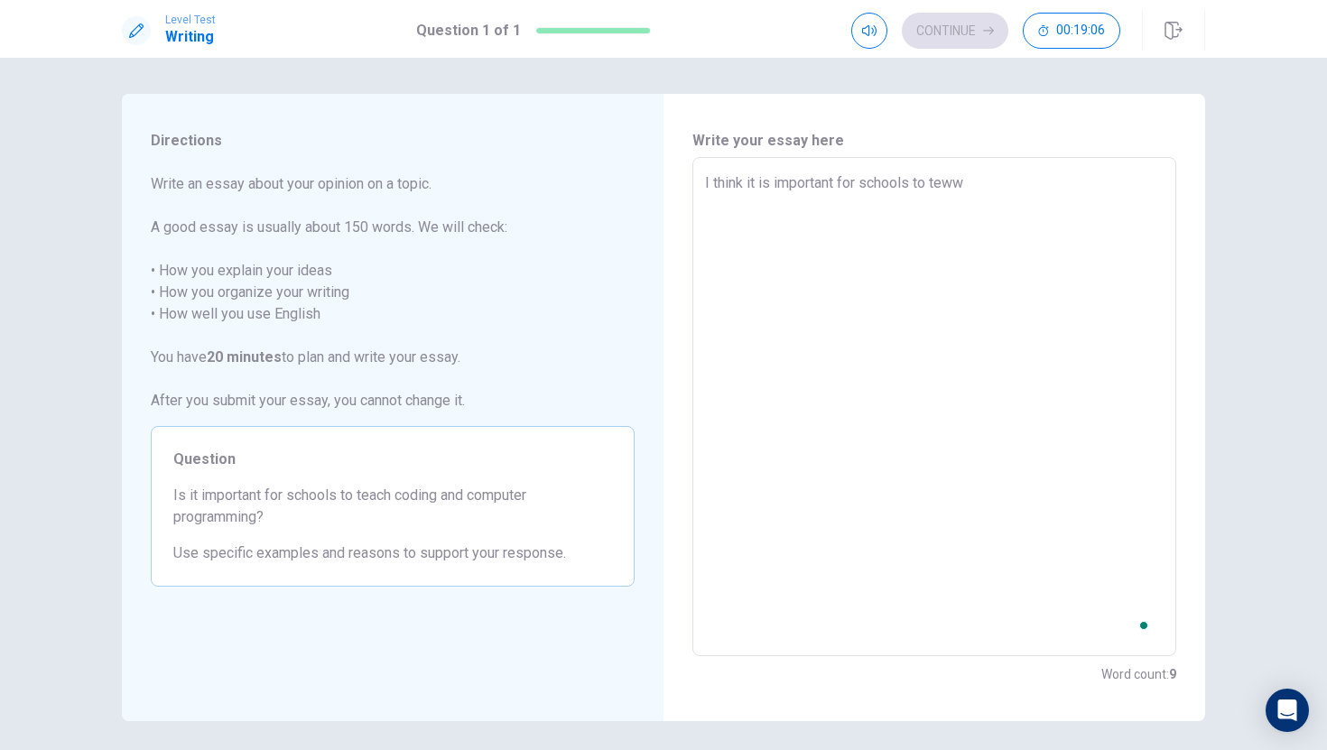
type textarea "x"
type textarea "I think it is important for schools to tew"
type textarea "x"
type textarea "I think it is important for schools to te"
type textarea "x"
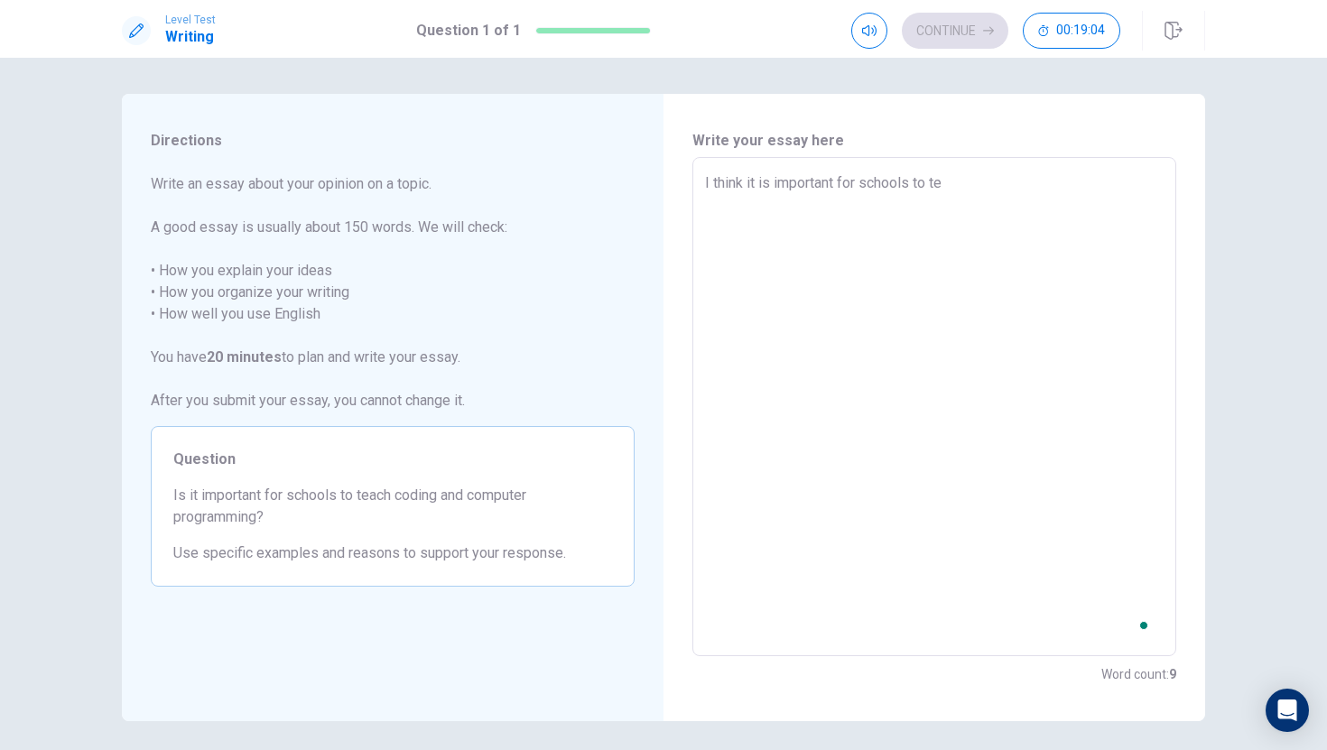
type textarea "I think it is important for schools to tea"
type textarea "x"
type textarea "I think it is important for schools to teac"
type textarea "x"
type textarea "I think it is important for schools to teach"
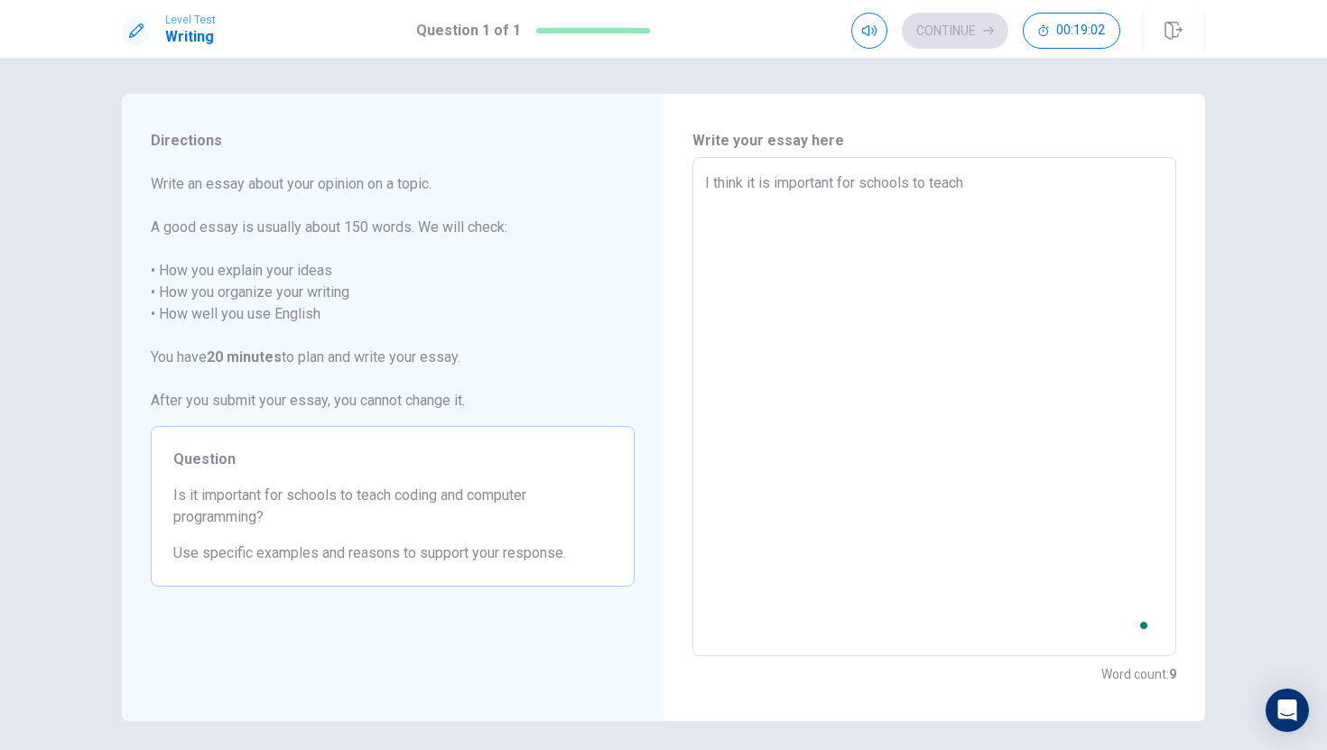
type textarea "x"
type textarea "I think it is important for schools to teach"
type textarea "x"
type textarea "I think it is important for schools to teach c"
type textarea "x"
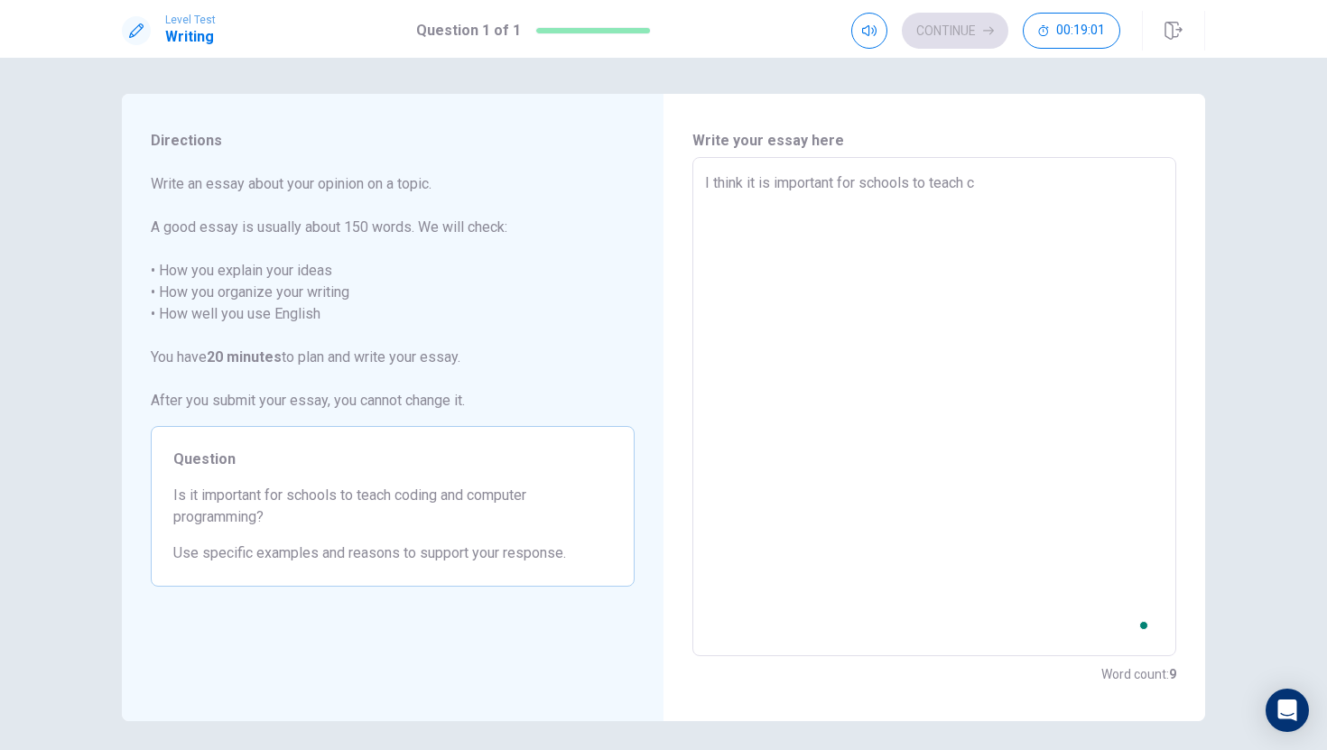
type textarea "I think it is important for schools to teach co"
type textarea "x"
type textarea "I think it is important for schools to teach cod"
type textarea "x"
type textarea "I think it is important for schools to teach codi"
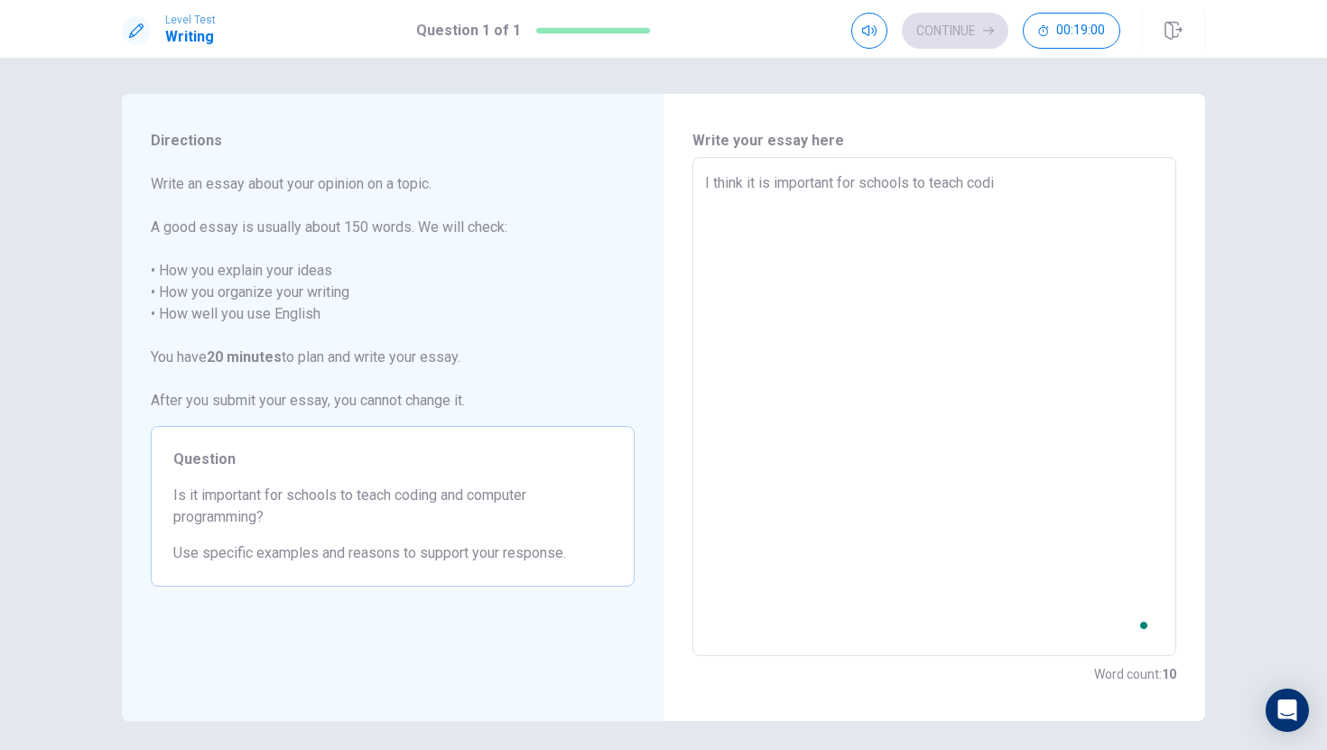
type textarea "x"
type textarea "I think it is important for schools to teach codig"
type textarea "x"
type textarea "I think it is important for schools to teach codi"
type textarea "x"
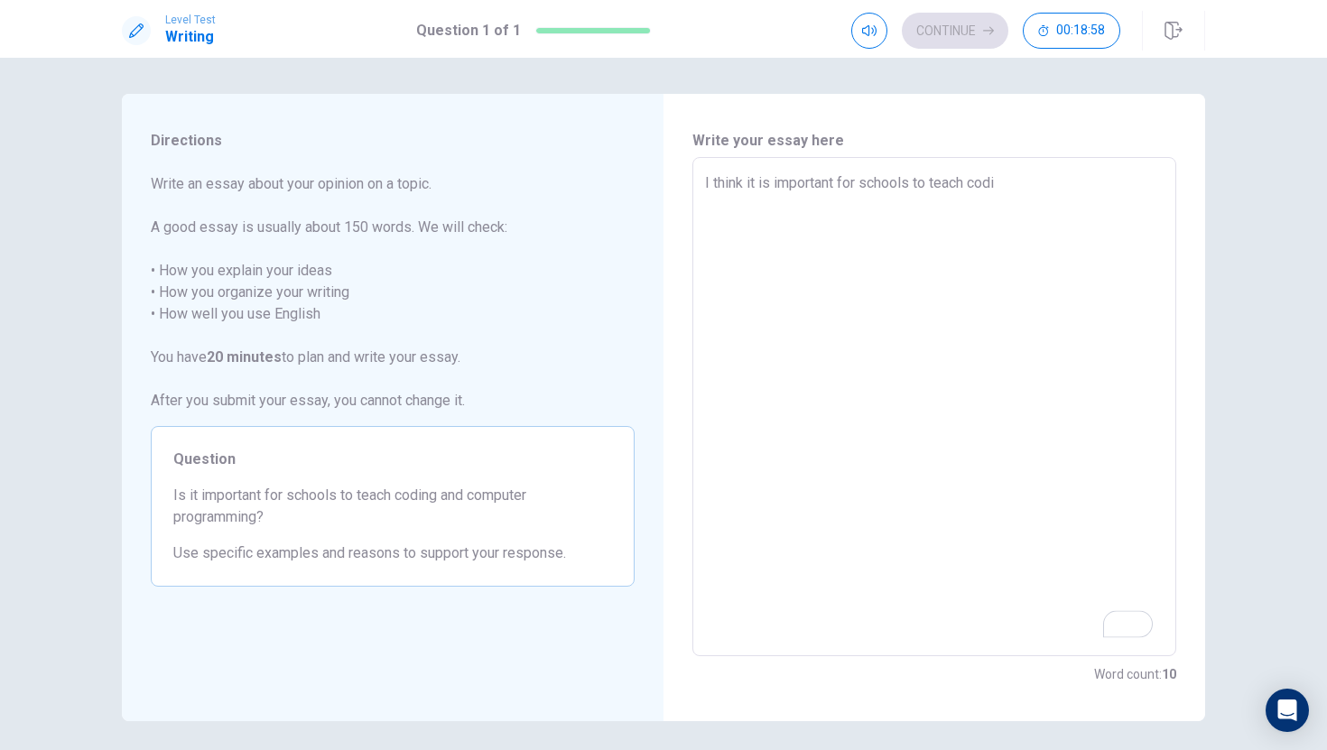
type textarea "I think it is important for schools to teach cod"
type textarea "x"
type textarea "I think it is important for schools to teach codi"
type textarea "x"
type textarea "I think it is important for schools to teach codin"
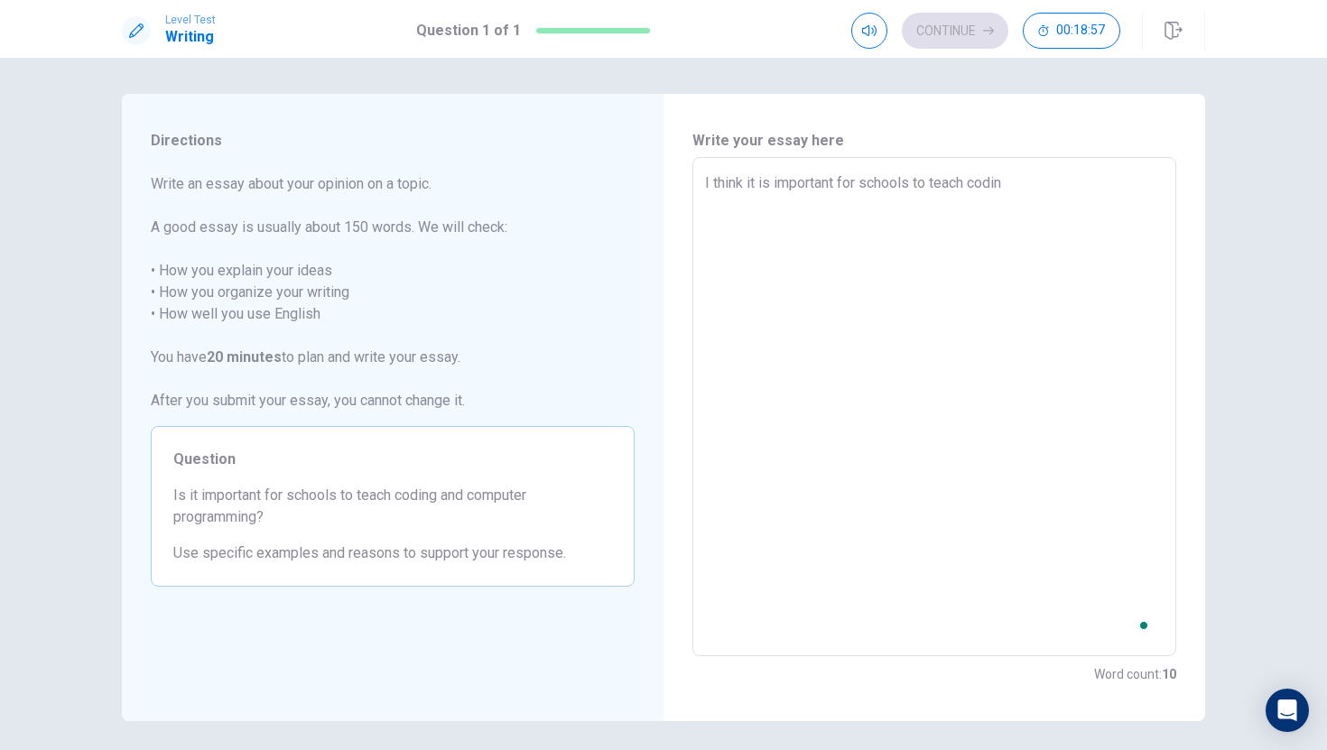
type textarea "x"
type textarea "I think it is important for schools to teach coding"
type textarea "x"
type textarea "I think it is important for schools to teach coding"
type textarea "x"
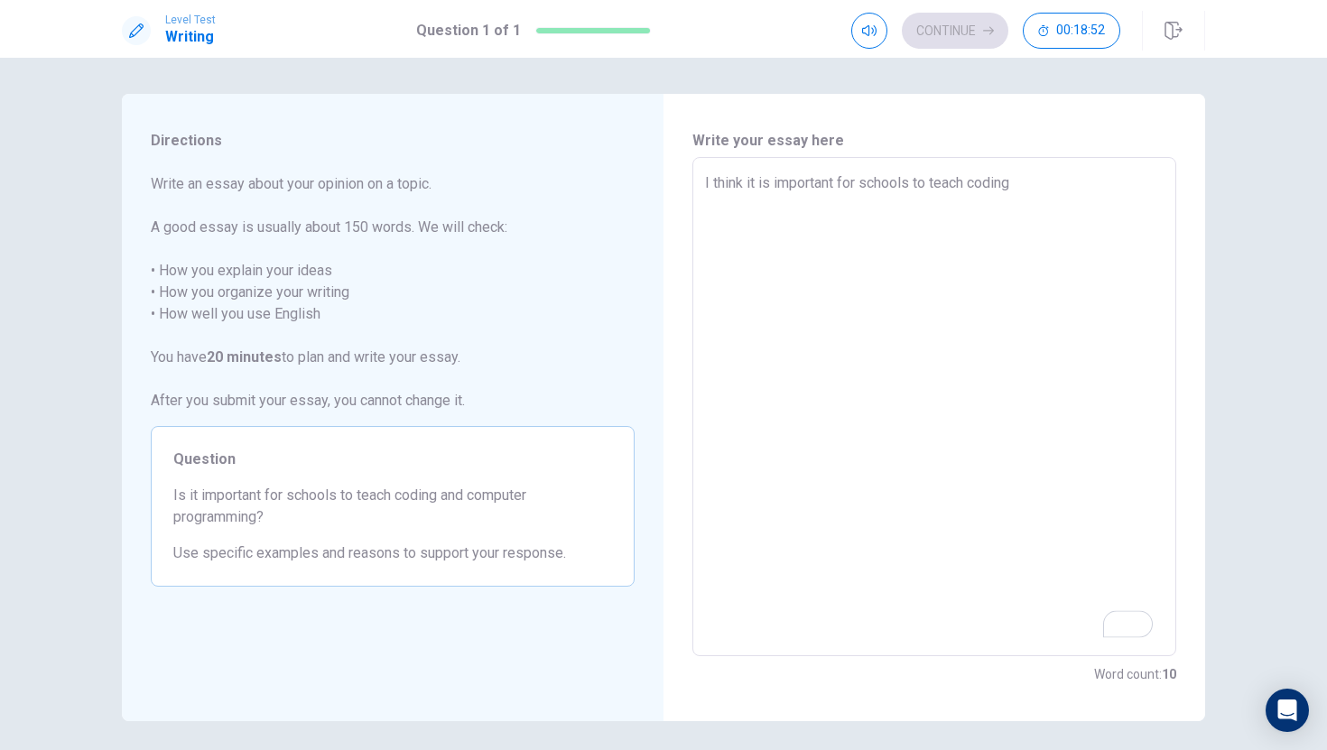
type textarea "I think it is important for schools to teach coding a"
type textarea "x"
type textarea "I think it is important for schools to teach coding an"
type textarea "x"
type textarea "I think it is important for schools to teach coding and"
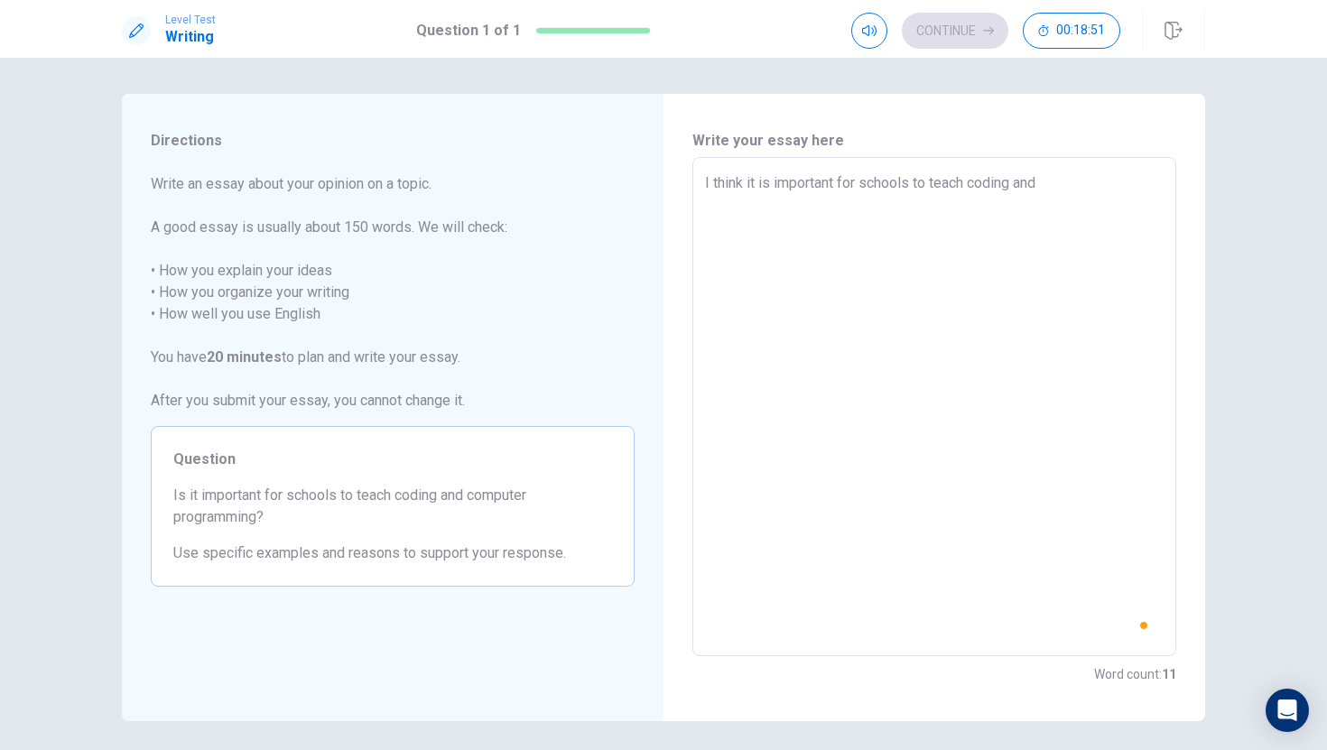
type textarea "x"
type textarea "I think it is important for schools to teach coding and"
type textarea "x"
type textarea "I think it is important for schools to teach coding and c"
type textarea "x"
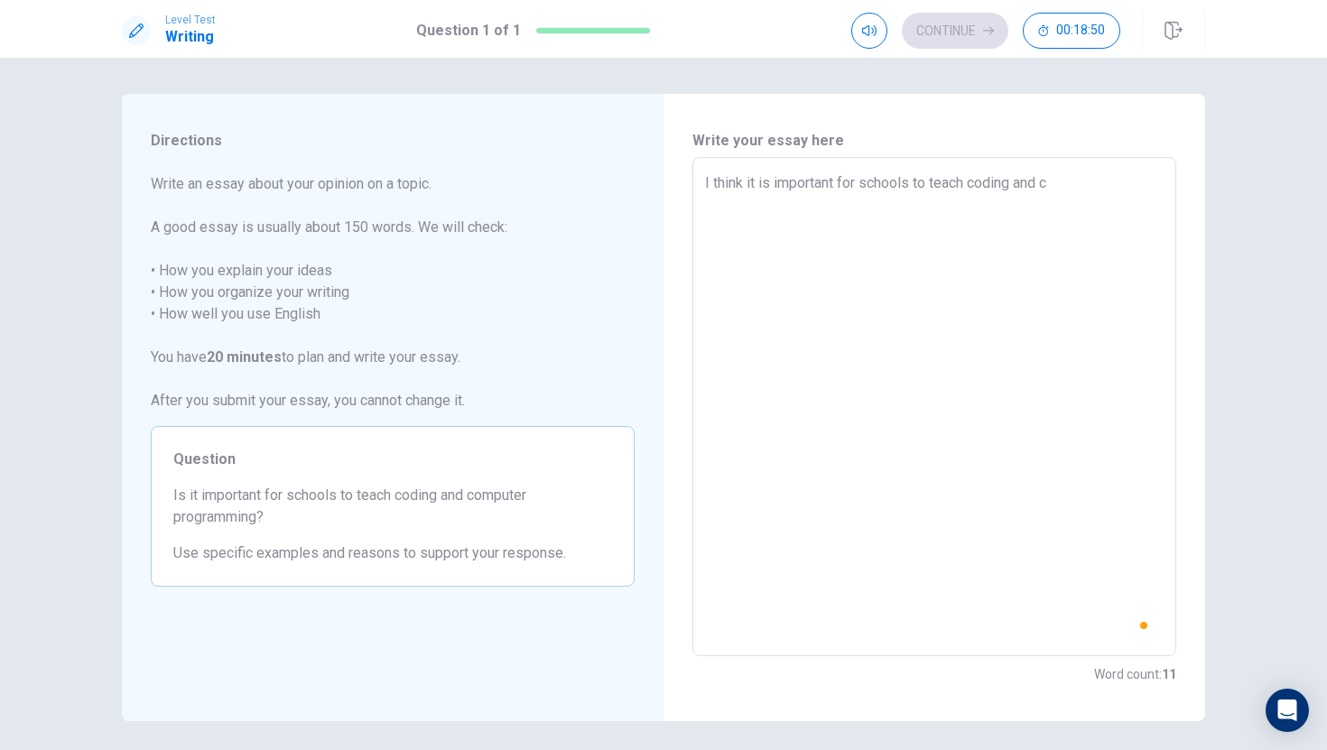
type textarea "I think it is important for schools to teach coding and co"
type textarea "x"
type textarea "I think it is important for schools to teach coding and com"
type textarea "x"
type textarea "I think it is important for schools to teach coding and comp"
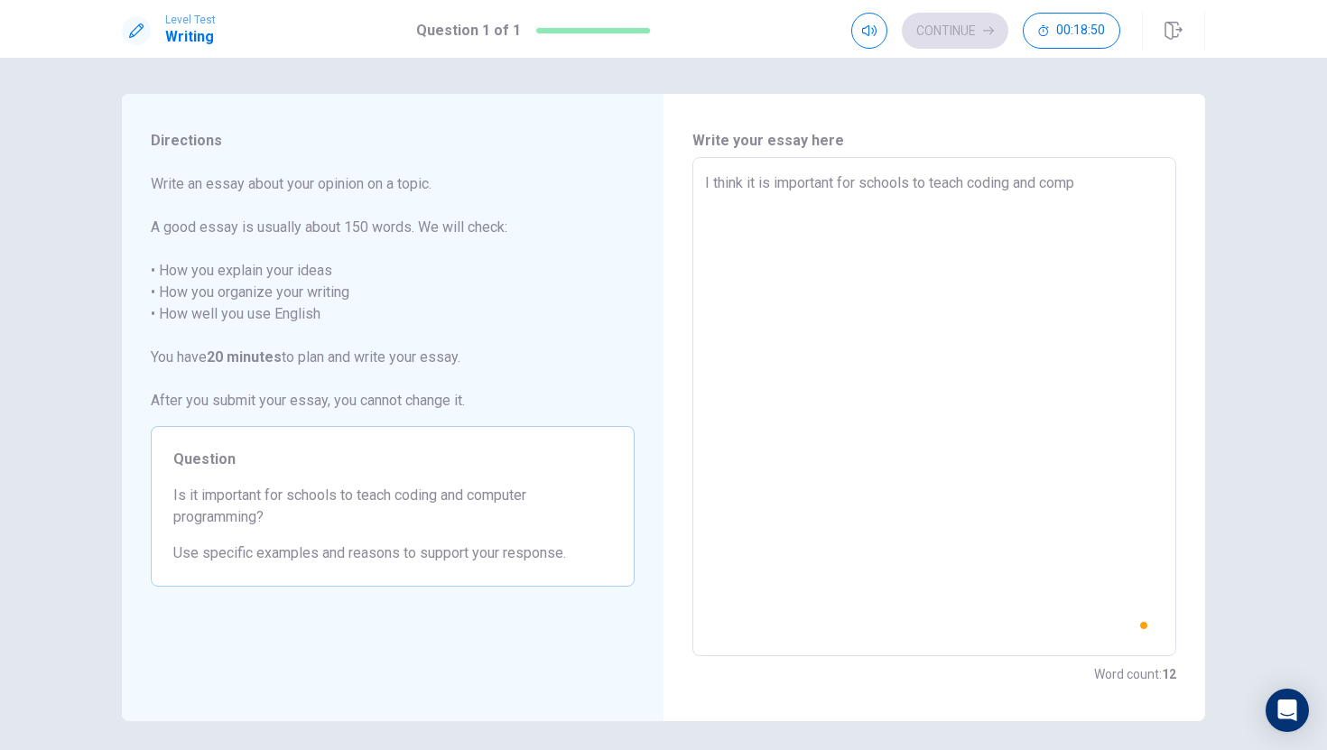
type textarea "x"
type textarea "I think it is important for schools to teach coding and compu"
type textarea "x"
type textarea "I think it is important for schools to teach coding and comput"
type textarea "x"
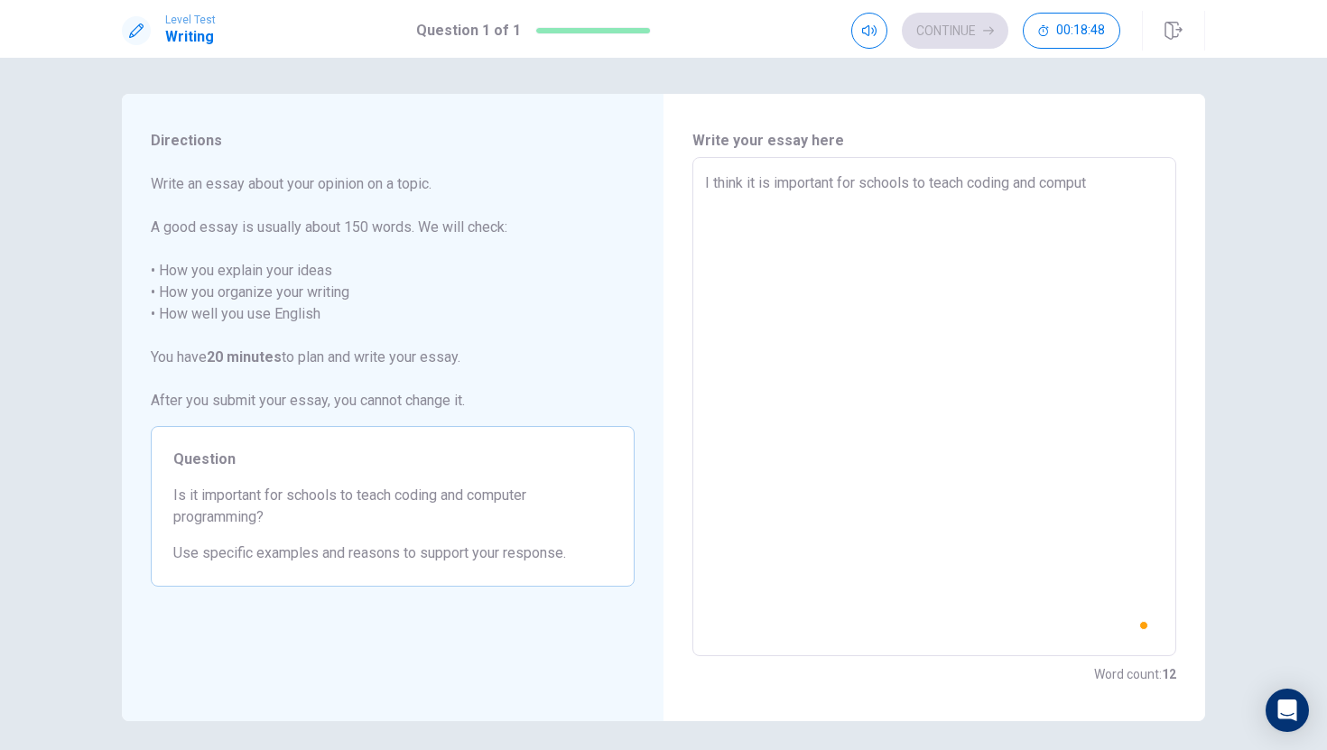
type textarea "I think it is important for schools to teach coding and compute"
type textarea "x"
type textarea "I think it is important for schools to teach coding and computer"
type textarea "x"
type textarea "I think it is important for schools to teach coding and computer"
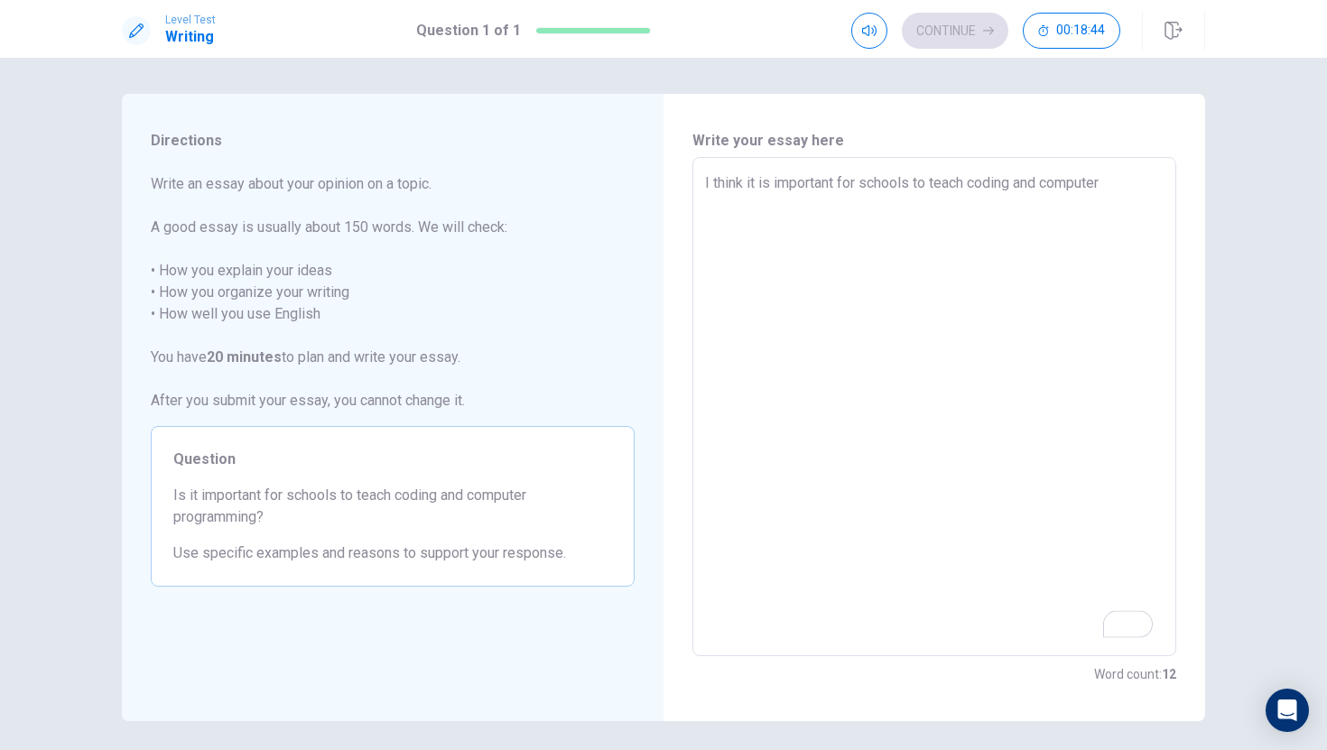
type textarea "x"
type textarea "I think it is important for schools to teach coding and computer p"
type textarea "x"
type textarea "I think it is important for schools to teach coding and computer pr"
type textarea "x"
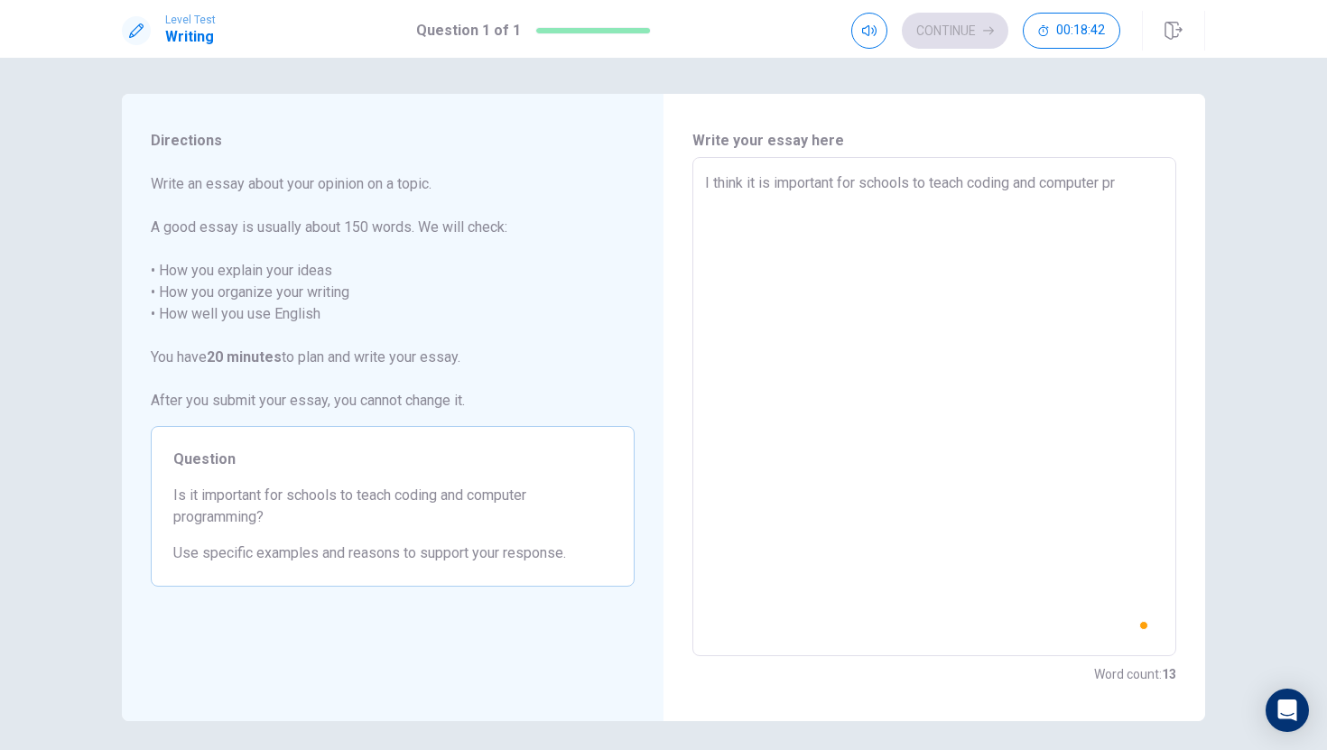
type textarea "I think it is important for schools to teach coding and computer pro"
type textarea "x"
type textarea "I think it is important for schools to teach coding and computer prog"
type textarea "x"
type textarea "I think it is important for schools to teach coding and computer progr"
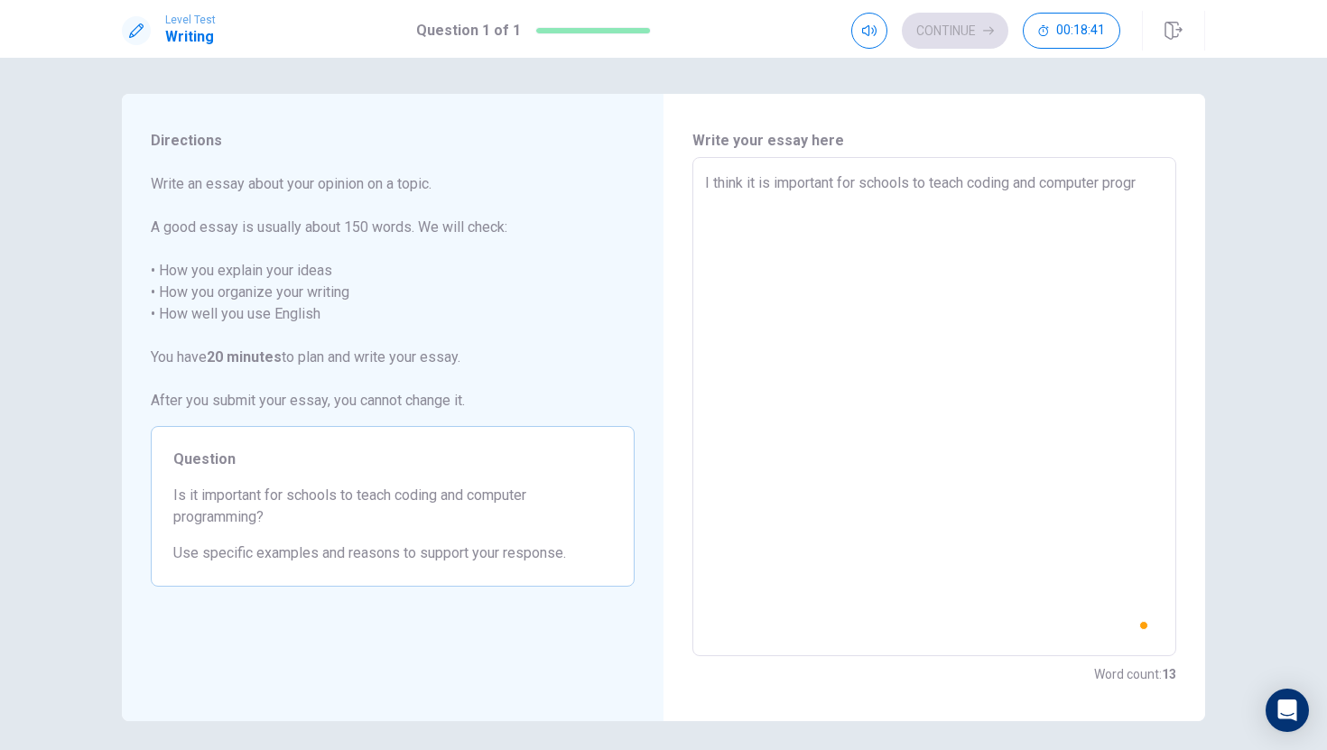
type textarea "x"
type textarea "I think it is important for schools to teach coding and computer progra"
type textarea "x"
type textarea "I think it is important for schools to teach coding and computer program"
type textarea "x"
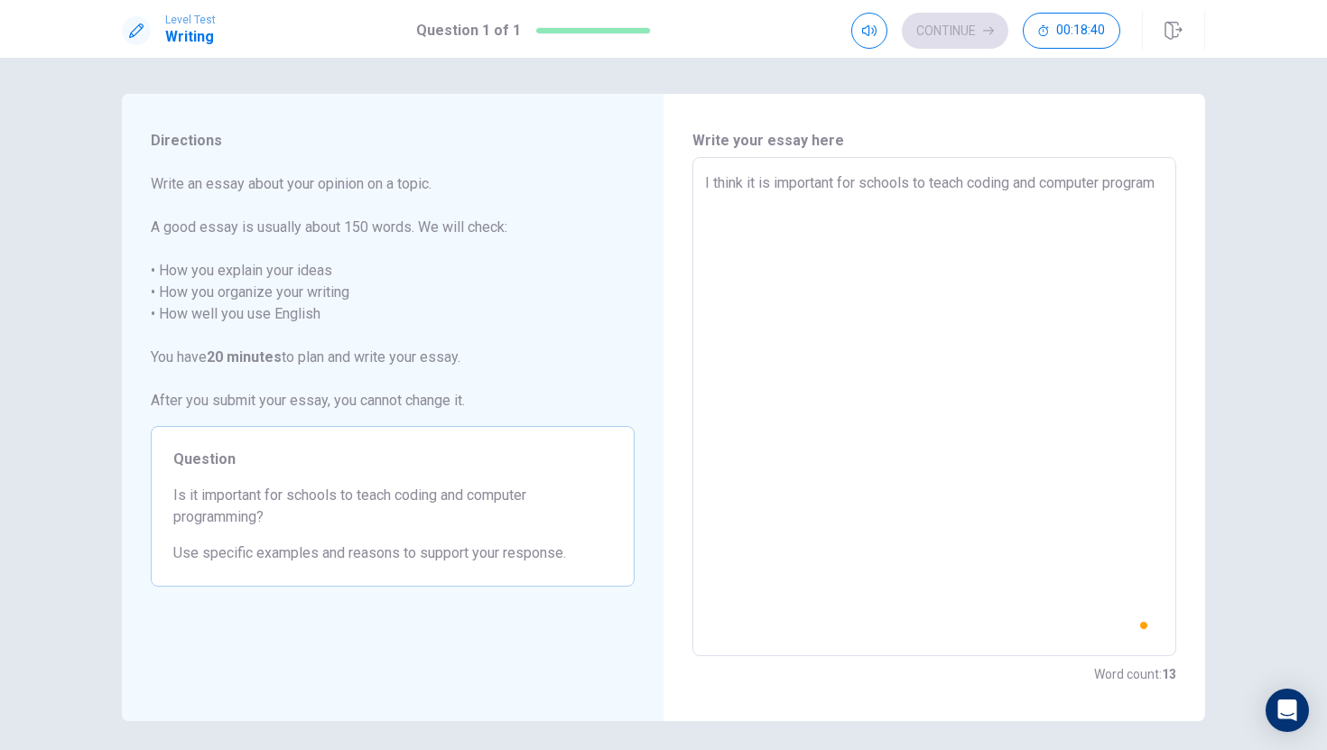
type textarea "I think it is important for schools to teach coding and computer programm"
type textarea "x"
type textarea "I think it is important for schools to teach coding and computer programmi"
type textarea "x"
type textarea "I think it is important for schools to teach coding and computer programmin"
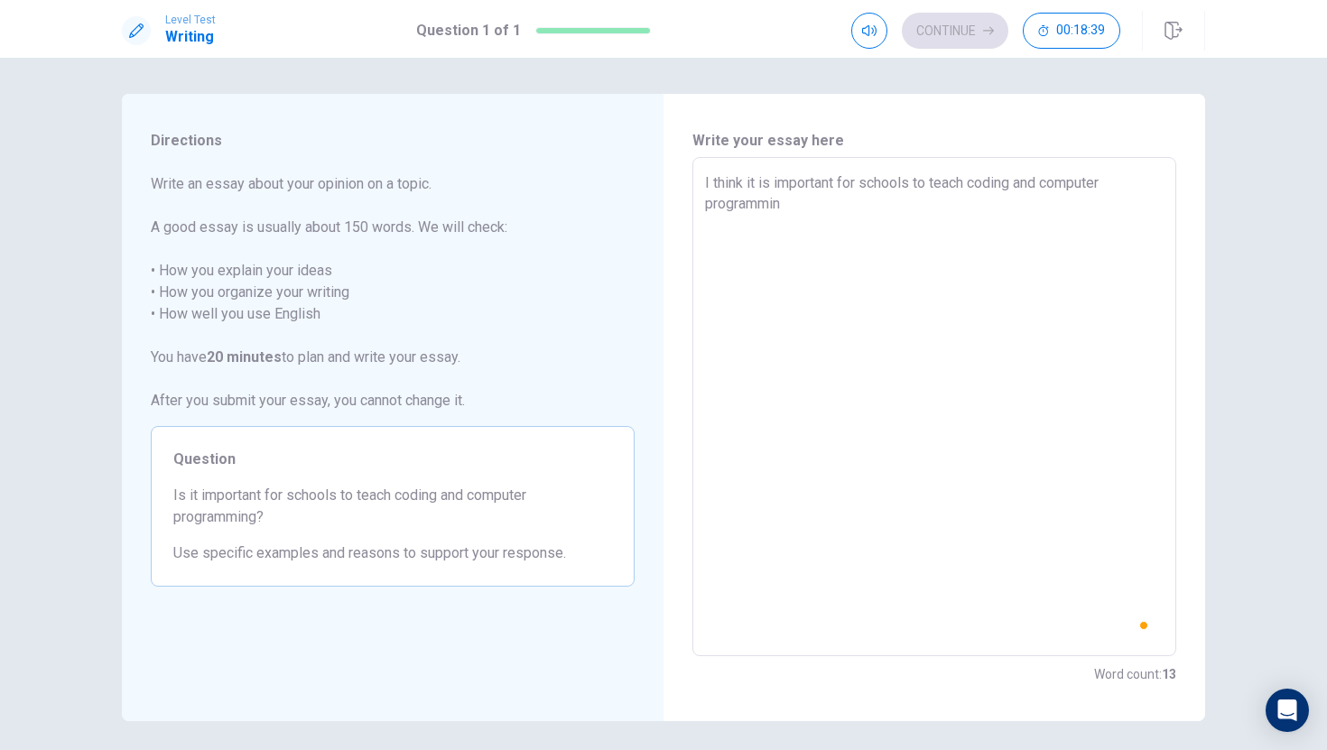
type textarea "x"
click at [838, 188] on textarea "I think it is important for schools to teach coding and computer programming . …" at bounding box center [934, 406] width 458 height 469
click at [1034, 199] on textarea "I think it is important for schools to teach coding and computer programming . …" at bounding box center [934, 406] width 458 height 469
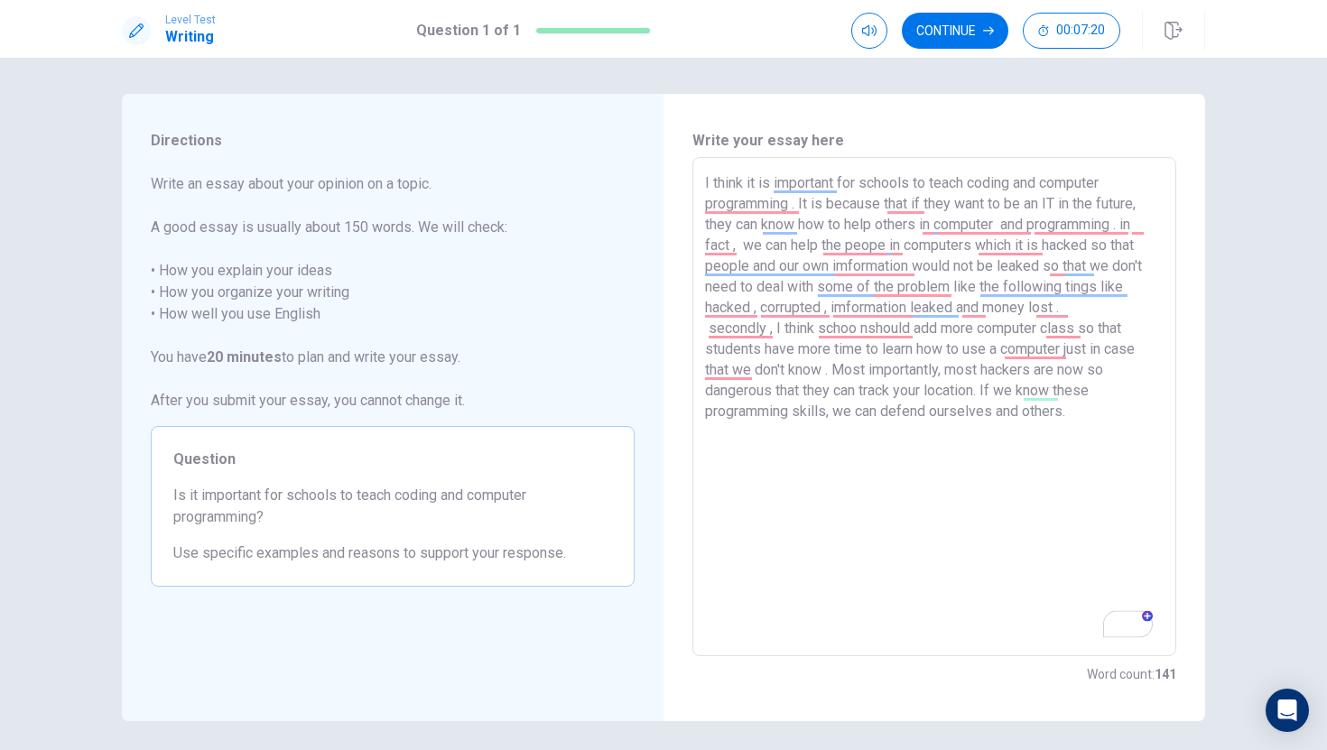
click at [897, 342] on textarea "I think it is important for schools to teach coding and computer programming . …" at bounding box center [934, 406] width 458 height 469
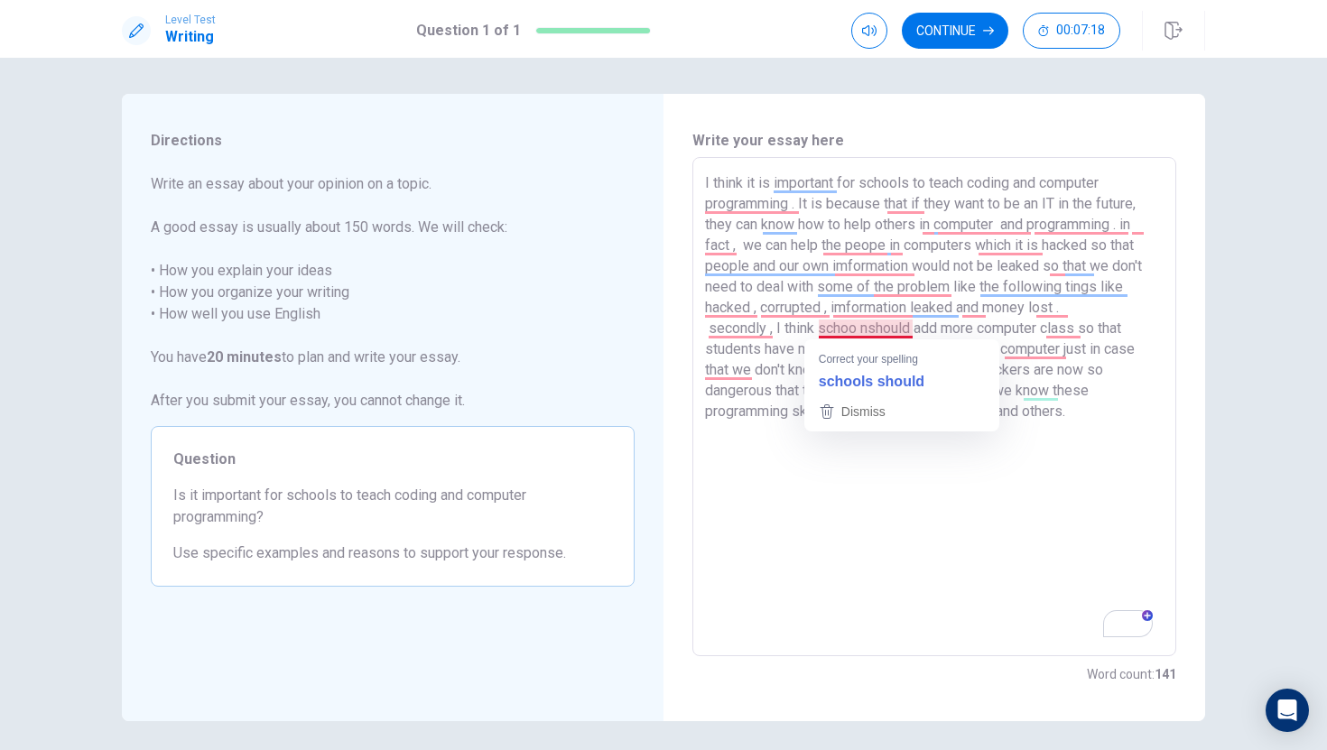
click at [868, 328] on textarea "I think it is important for schools to teach coding and computer programming . …" at bounding box center [934, 406] width 458 height 469
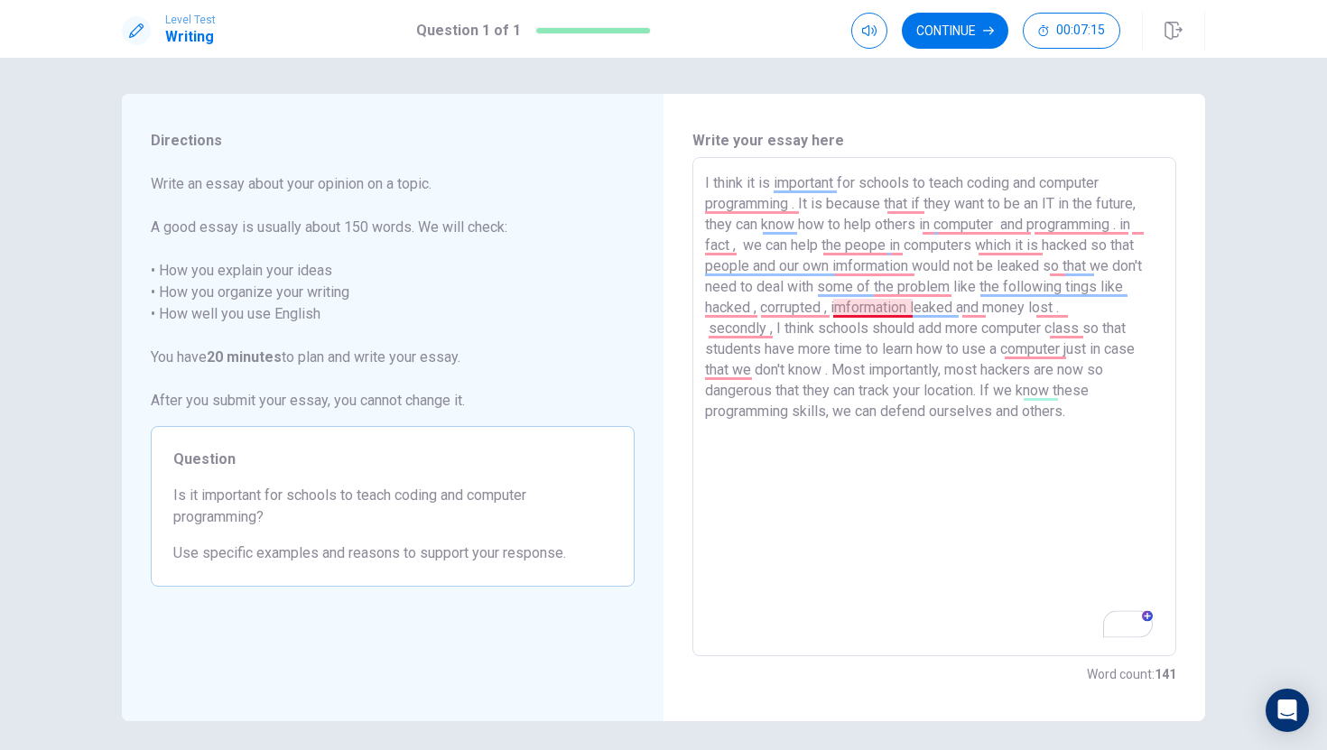
click at [880, 310] on textarea "I think it is important for schools to teach coding and computer programming . …" at bounding box center [934, 406] width 458 height 469
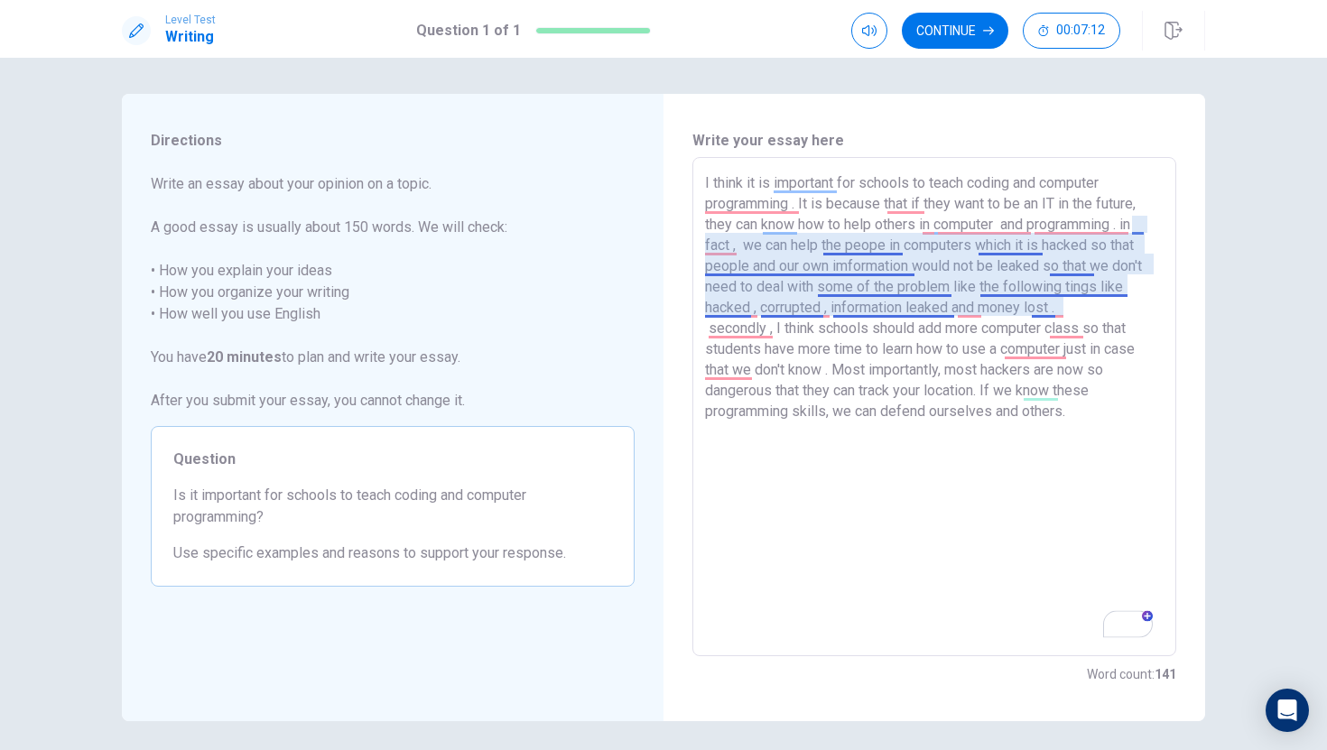
click at [933, 311] on textarea "I think it is important for schools to teach coding and computer programming . …" at bounding box center [934, 406] width 458 height 469
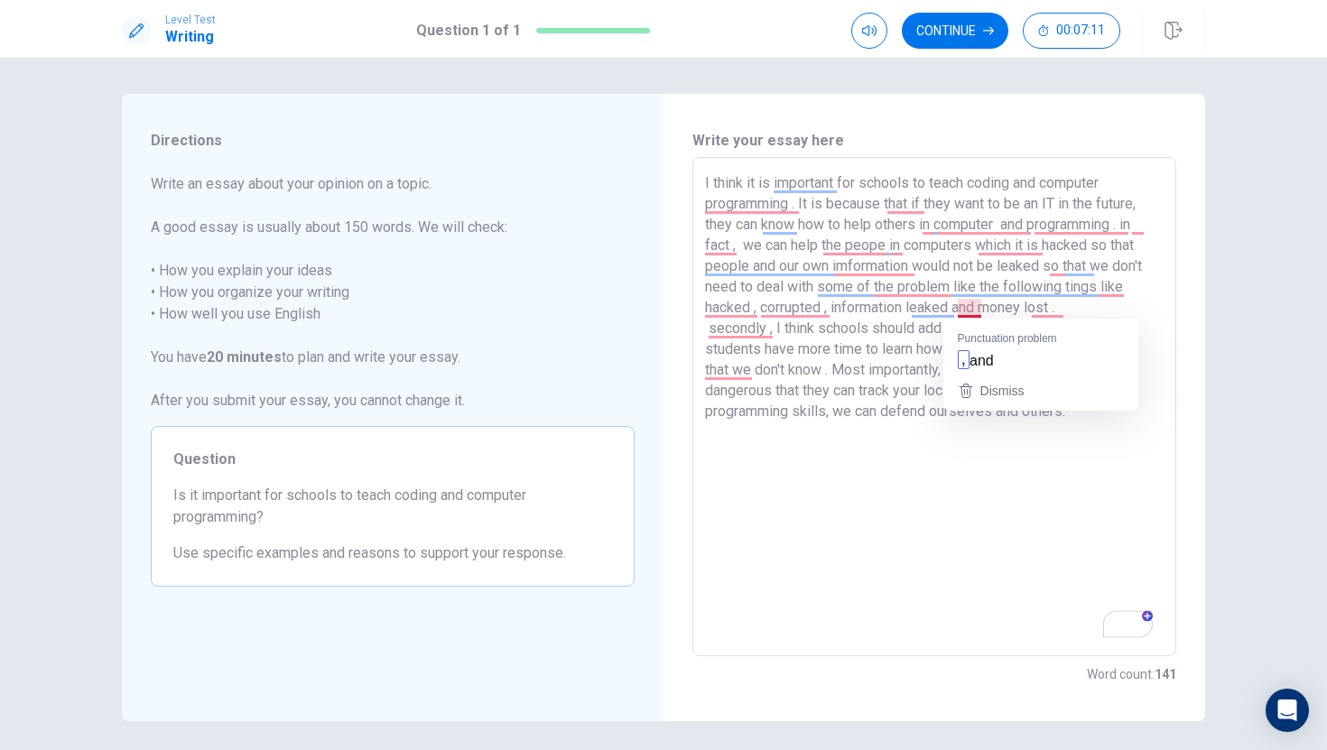
click at [972, 308] on textarea "I think it is important for schools to teach coding and computer programming . …" at bounding box center [934, 406] width 458 height 469
click at [1044, 310] on textarea "I think it is important for schools to teach coding and computer programming . …" at bounding box center [934, 406] width 458 height 469
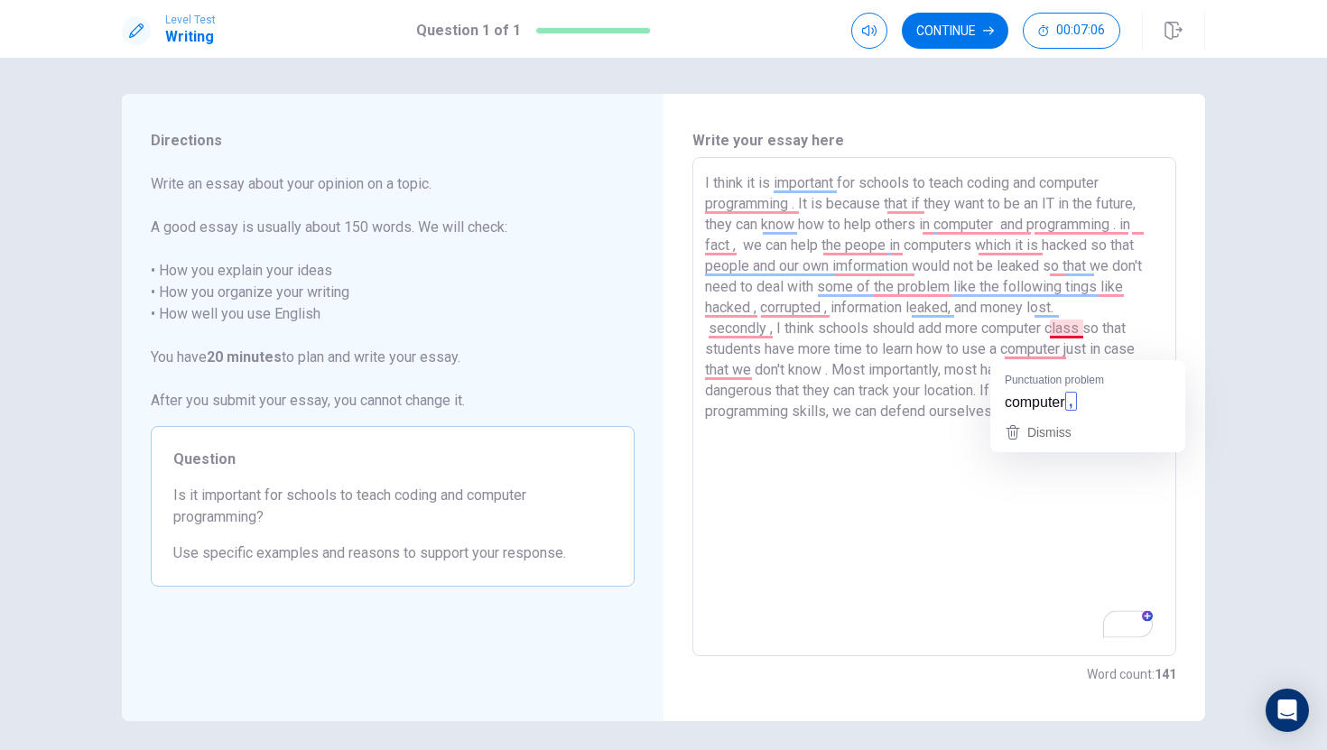
click at [1062, 330] on textarea "I think it is important for schools to teach coding and computer programming . …" at bounding box center [934, 406] width 458 height 469
click at [1032, 356] on textarea "I think it is important for schools to teach coding and computer programming . …" at bounding box center [934, 406] width 458 height 469
click at [759, 341] on textarea "I think it is important for schools to teach coding and computer programming . …" at bounding box center [934, 406] width 458 height 469
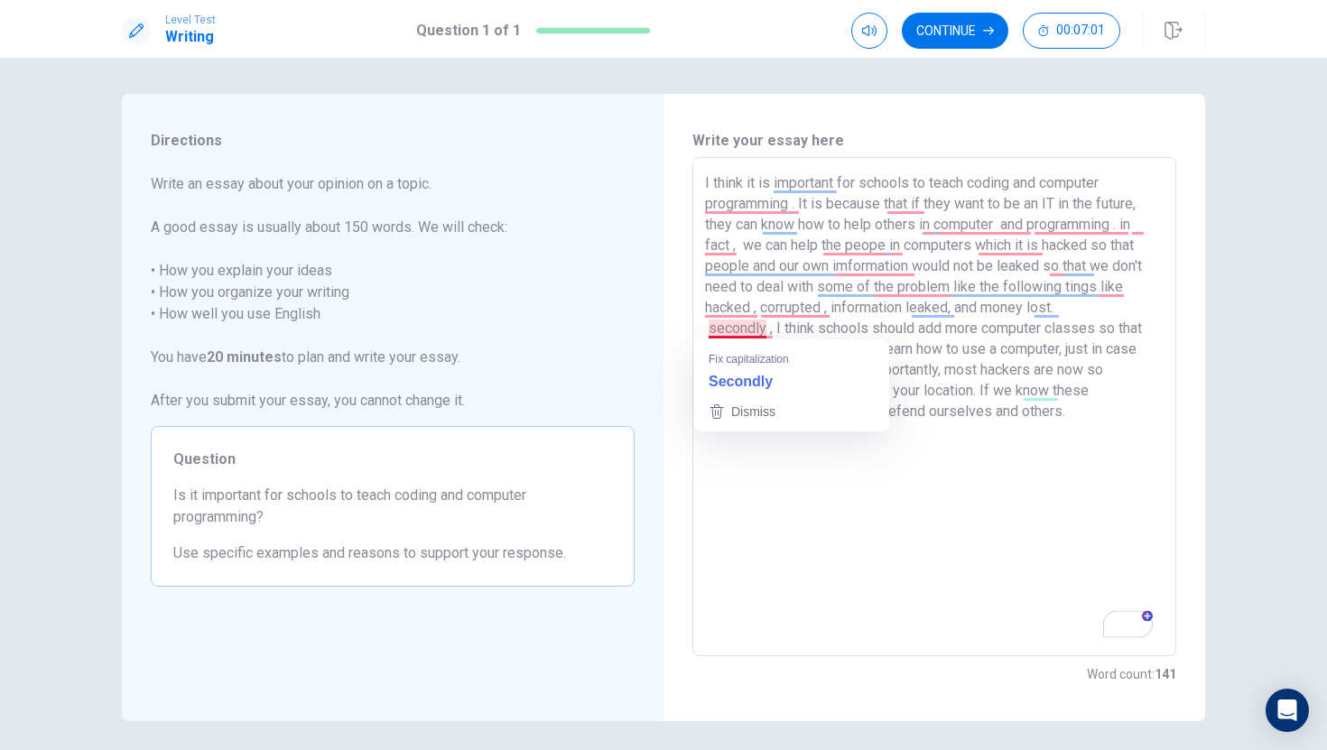
click at [760, 334] on textarea "I think it is important for schools to teach coding and computer programming . …" at bounding box center [934, 406] width 458 height 469
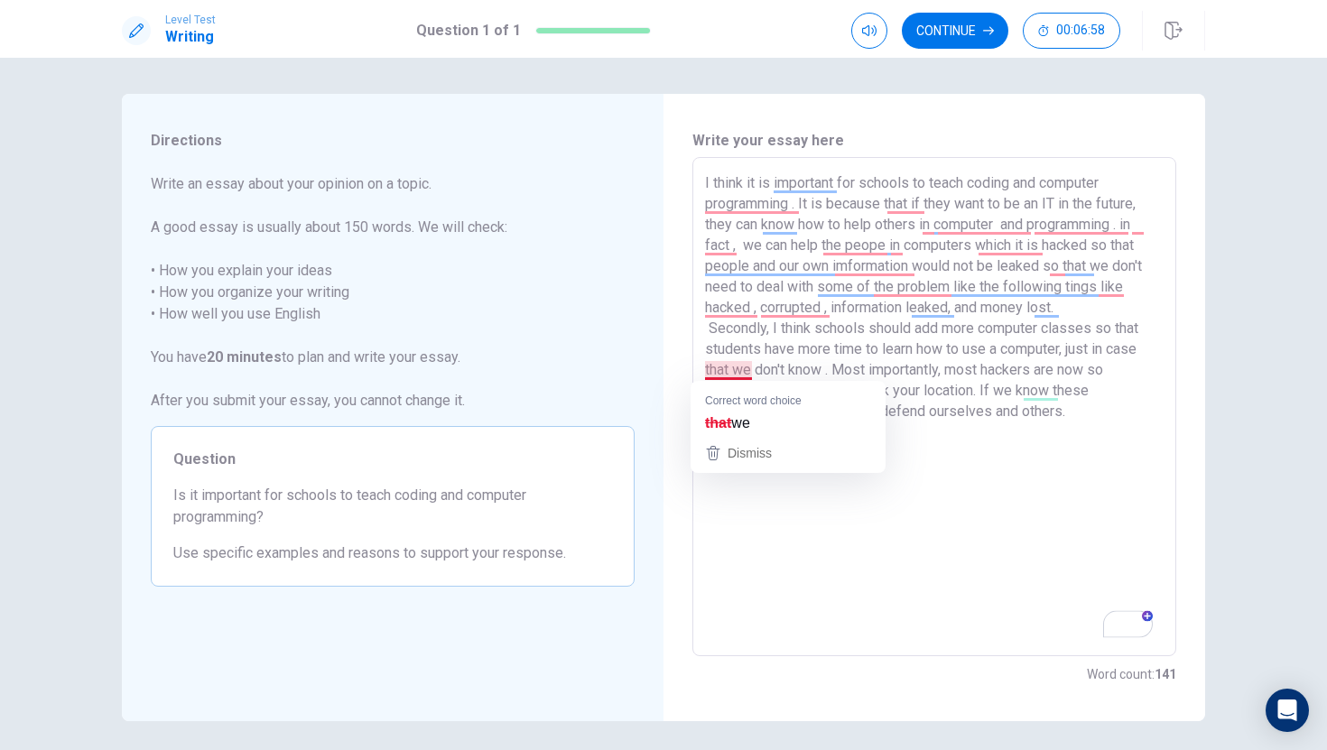
click at [735, 366] on textarea "I think it is important for schools to teach coding and computer programming . …" at bounding box center [934, 406] width 458 height 469
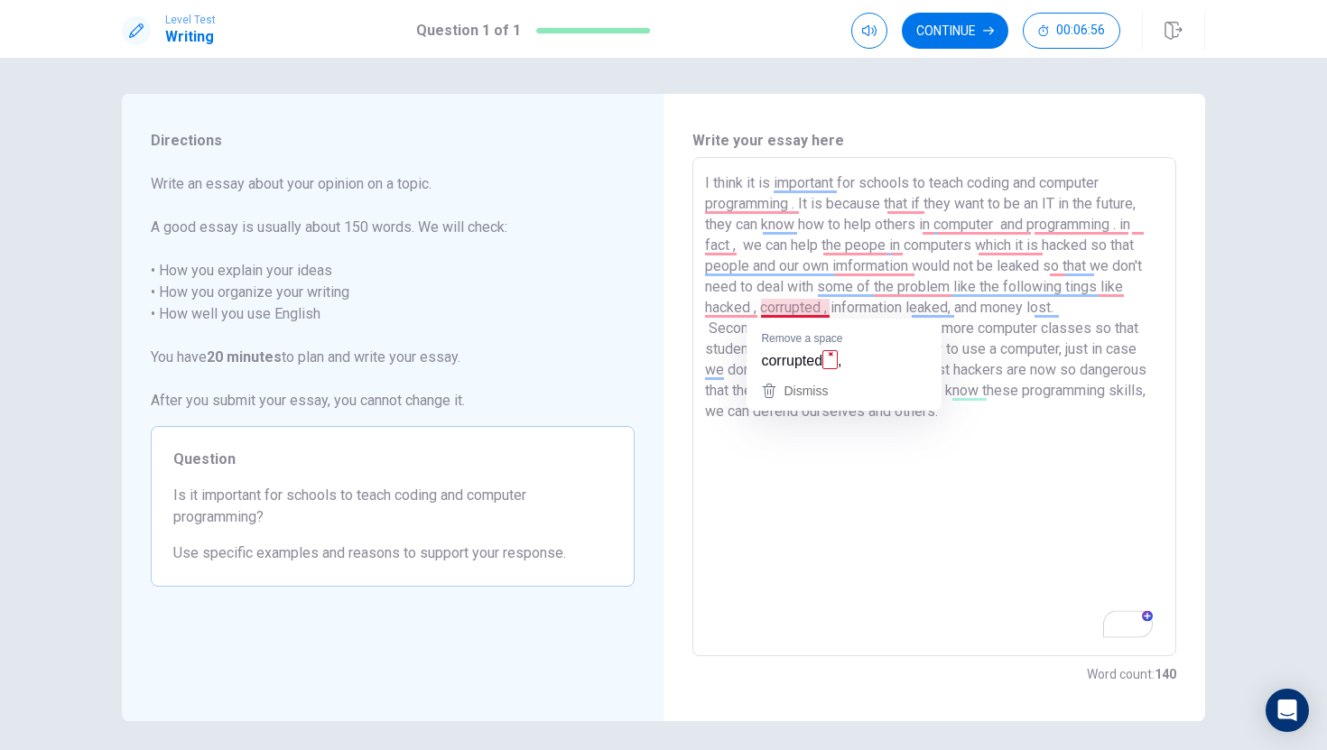
click at [806, 311] on textarea "I think it is important for schools to teach coding and computer programming . …" at bounding box center [934, 406] width 458 height 469
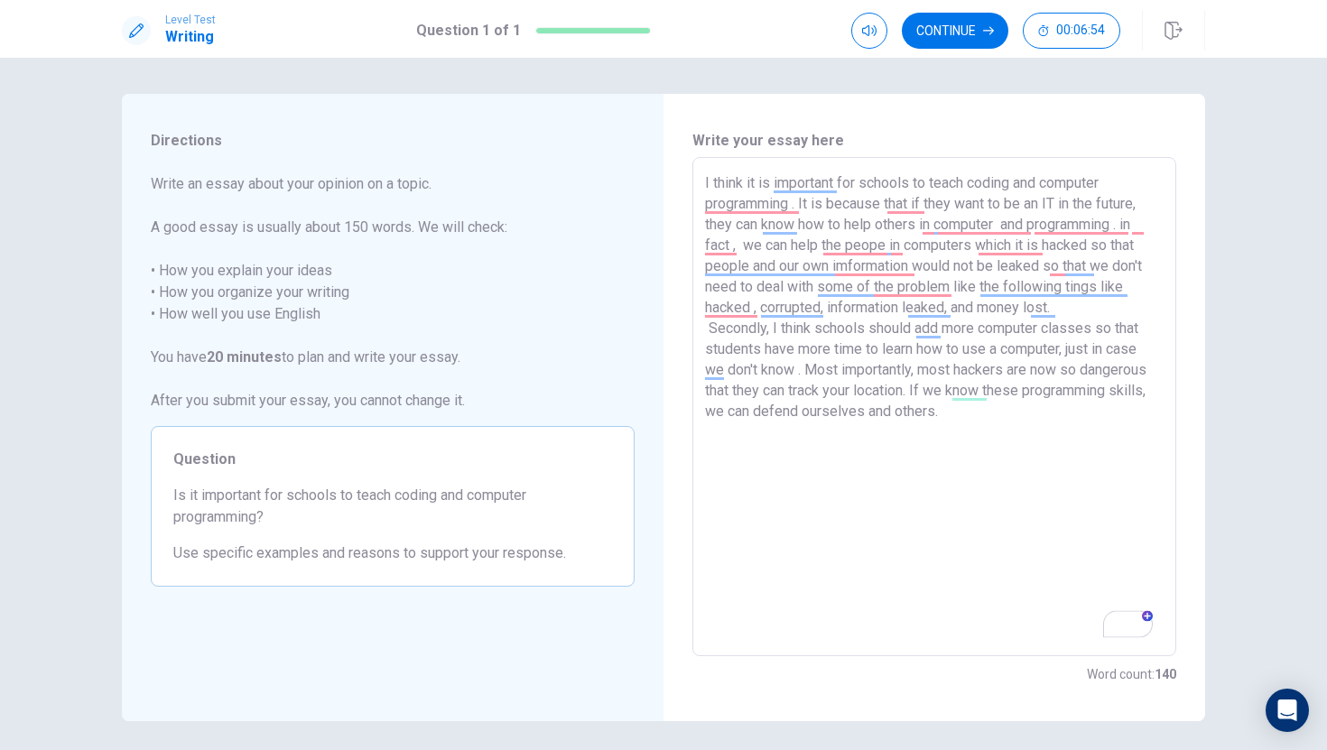
click at [740, 308] on textarea "I think it is important for schools to teach coding and computer programming . …" at bounding box center [934, 406] width 458 height 469
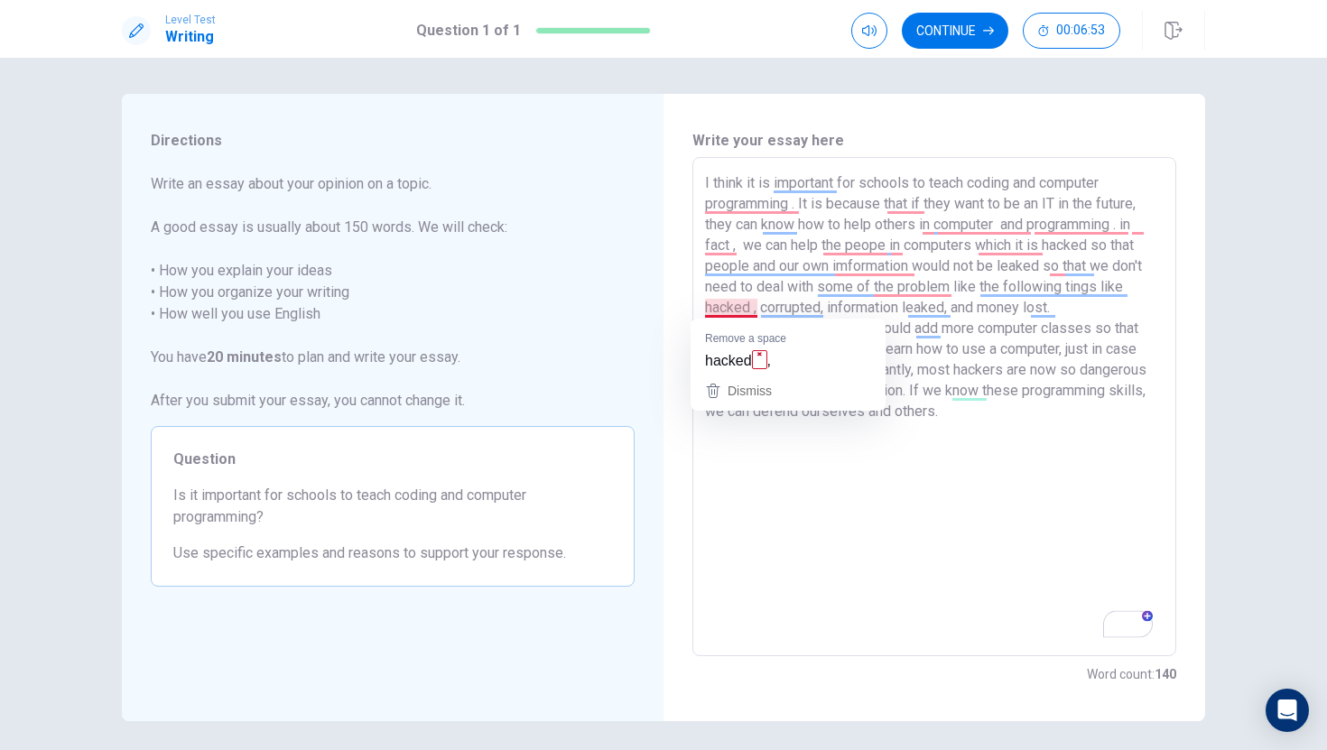
click at [736, 307] on textarea "I think it is important for schools to teach coding and computer programming . …" at bounding box center [934, 406] width 458 height 469
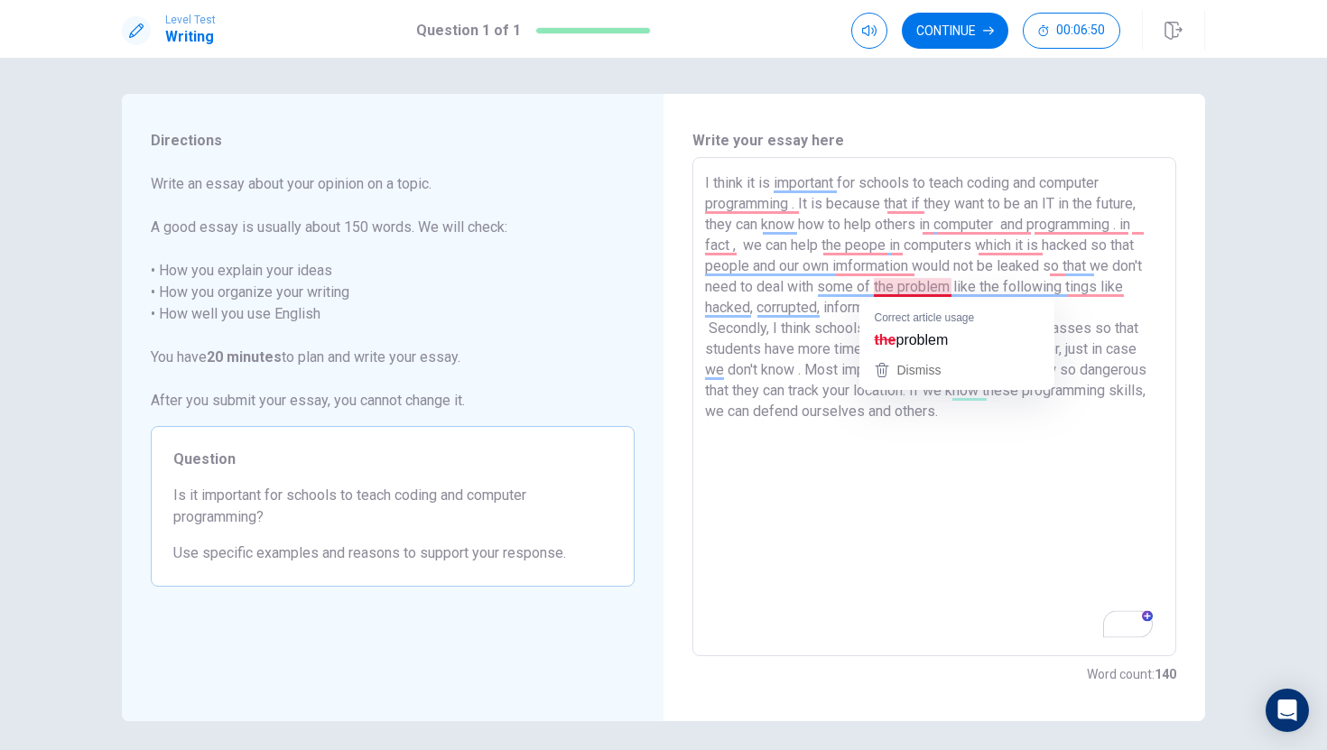
click at [903, 290] on textarea "I think it is important for schools to teach coding and computer programming . …" at bounding box center [934, 406] width 458 height 469
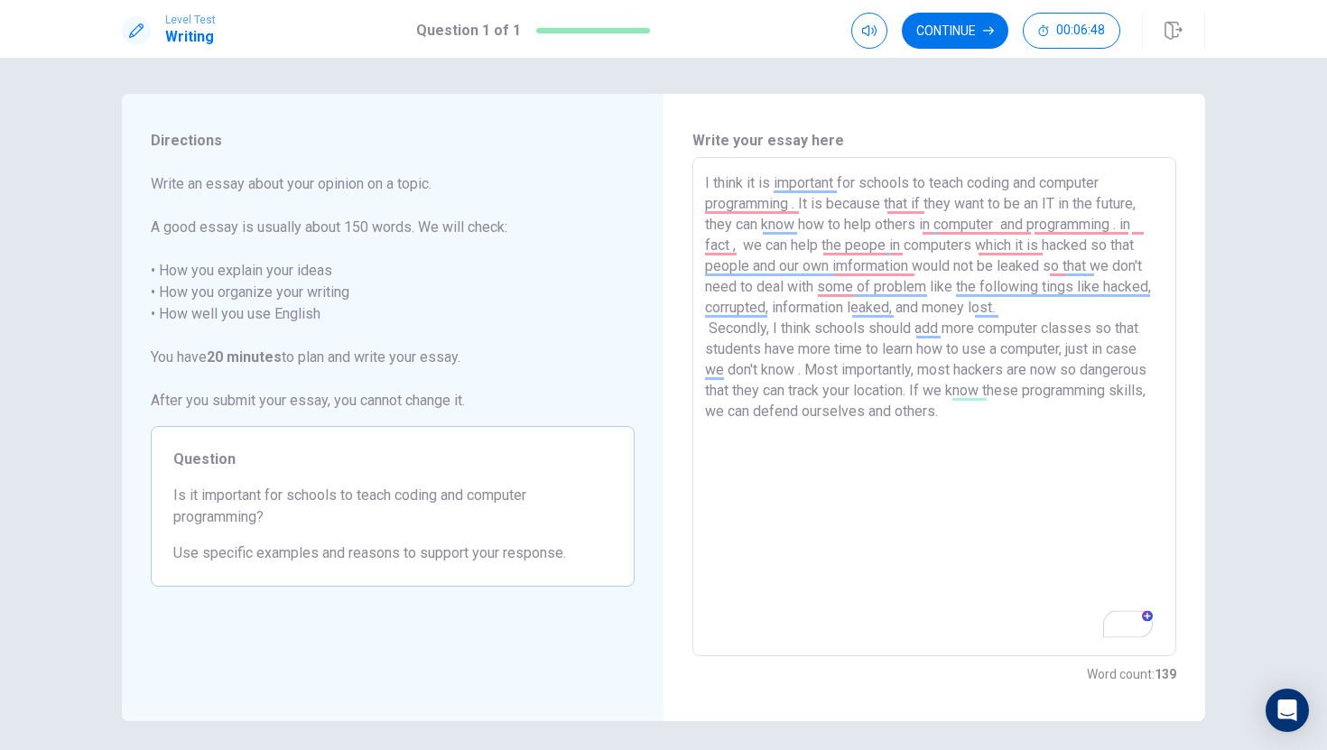
click at [1067, 299] on textarea "I think it is important for schools to teach coding and computer programming . …" at bounding box center [934, 406] width 458 height 469
click at [1064, 293] on textarea "I think it is important for schools to teach coding and computer programming . …" at bounding box center [934, 406] width 458 height 469
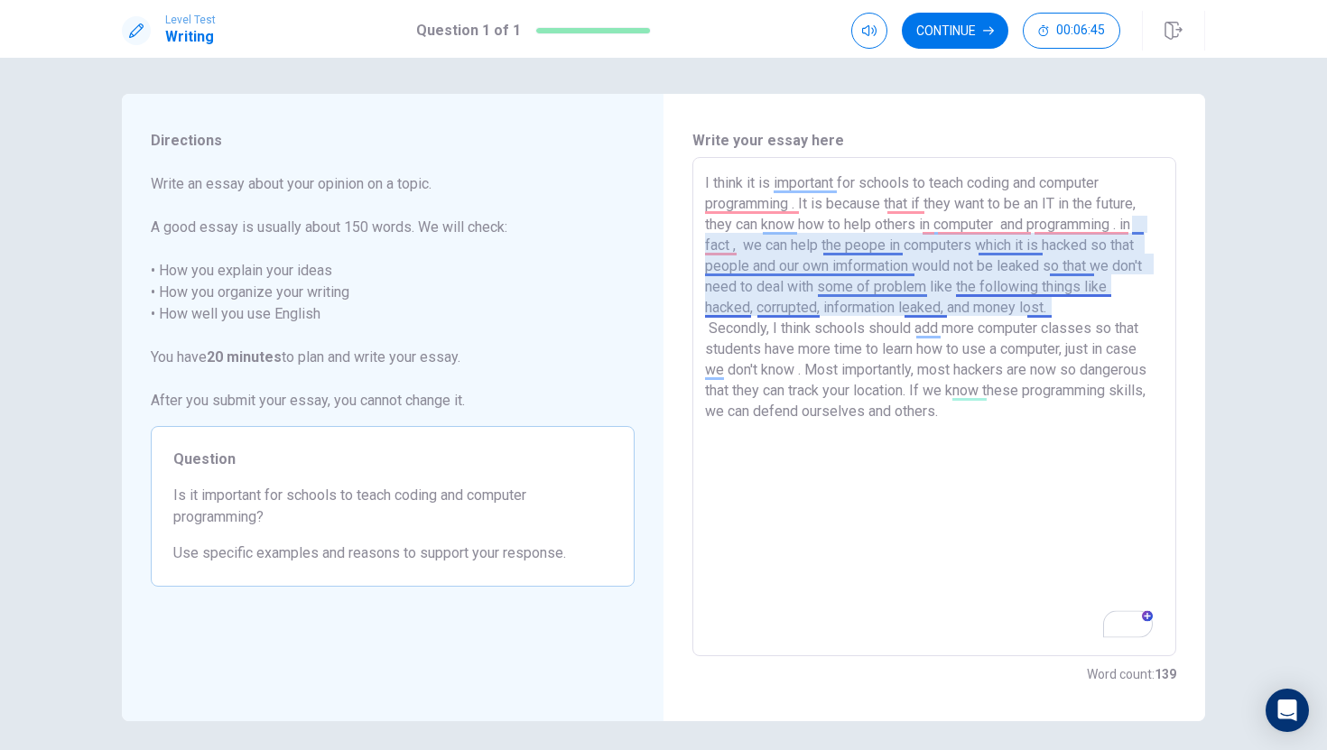
click at [1082, 291] on textarea "I think it is important for schools to teach coding and computer programming . …" at bounding box center [934, 406] width 458 height 469
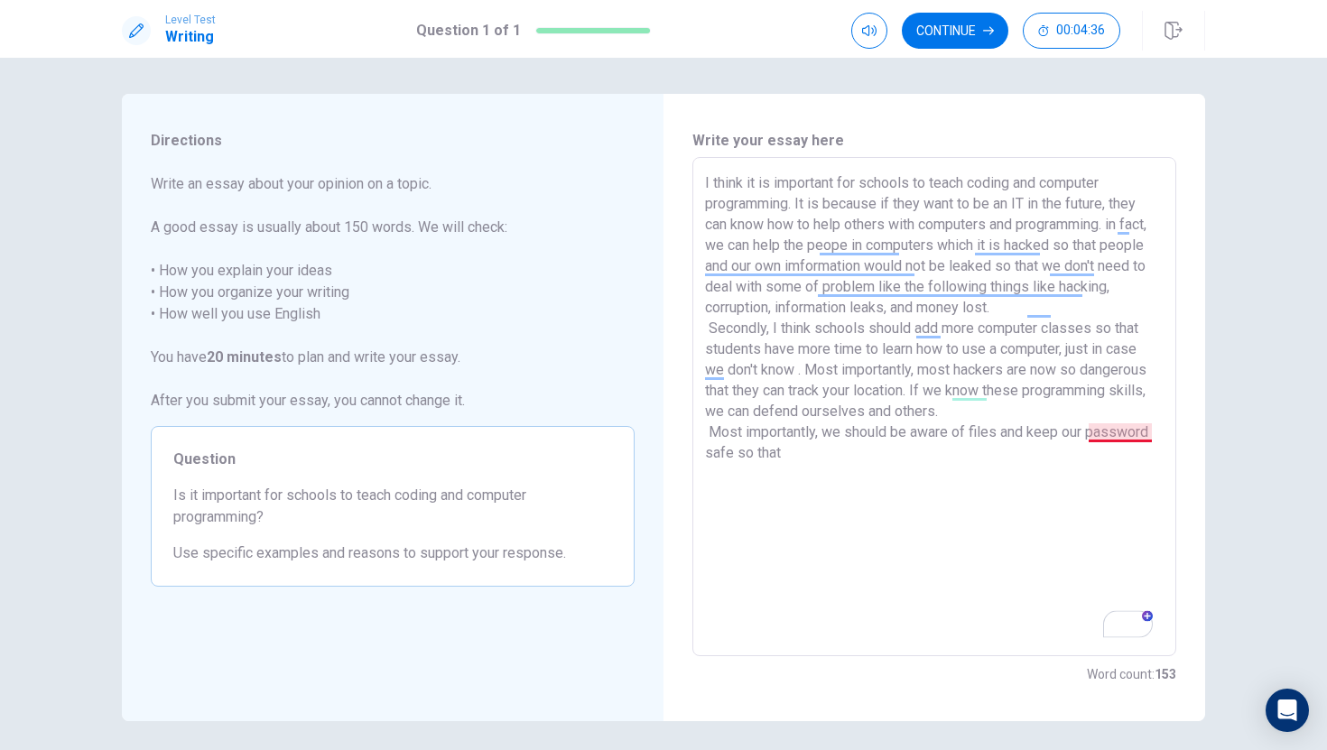
click at [1132, 439] on textarea "I think it is important for schools to teach coding and computer programming. I…" at bounding box center [934, 406] width 458 height 469
click at [859, 454] on textarea "I think it is important for schools to teach coding and computer programming. I…" at bounding box center [934, 406] width 458 height 469
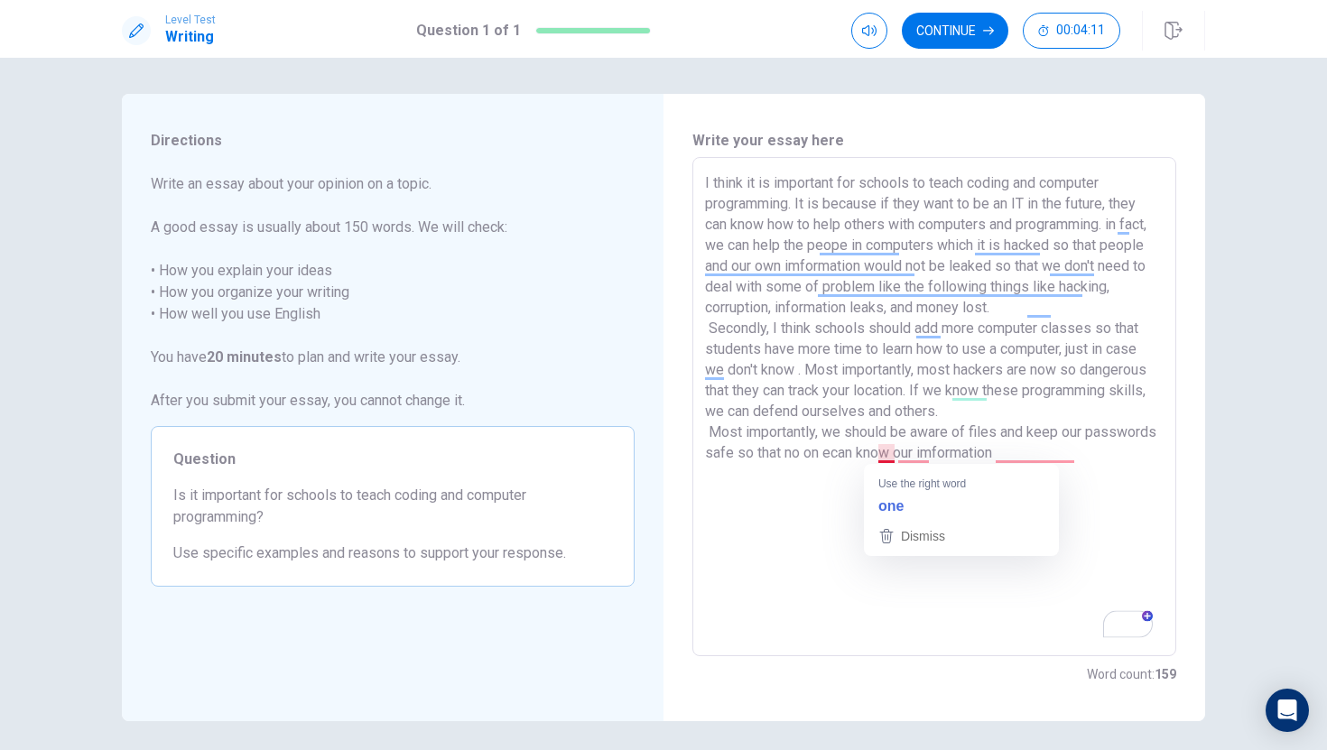
click at [883, 459] on textarea "I think it is important for schools to teach coding and computer programming. I…" at bounding box center [934, 406] width 458 height 469
click at [919, 453] on textarea "I think it is important for schools to teach coding and computer programming. I…" at bounding box center [934, 406] width 458 height 469
click at [923, 450] on textarea "I think it is important for schools to teach coding and computer programming. I…" at bounding box center [934, 406] width 458 height 469
click at [1024, 460] on textarea "I think it is important for schools to teach coding and computer programming. I…" at bounding box center [934, 406] width 458 height 469
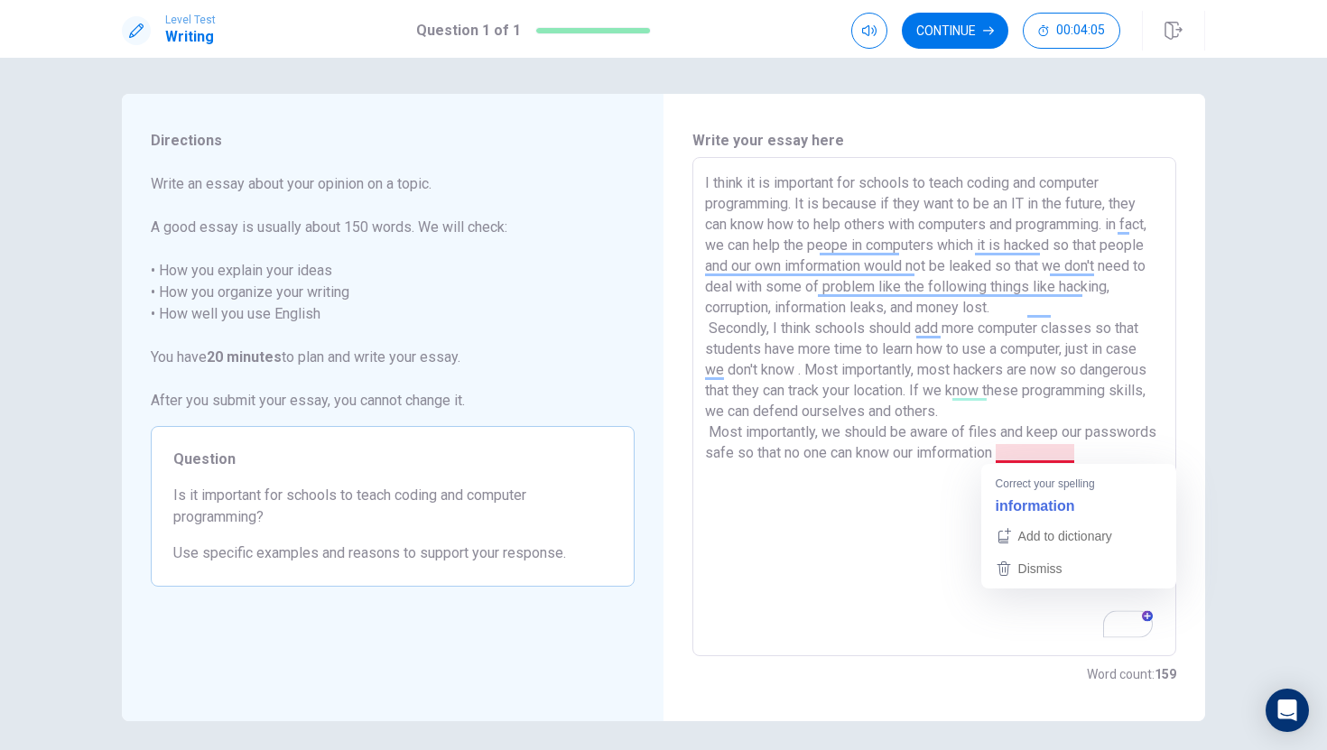
click at [1021, 456] on textarea "I think it is important for schools to teach coding and computer programming. I…" at bounding box center [934, 406] width 458 height 469
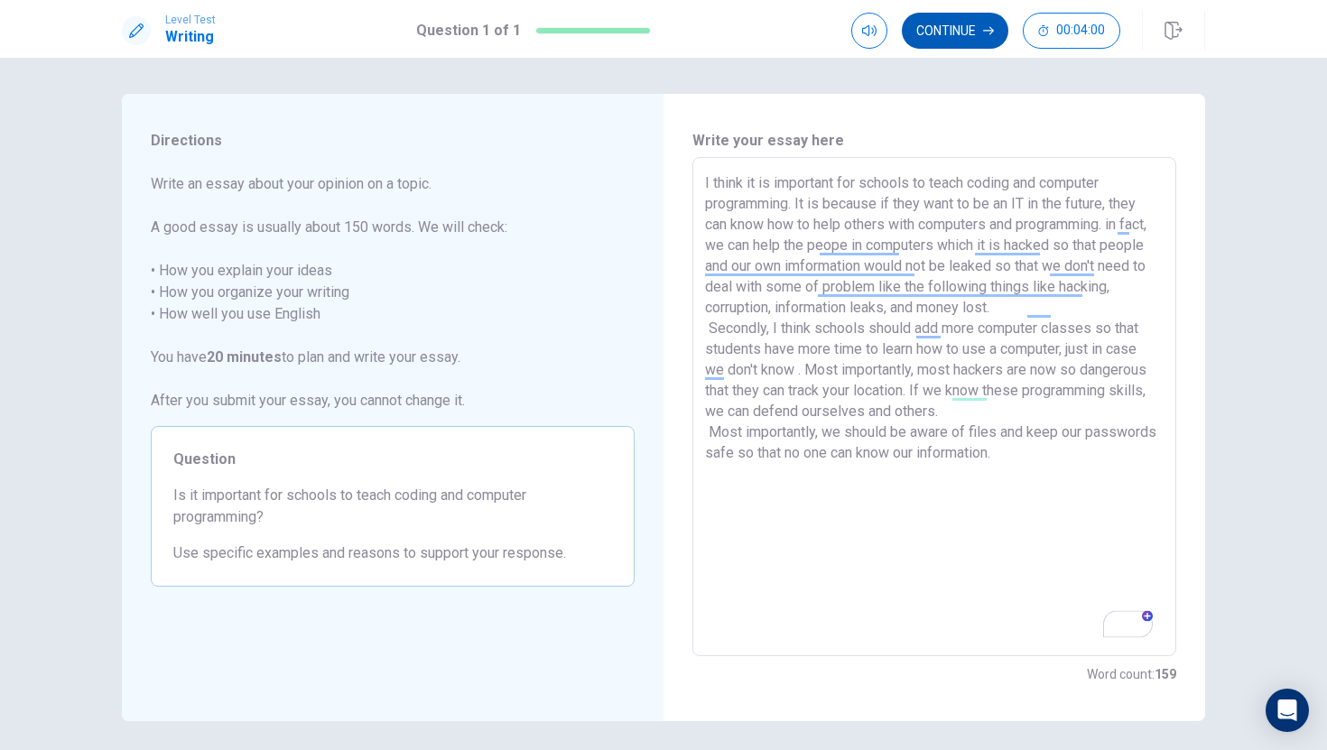
type textarea "I think it is important for schools to teach coding and computer programming. I…"
click at [953, 31] on button "Continue" at bounding box center [954, 31] width 106 height 36
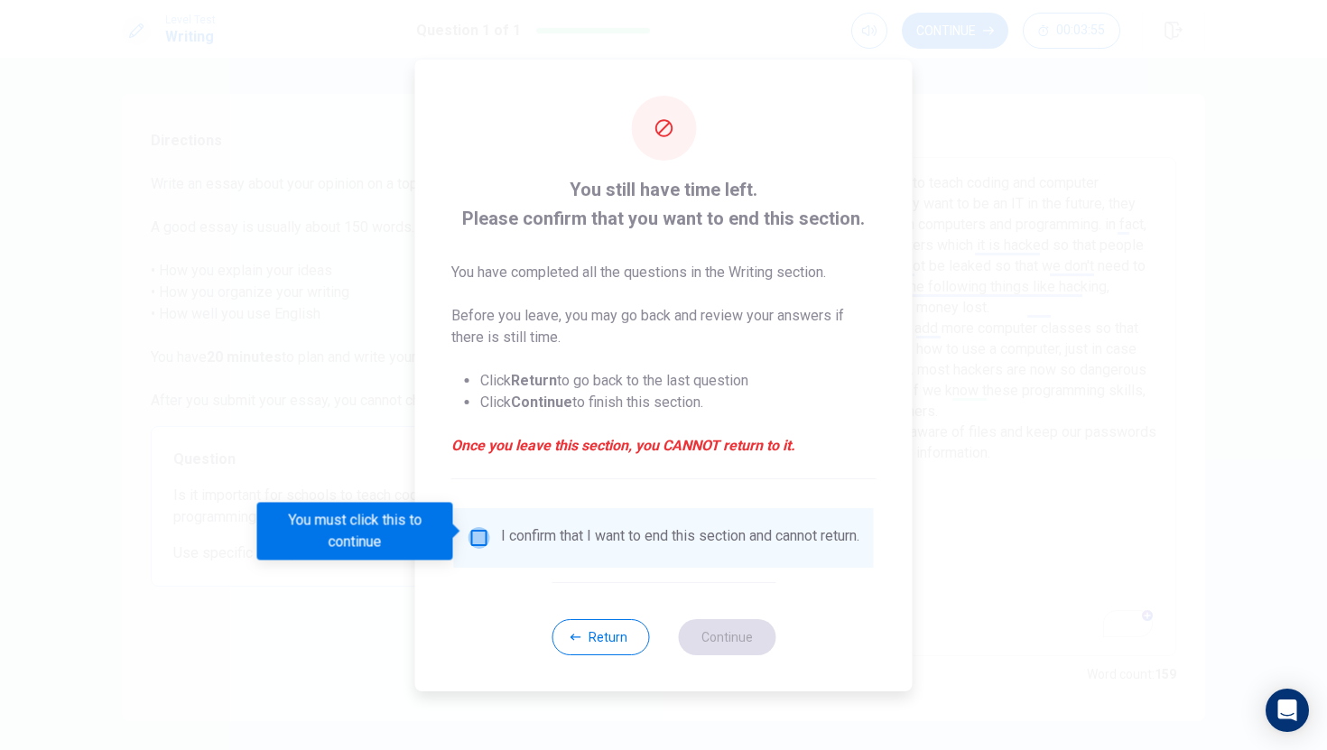
click at [478, 529] on input "You must click this to continue" at bounding box center [479, 538] width 22 height 22
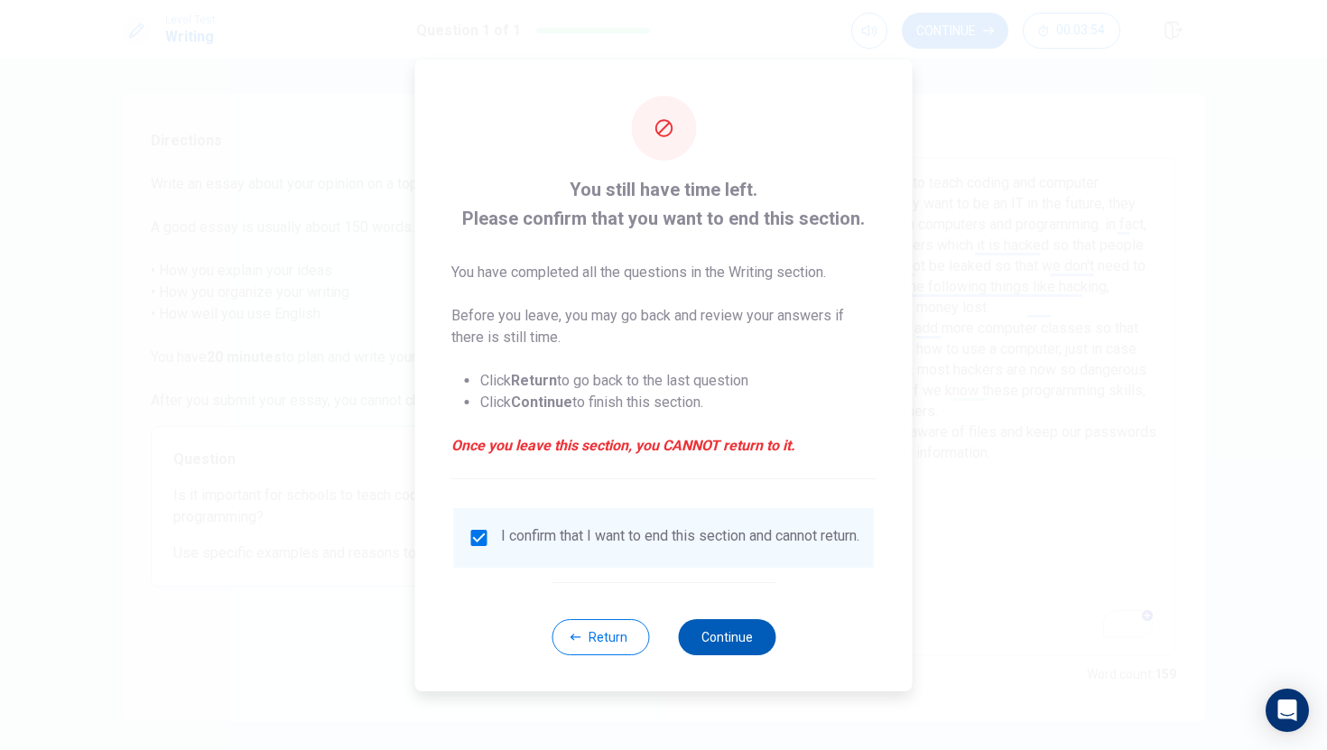
click at [710, 642] on button "Continue" at bounding box center [726, 637] width 97 height 36
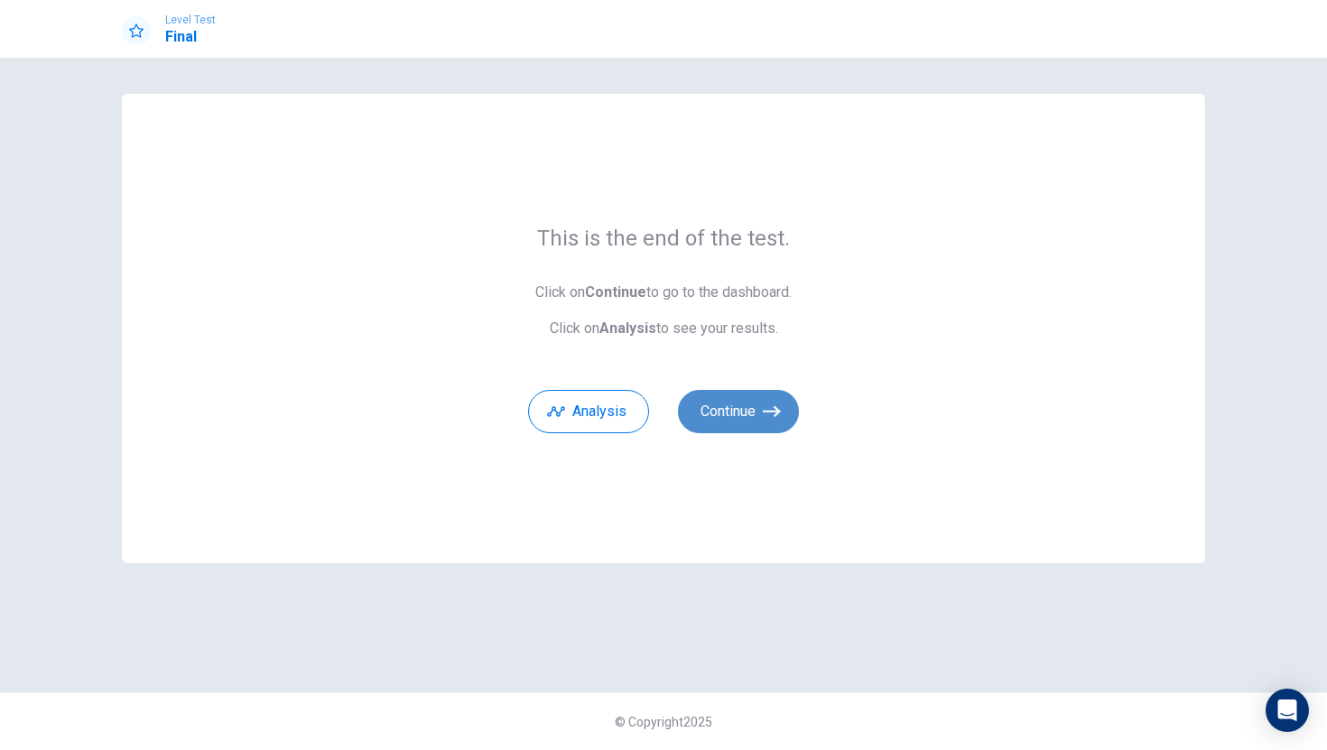
click at [766, 424] on button "Continue" at bounding box center [738, 411] width 121 height 43
